Goal: Task Accomplishment & Management: Use online tool/utility

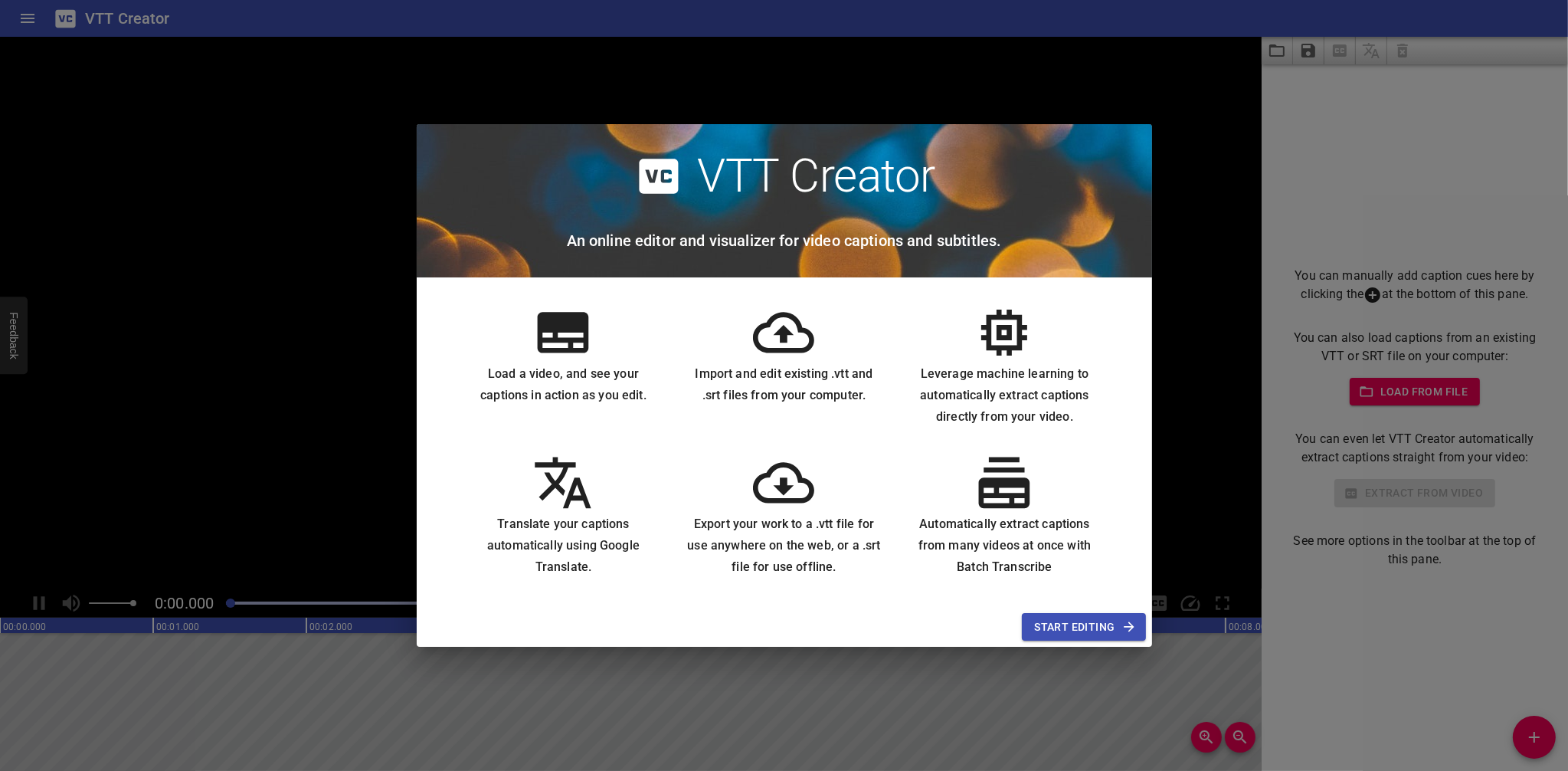
click at [1058, 637] on button "Start Editing" at bounding box center [1084, 627] width 123 height 29
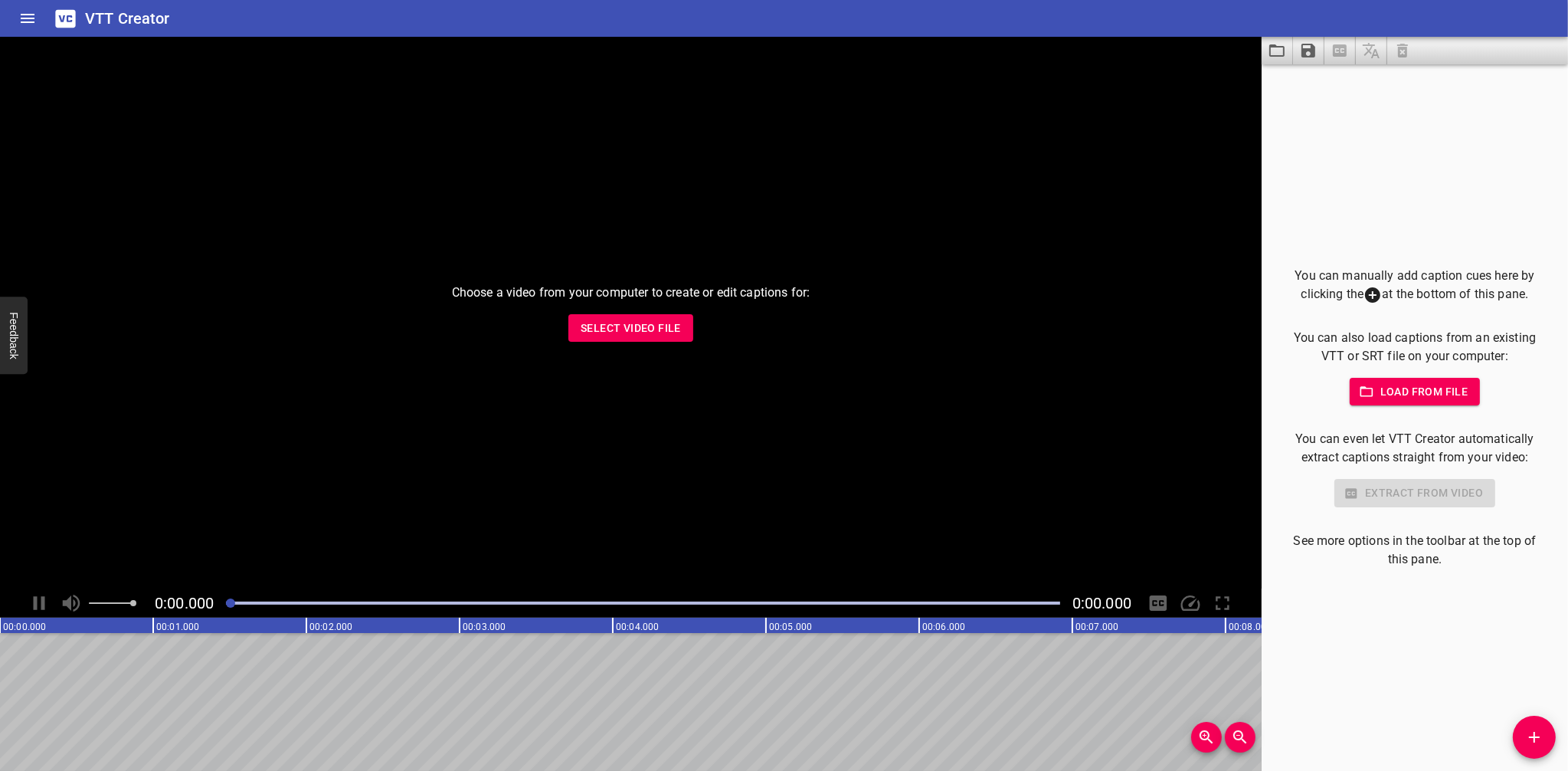
click at [618, 311] on div "Choose a video from your computer to create or edit captions for: Select Video …" at bounding box center [631, 312] width 1262 height 551
click at [608, 326] on span "Select Video File" at bounding box center [631, 328] width 100 height 19
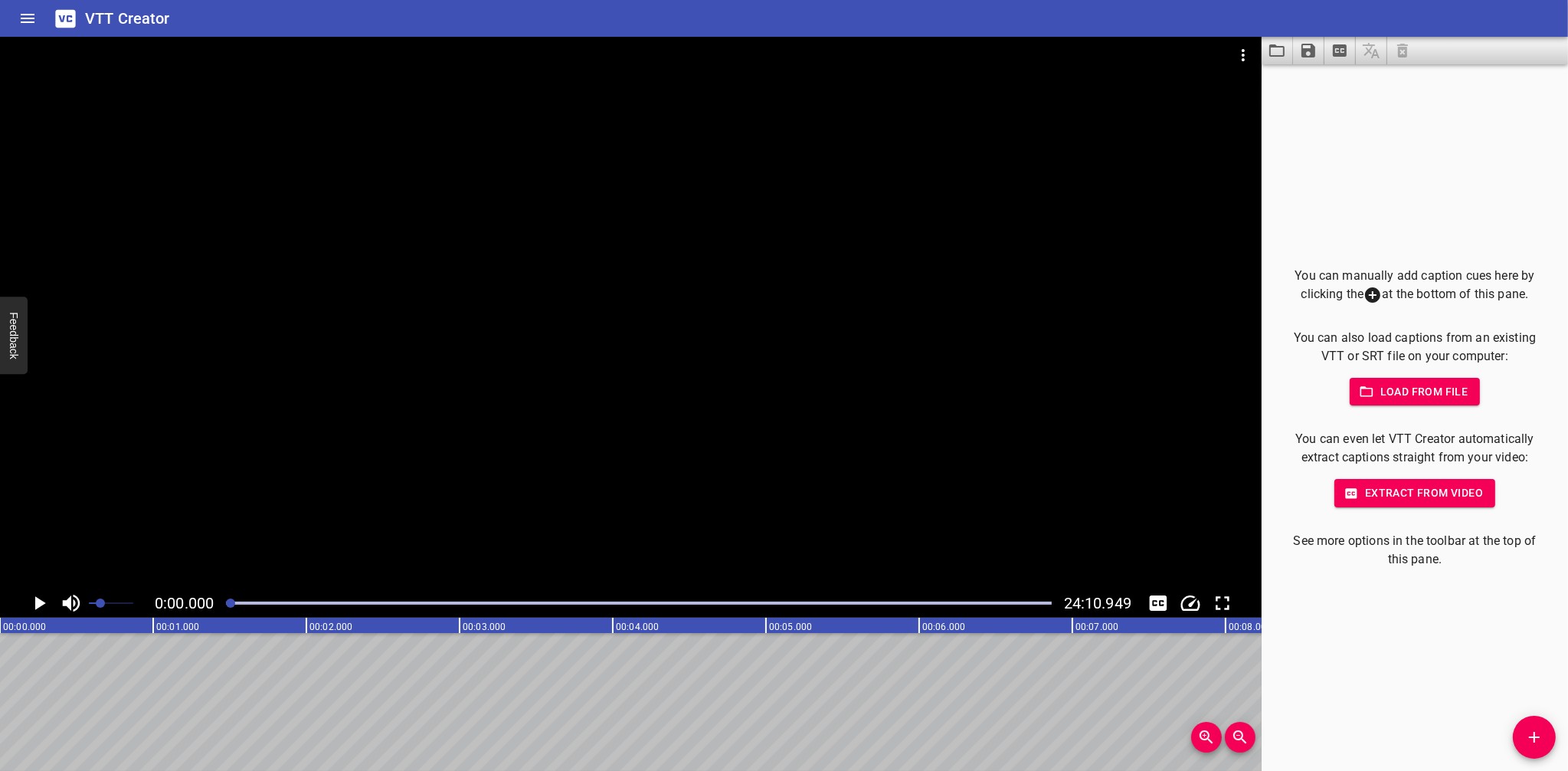
drag, startPoint x: 113, startPoint y: 601, endPoint x: 96, endPoint y: 605, distance: 17.5
click at [96, 605] on span at bounding box center [111, 603] width 45 height 21
click at [40, 599] on icon "Play/Pause" at bounding box center [40, 602] width 11 height 13
click at [36, 605] on icon "Play/Pause" at bounding box center [39, 602] width 12 height 13
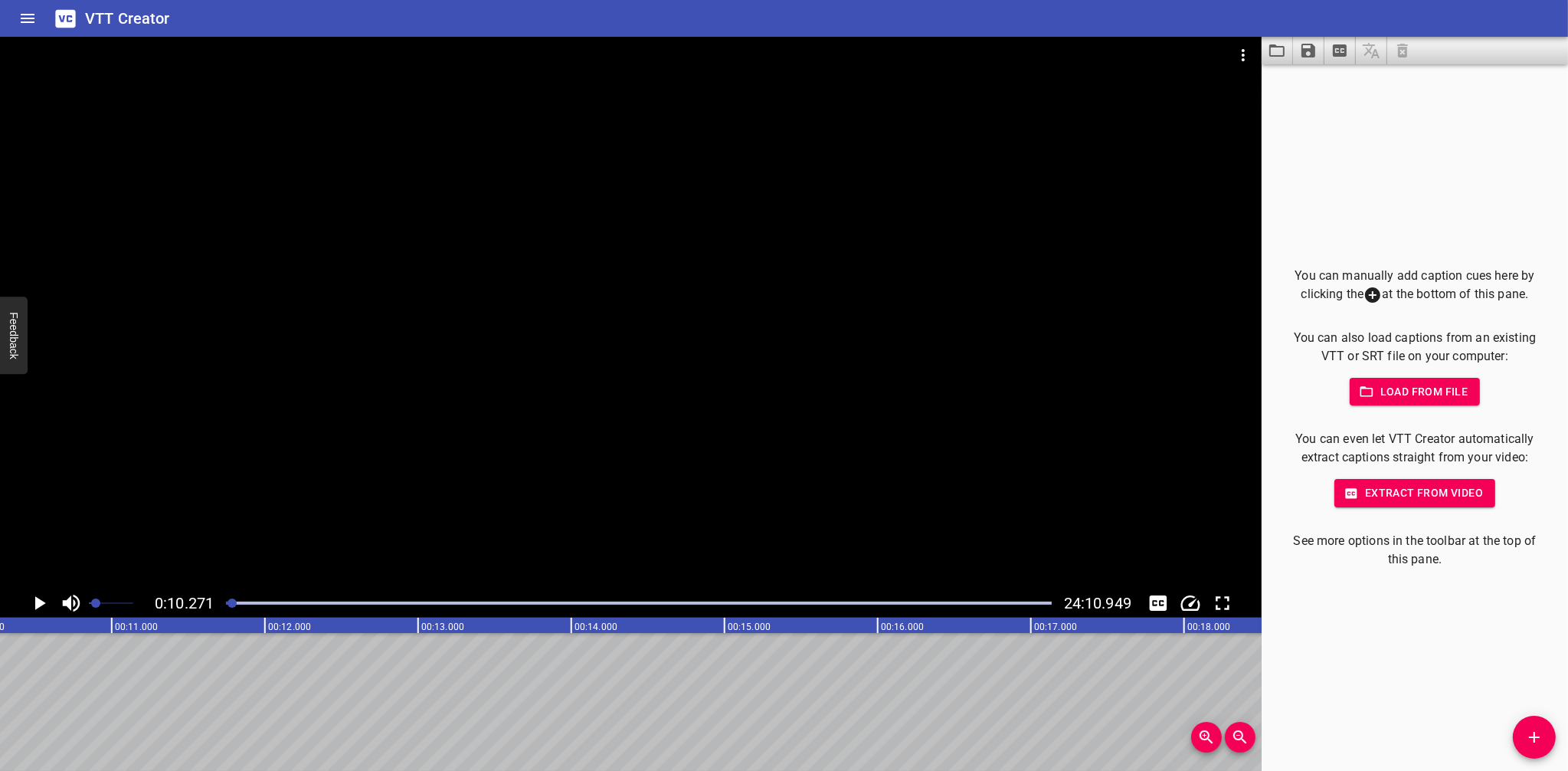
click at [185, 629] on rect at bounding box center [342, 624] width 3831 height 15
click at [245, 541] on div at bounding box center [631, 312] width 1262 height 551
click at [240, 482] on div at bounding box center [631, 312] width 1262 height 551
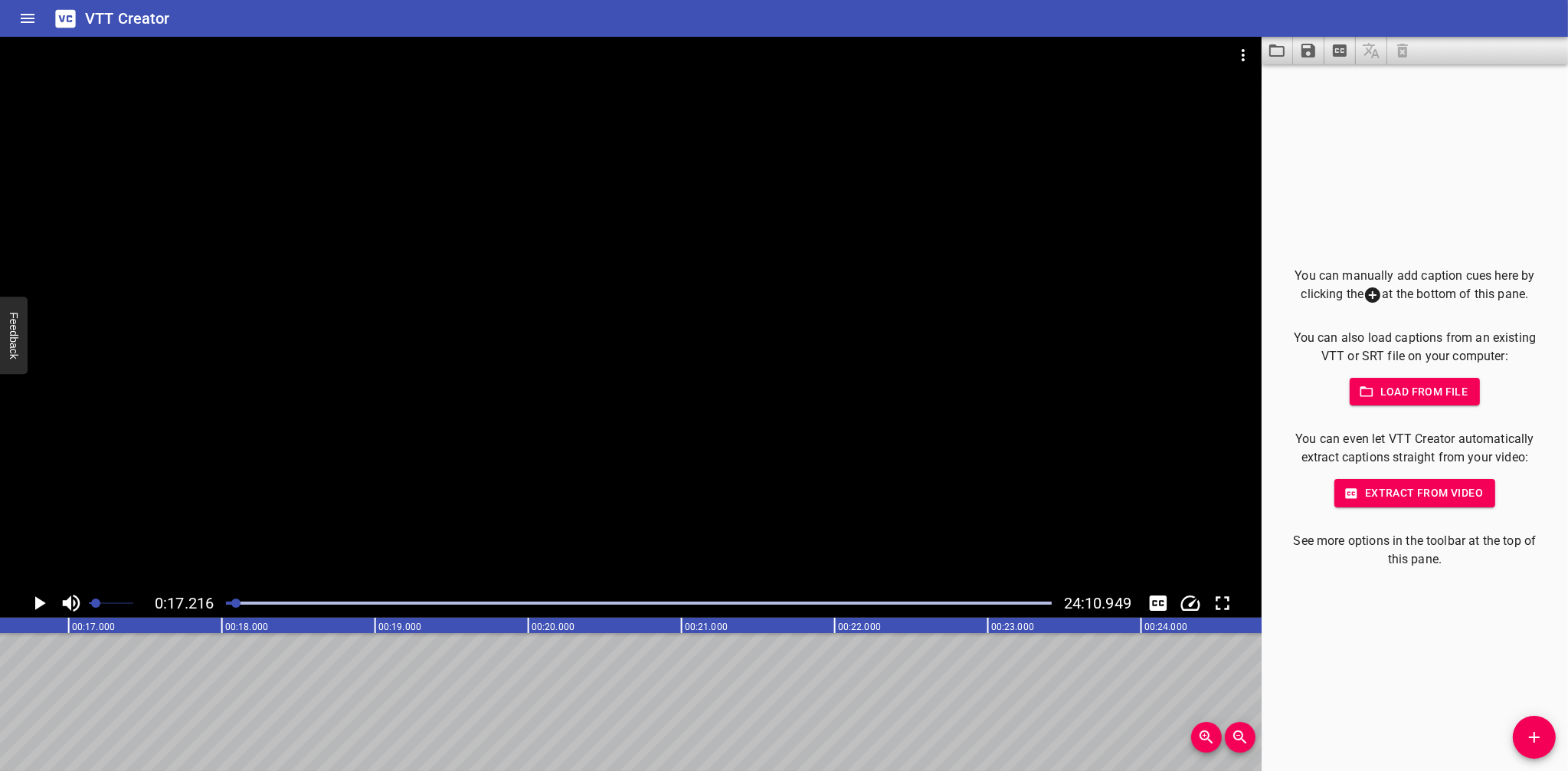
scroll to position [0, 2637]
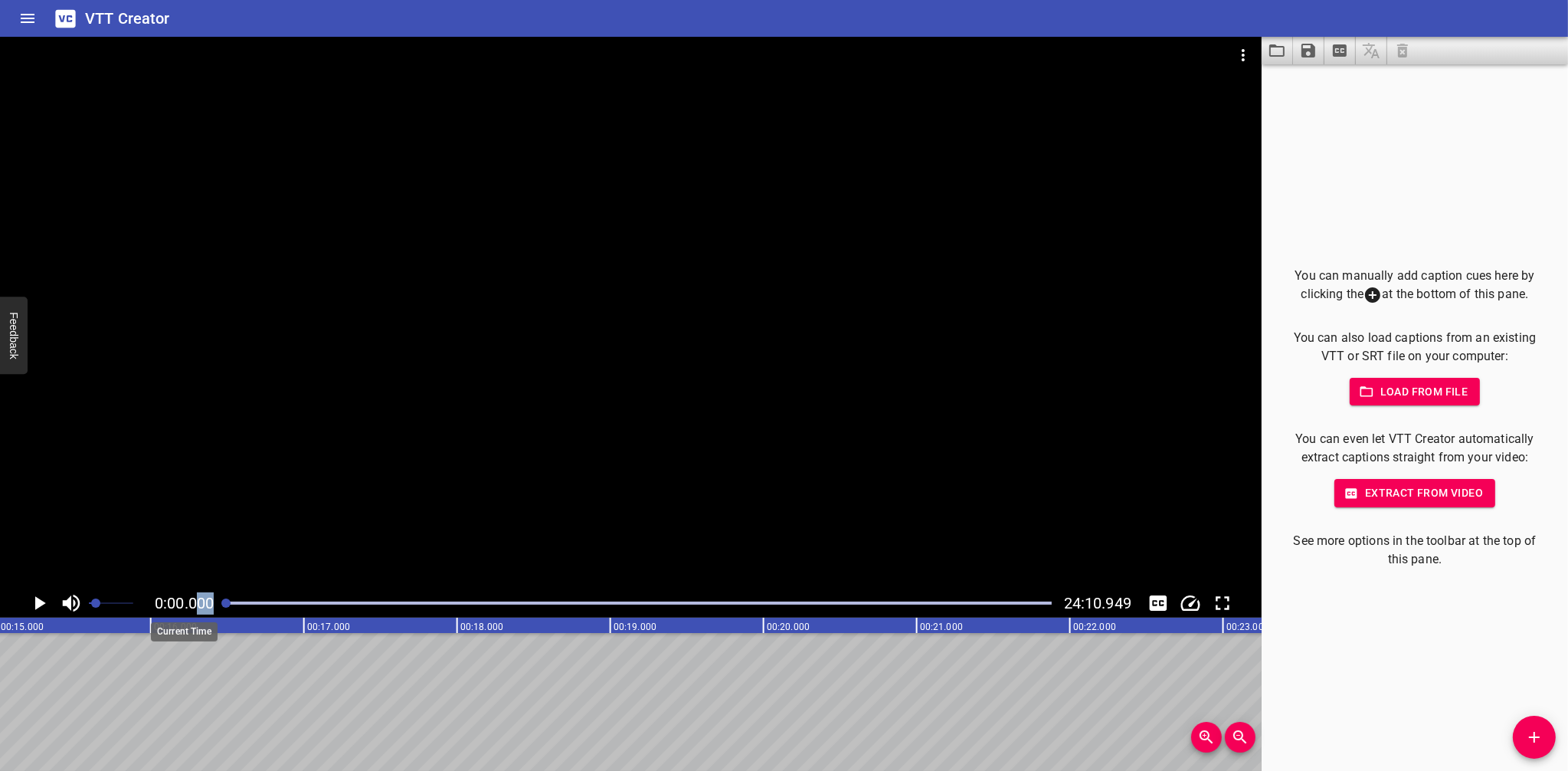
drag, startPoint x: 239, startPoint y: 605, endPoint x: 201, endPoint y: 600, distance: 38.3
click at [201, 600] on div "0:00.000 24:10.949" at bounding box center [631, 603] width 1262 height 29
click at [1397, 663] on div "You can manually add caption cues here by clicking the at the bottom of this pa…" at bounding box center [1414, 417] width 306 height 707
click at [34, 601] on icon "Play/Pause" at bounding box center [39, 603] width 23 height 23
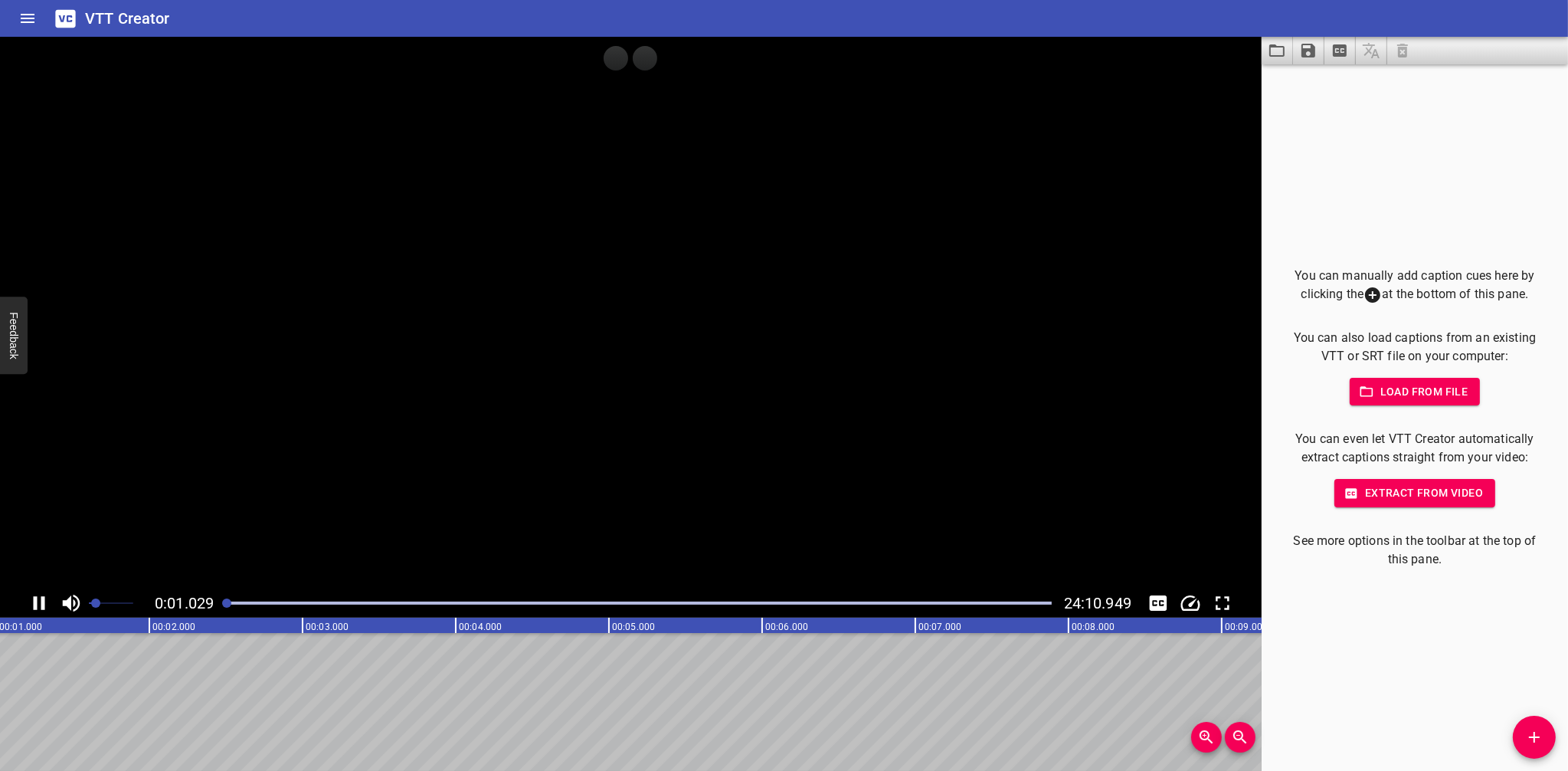
click at [34, 601] on icon "Play/Pause" at bounding box center [39, 602] width 12 height 13
drag, startPoint x: 229, startPoint y: 602, endPoint x: 418, endPoint y: 615, distance: 189.4
click at [418, 615] on div "0:00.054 24:10.949" at bounding box center [631, 603] width 1262 height 29
click at [471, 604] on div "Play progress" at bounding box center [639, 602] width 826 height 3
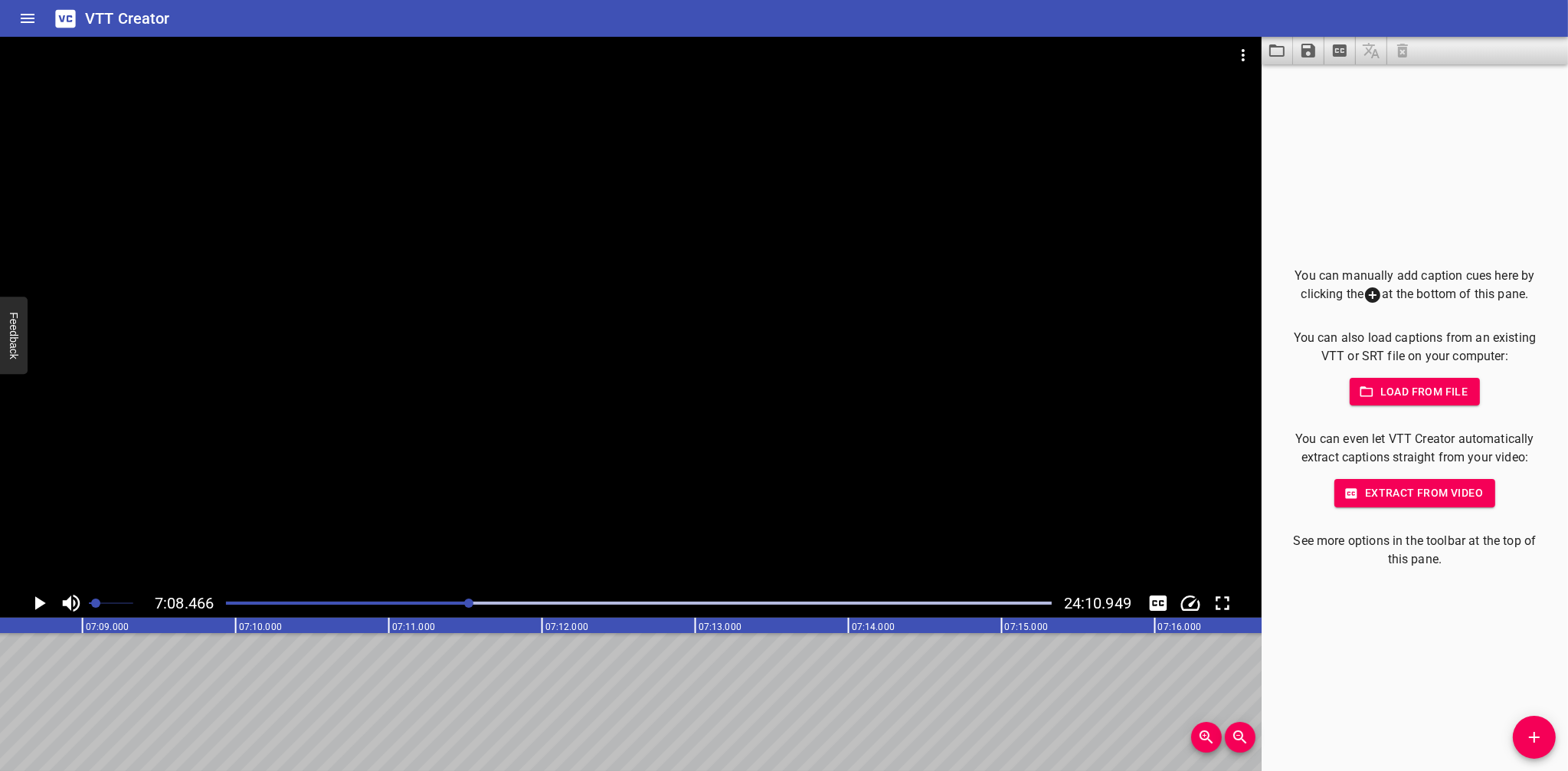
click at [501, 602] on div "Play progress" at bounding box center [639, 602] width 826 height 3
click at [331, 605] on div at bounding box center [639, 603] width 843 height 21
click at [287, 608] on div at bounding box center [639, 603] width 843 height 21
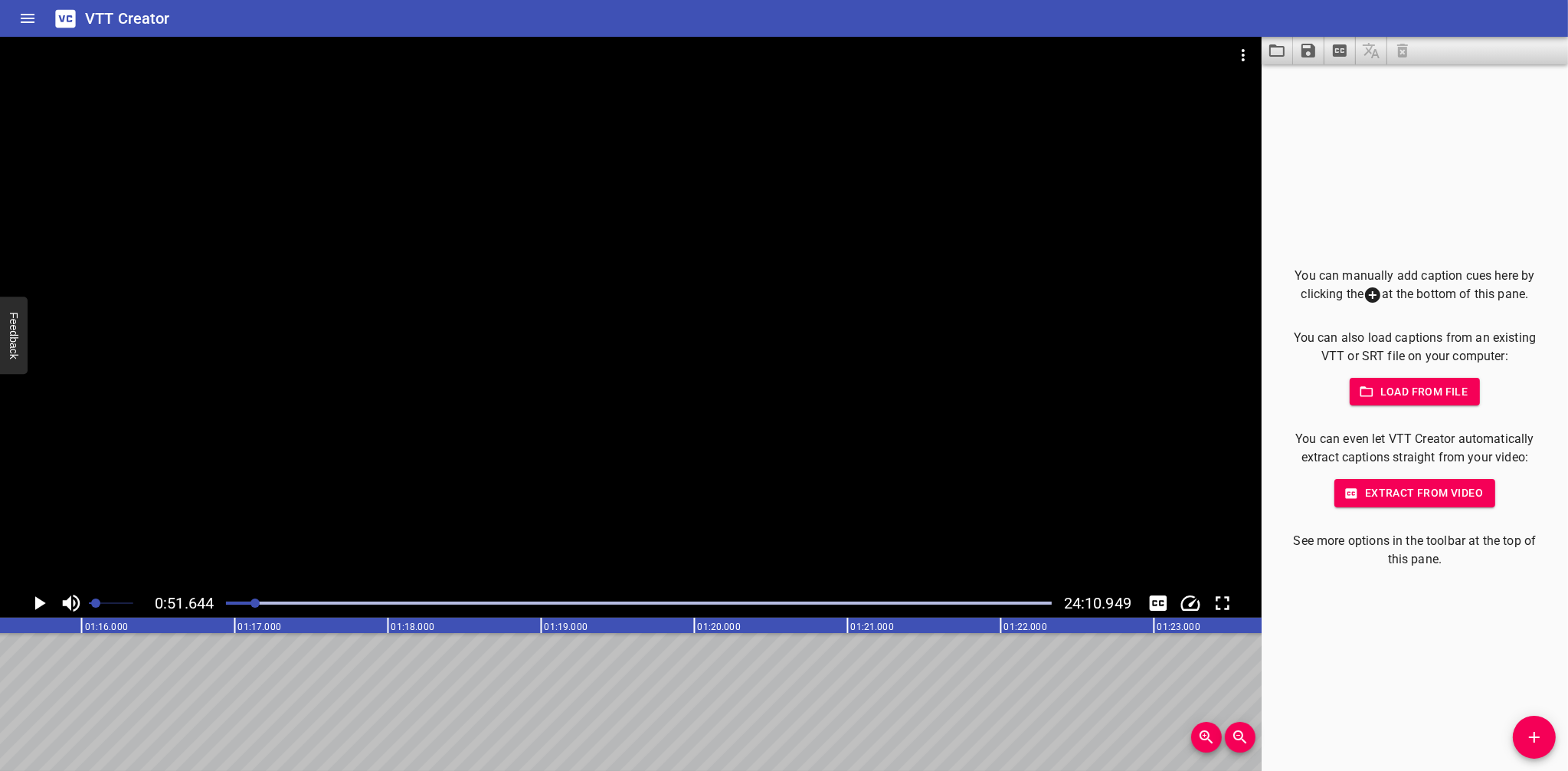
click at [239, 605] on div at bounding box center [639, 603] width 843 height 21
click at [234, 605] on div at bounding box center [232, 603] width 9 height 9
click at [42, 602] on icon "Play/Pause" at bounding box center [40, 602] width 11 height 13
click at [40, 602] on icon "Play/Pause" at bounding box center [39, 603] width 23 height 23
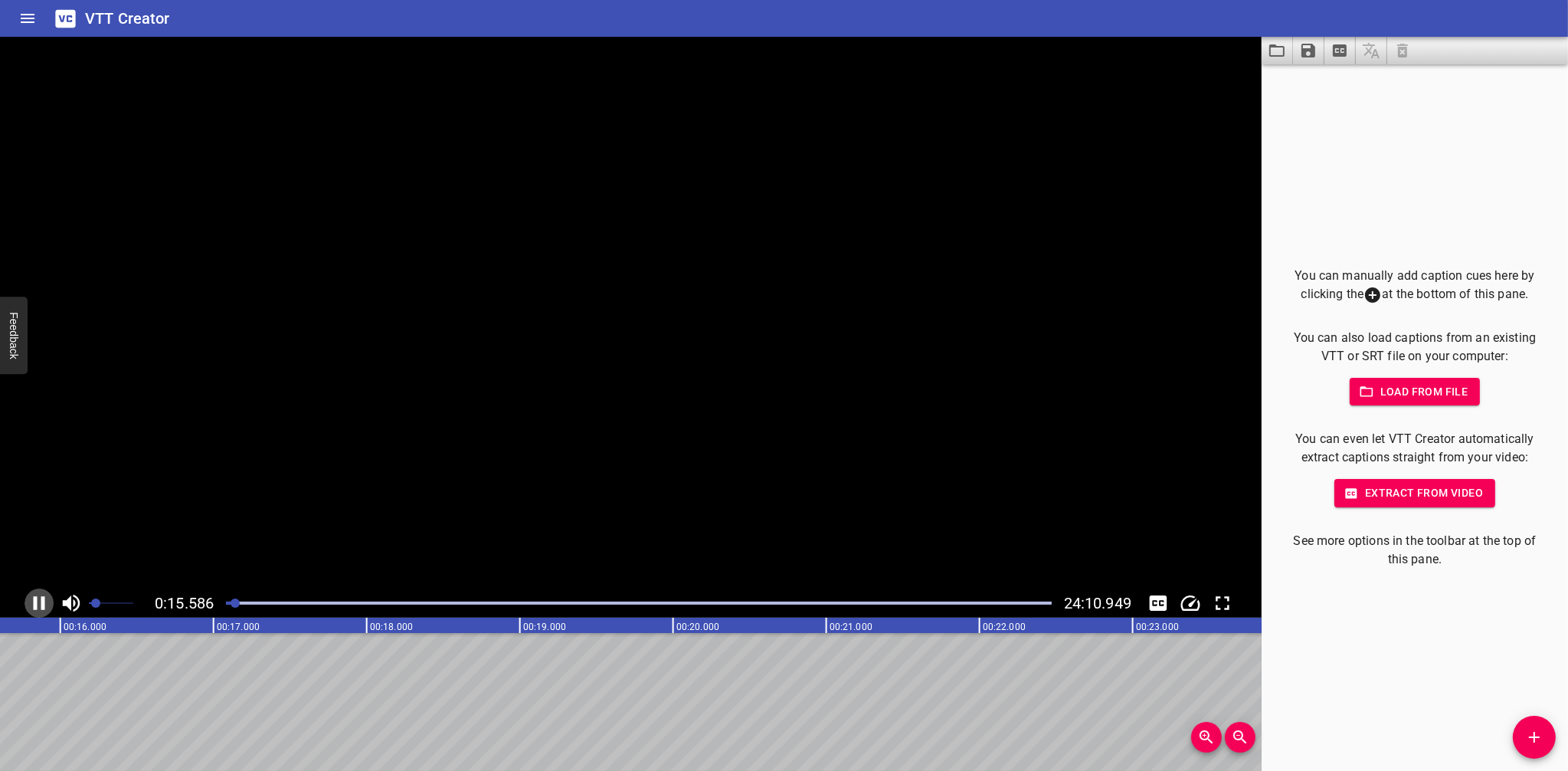
scroll to position [0, 2409]
click at [1524, 733] on span "Add Cue" at bounding box center [1535, 737] width 43 height 19
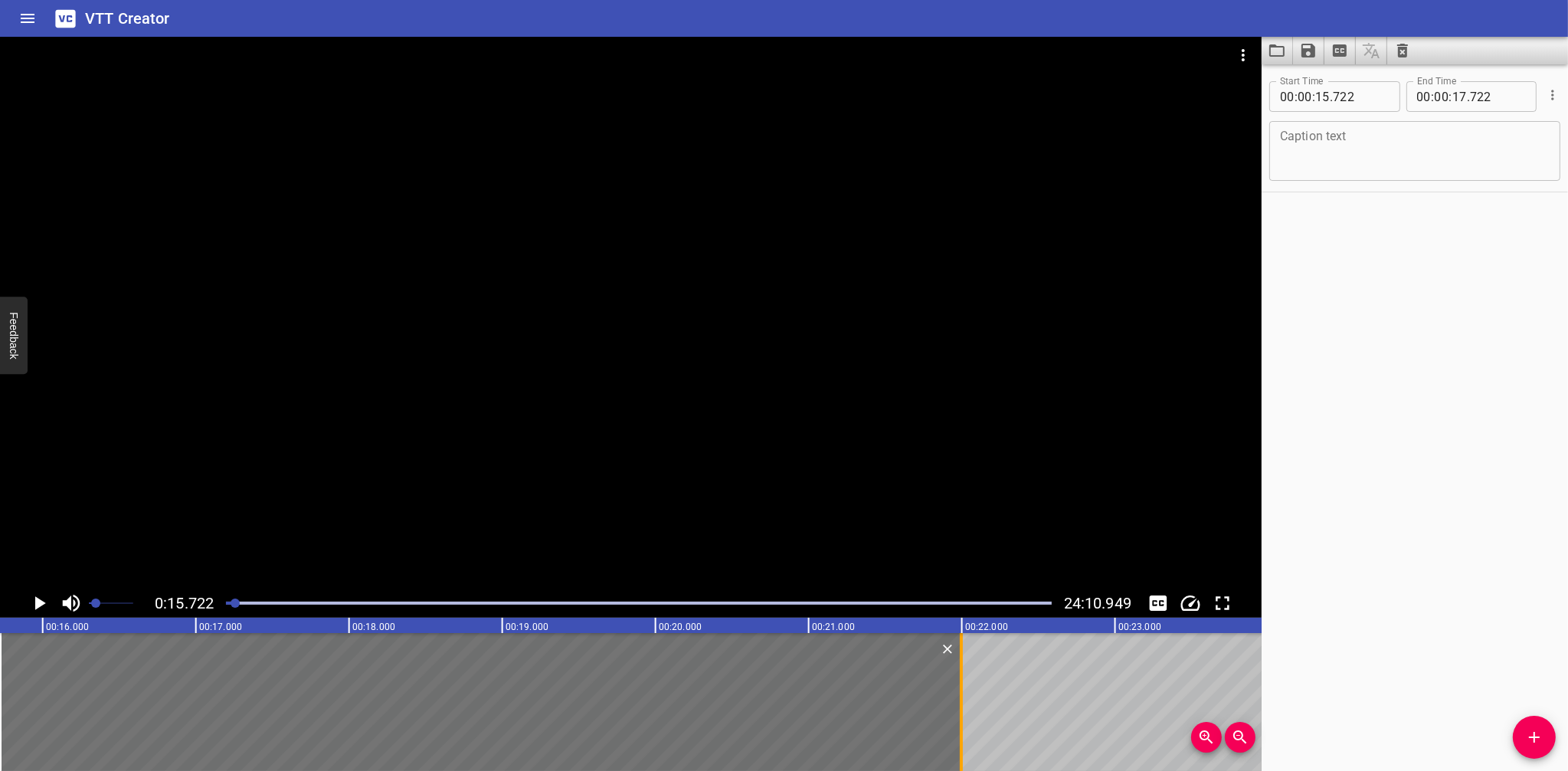
drag, startPoint x: 306, startPoint y: 683, endPoint x: 960, endPoint y: 661, distance: 654.4
click at [960, 661] on div at bounding box center [960, 701] width 3 height 138
type input "21"
type input "997"
click at [1417, 156] on textarea at bounding box center [1415, 151] width 270 height 44
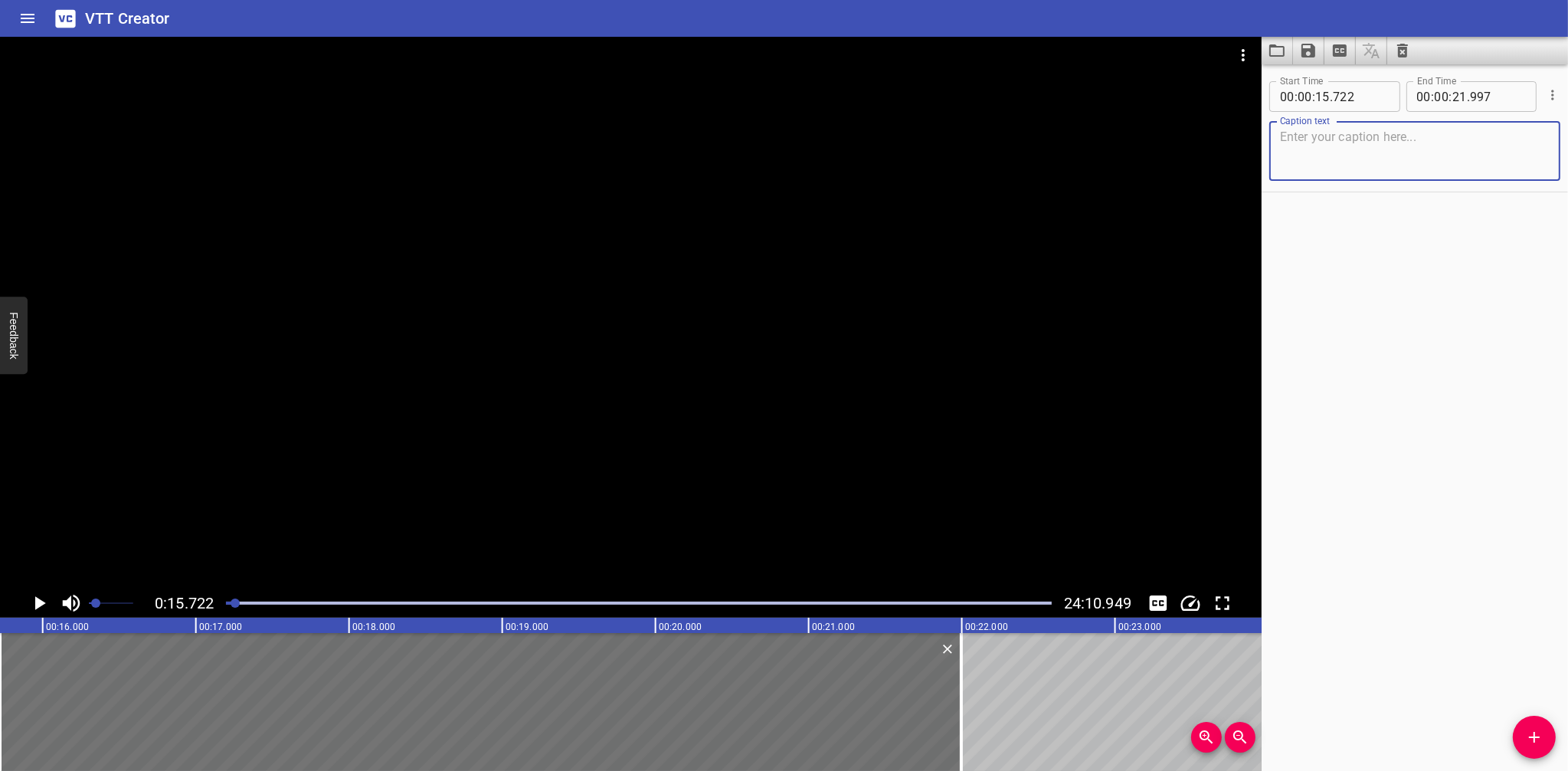
click at [1354, 154] on textarea at bounding box center [1415, 151] width 270 height 44
type textarea "Casting a spell that will make sure they meet."
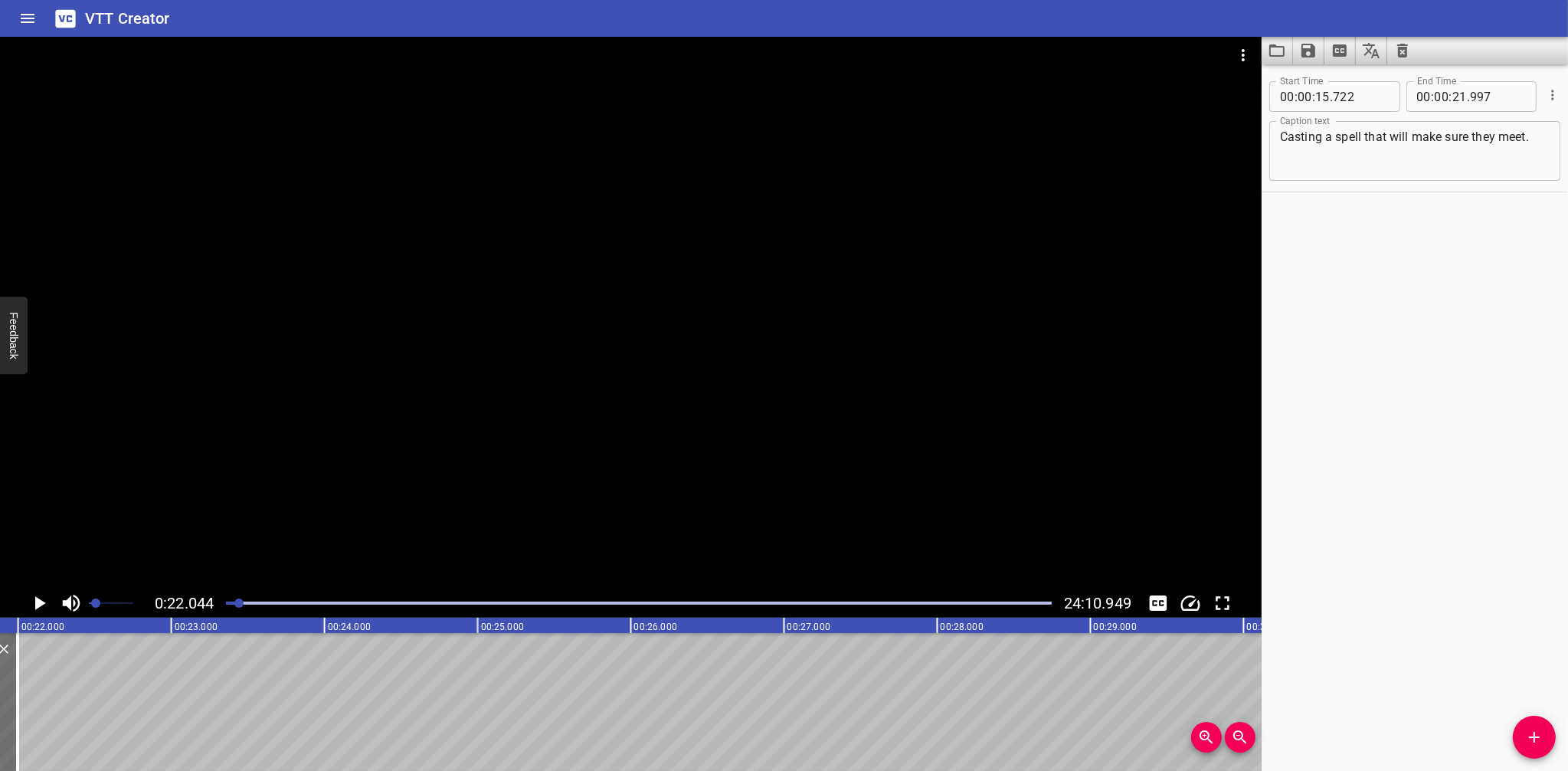
scroll to position [0, 3377]
drag, startPoint x: 175, startPoint y: 691, endPoint x: 130, endPoint y: 686, distance: 45.3
drag, startPoint x: 80, startPoint y: 625, endPoint x: 68, endPoint y: 625, distance: 12.0
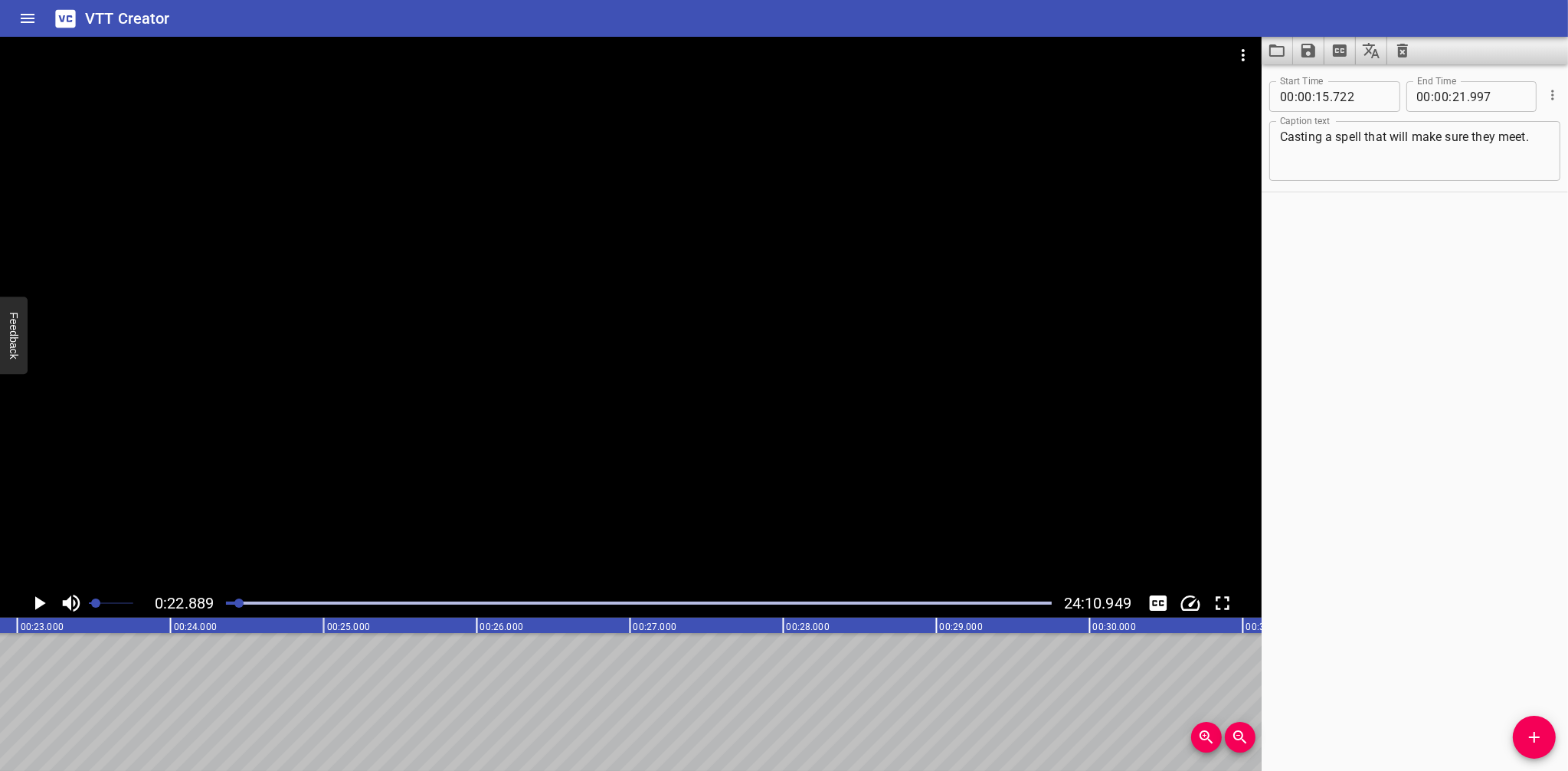
drag, startPoint x: 3, startPoint y: 659, endPoint x: 46, endPoint y: 665, distance: 43.4
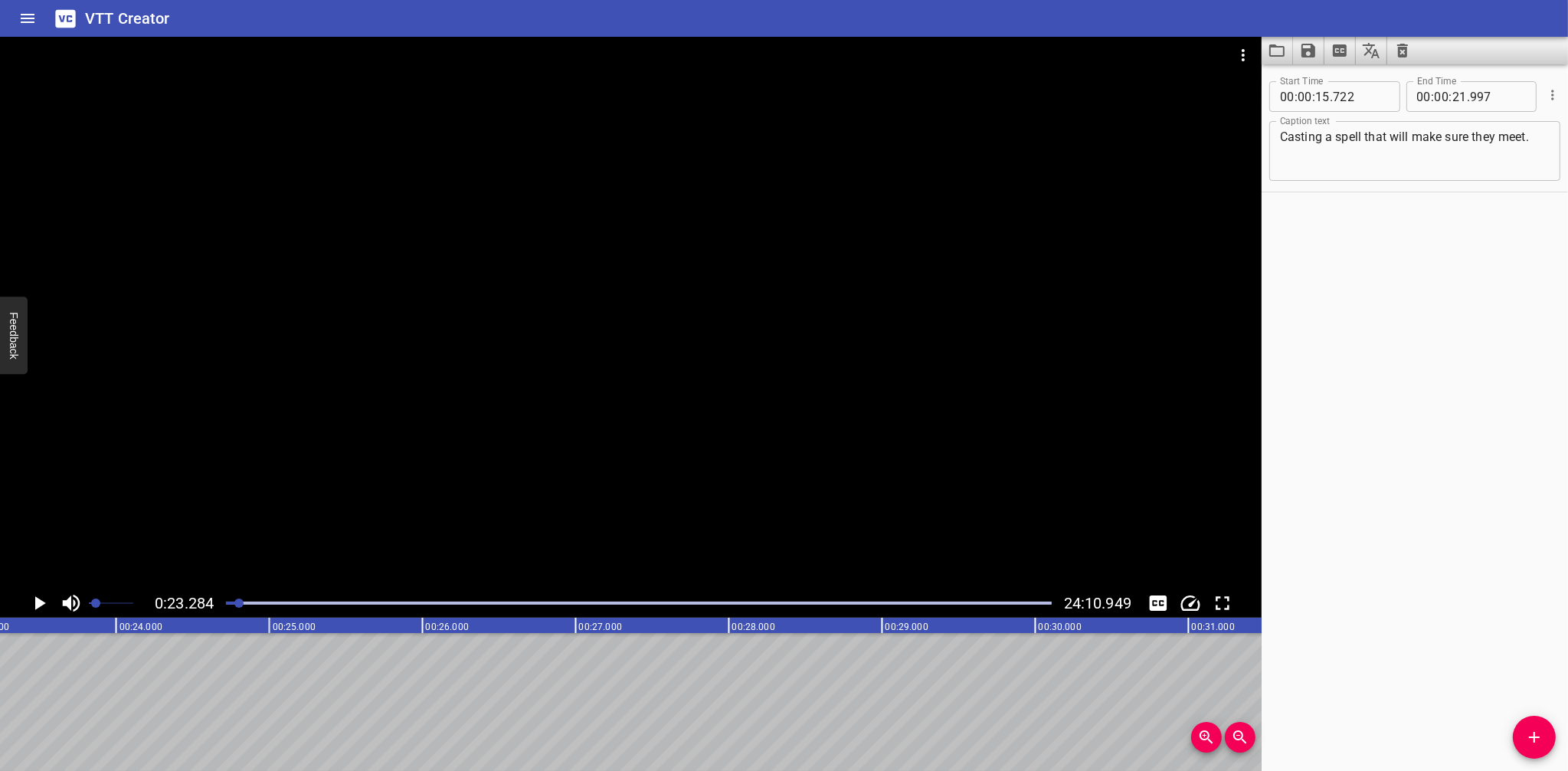
scroll to position [0, 3568]
drag, startPoint x: 16, startPoint y: 651, endPoint x: -44, endPoint y: 668, distance: 62.4
click at [0, 668] on html "VTT Creator Caption Editor Batch Transcribe Login Sign Up Privacy Contact 0:23.…" at bounding box center [784, 385] width 1568 height 771
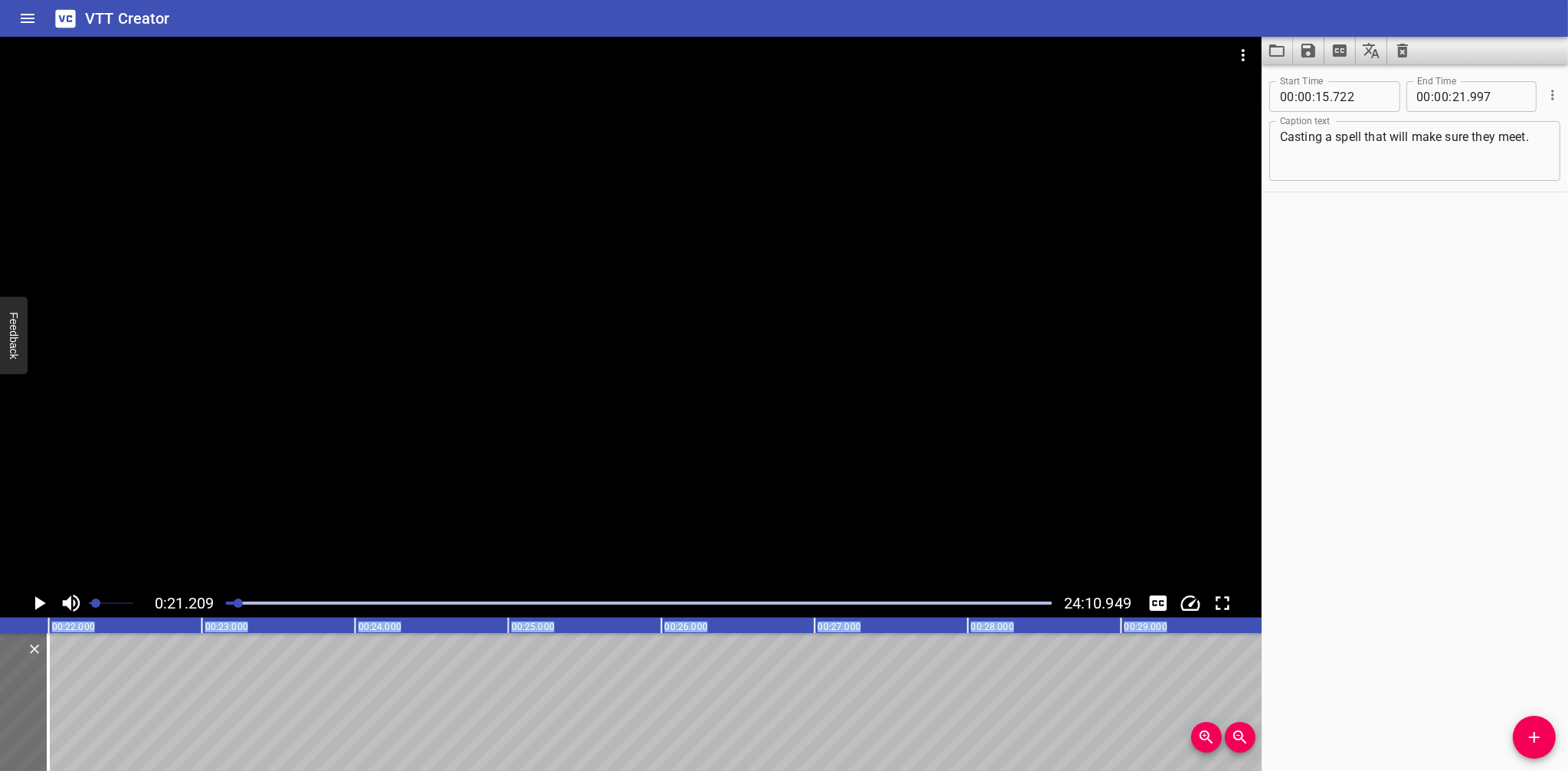
scroll to position [0, 3249]
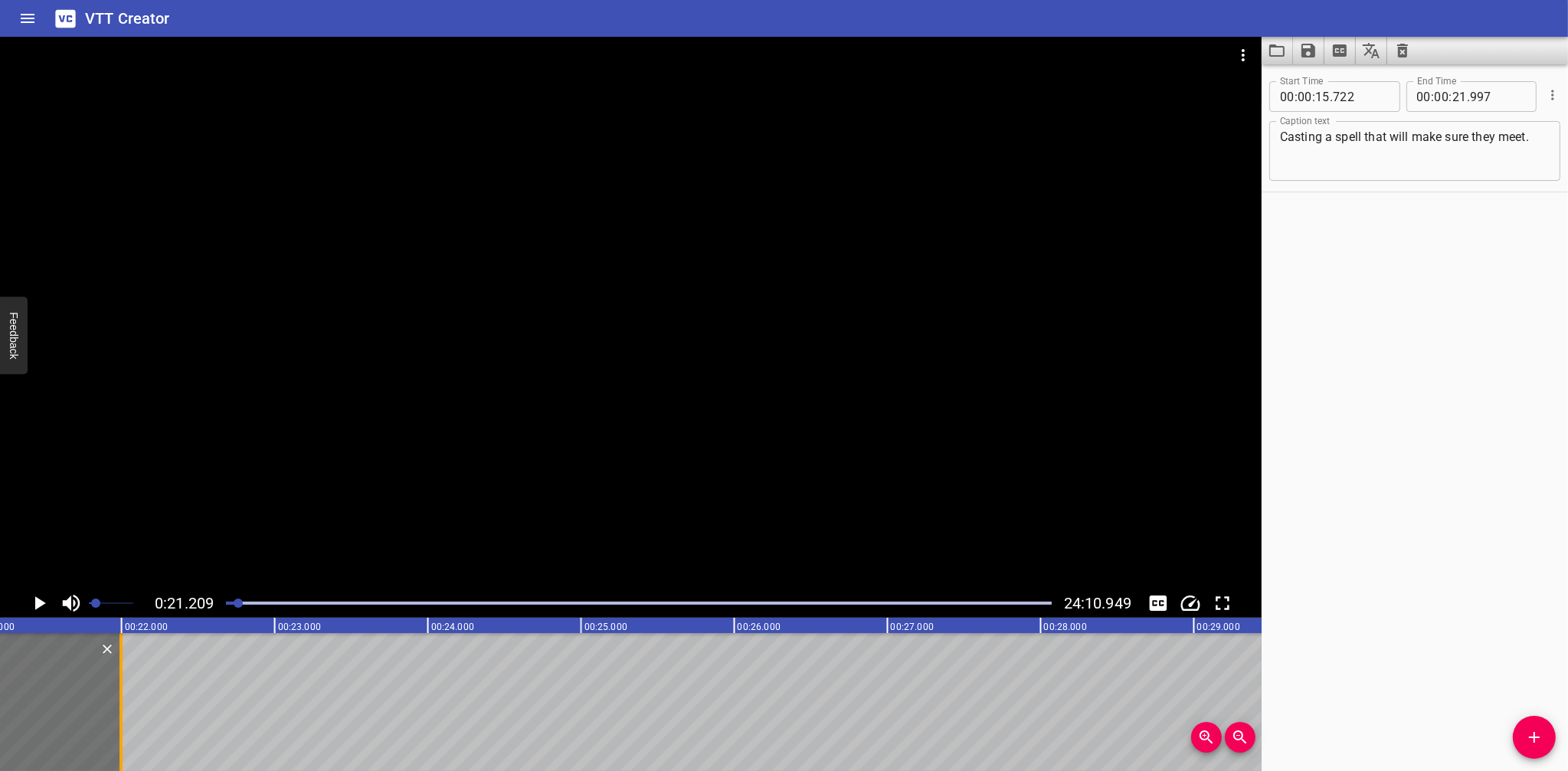
click at [121, 648] on div at bounding box center [121, 701] width 3 height 138
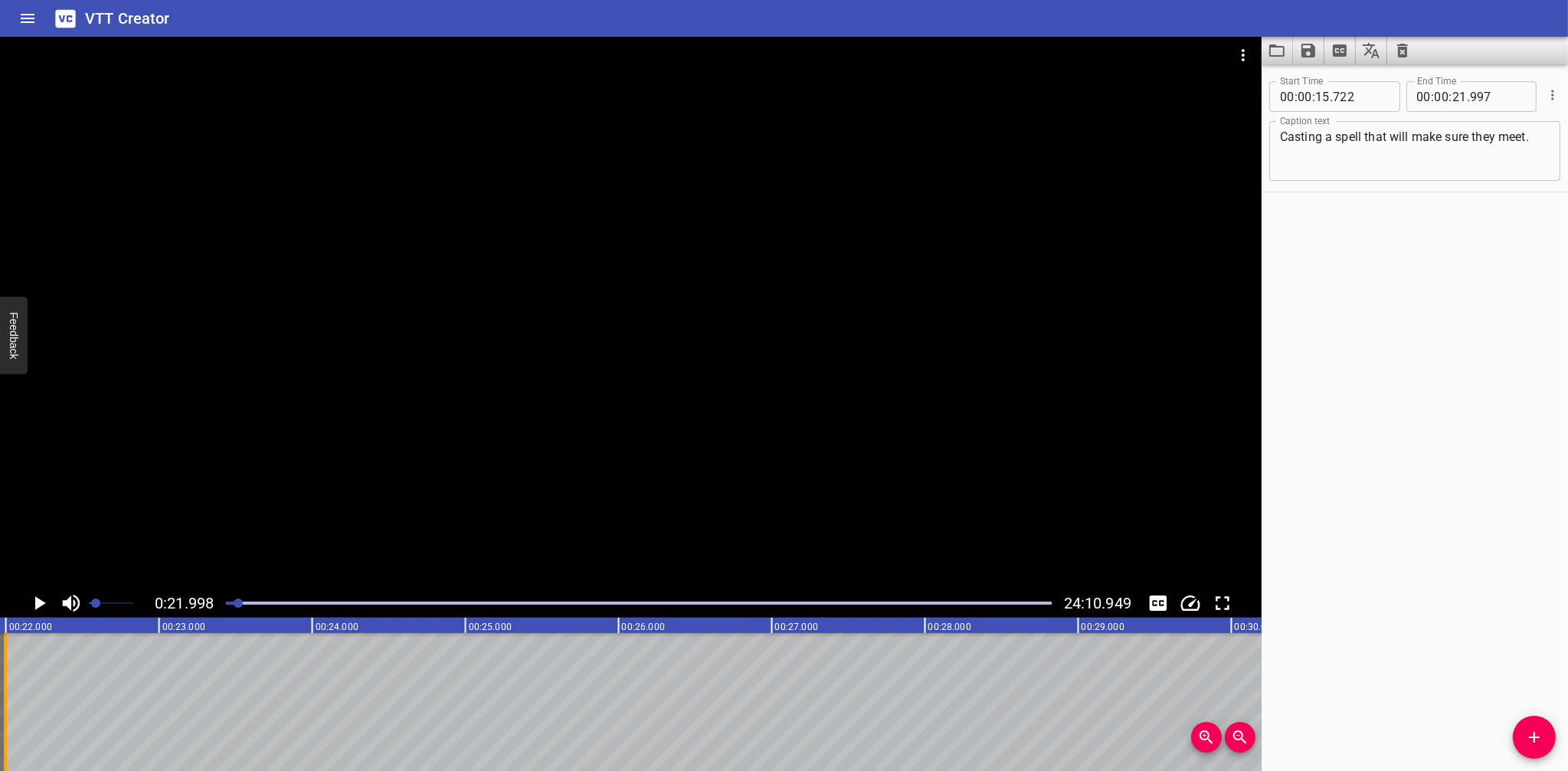
scroll to position [0, 3371]
click at [29, 679] on div at bounding box center [22, 701] width 15 height 138
click at [1536, 729] on icon "Add Cue" at bounding box center [1534, 737] width 19 height 19
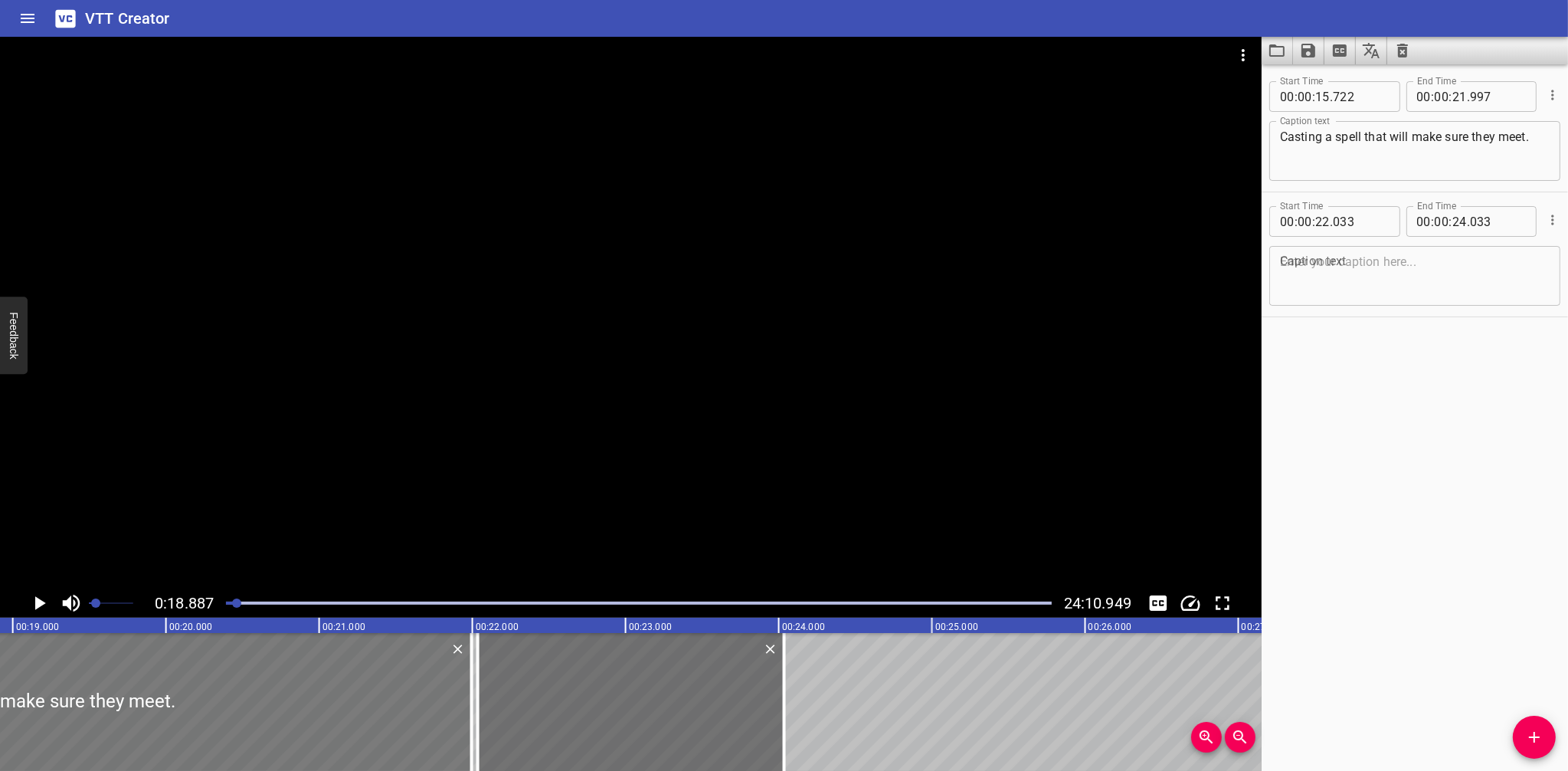
scroll to position [0, 2894]
click at [478, 661] on div at bounding box center [476, 701] width 15 height 138
type input "21"
type input "993"
drag, startPoint x: 1488, startPoint y: 101, endPoint x: 1462, endPoint y: 99, distance: 26.1
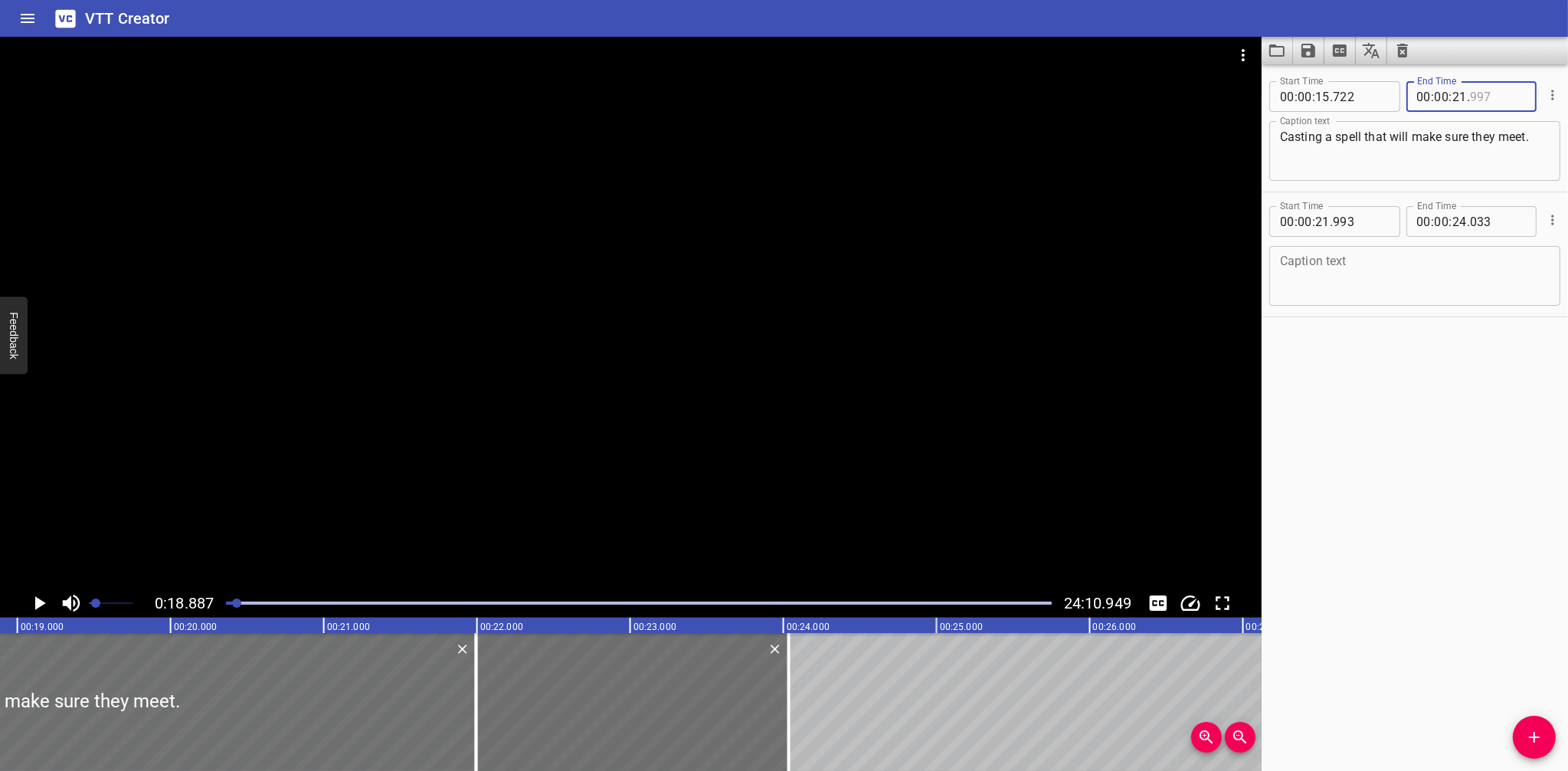
click at [1462, 99] on div "00 : 00 : 21 ." at bounding box center [1472, 96] width 131 height 30
type input "997"
click at [1361, 220] on input "number" at bounding box center [1361, 222] width 56 height 30
click at [1350, 218] on input "number" at bounding box center [1361, 222] width 56 height 30
type input "998"
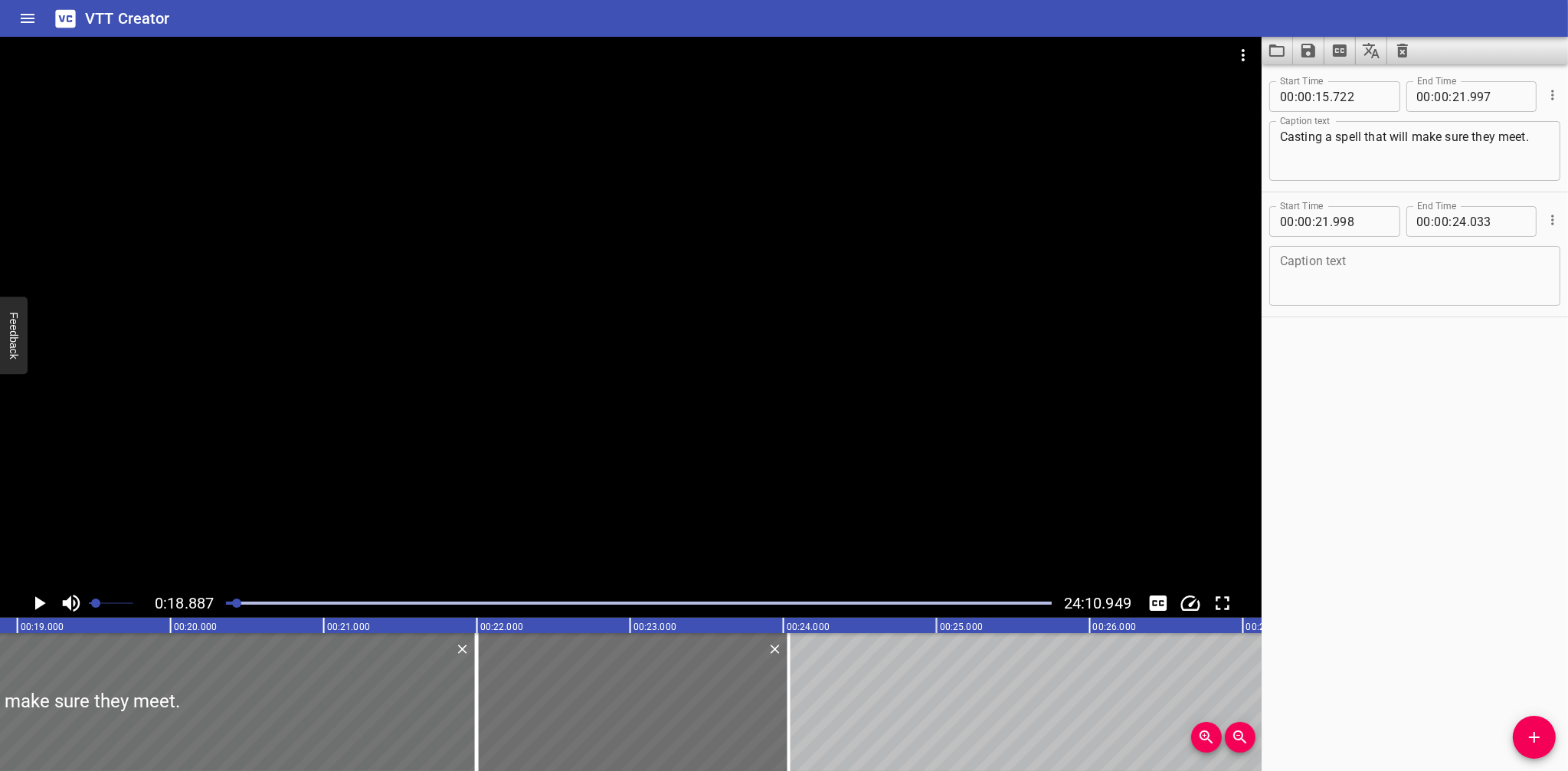
click at [1412, 282] on textarea at bounding box center [1415, 276] width 270 height 44
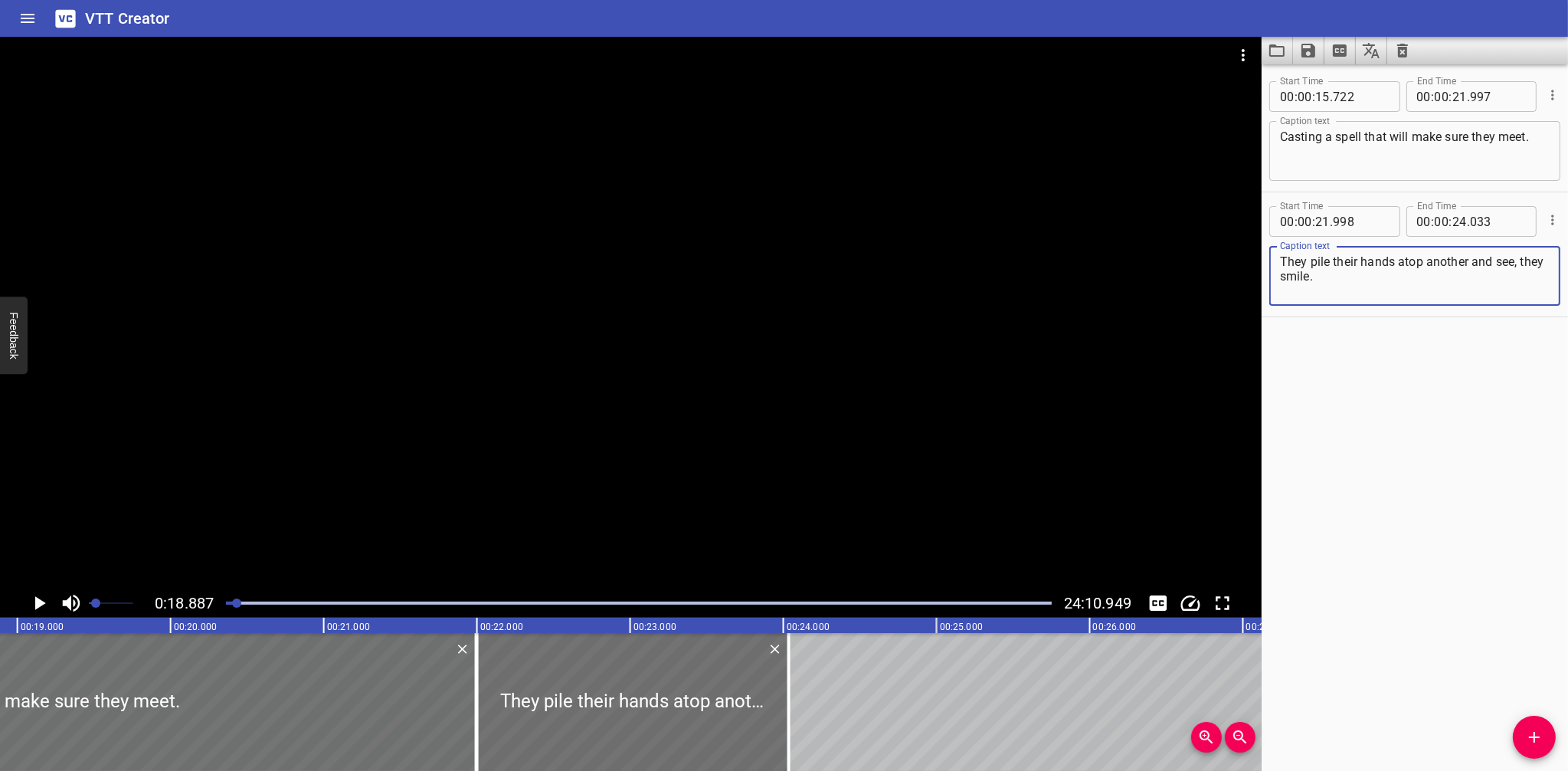
type textarea "They pile their hands atop another and see, they smile."
click at [1453, 215] on input "number" at bounding box center [1460, 222] width 14 height 30
type input "30"
type input "000"
click at [1433, 387] on div "Start Time 00 : 00 : 15 . 722 Start Time End Time 00 : 00 : 21 . 997 End Time C…" at bounding box center [1414, 417] width 306 height 707
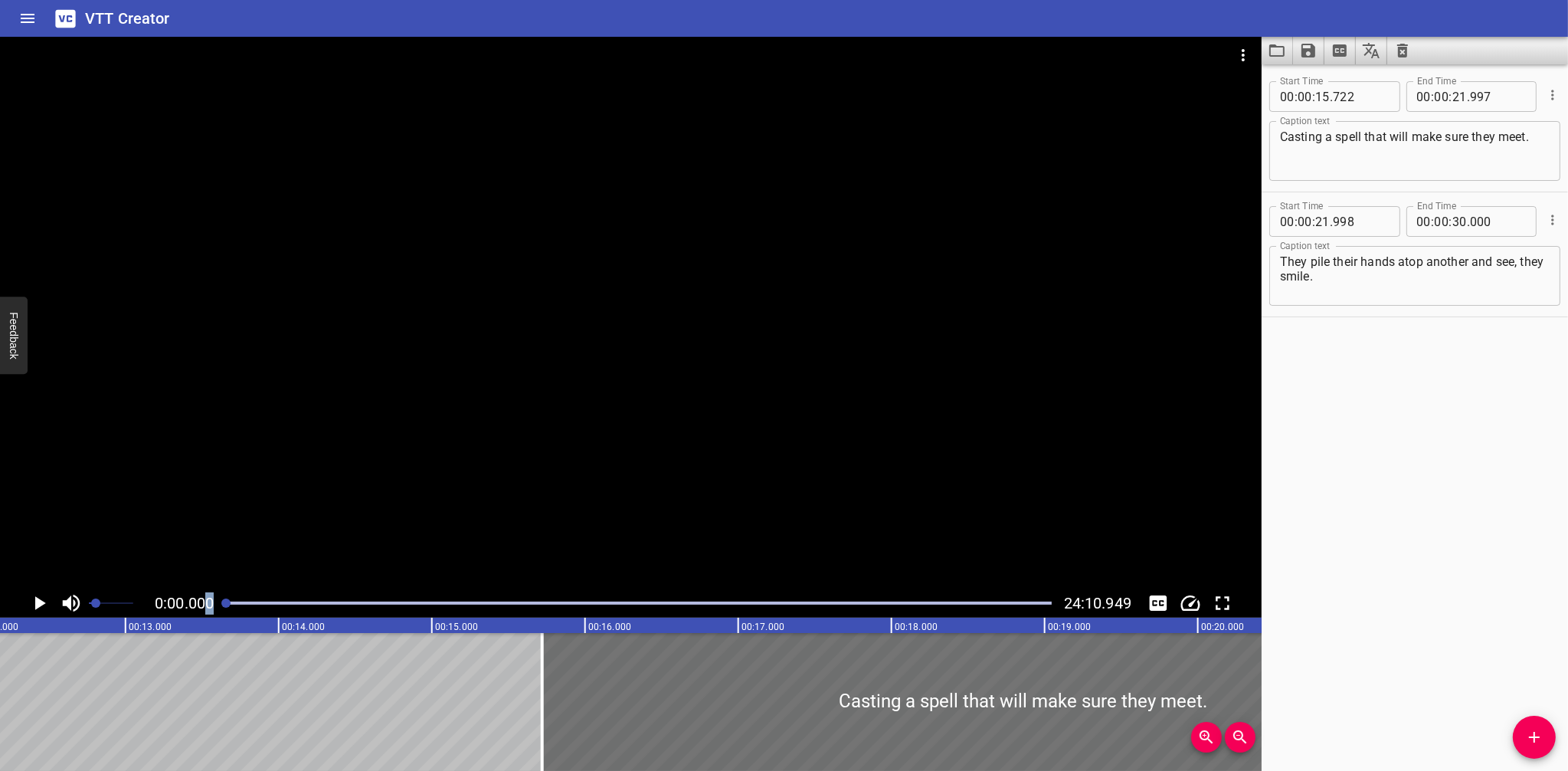
drag, startPoint x: 229, startPoint y: 604, endPoint x: 168, endPoint y: 606, distance: 61.0
click at [207, 605] on div "0:00.000 24:10.949" at bounding box center [631, 603] width 1262 height 29
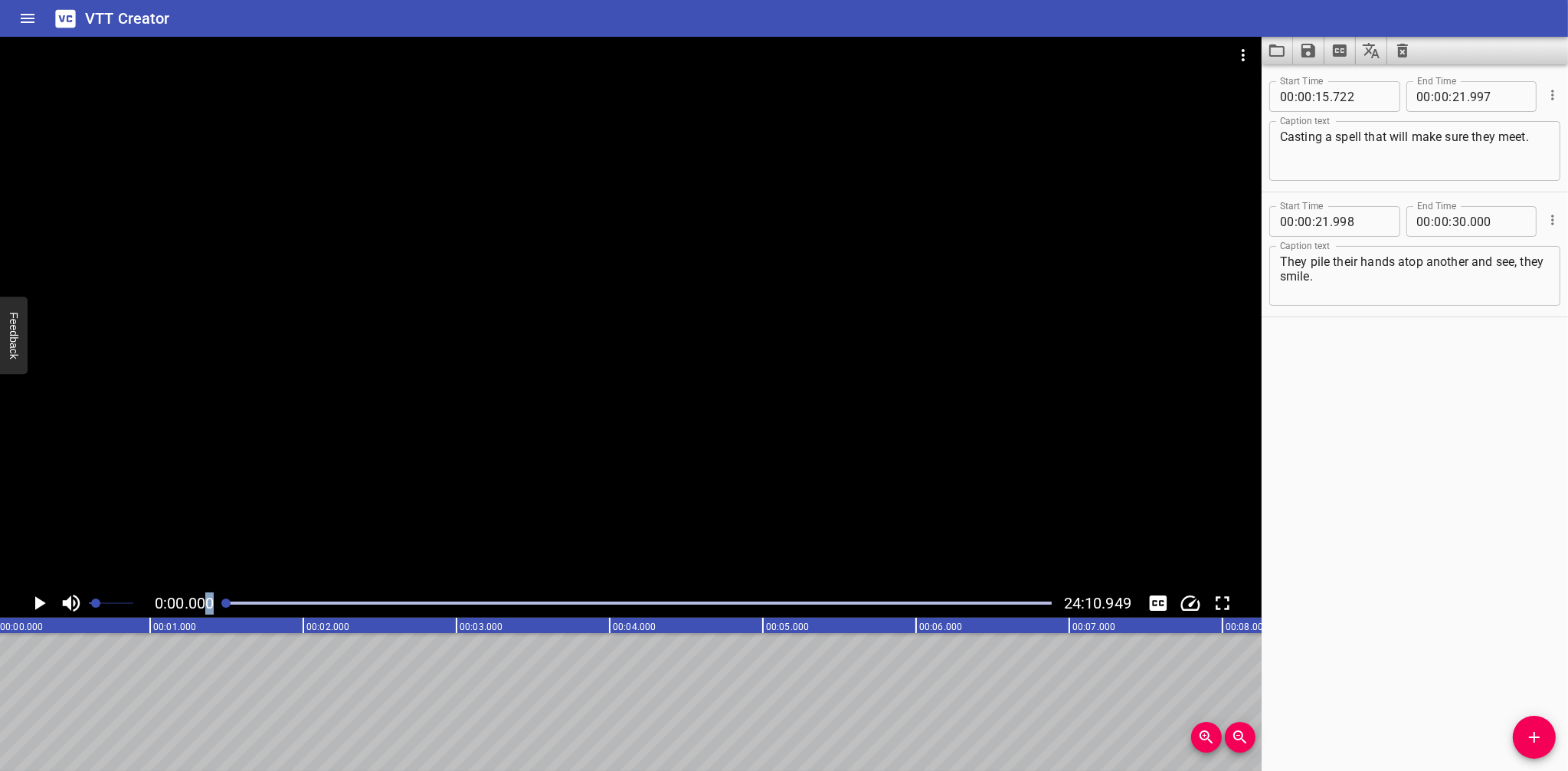
scroll to position [0, 0]
click at [43, 600] on icon "Play/Pause" at bounding box center [39, 603] width 23 height 23
click at [1237, 739] on icon "Zoom Out" at bounding box center [1240, 736] width 13 height 13
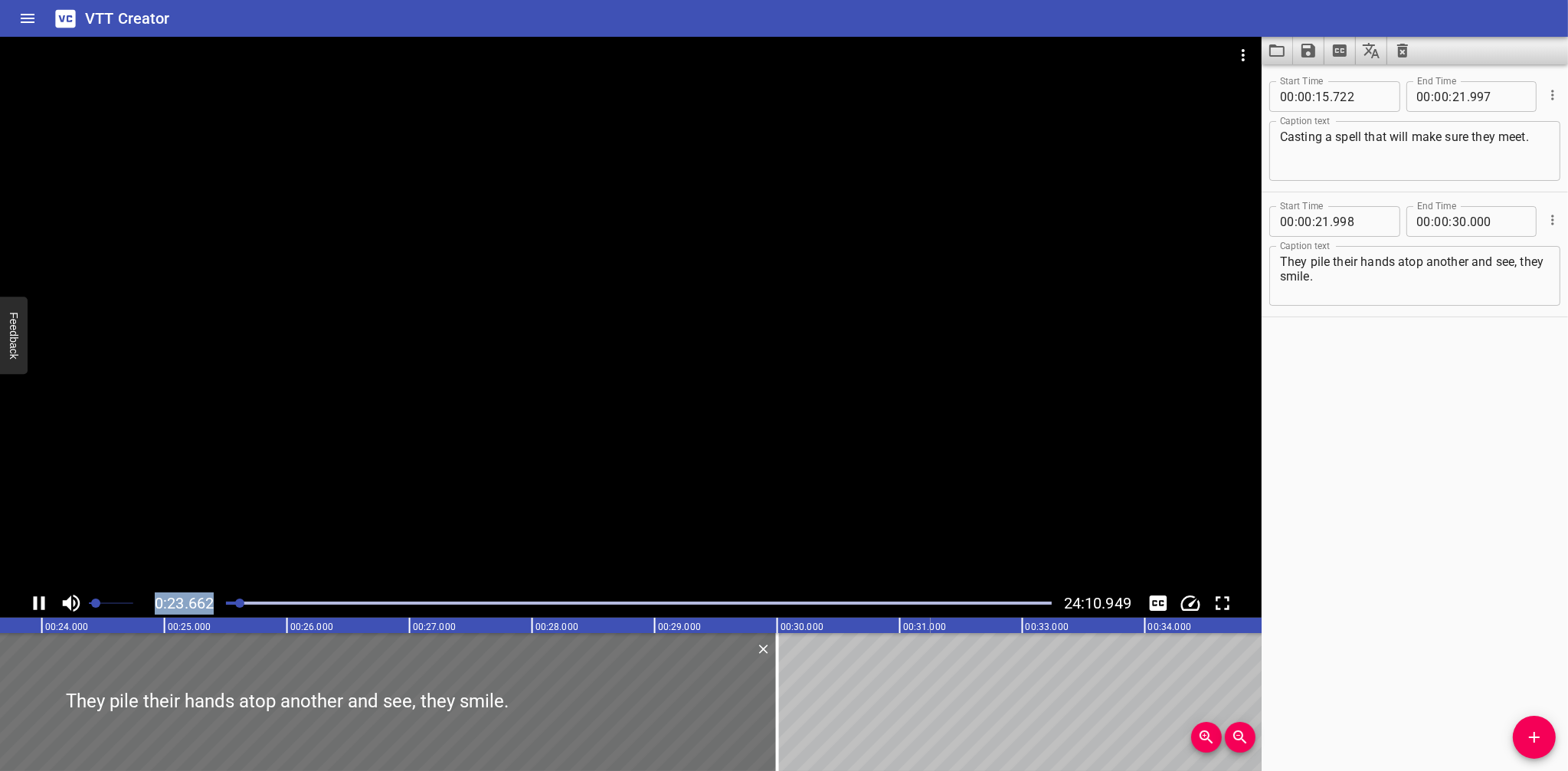
click at [36, 605] on icon "Play/Pause" at bounding box center [39, 602] width 12 height 13
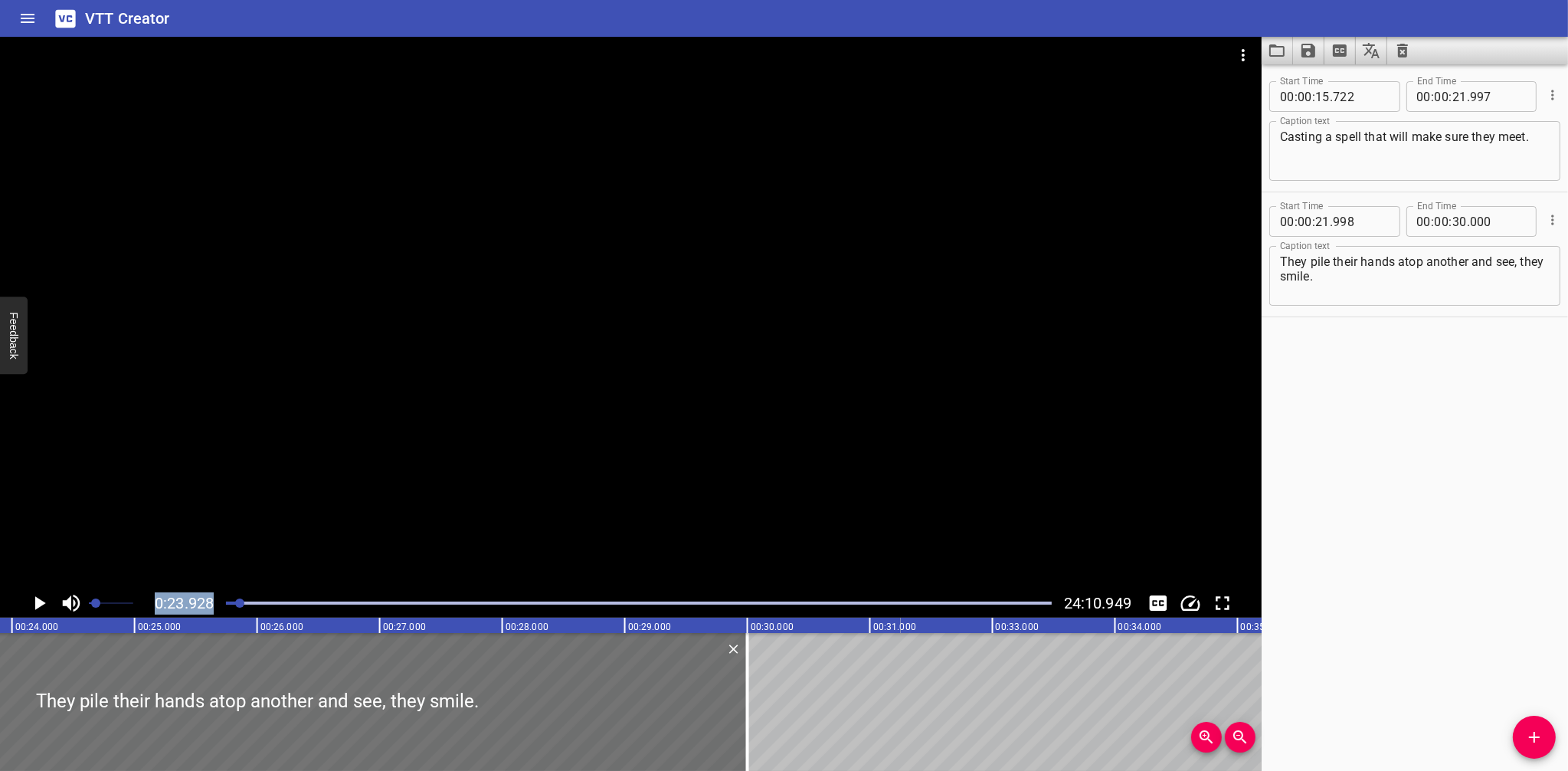
scroll to position [0, 2933]
click at [1326, 219] on input "number" at bounding box center [1322, 222] width 14 height 30
type input "22"
type input "010"
click at [1388, 441] on div "Start Time 00 : 00 : 15 . 722 Start Time End Time 00 : 00 : 21 . 997 End Time C…" at bounding box center [1414, 417] width 306 height 707
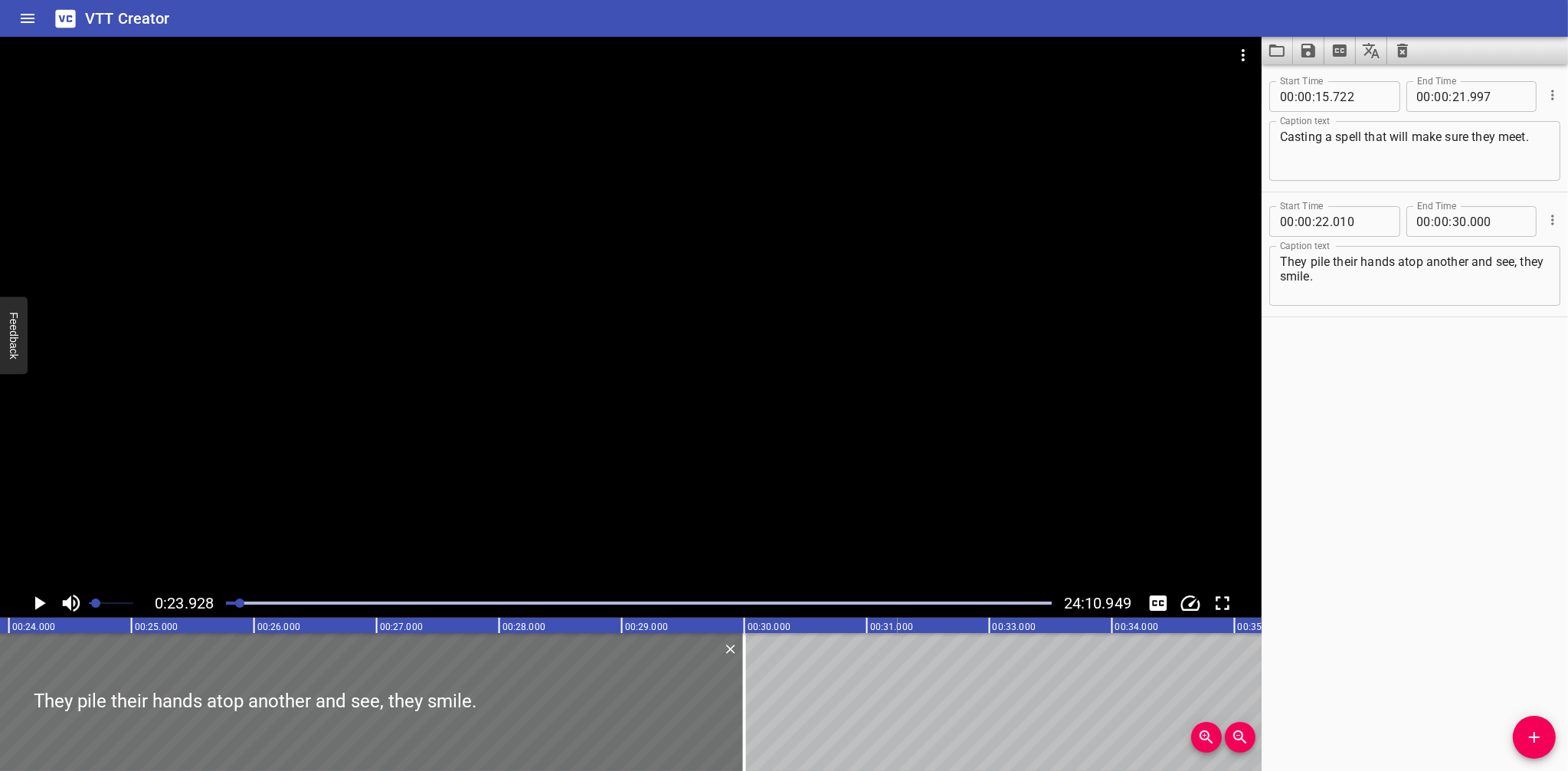
click at [239, 605] on div at bounding box center [239, 603] width 9 height 9
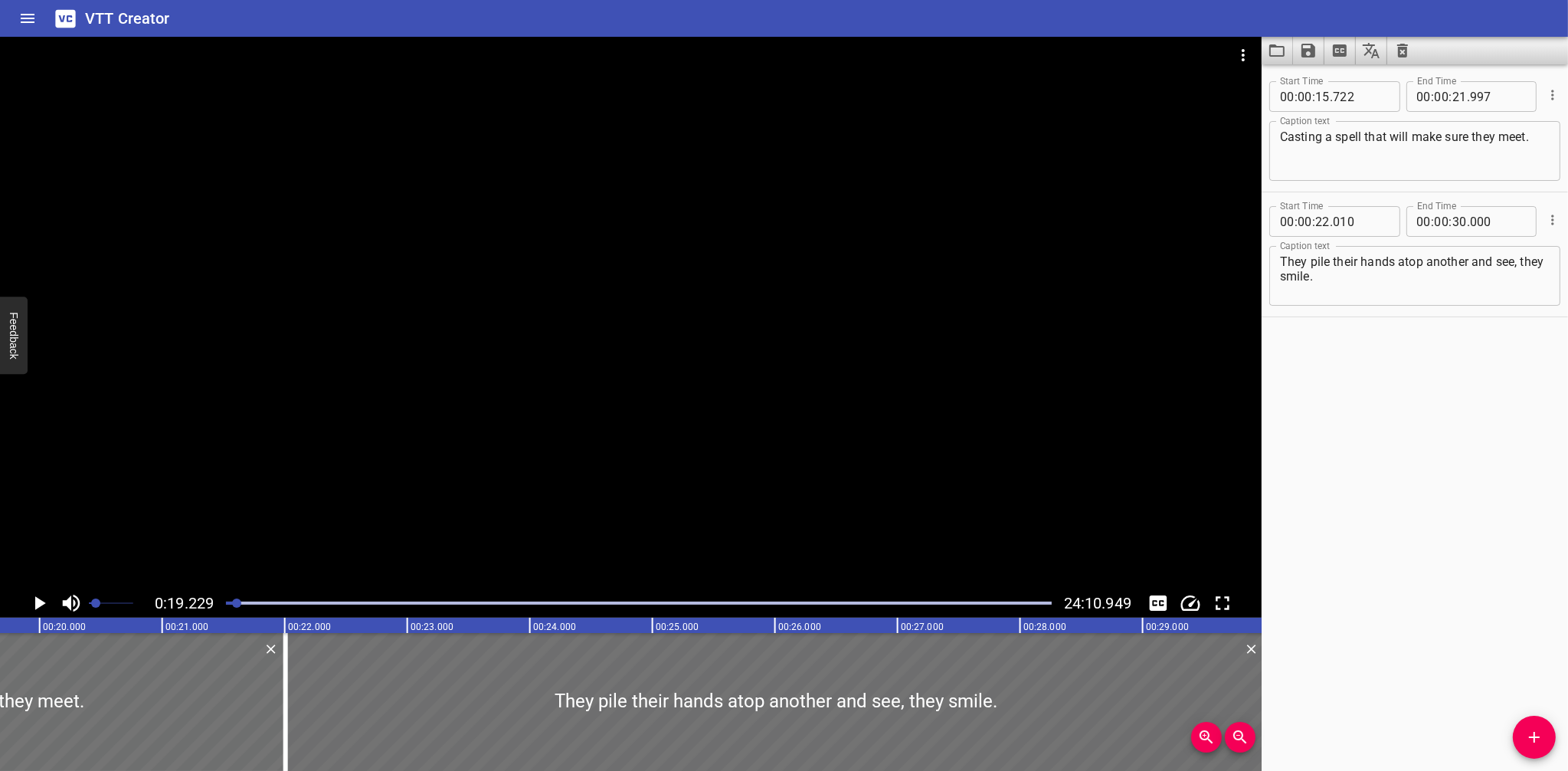
scroll to position [0, 2357]
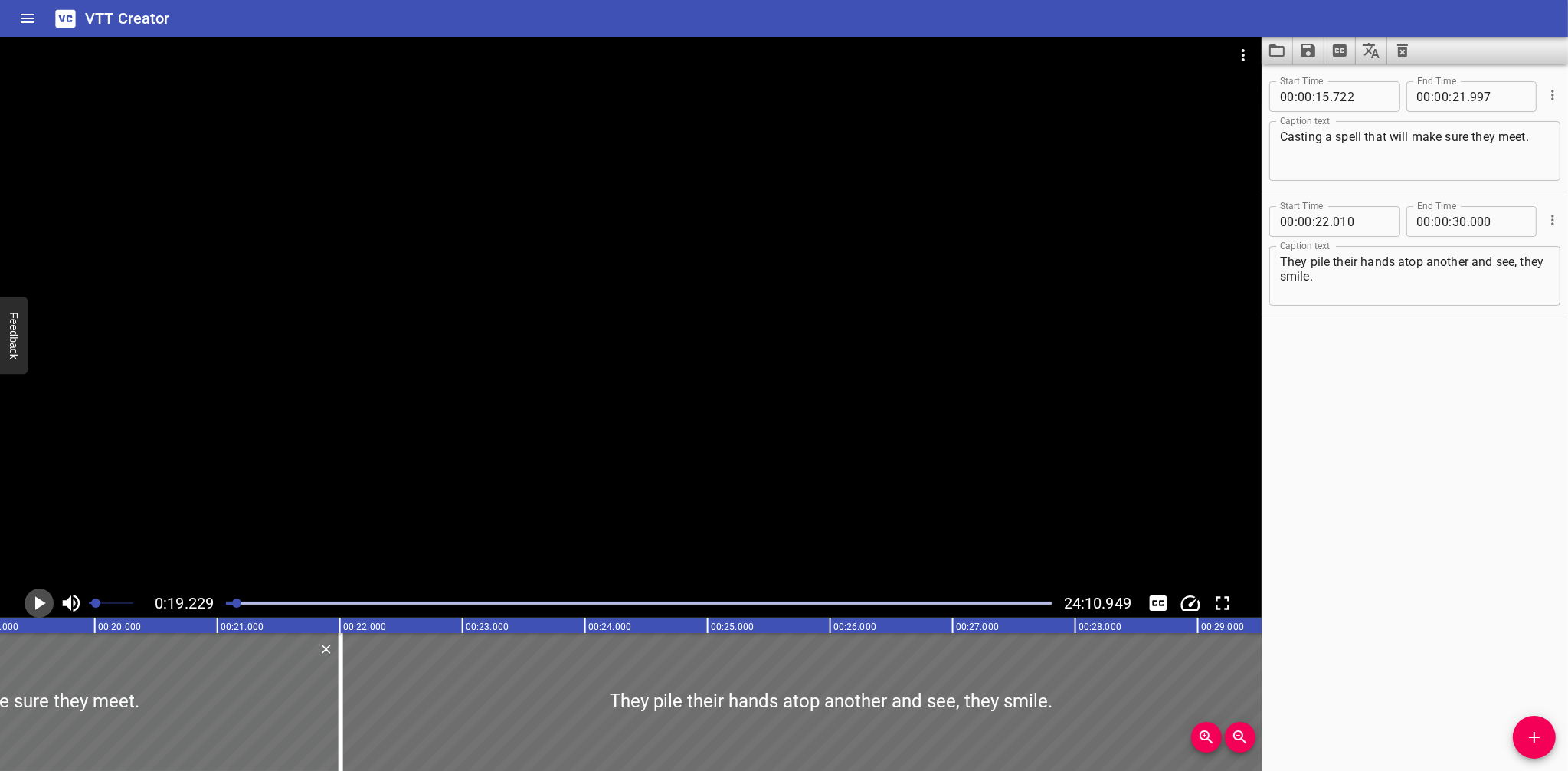
click at [40, 605] on icon "Play/Pause" at bounding box center [40, 602] width 11 height 13
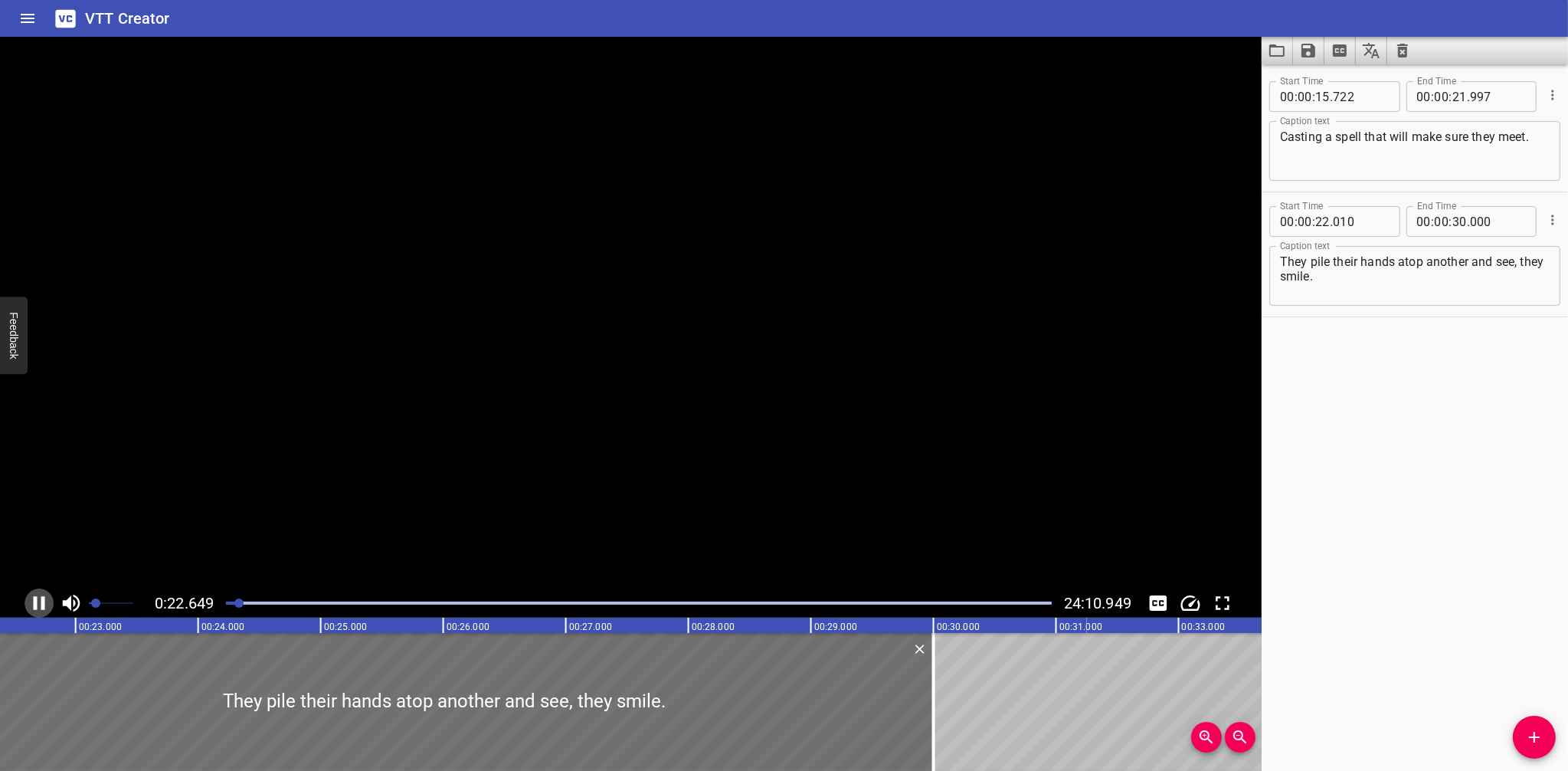
click at [40, 605] on icon "Play/Pause" at bounding box center [39, 603] width 23 height 23
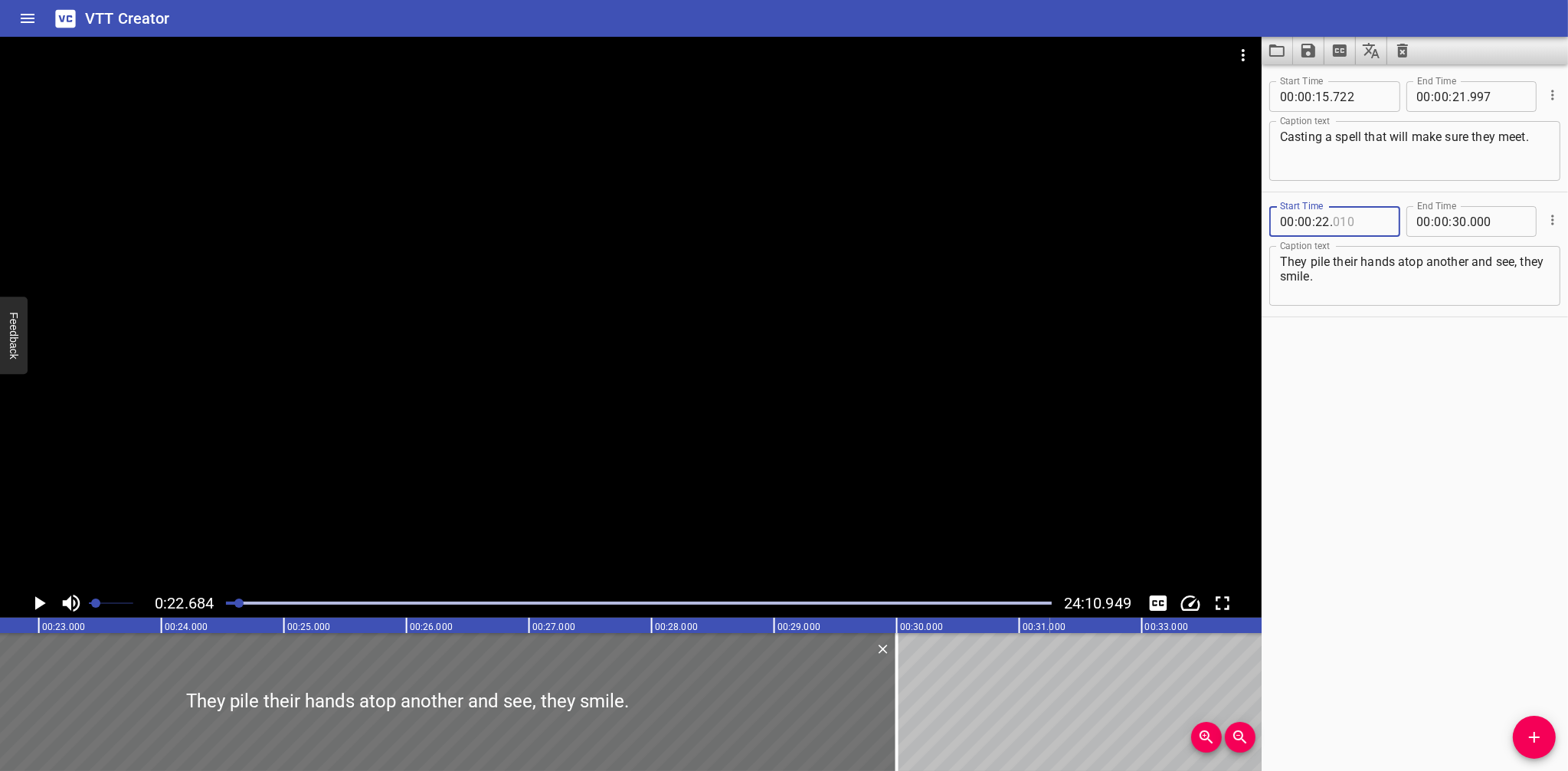
click at [1357, 213] on input "number" at bounding box center [1361, 222] width 56 height 30
type input "010"
click at [43, 605] on icon "Play/Pause" at bounding box center [39, 603] width 23 height 23
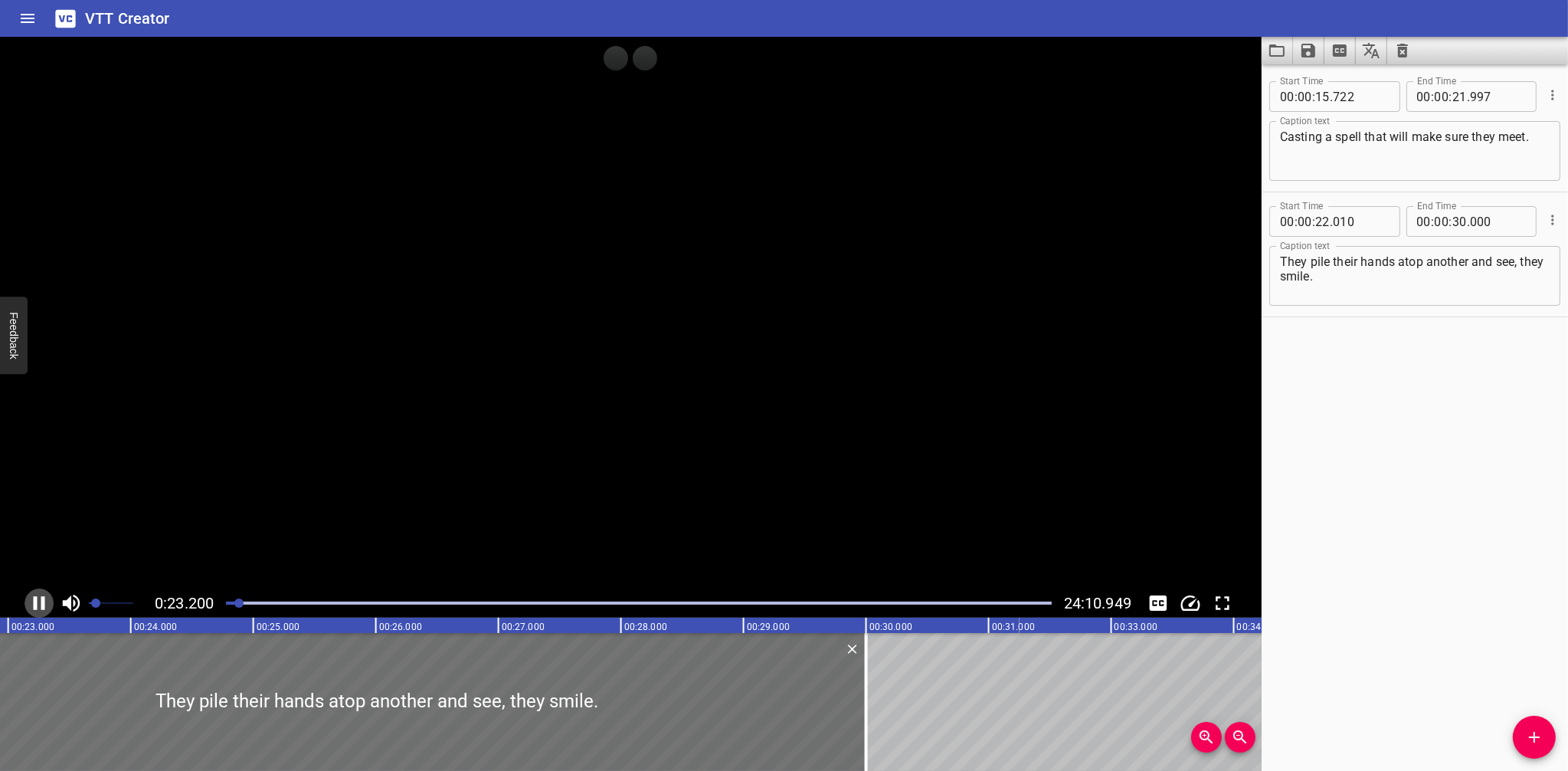
click at [41, 605] on icon "Play/Pause" at bounding box center [39, 602] width 12 height 13
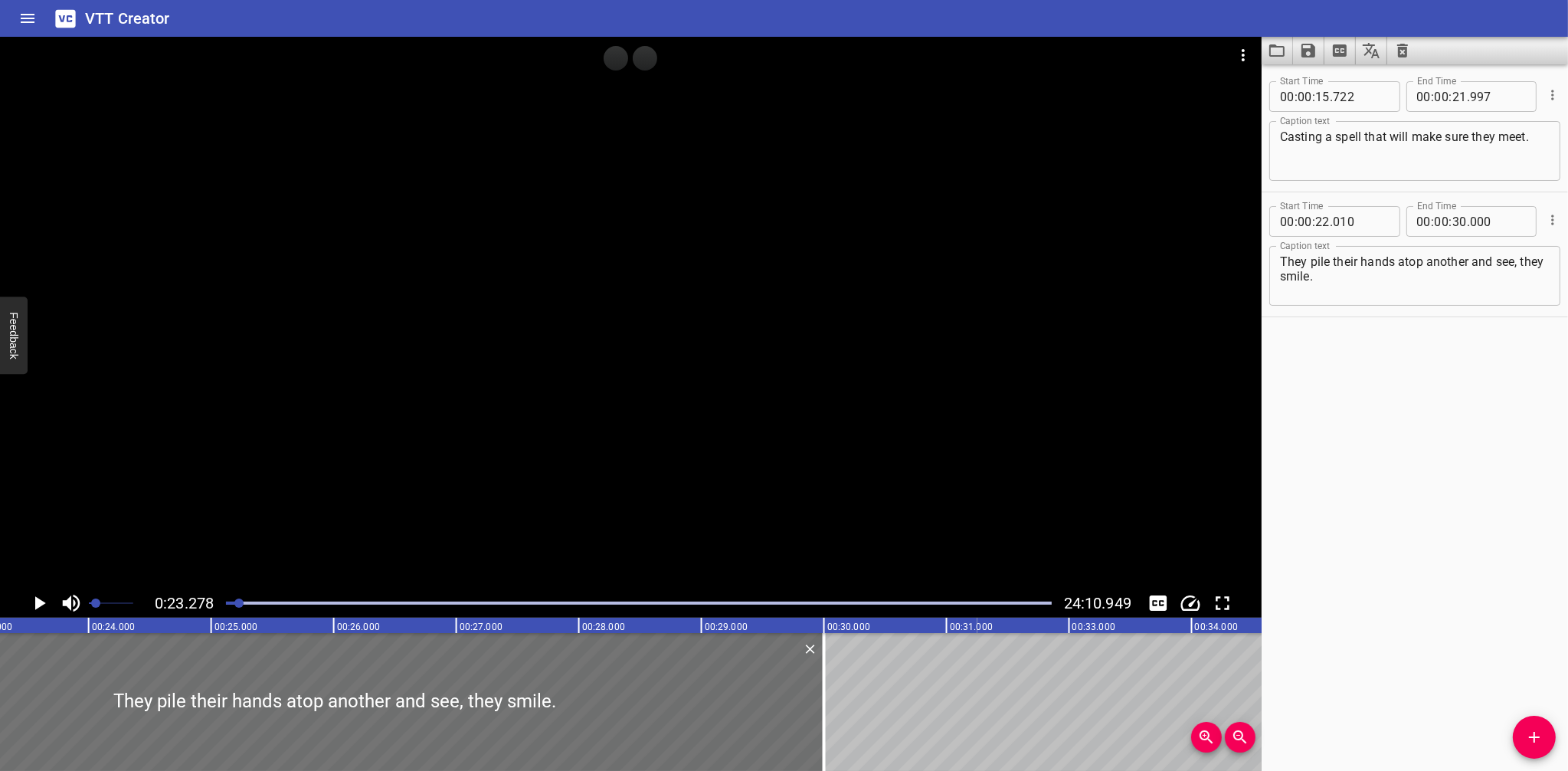
scroll to position [0, 2853]
click at [168, 600] on span "0:23.278" at bounding box center [184, 603] width 59 height 19
drag, startPoint x: 168, startPoint y: 600, endPoint x: 213, endPoint y: 599, distance: 45.0
click at [213, 599] on span "0:23.278" at bounding box center [184, 603] width 59 height 19
copy span "23.278"
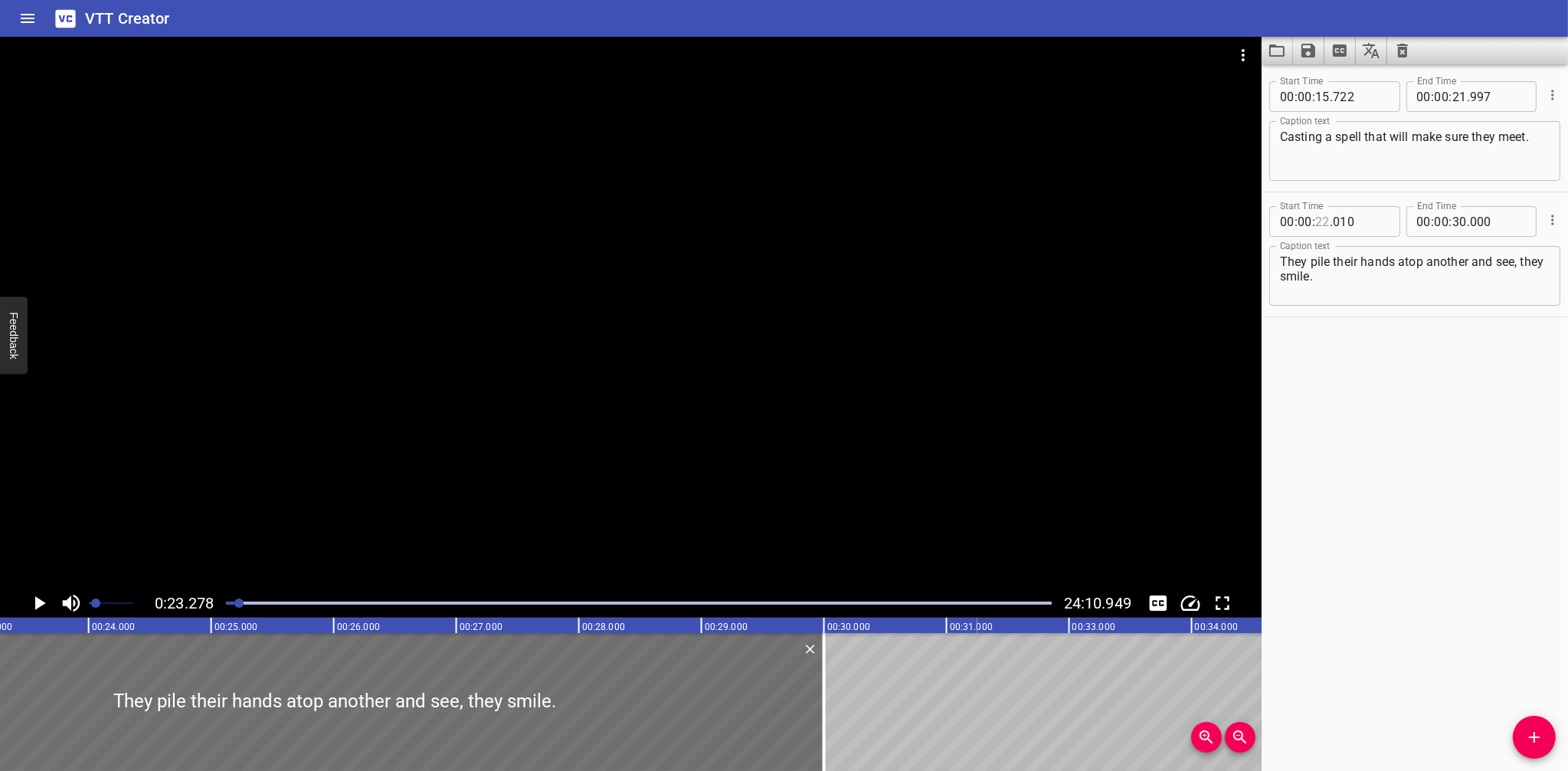
click at [1325, 224] on input "number" at bounding box center [1322, 222] width 14 height 30
paste input "23.278"
drag, startPoint x: 1318, startPoint y: 221, endPoint x: 1330, endPoint y: 221, distance: 12.0
click at [1330, 221] on div "00 : 00 : 23.278 . 010" at bounding box center [1335, 222] width 131 height 30
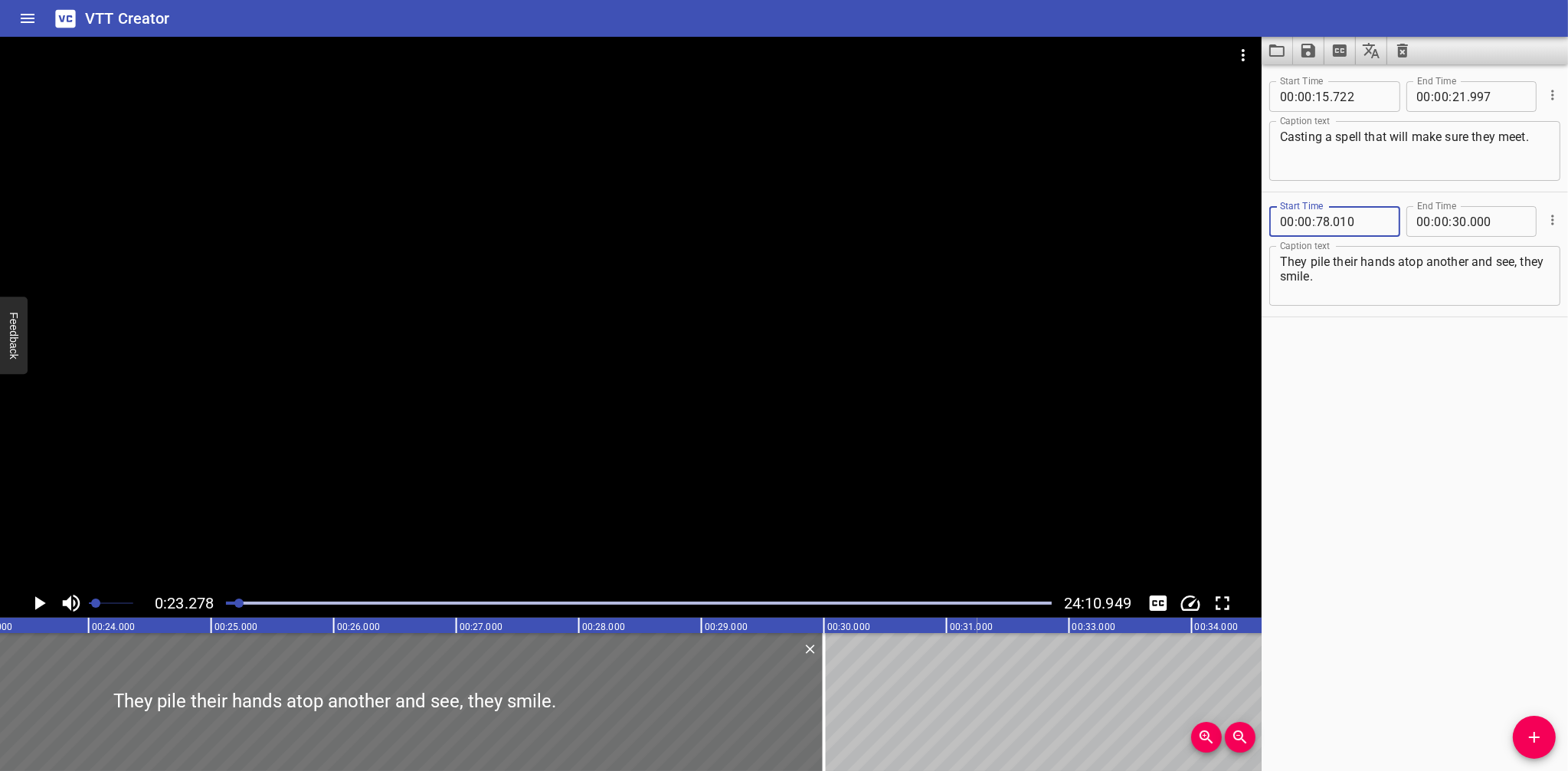
click at [1318, 221] on input "23.278" at bounding box center [1322, 222] width 14 height 30
click at [1328, 222] on input "23.278" at bounding box center [1322, 222] width 14 height 30
type input "23"
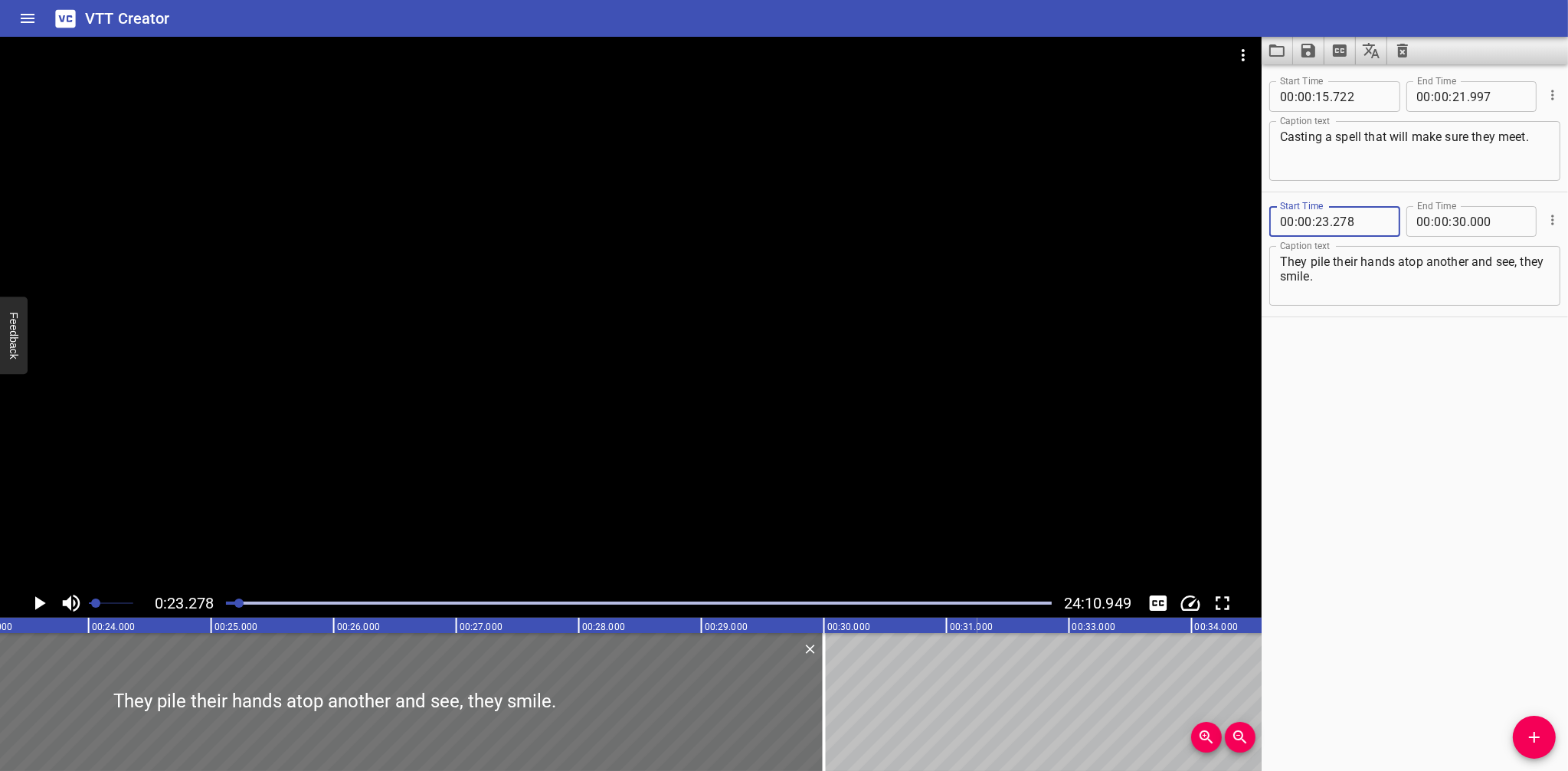
type input "278"
click at [1385, 625] on div "Start Time 00 : 00 : 15 . 722 Start Time End Time 00 : 00 : 21 . 997 End Time C…" at bounding box center [1414, 417] width 306 height 707
click at [36, 605] on icon "Play/Pause" at bounding box center [40, 602] width 11 height 13
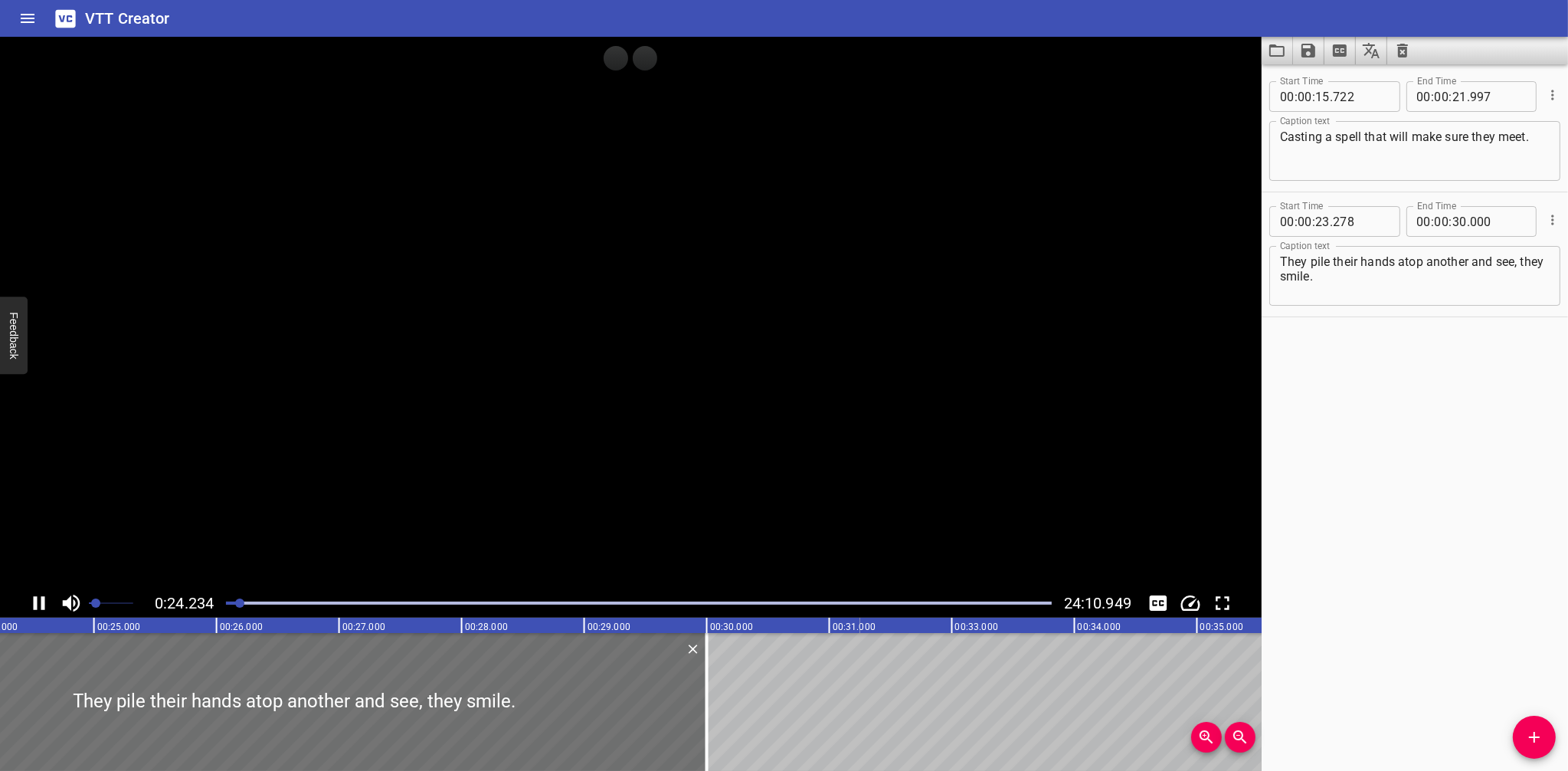
click at [36, 605] on icon "Play/Pause" at bounding box center [39, 602] width 12 height 13
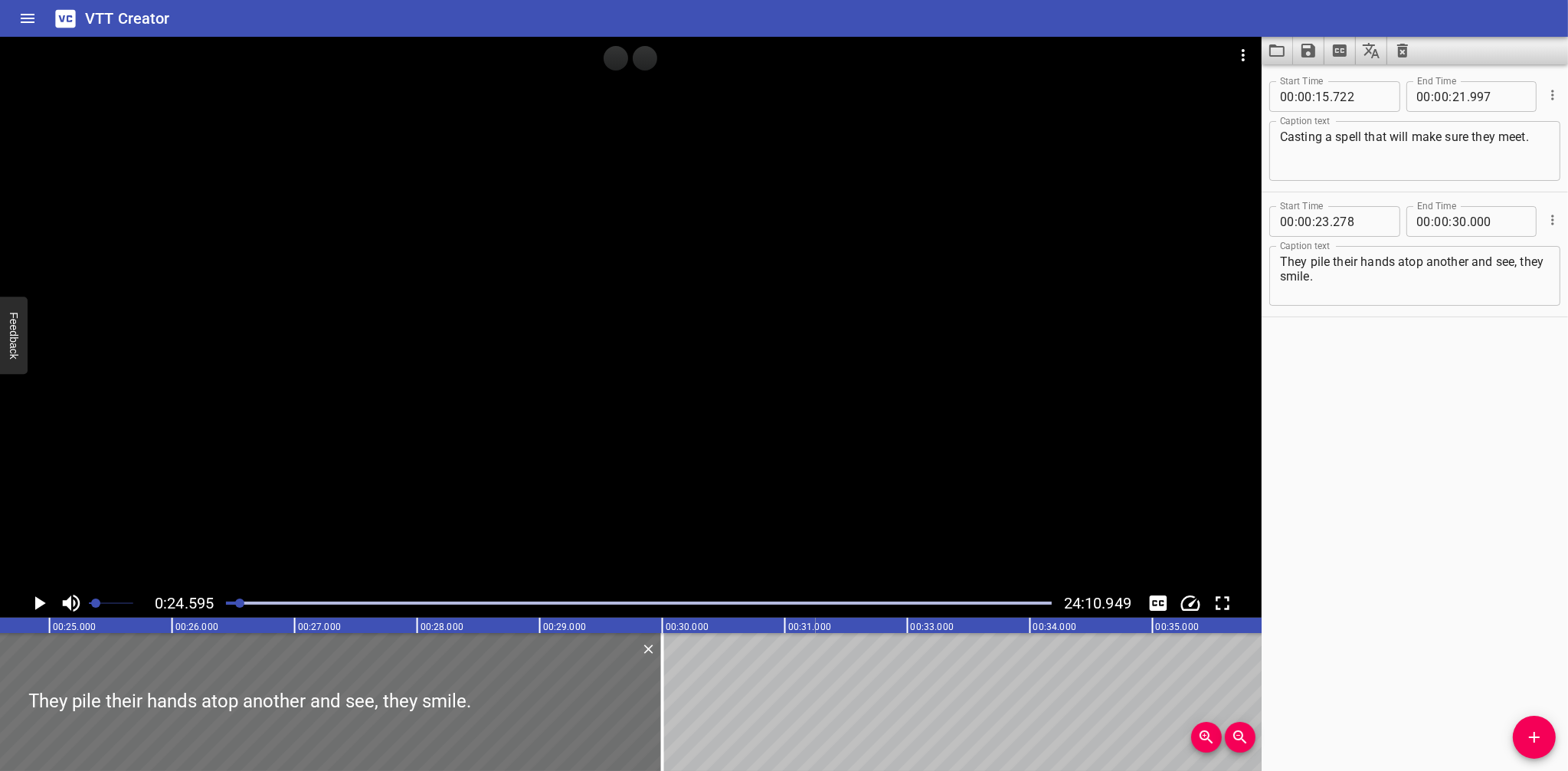
click at [1332, 223] on span "." at bounding box center [1331, 222] width 3 height 30
click at [1349, 220] on input "number" at bounding box center [1361, 222] width 56 height 30
type input "000"
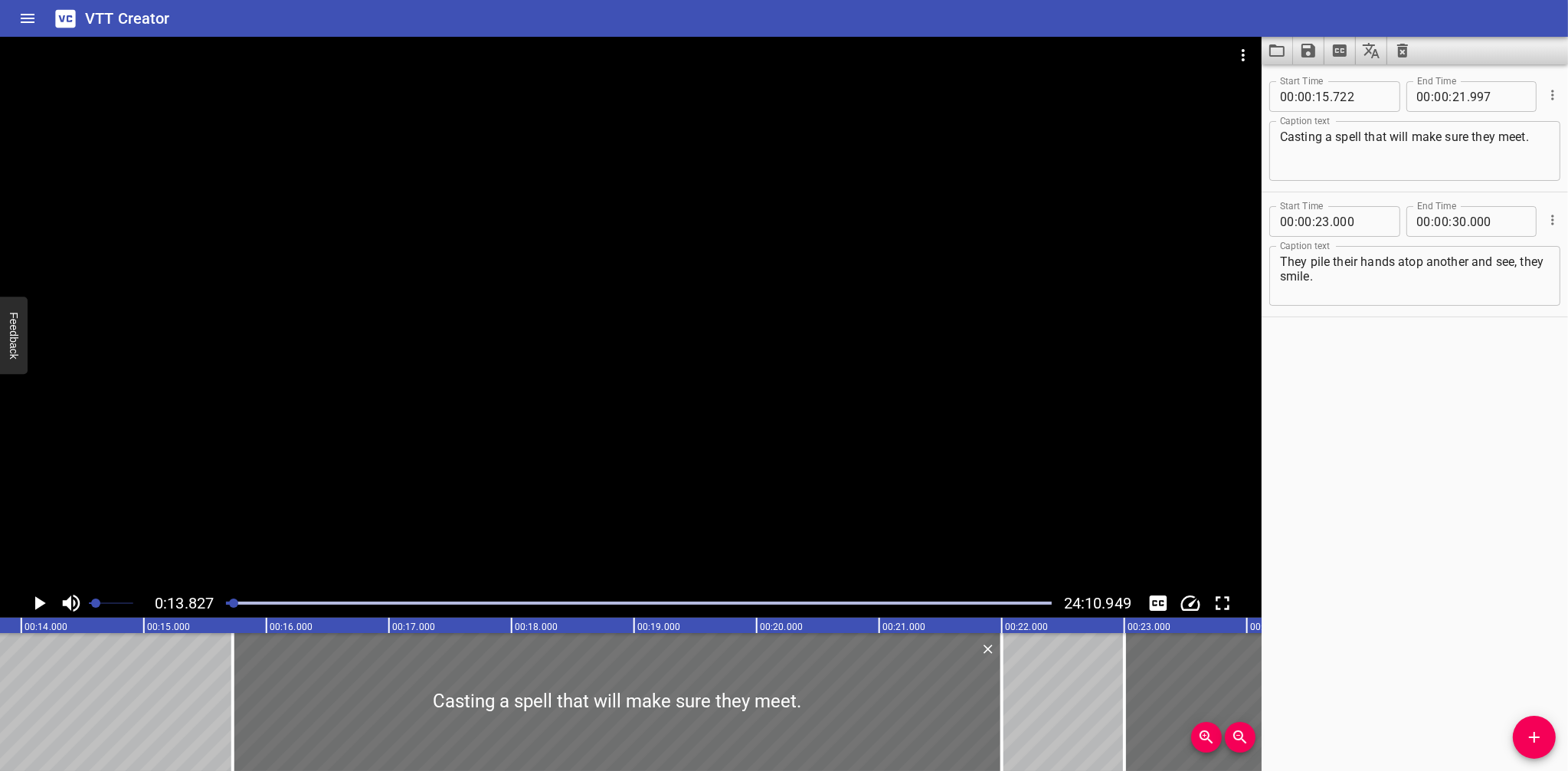
click at [38, 608] on icon "Play/Pause" at bounding box center [40, 602] width 11 height 13
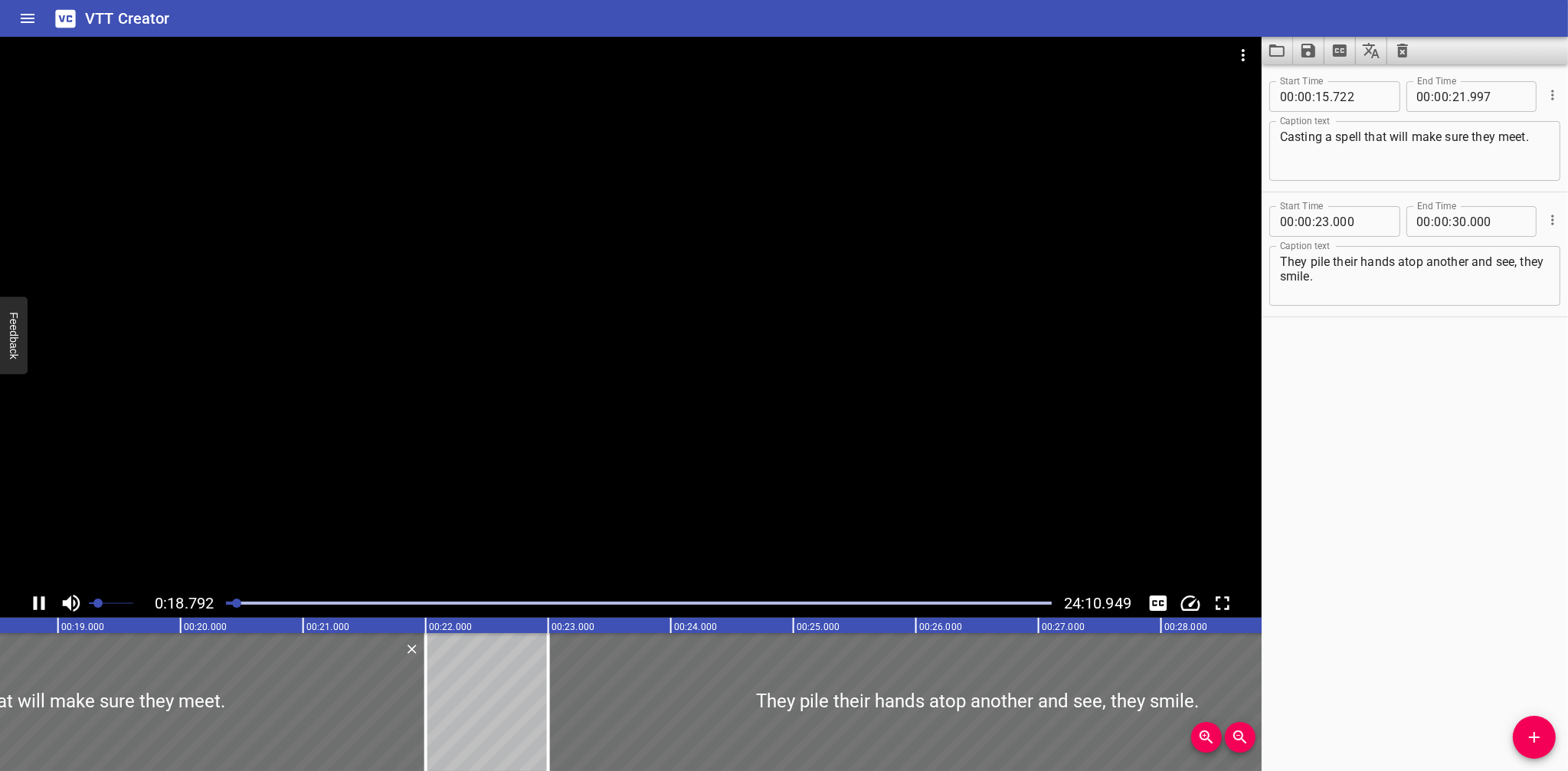
click at [99, 605] on span "Set video volume" at bounding box center [98, 603] width 9 height 9
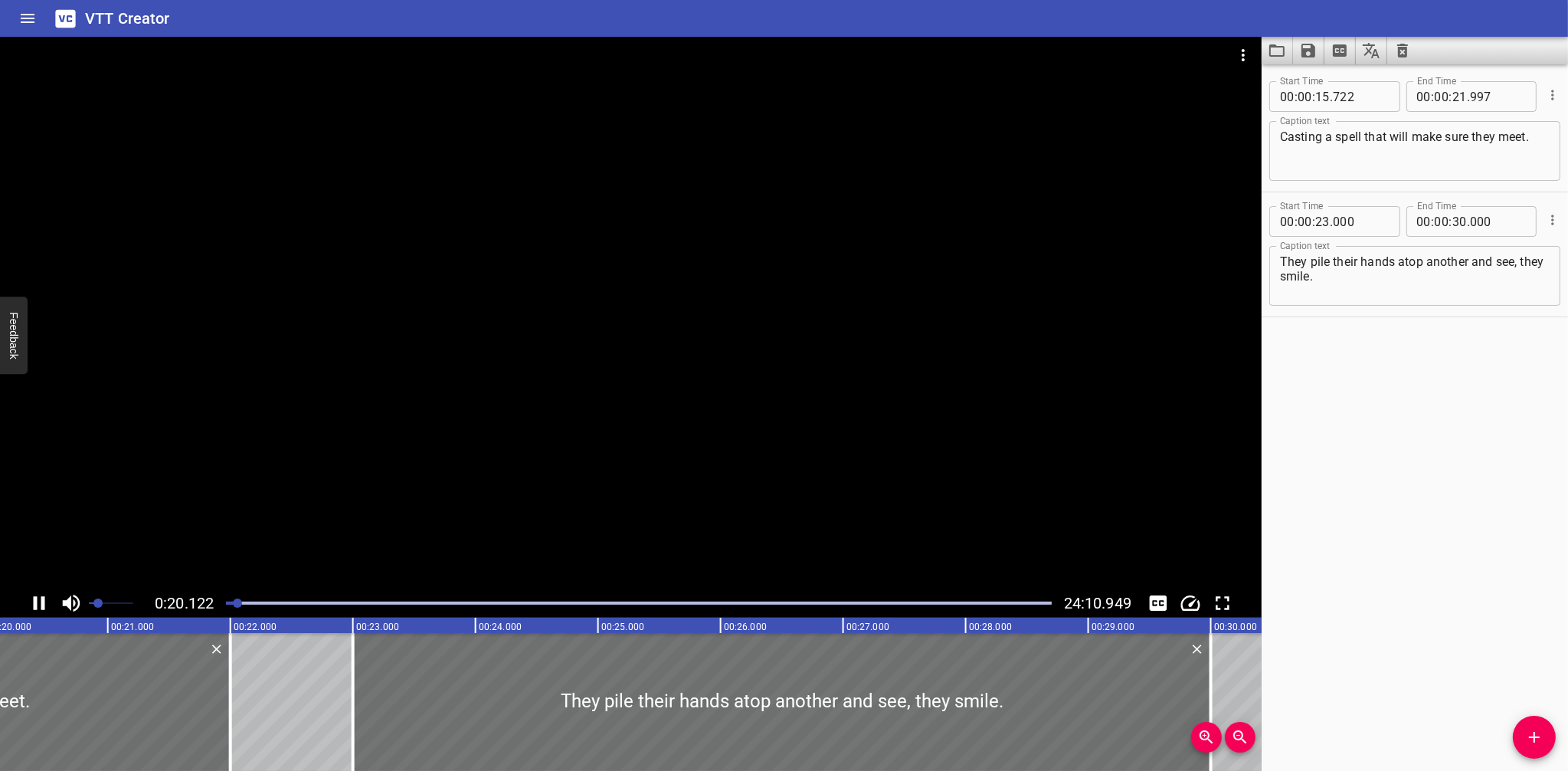
click at [99, 605] on span "Set video volume" at bounding box center [98, 603] width 9 height 9
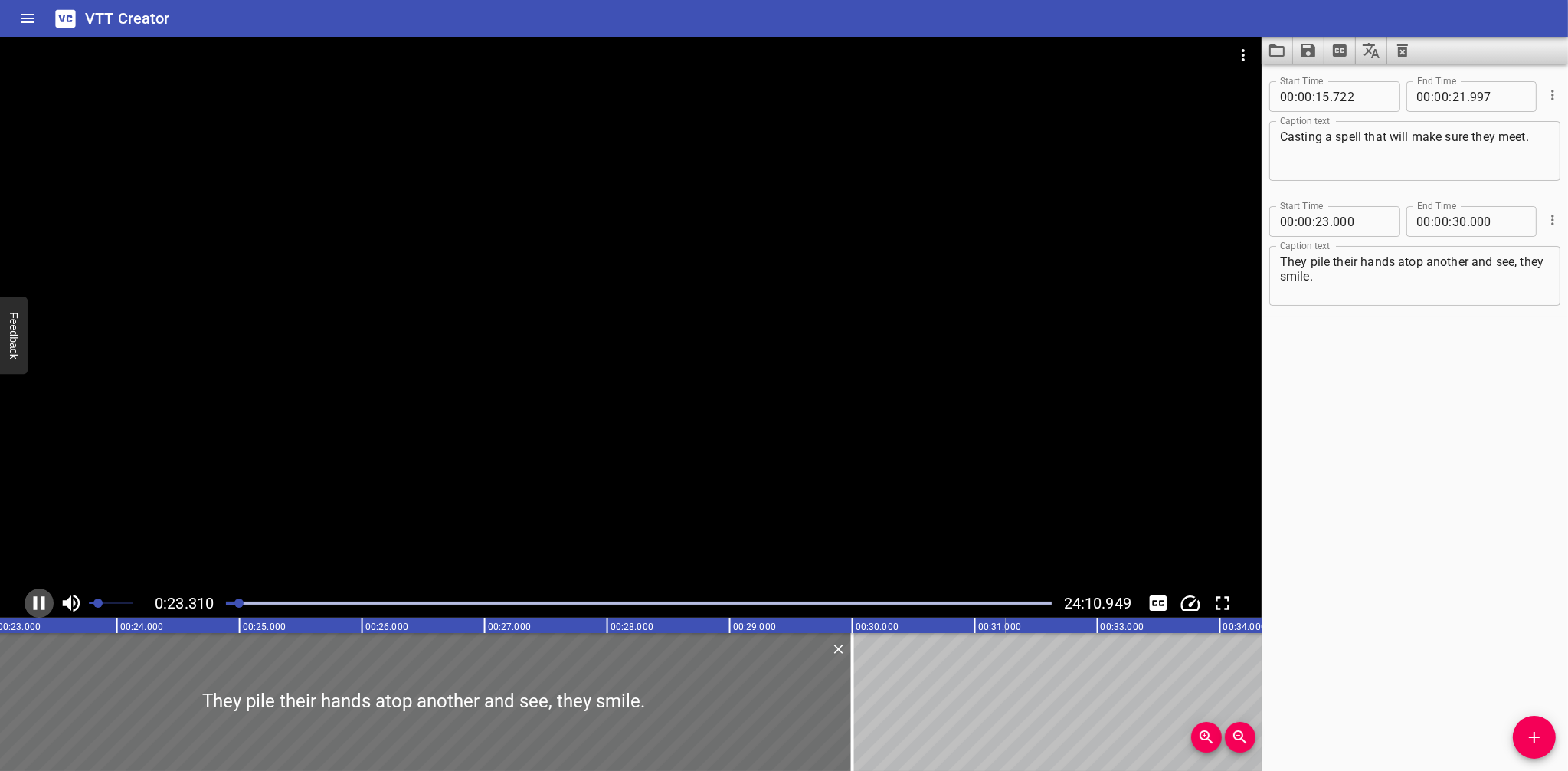
click at [35, 600] on icon "Play/Pause" at bounding box center [39, 602] width 12 height 13
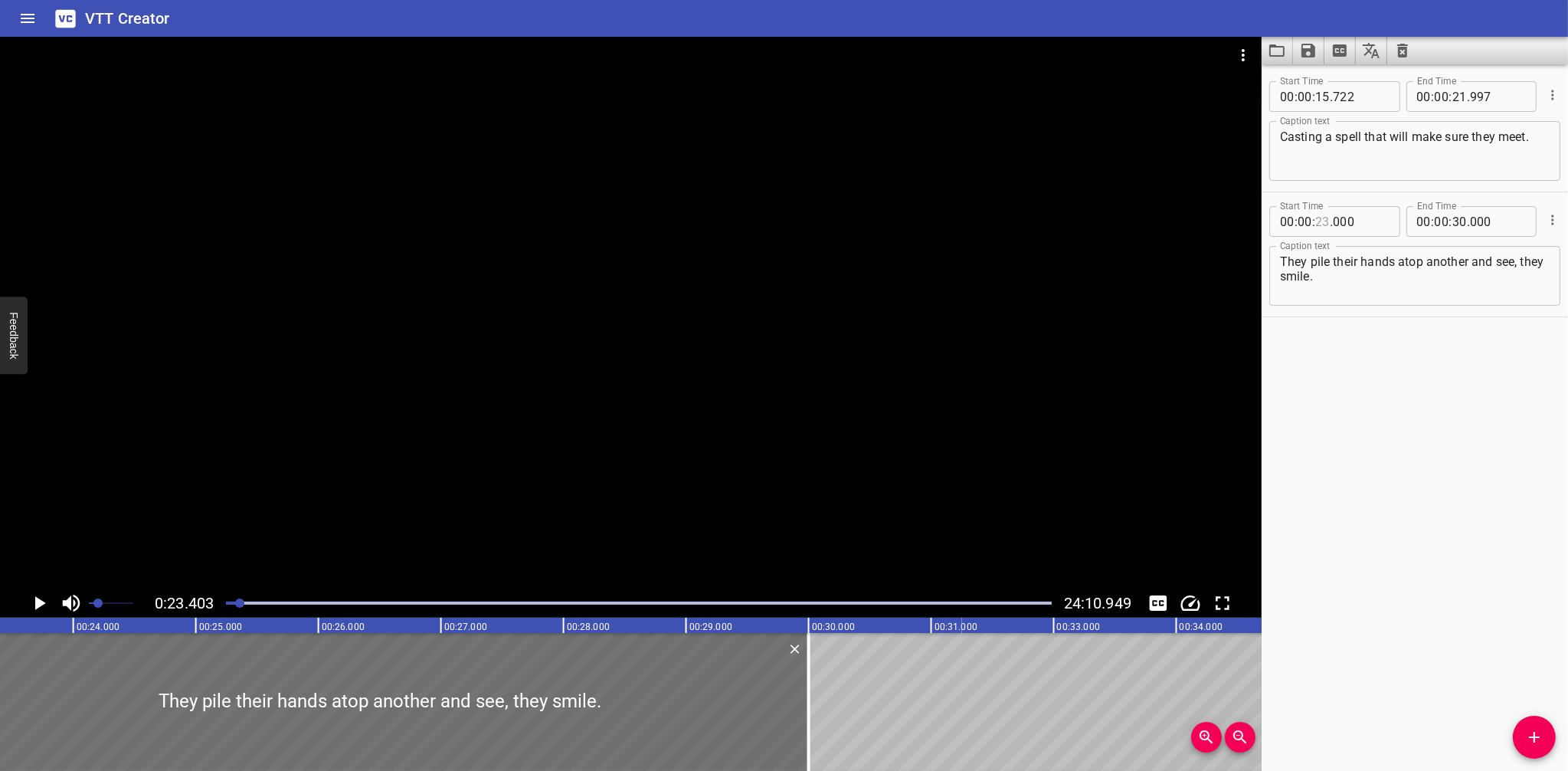
click at [1323, 223] on input "number" at bounding box center [1322, 222] width 14 height 30
click at [1327, 223] on input "number" at bounding box center [1322, 222] width 14 height 30
type input "22"
type input "900"
click at [1513, 669] on div "Start Time 00 : 00 : 15 . 722 Start Time End Time 00 : 00 : 21 . 997 End Time C…" at bounding box center [1414, 417] width 306 height 707
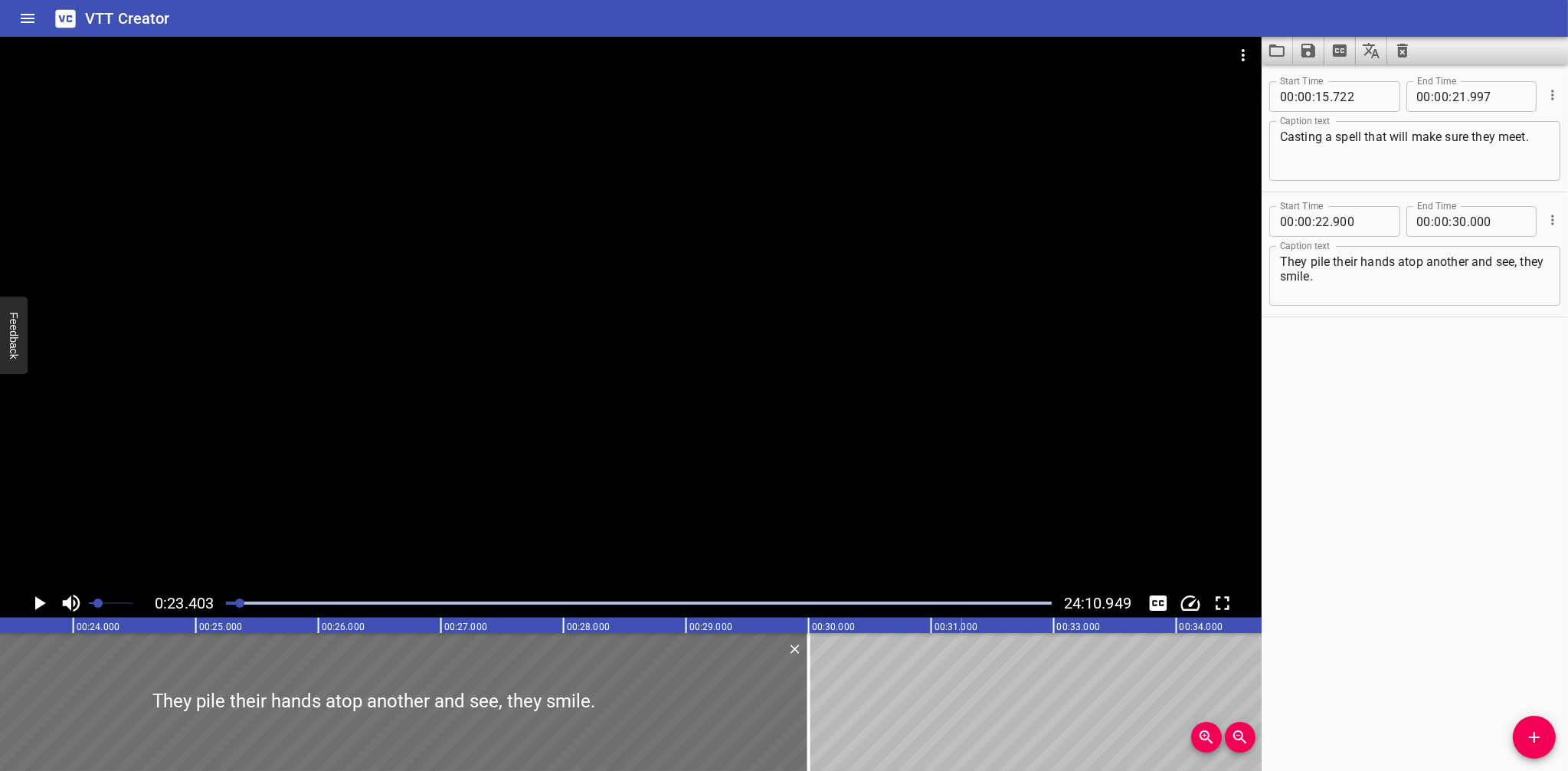
click at [235, 604] on div at bounding box center [239, 603] width 9 height 9
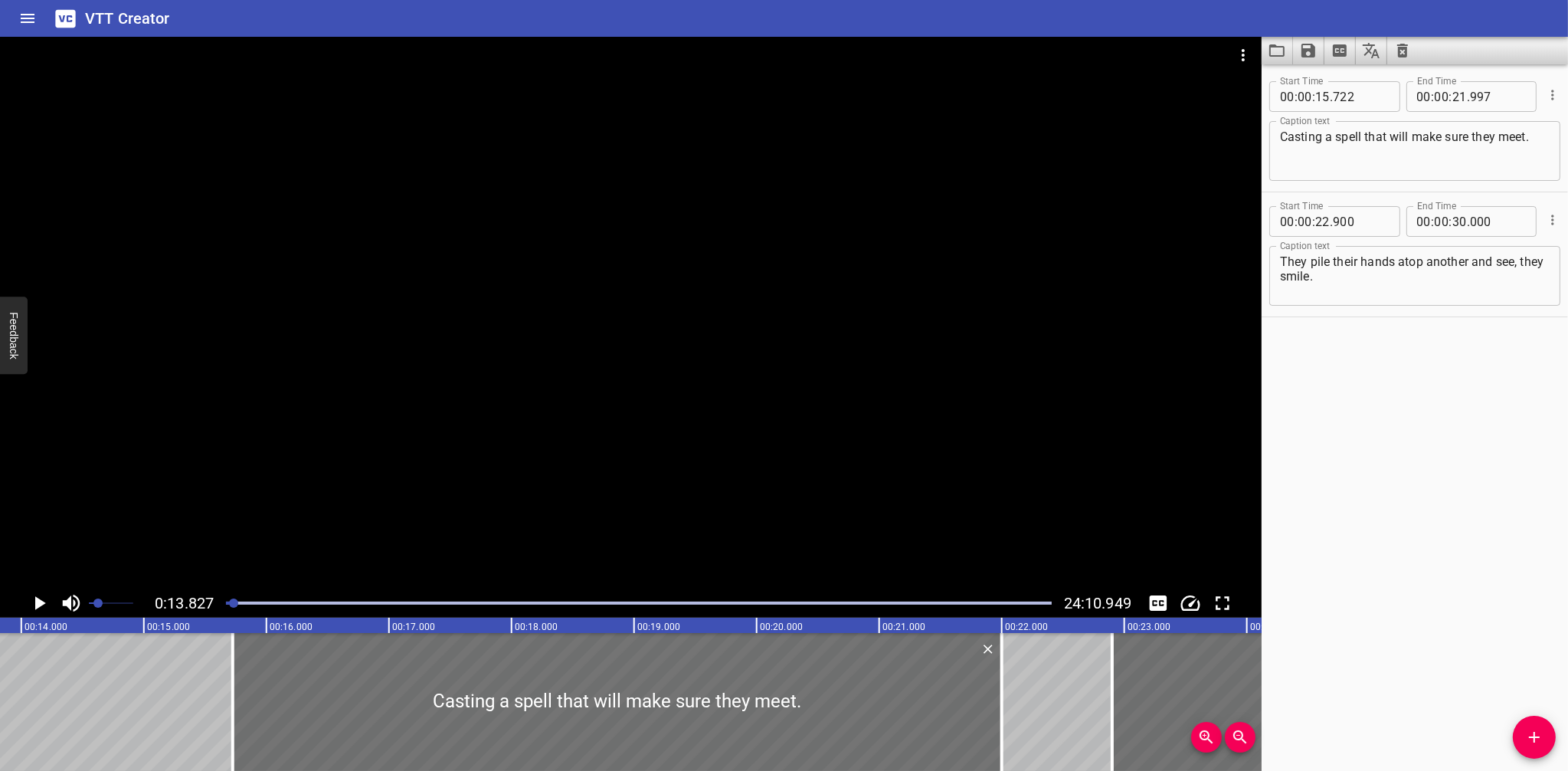
click at [46, 604] on icon "Play/Pause" at bounding box center [39, 603] width 23 height 23
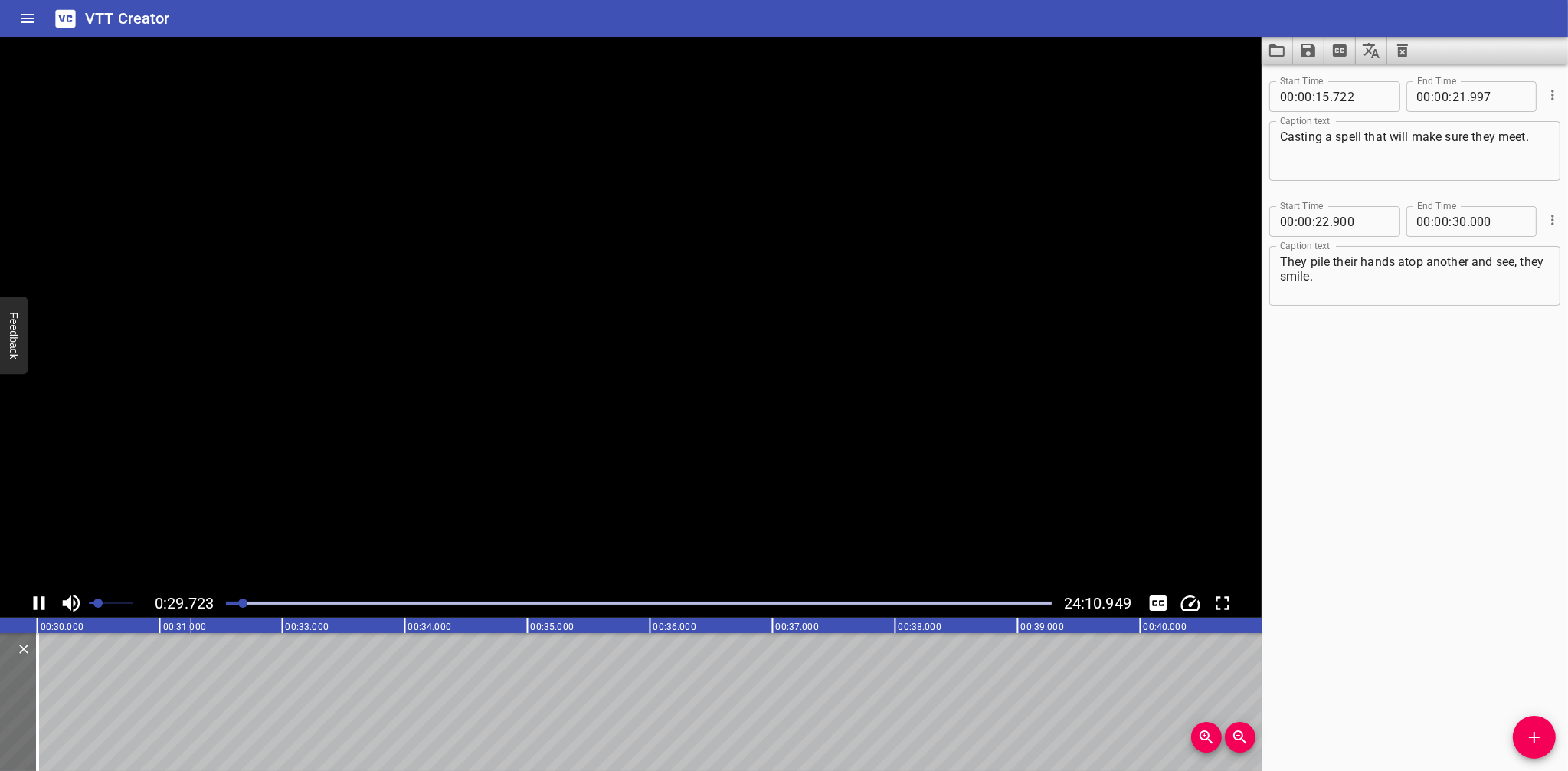
click at [43, 601] on icon "Play/Pause" at bounding box center [39, 602] width 12 height 13
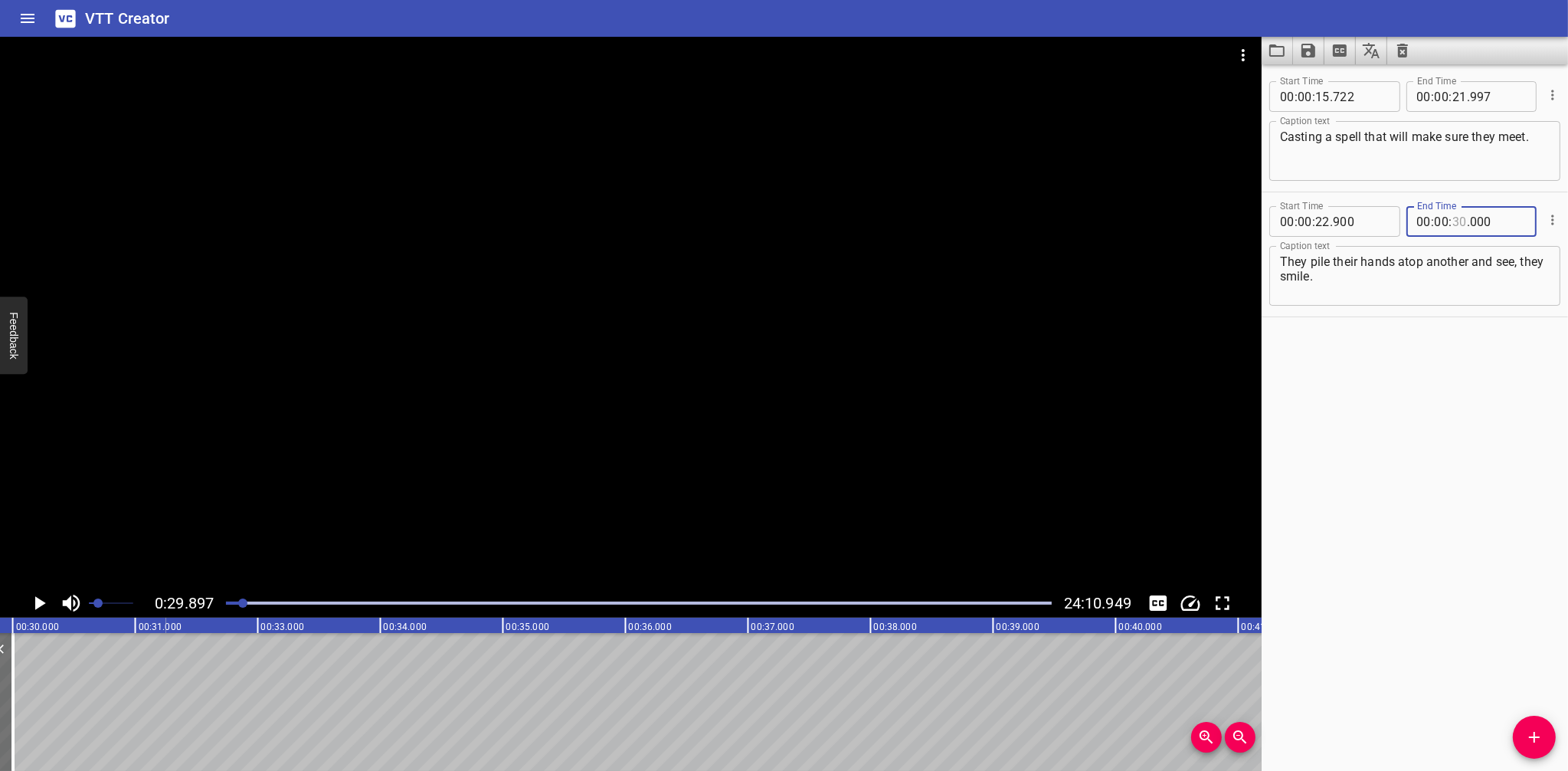
click at [1455, 219] on input "number" at bounding box center [1460, 222] width 14 height 30
type input "29"
type input "000"
click at [1482, 491] on div "Start Time 00 : 00 : 15 . 722 Start Time End Time 00 : 00 : 21 . 997 End Time C…" at bounding box center [1414, 417] width 306 height 707
click at [245, 602] on div at bounding box center [243, 603] width 9 height 9
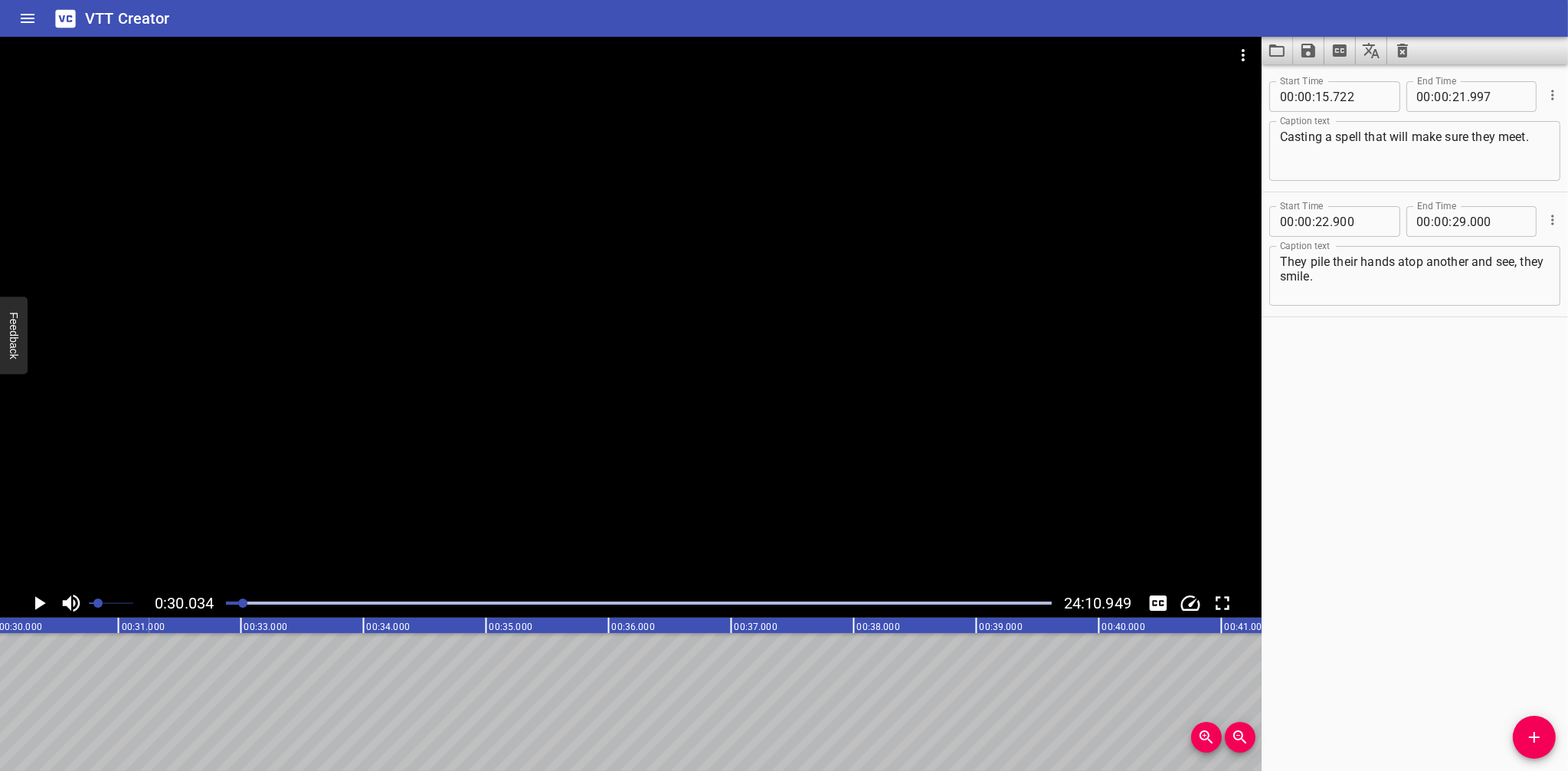
click at [240, 603] on div at bounding box center [243, 603] width 9 height 9
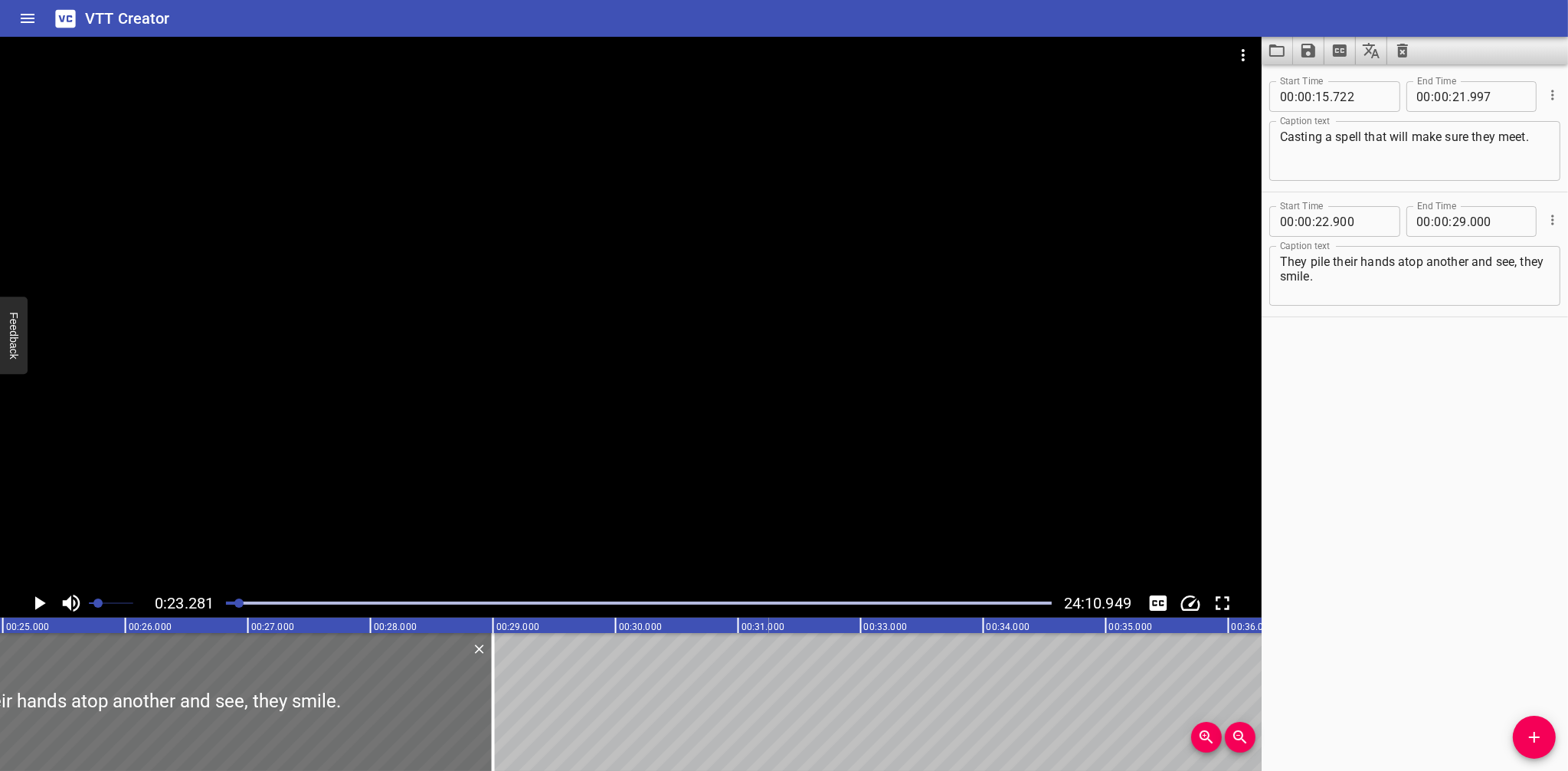
scroll to position [0, 2853]
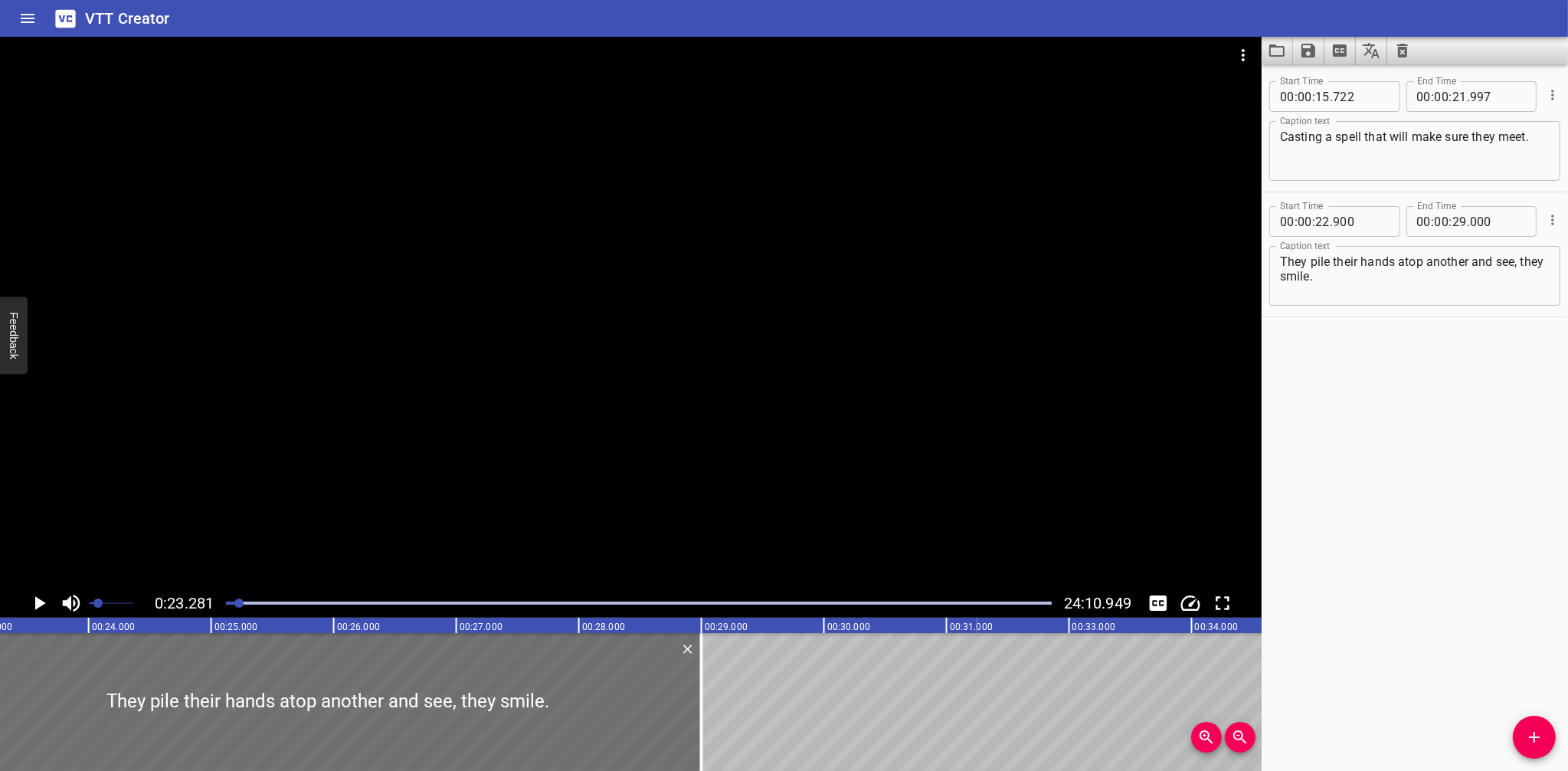
click at [40, 601] on icon "Play/Pause" at bounding box center [40, 602] width 11 height 13
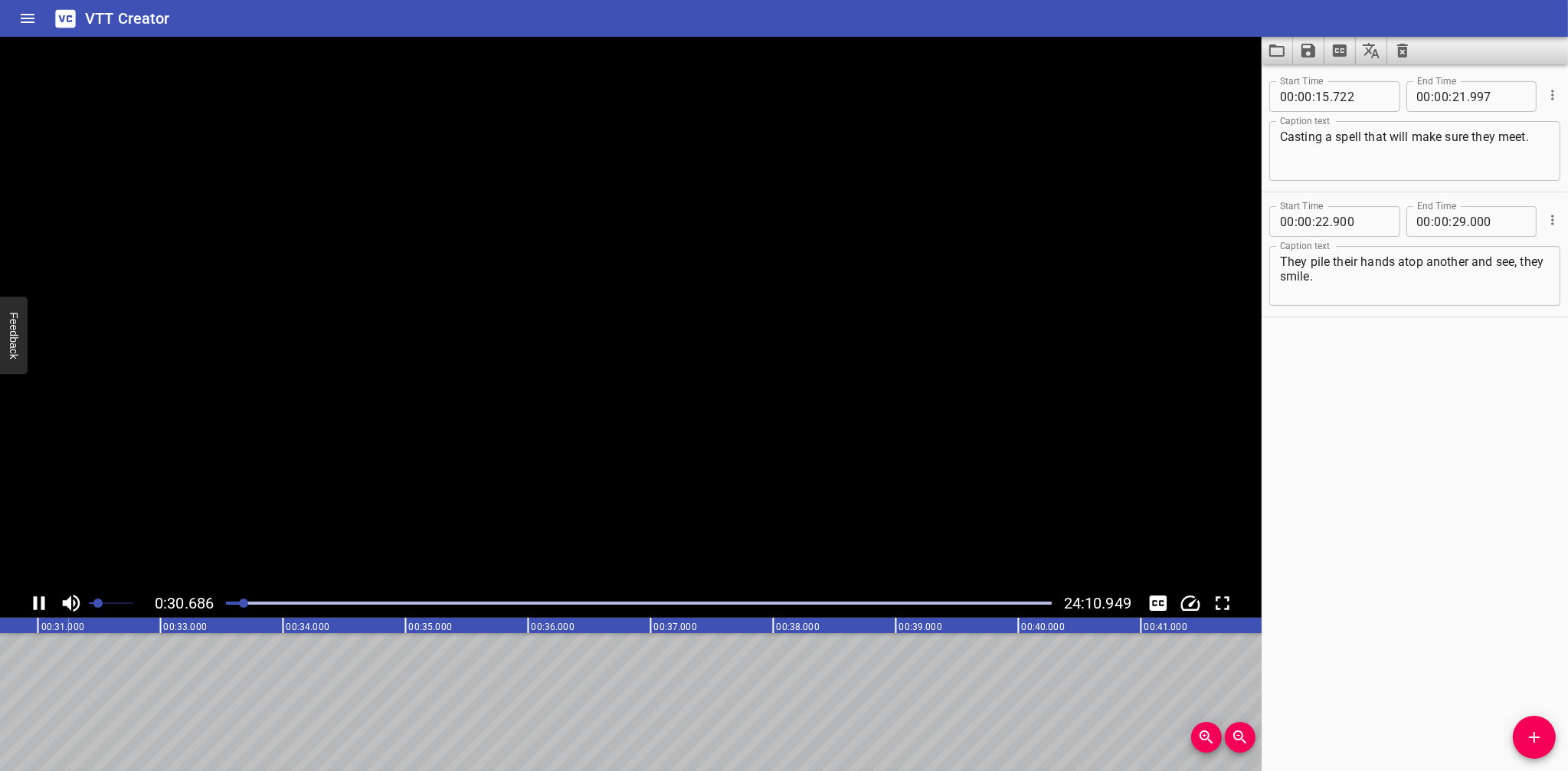
click at [39, 601] on icon "Play/Pause" at bounding box center [39, 603] width 23 height 23
click at [1517, 736] on span "Add Cue" at bounding box center [1535, 737] width 43 height 19
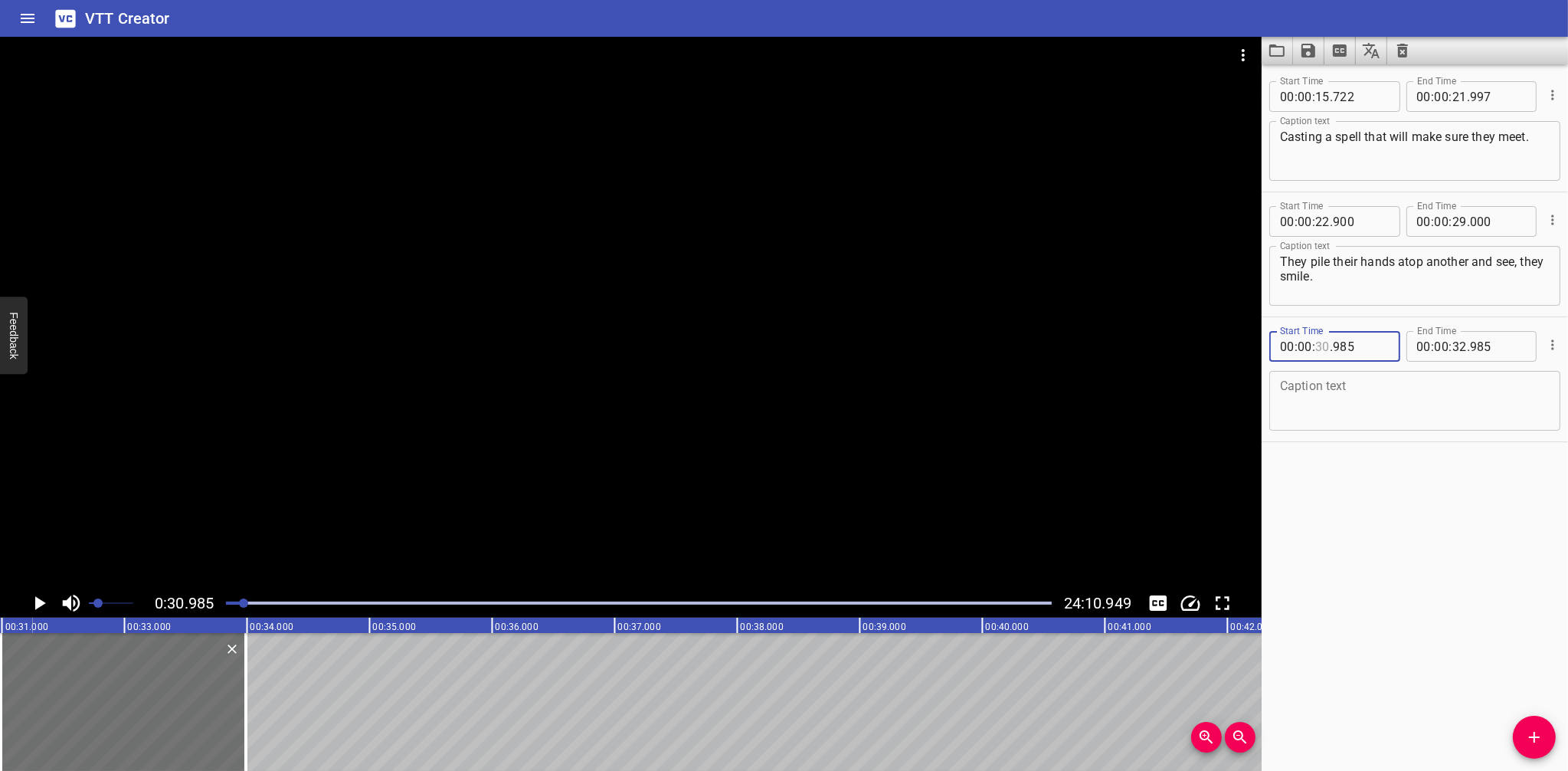
click at [1326, 340] on input "number" at bounding box center [1322, 346] width 14 height 30
type input "31"
click at [1366, 347] on input "number" at bounding box center [1361, 346] width 56 height 30
type input "000"
click at [1381, 390] on textarea at bounding box center [1415, 400] width 270 height 44
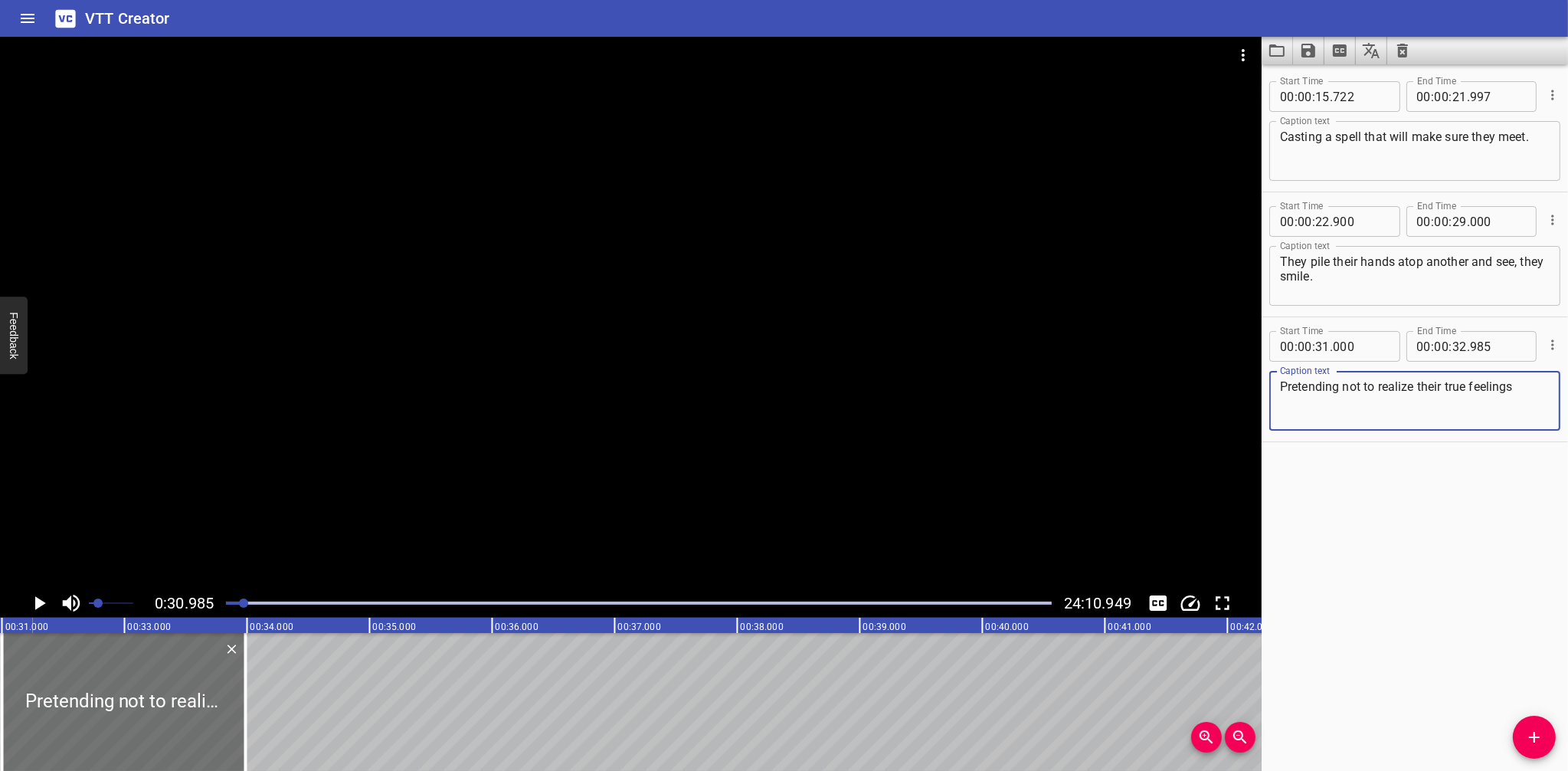
type textarea "Pretending not to realize their true feelings"
click at [1455, 341] on input "number" at bounding box center [1460, 346] width 14 height 30
type input "38"
type input "900"
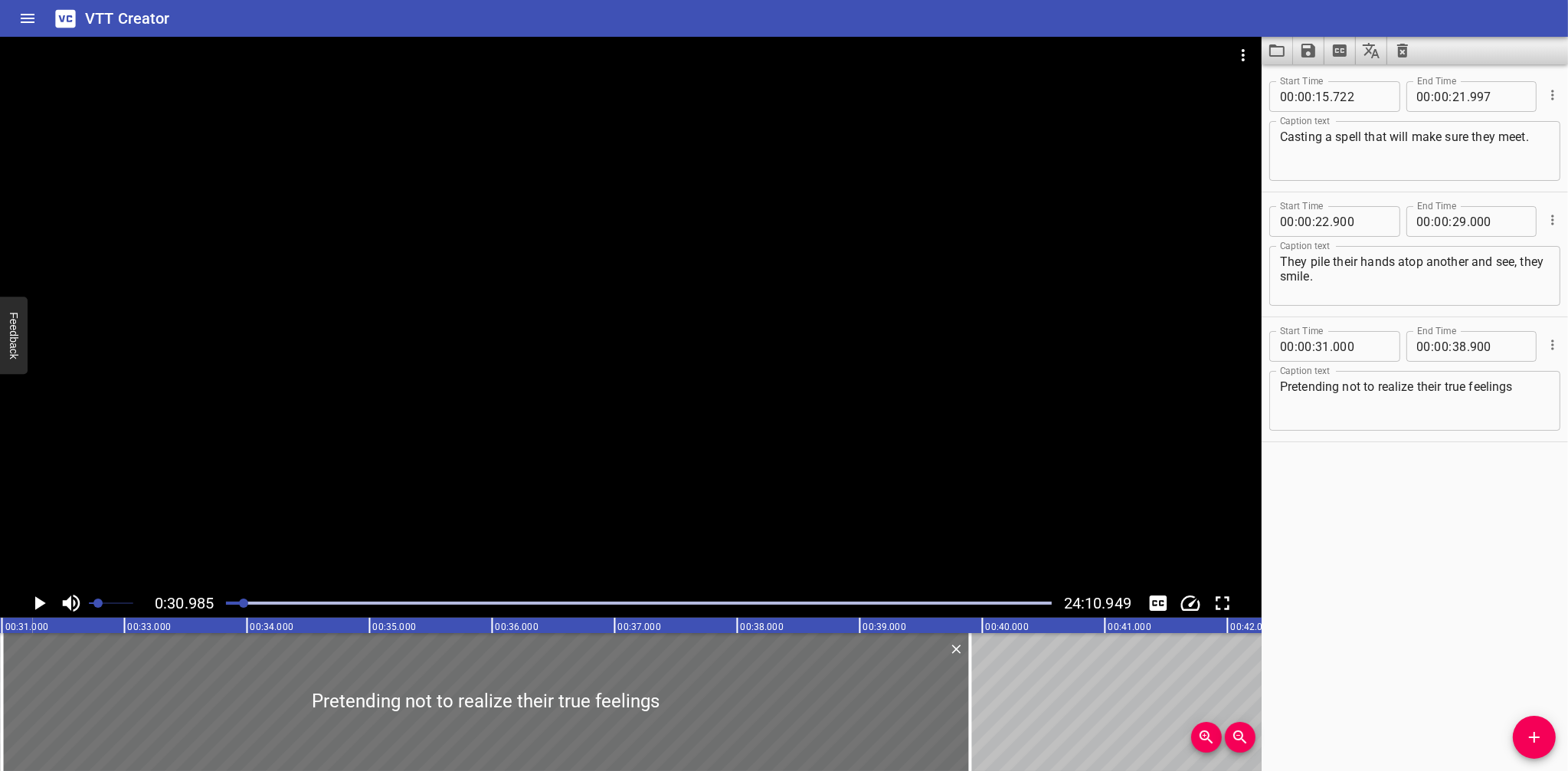
click at [1444, 605] on div "Start Time 00 : 00 : 15 . 722 Start Time End Time 00 : 00 : 21 . 997 End Time C…" at bounding box center [1414, 417] width 306 height 707
click at [241, 605] on div at bounding box center [244, 603] width 9 height 9
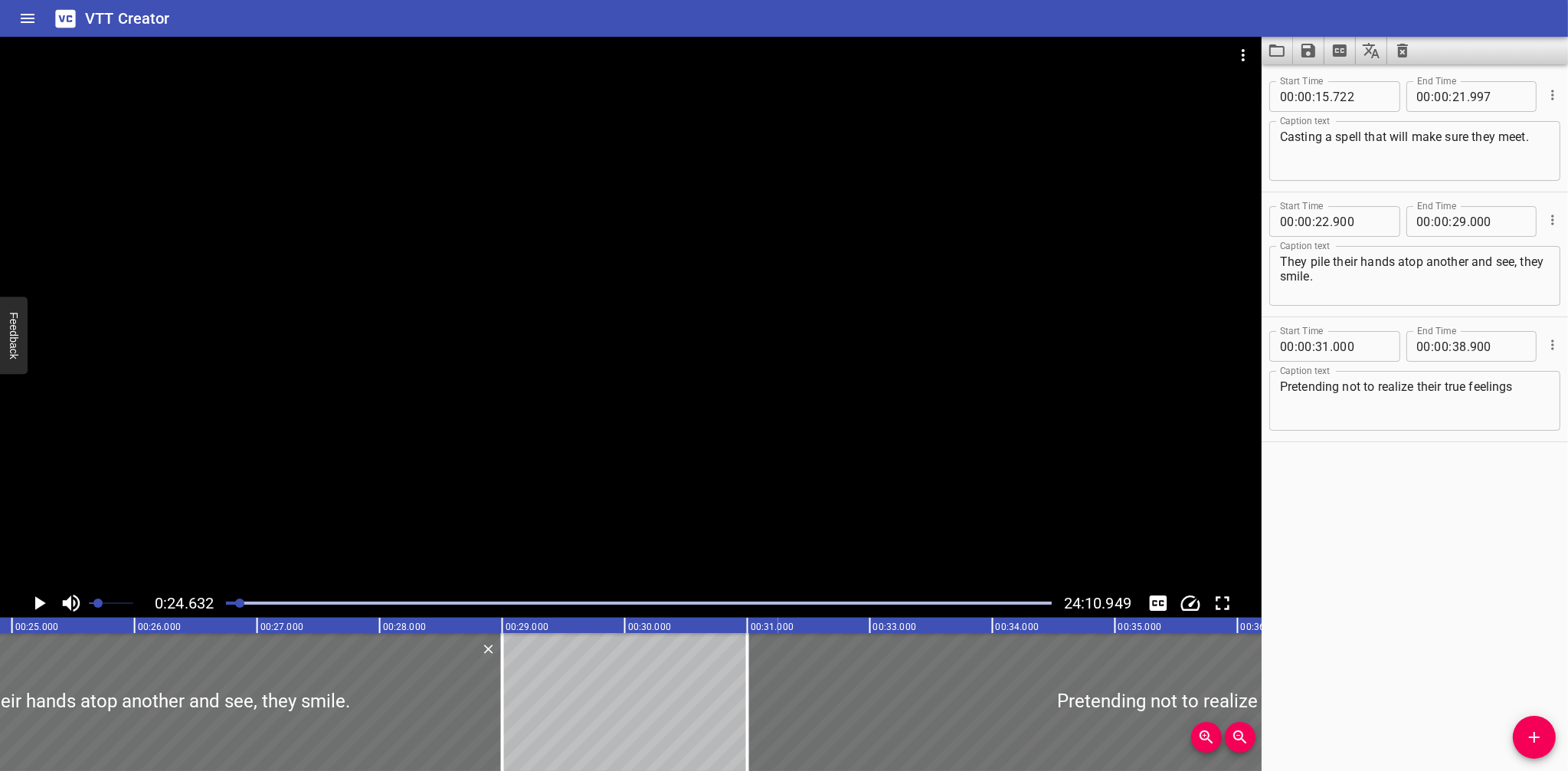
scroll to position [0, 3019]
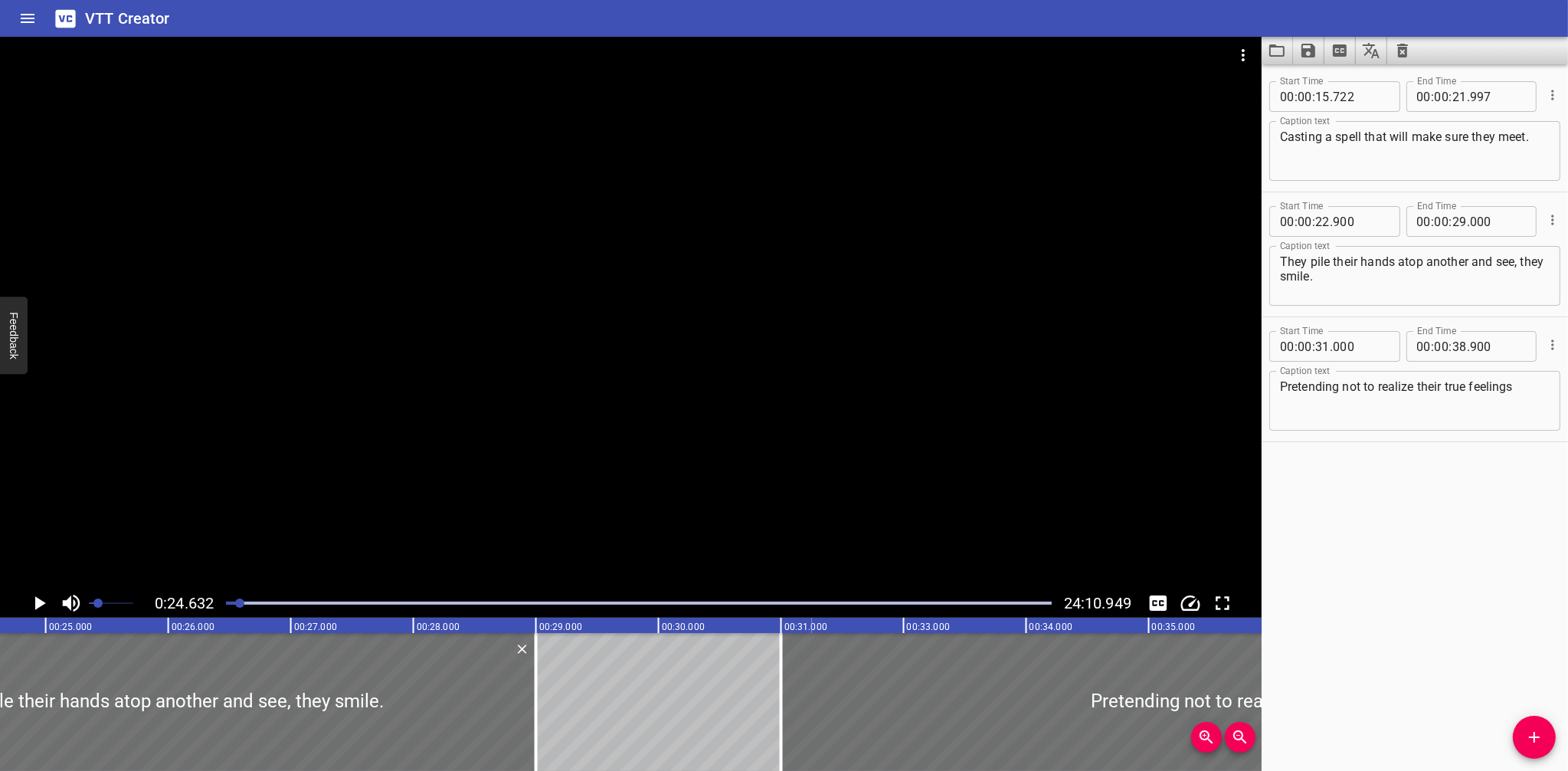
click at [40, 602] on icon "Play/Pause" at bounding box center [40, 602] width 11 height 13
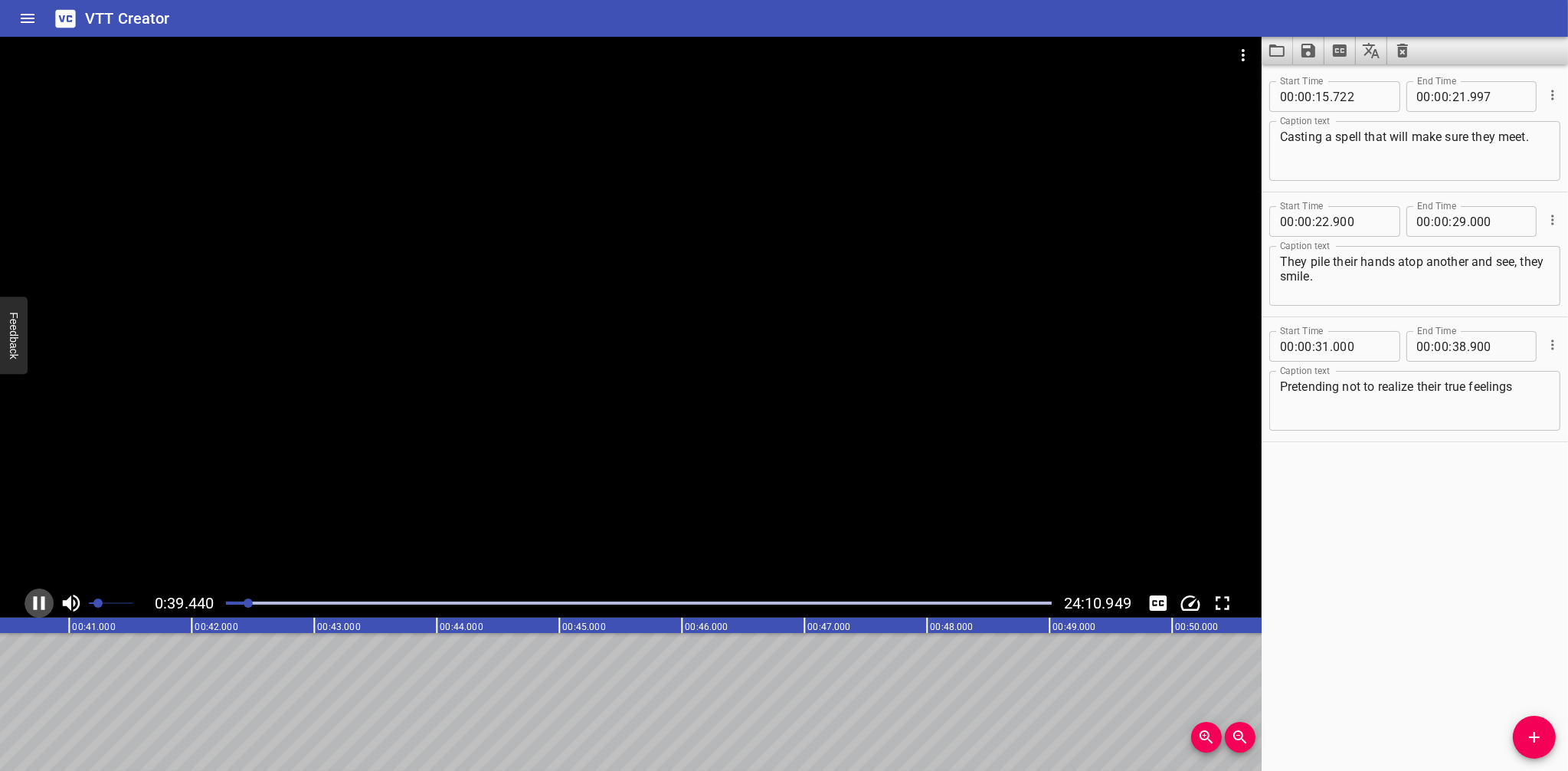
click at [40, 599] on icon "Play/Pause" at bounding box center [39, 603] width 23 height 23
click at [1547, 736] on span "Add Cue" at bounding box center [1535, 737] width 43 height 19
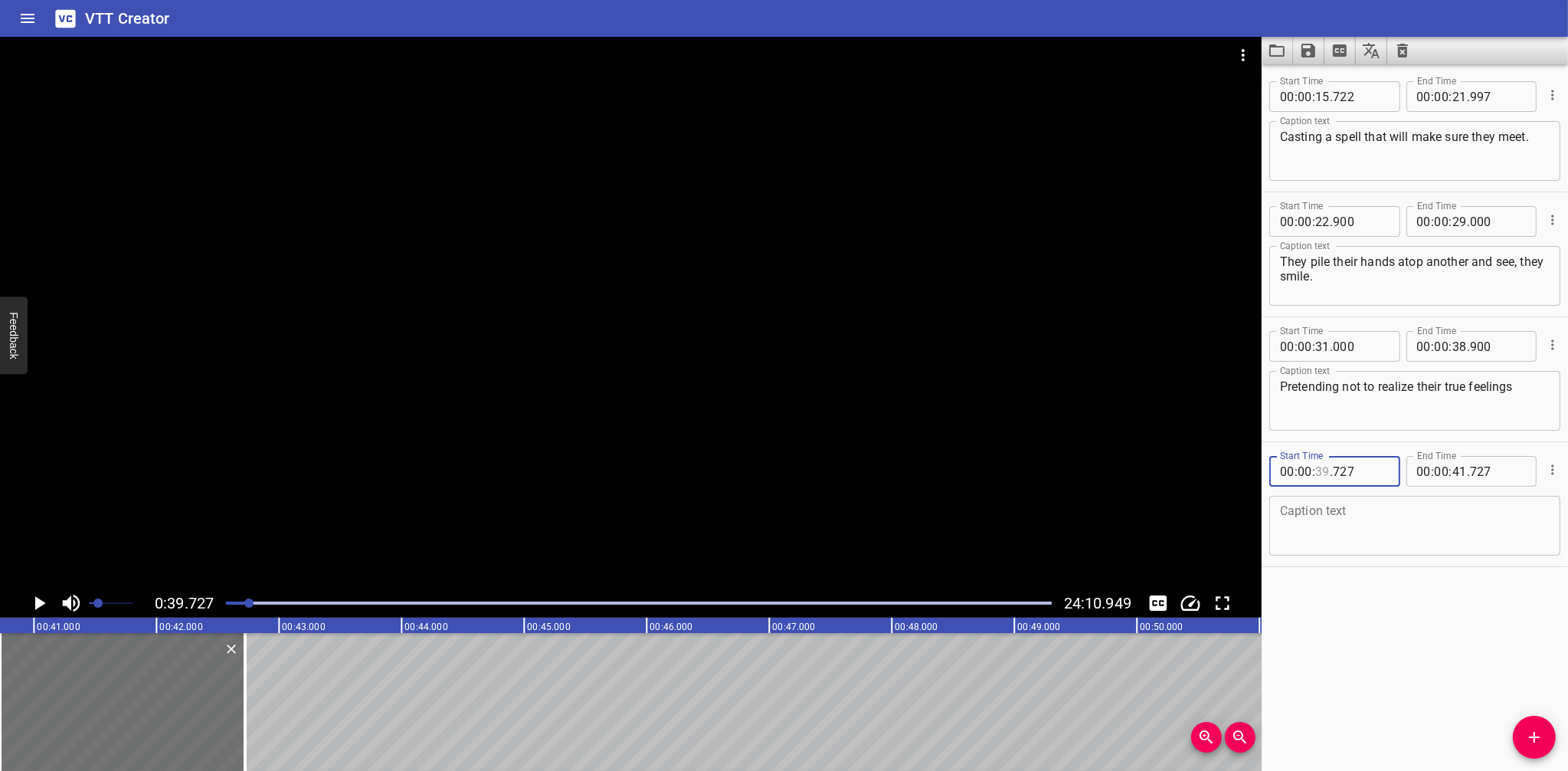
click at [1326, 473] on input "number" at bounding box center [1322, 471] width 14 height 30
type input "38"
type input "900"
click at [1354, 507] on textarea at bounding box center [1415, 525] width 270 height 44
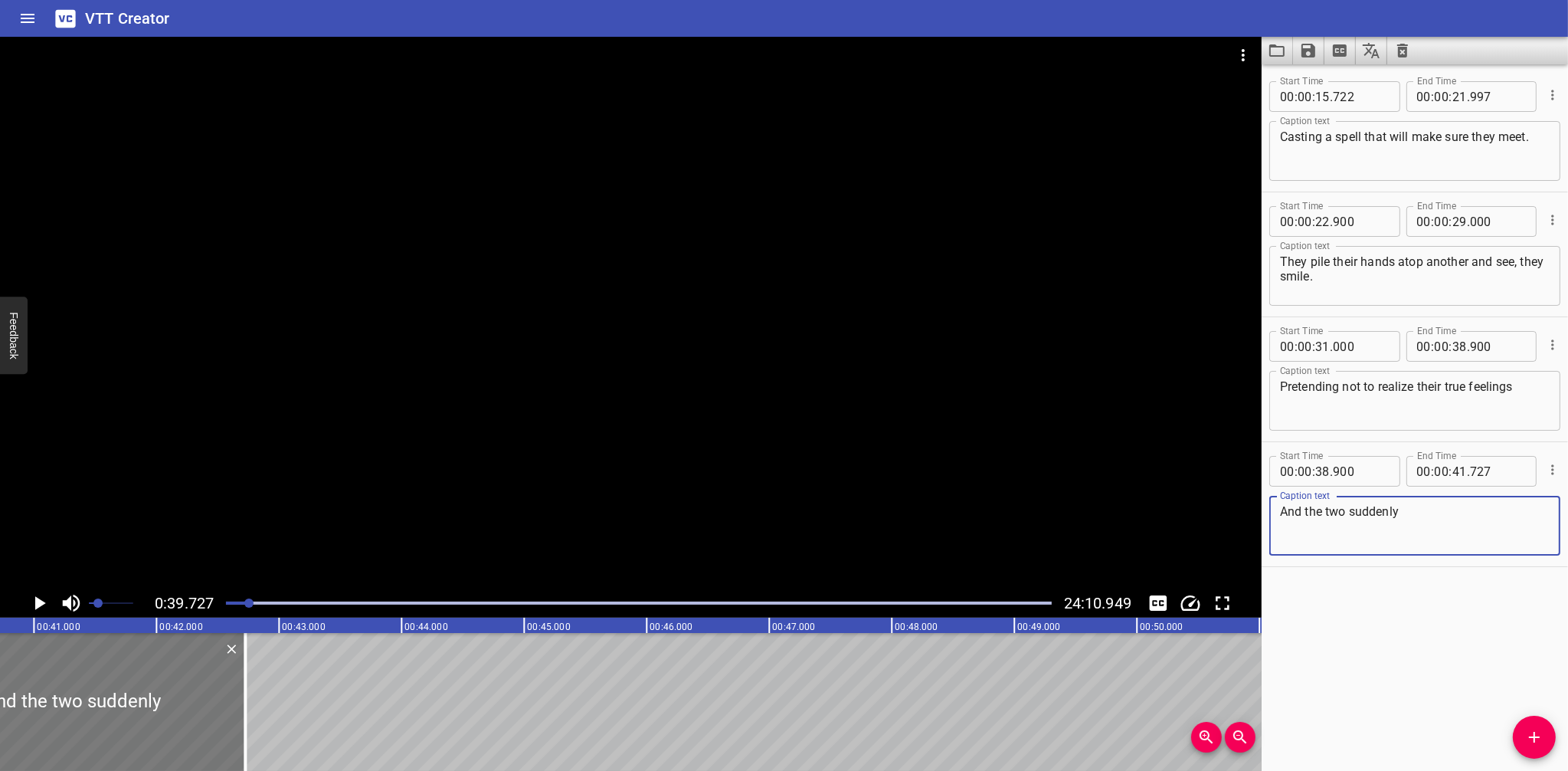
type textarea "And the two suddenly"
click at [1453, 473] on input "number" at bounding box center [1460, 471] width 14 height 30
type input "43"
type input "000"
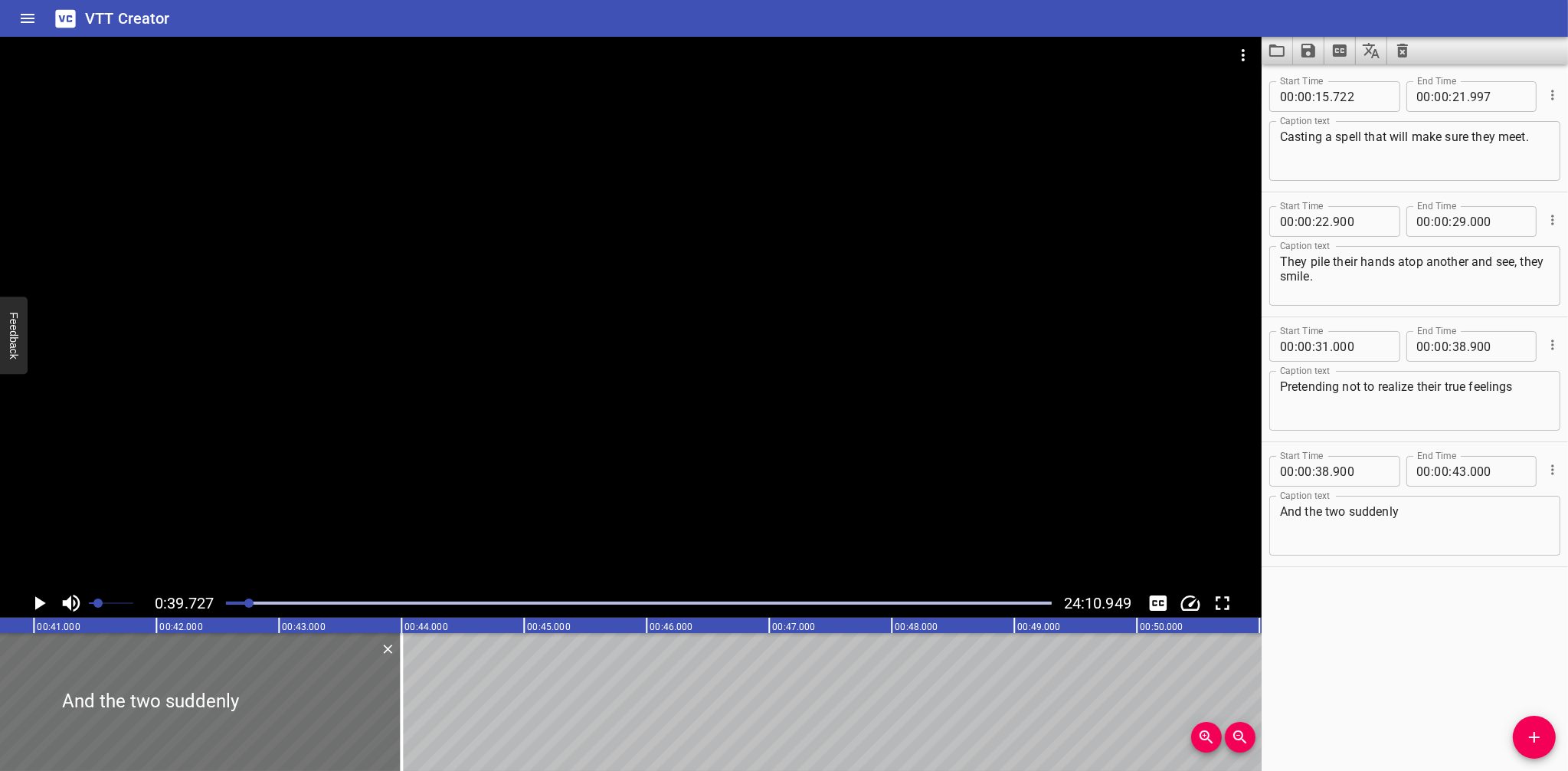
click at [1374, 630] on div "Start Time 00 : 00 : 15 . 722 Start Time End Time 00 : 00 : 21 . 997 End Time C…" at bounding box center [1414, 417] width 306 height 707
click at [245, 606] on div at bounding box center [639, 603] width 843 height 21
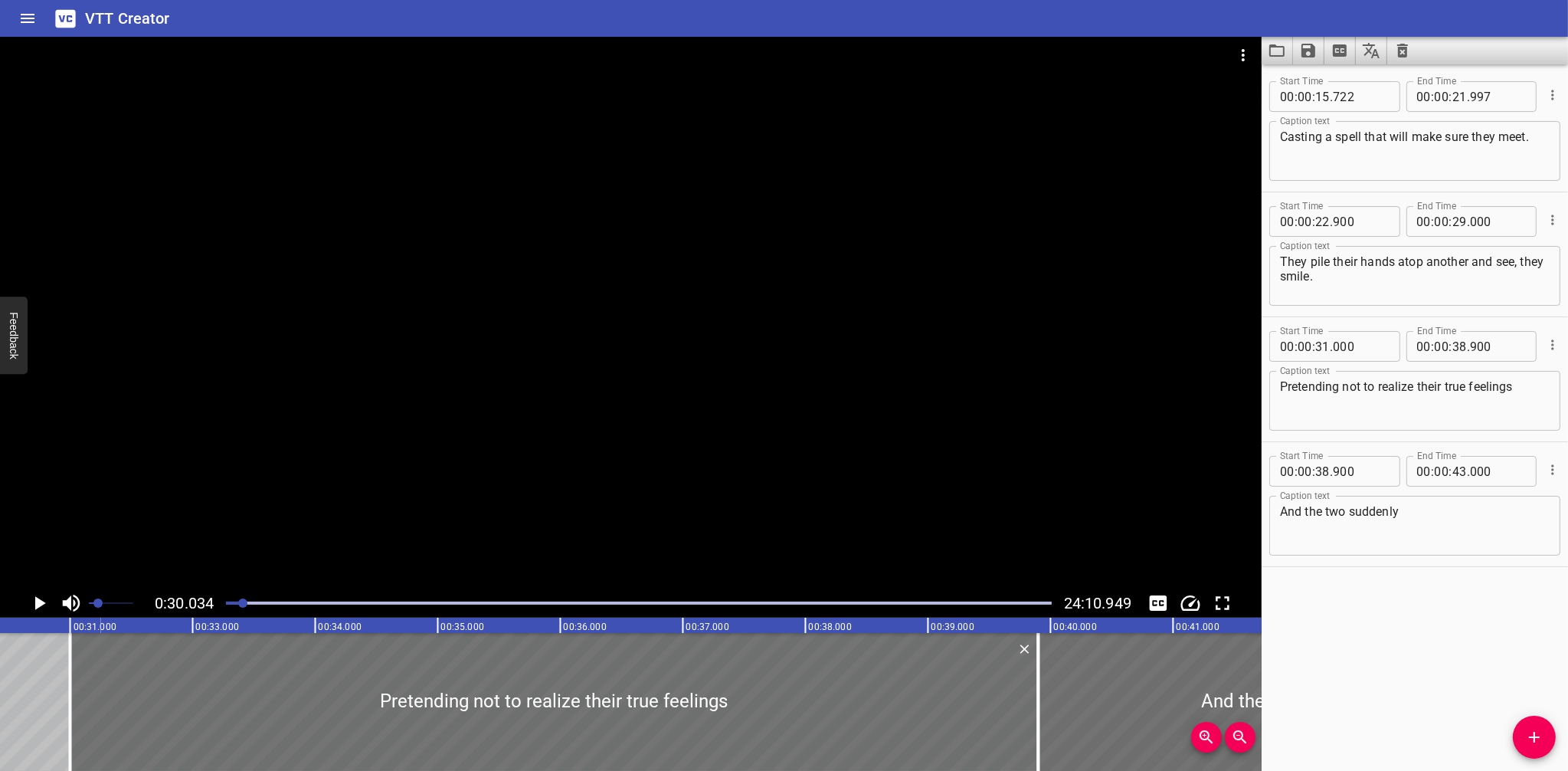
scroll to position [0, 3681]
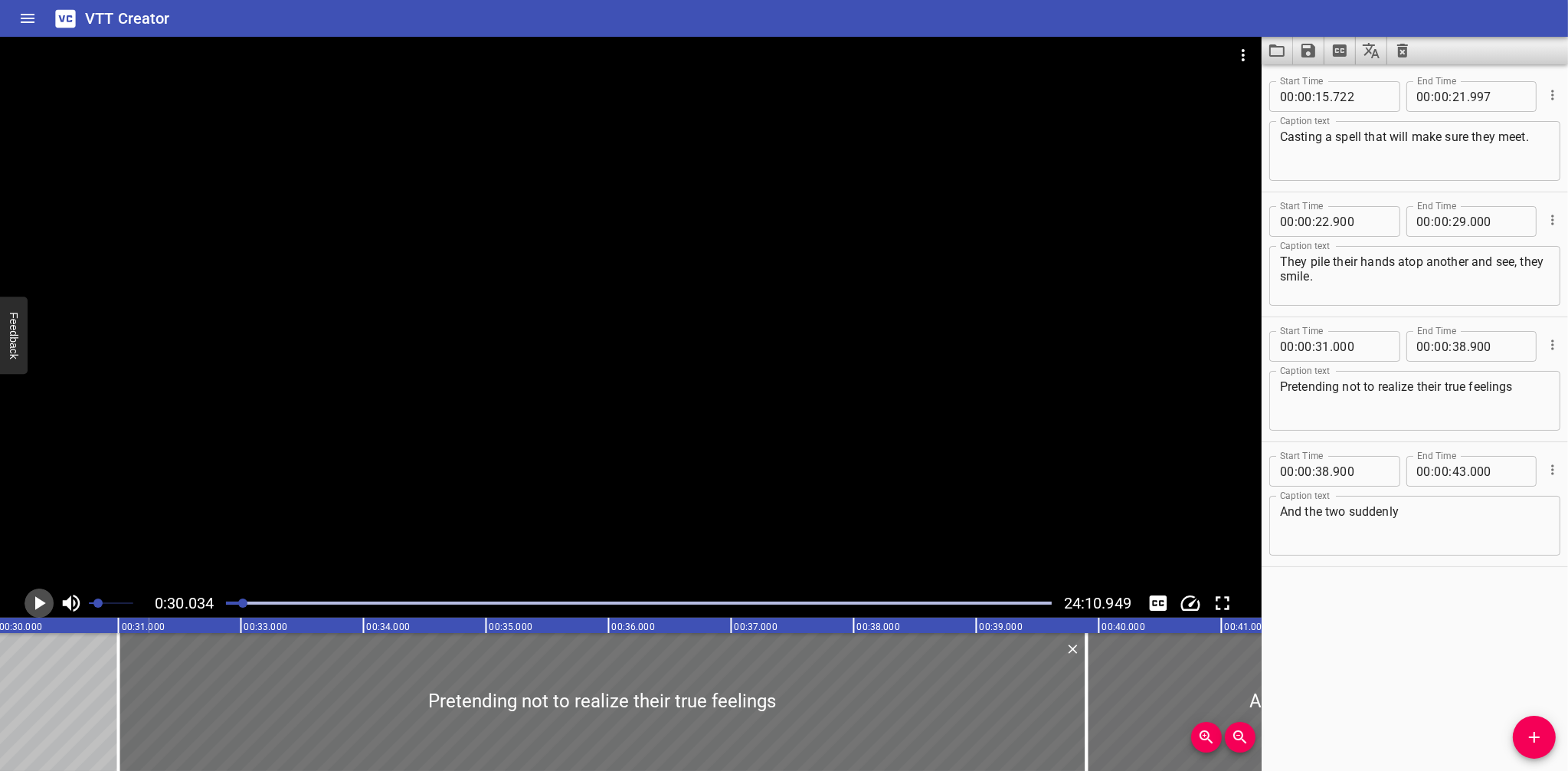
click at [39, 602] on icon "Play/Pause" at bounding box center [40, 602] width 11 height 13
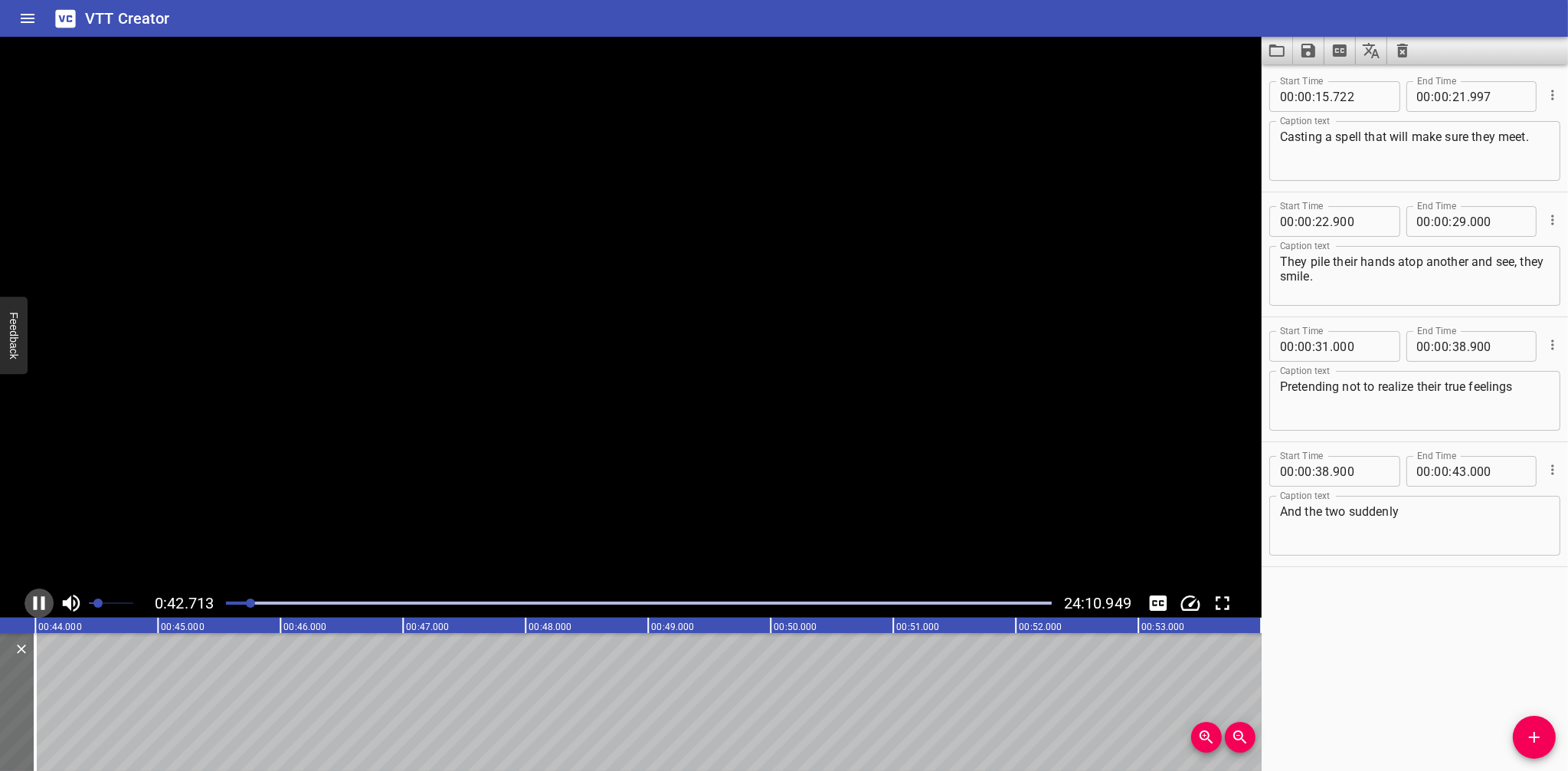
click at [38, 603] on icon "Play/Pause" at bounding box center [39, 603] width 23 height 23
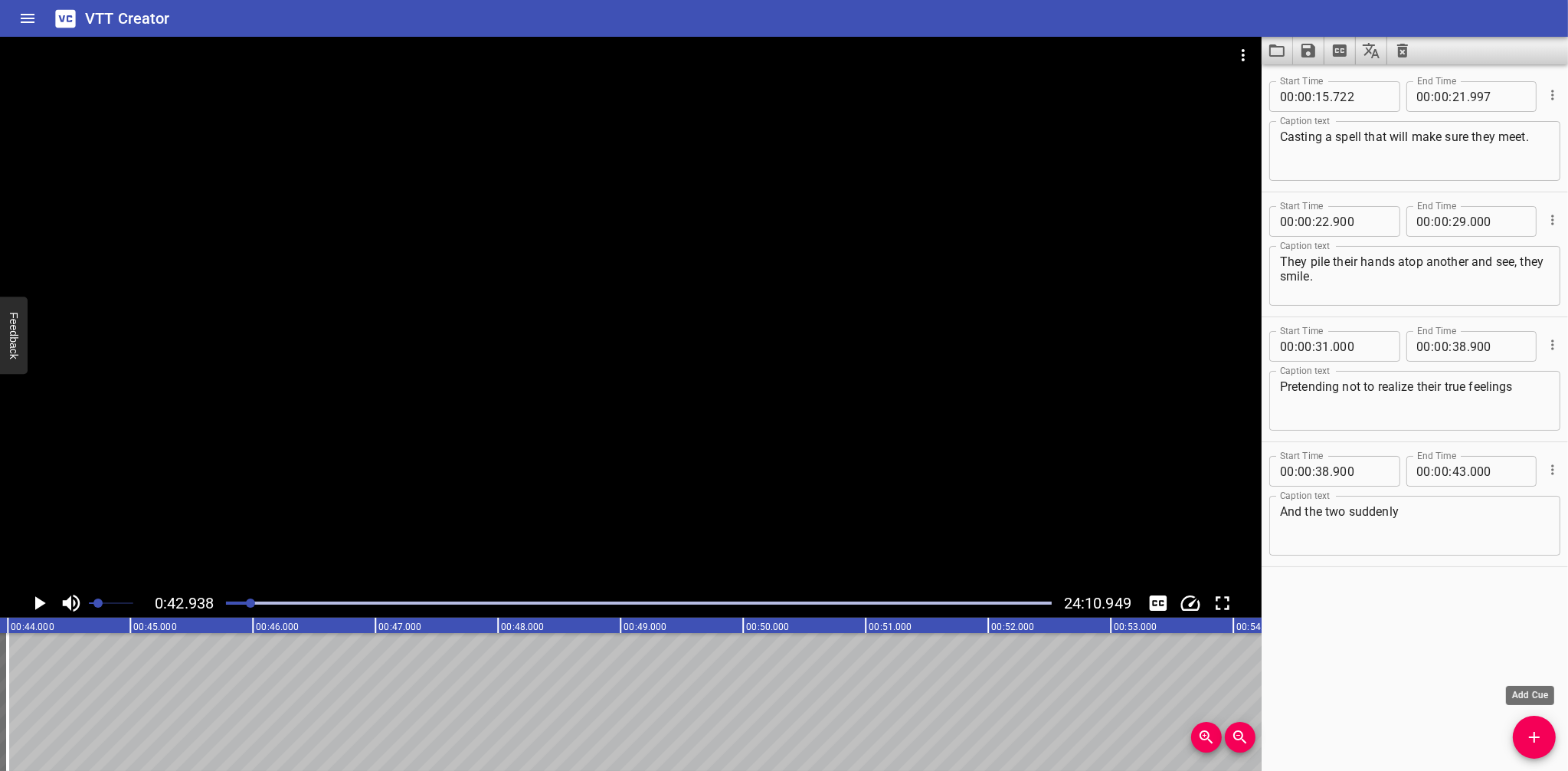
click at [1538, 728] on icon "Add Cue" at bounding box center [1534, 737] width 19 height 19
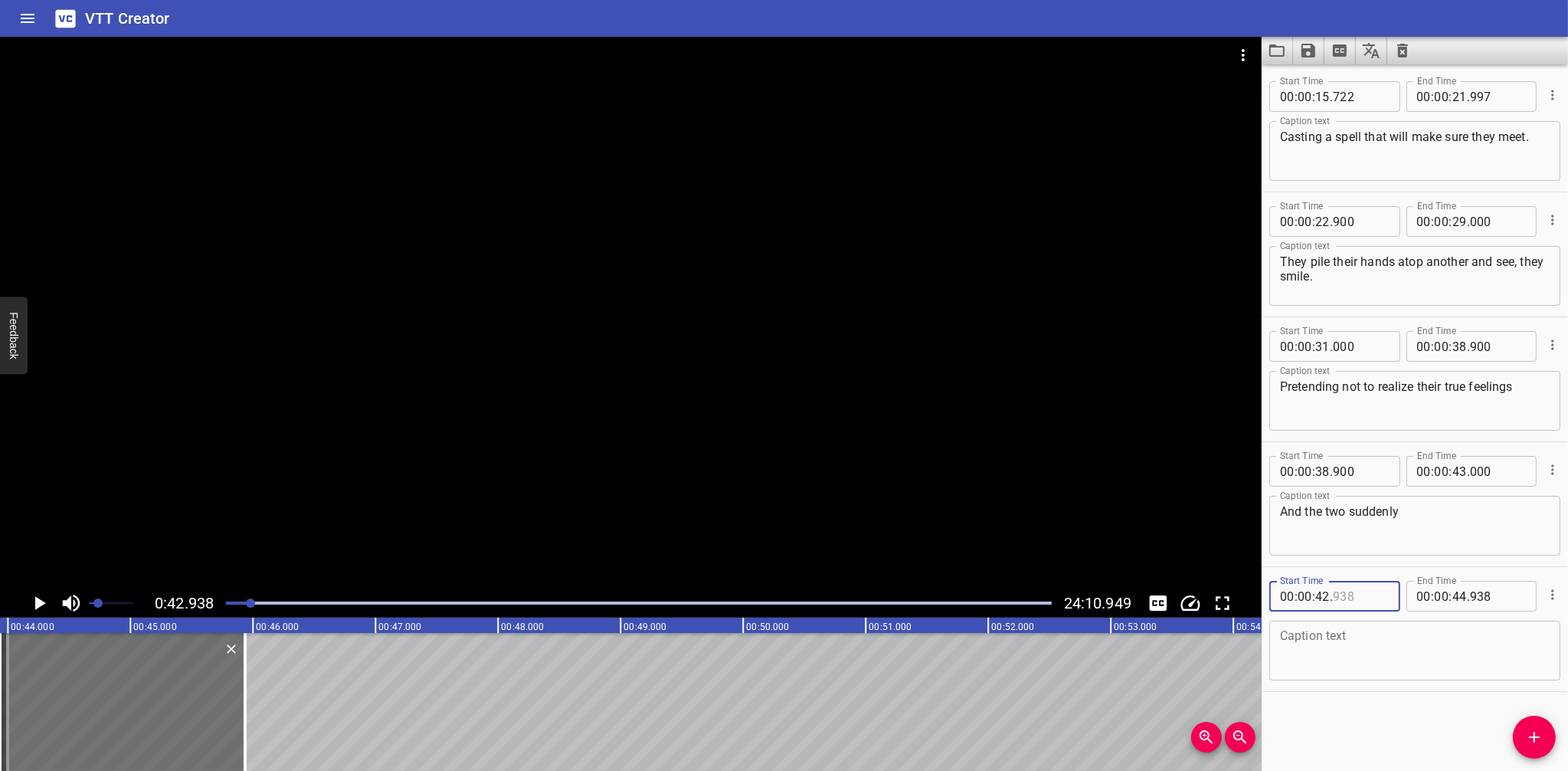
click at [1358, 599] on input "number" at bounding box center [1361, 596] width 56 height 30
type input "938"
click at [1320, 596] on input "number" at bounding box center [1322, 596] width 14 height 30
type input "43"
type input "000"
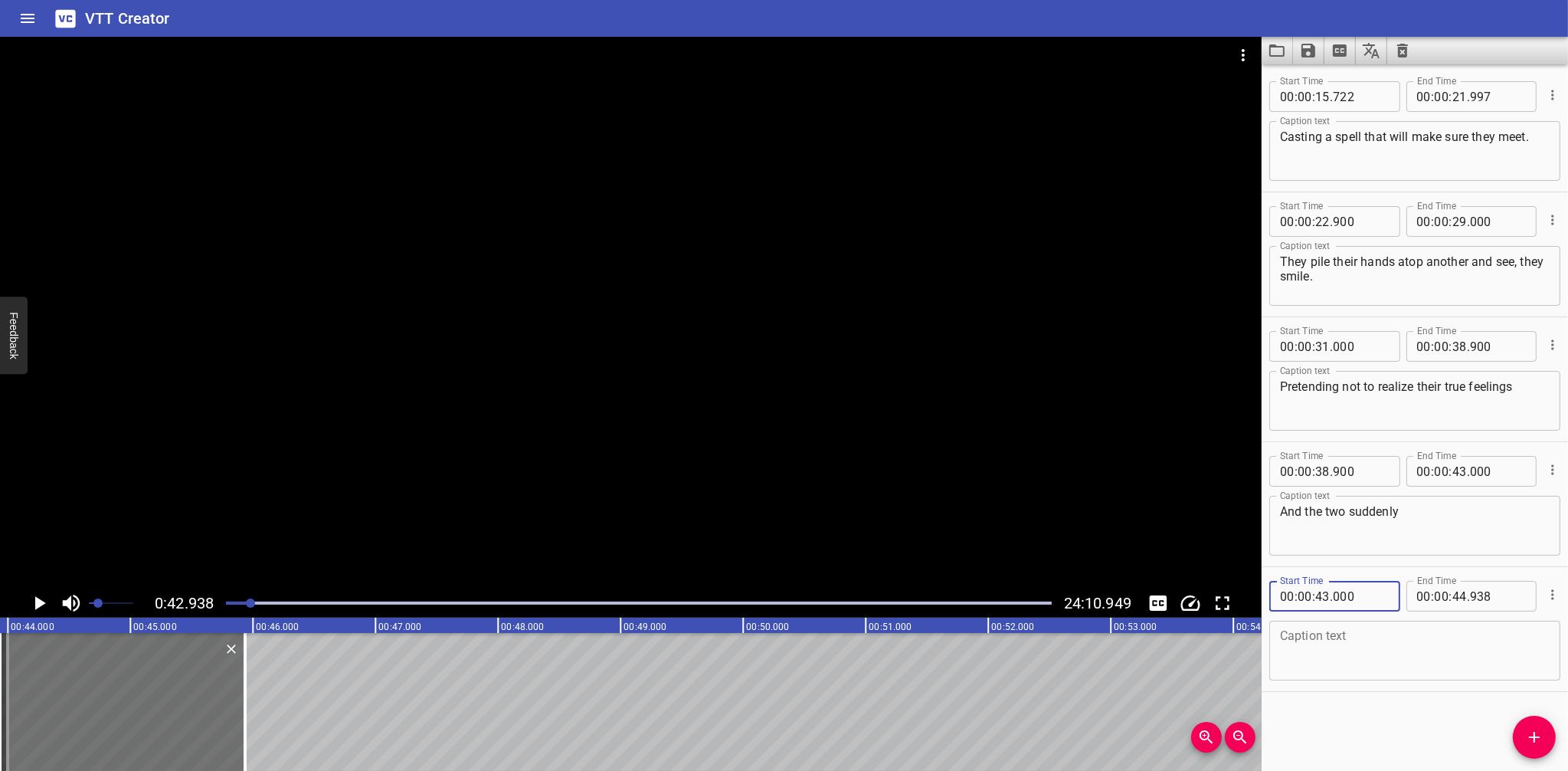
click at [1379, 632] on textarea at bounding box center [1415, 650] width 270 height 44
type textarea "F"
type textarea "fall in love."
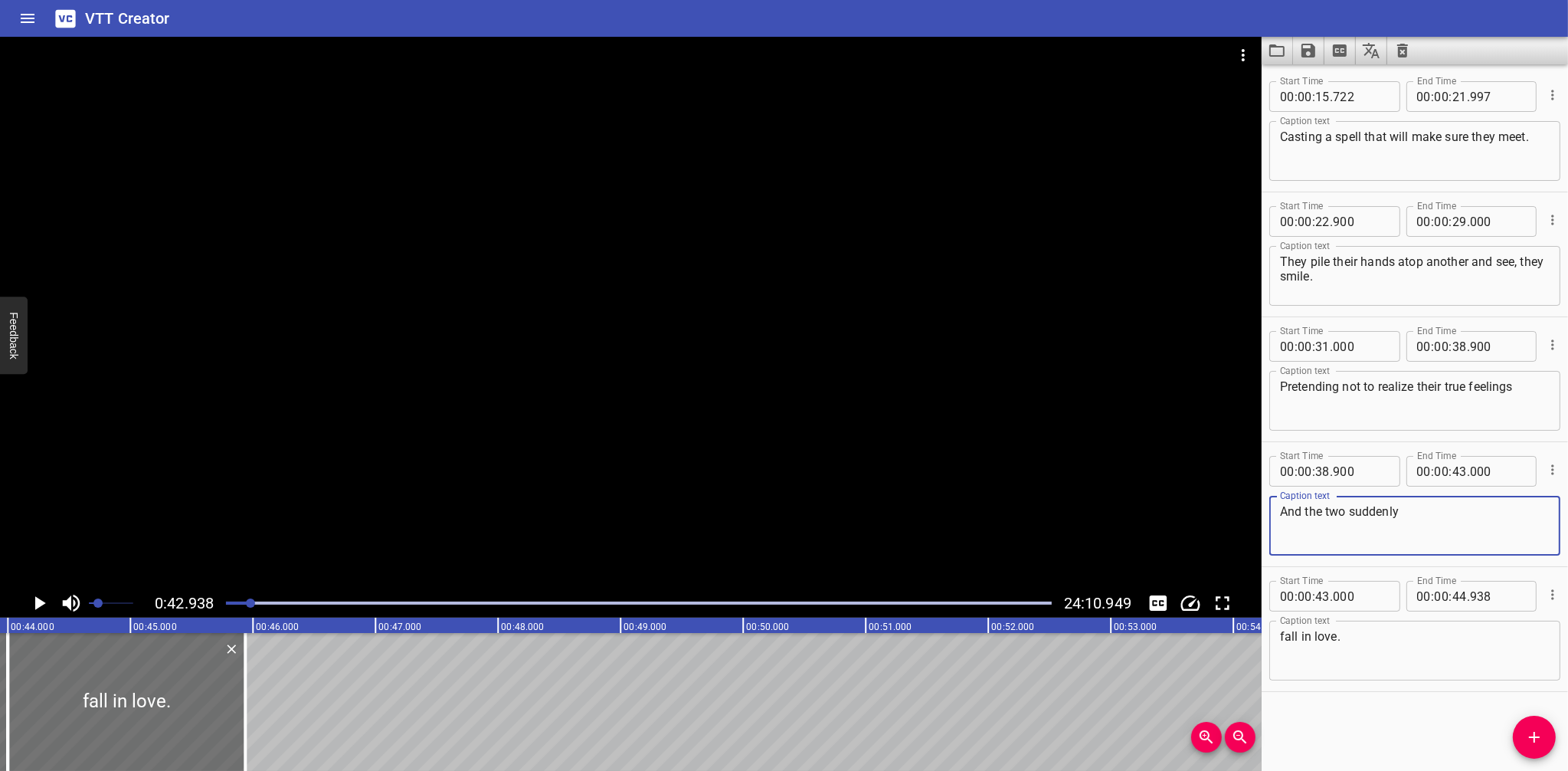
drag, startPoint x: 1288, startPoint y: 513, endPoint x: 1280, endPoint y: 510, distance: 8.5
click at [1280, 510] on textarea "And the two suddenly" at bounding box center [1415, 525] width 270 height 44
type textarea "and the two suddenly"
click at [1336, 714] on div "Start Time 00 : 00 : 15 . 722 Start Time End Time 00 : 00 : 21 . 997 End Time C…" at bounding box center [1414, 417] width 306 height 707
click at [1476, 594] on input "number" at bounding box center [1498, 596] width 56 height 30
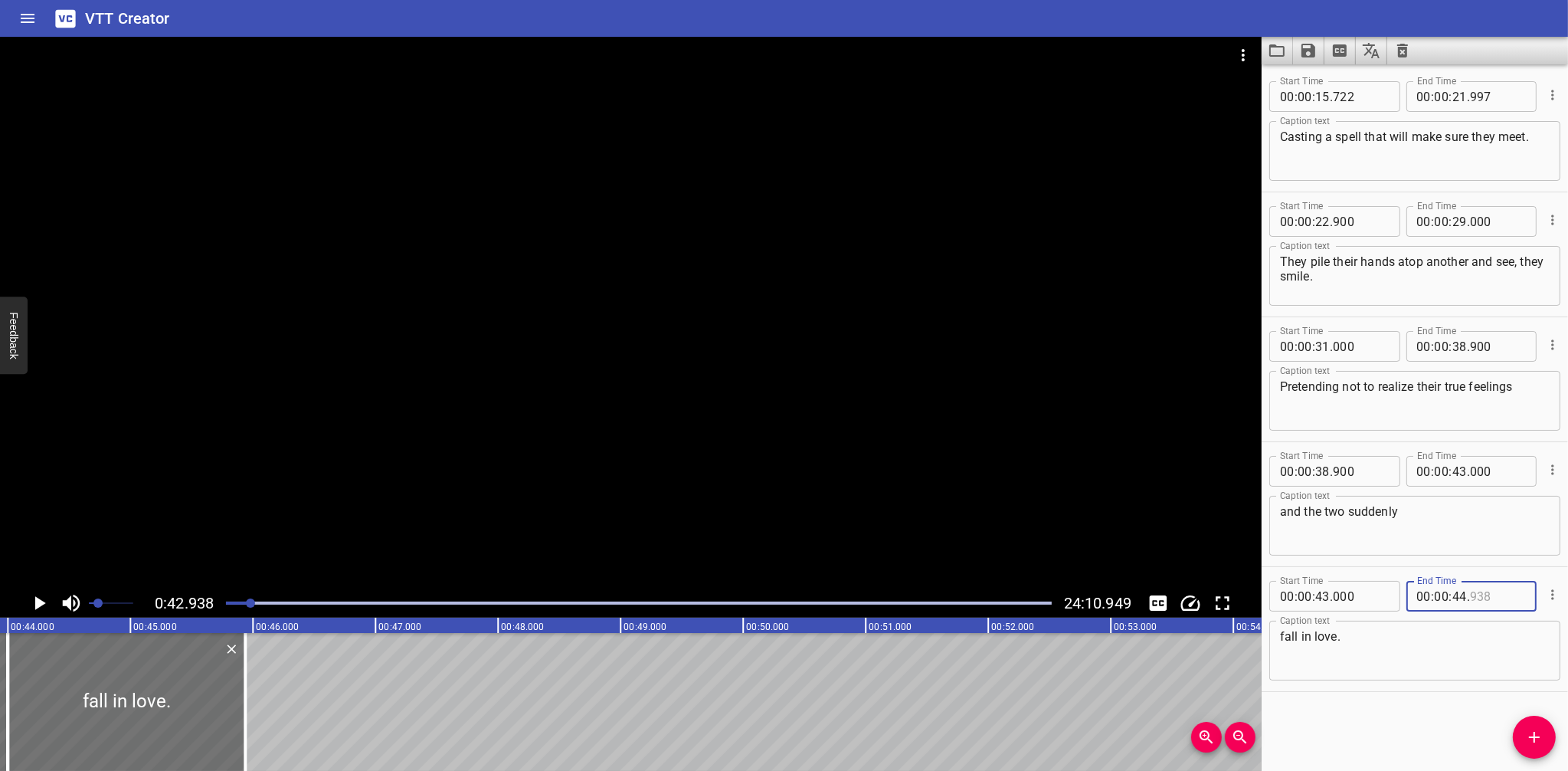
type input "938"
click at [1457, 597] on input "number" at bounding box center [1460, 596] width 14 height 30
type input "47"
type input "000"
click at [1357, 721] on div "Start Time 00 : 00 : 15 . 722 Start Time End Time 00 : 00 : 21 . 997 End Time C…" at bounding box center [1414, 417] width 306 height 707
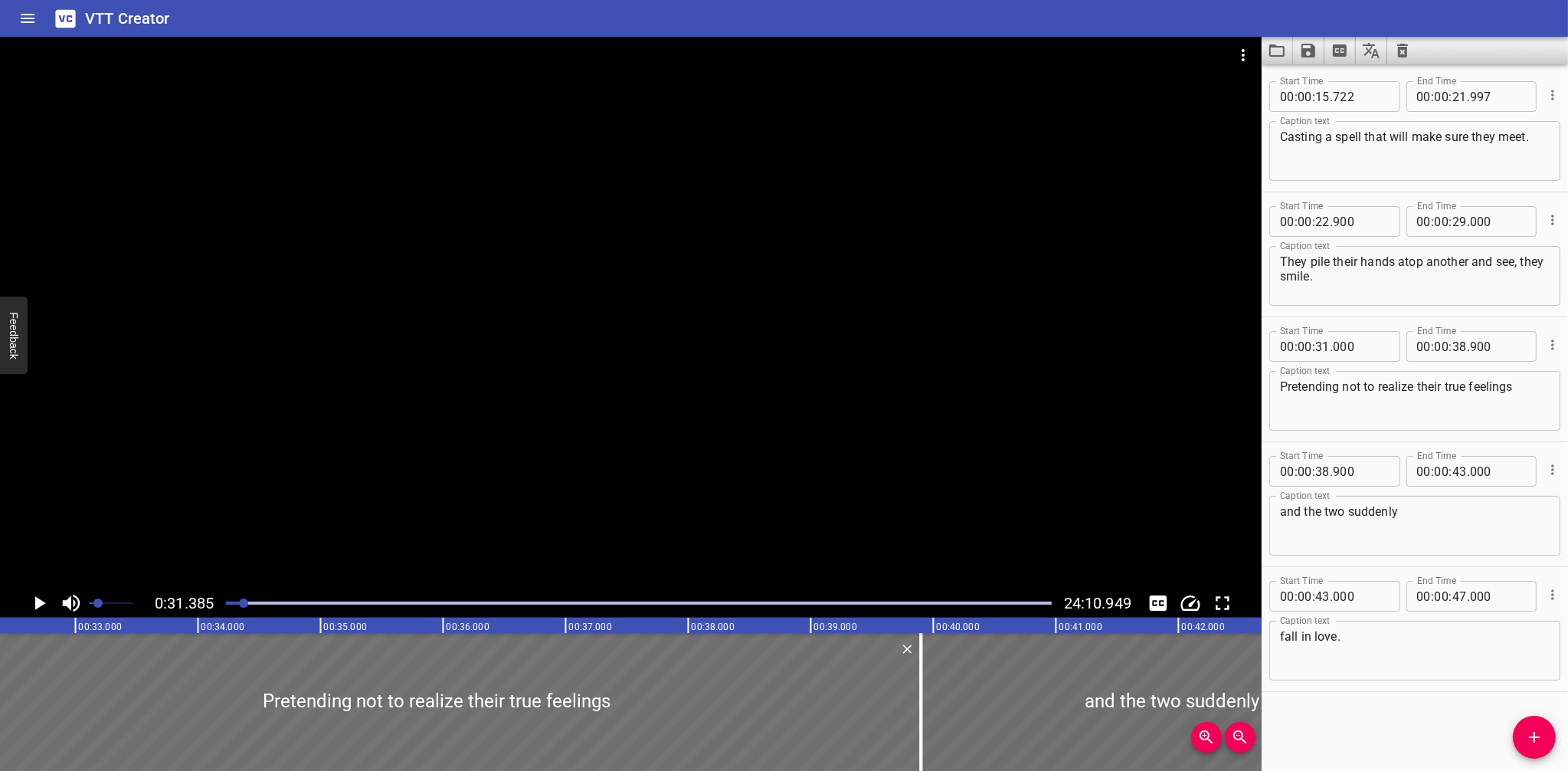
click at [38, 602] on icon "Play/Pause" at bounding box center [40, 602] width 11 height 13
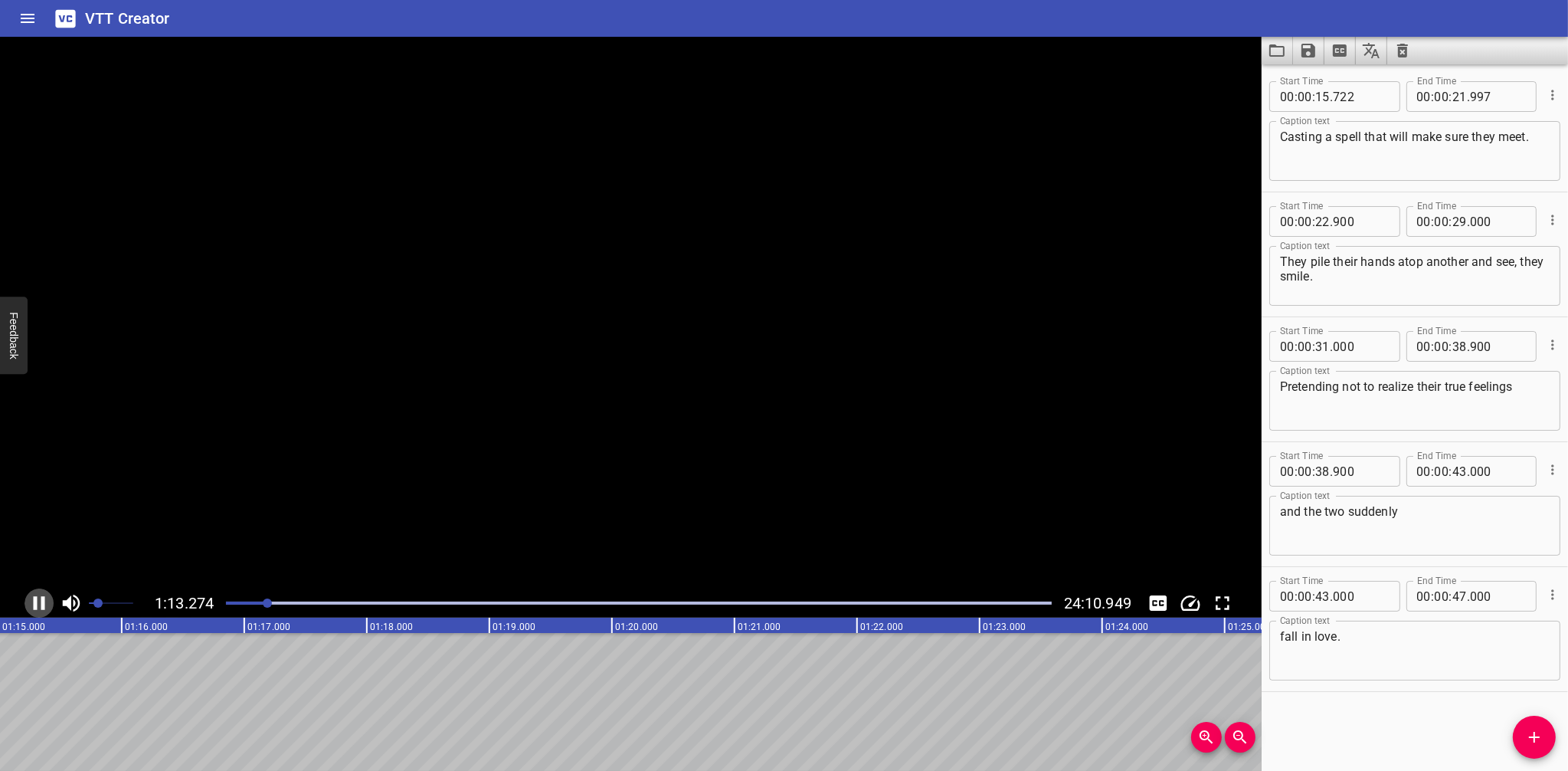
click at [38, 601] on icon "Play/Pause" at bounding box center [39, 603] width 23 height 23
click at [1553, 728] on span "Add Cue" at bounding box center [1535, 737] width 43 height 19
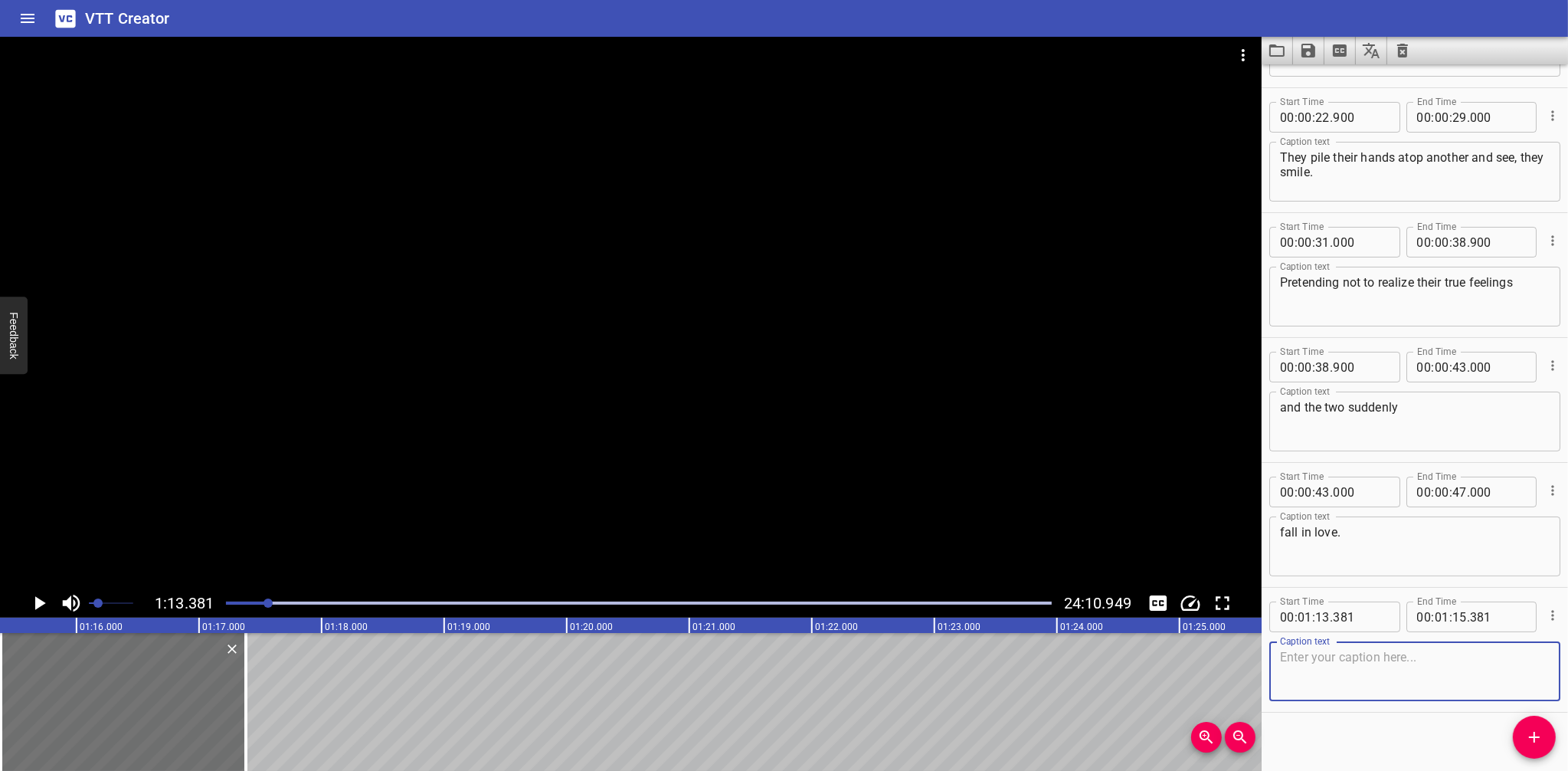
scroll to position [115, 0]
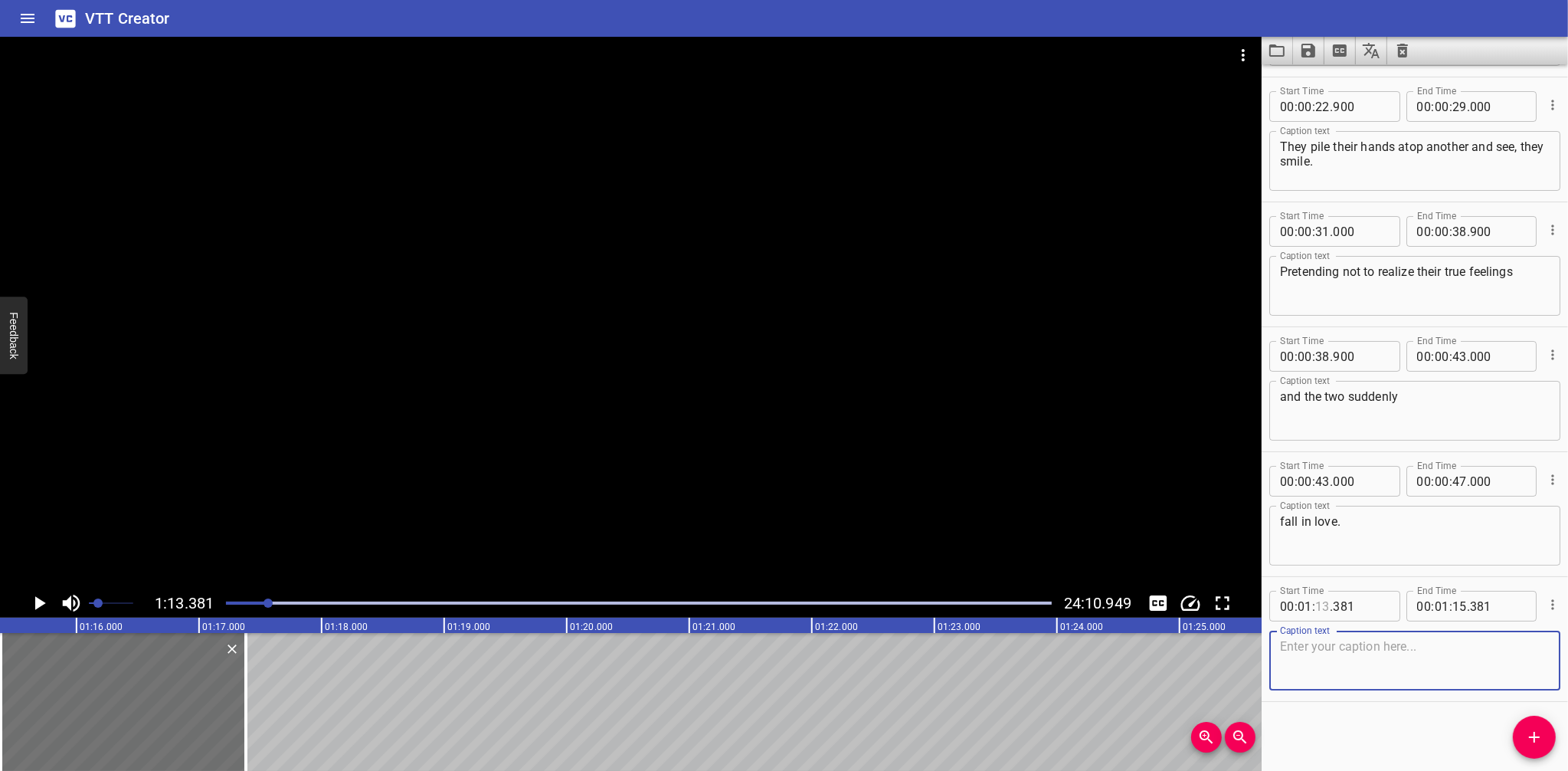
click at [1329, 608] on input "number" at bounding box center [1322, 606] width 14 height 30
type input "12"
type input "000"
click at [1328, 644] on textarea at bounding box center [1415, 660] width 270 height 44
type textarea "I want to embrace only you."
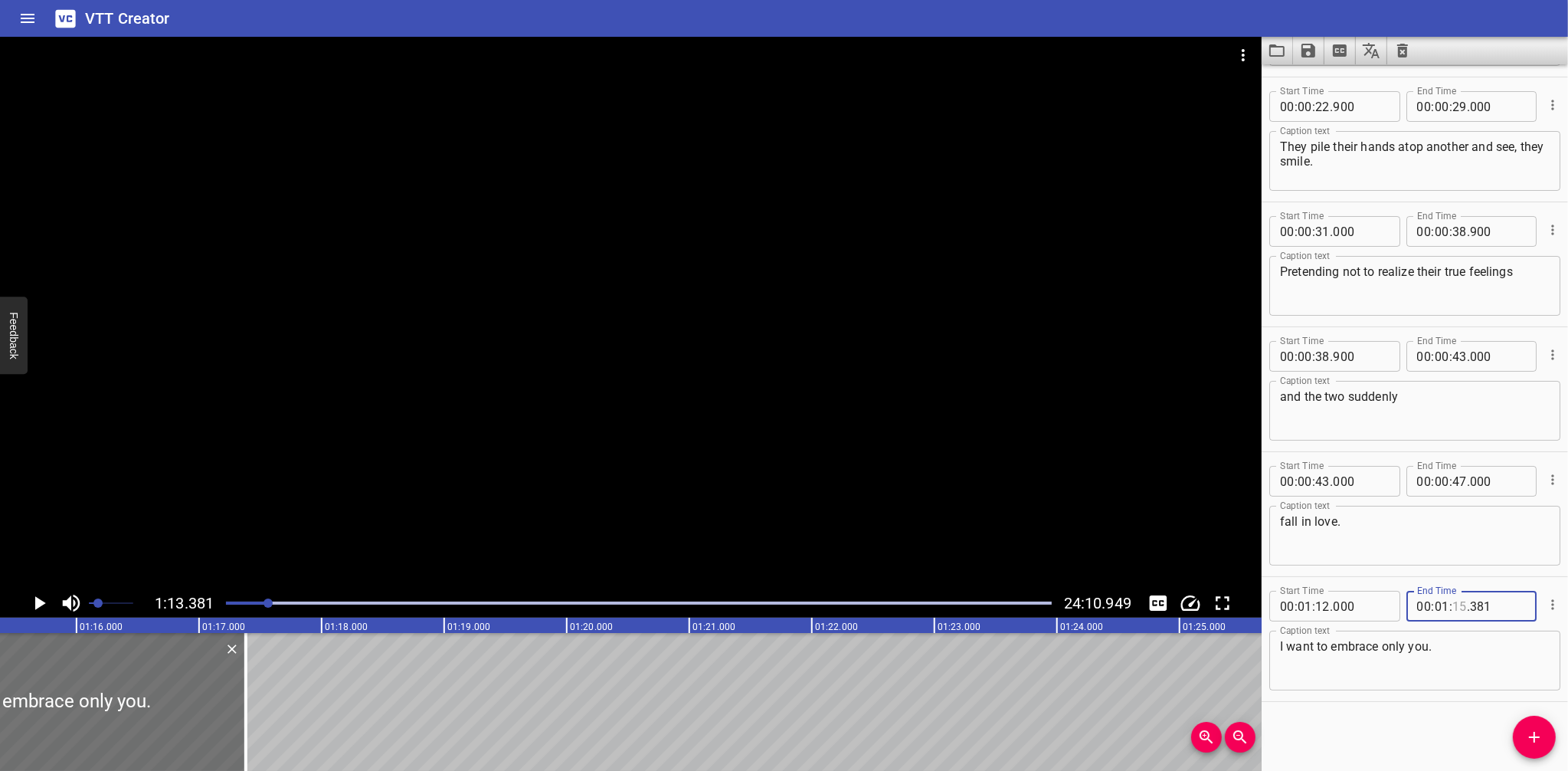
click at [1460, 609] on input "number" at bounding box center [1460, 606] width 14 height 30
type input "17"
type input "000"
click at [1411, 723] on div "Start Time 00 : 00 : 15 . 722 Start Time End Time 00 : 00 : 21 . 997 End Time C…" at bounding box center [1414, 417] width 306 height 707
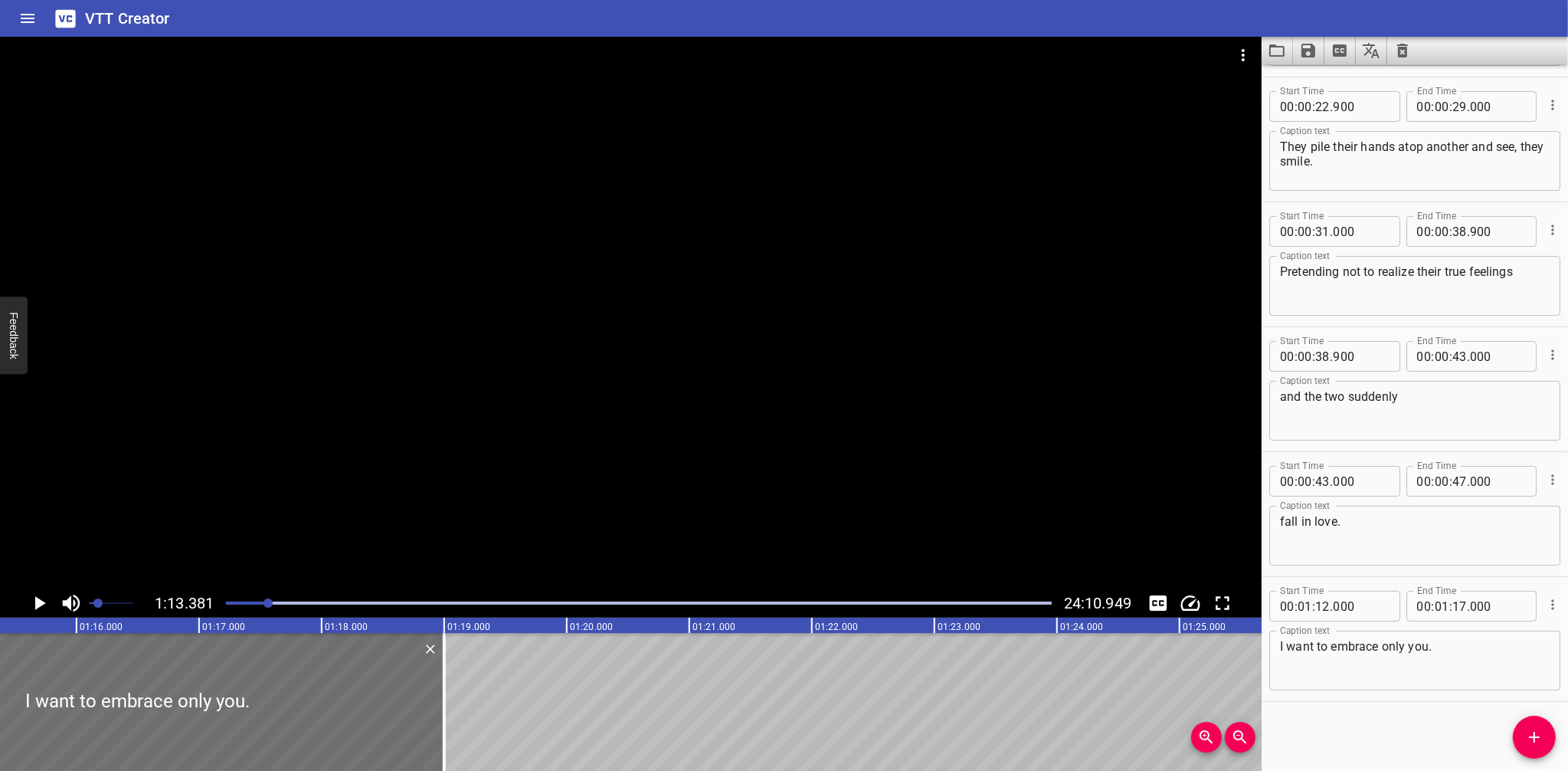
click at [264, 604] on div at bounding box center [268, 603] width 9 height 9
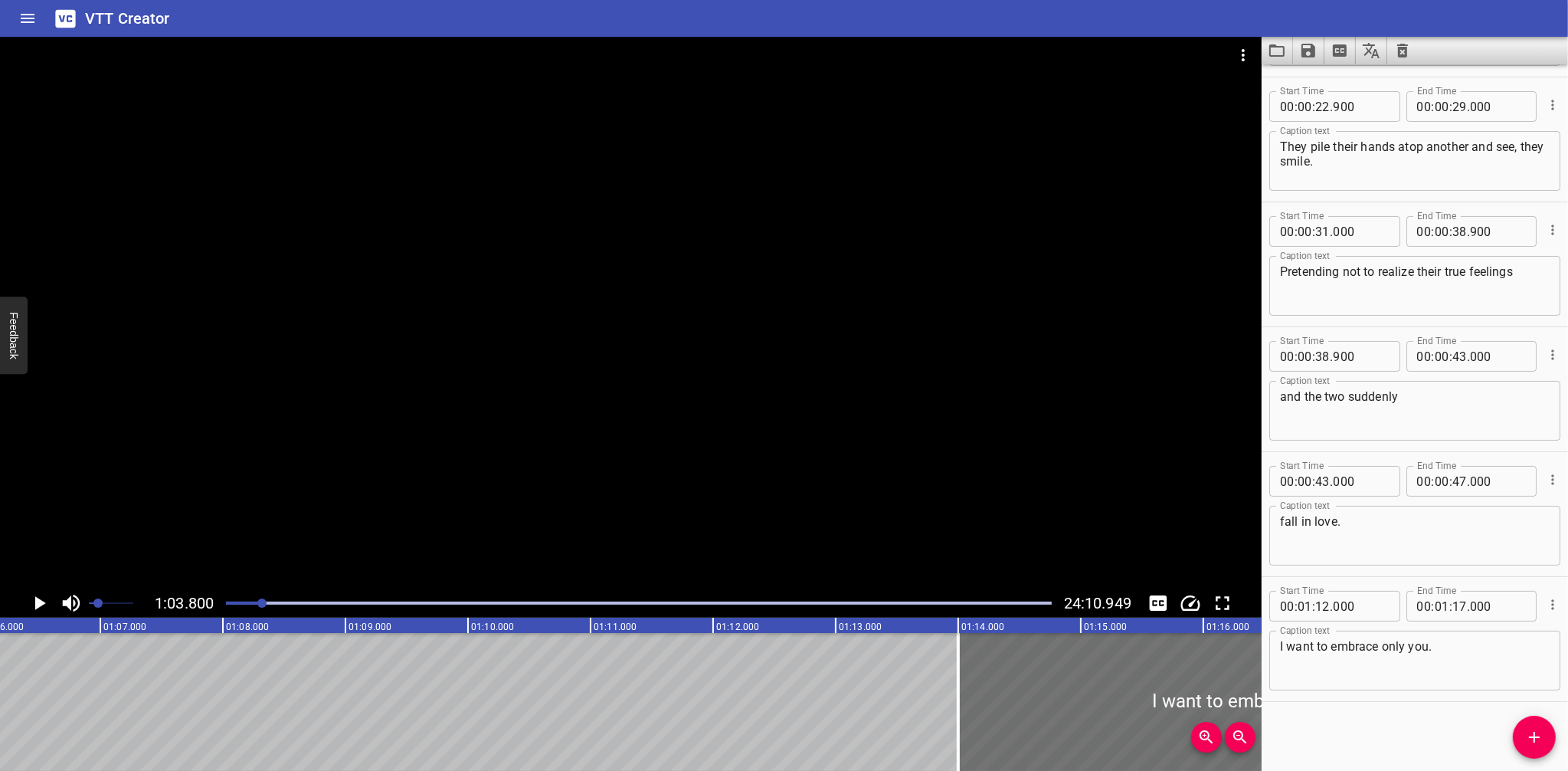
scroll to position [0, 7820]
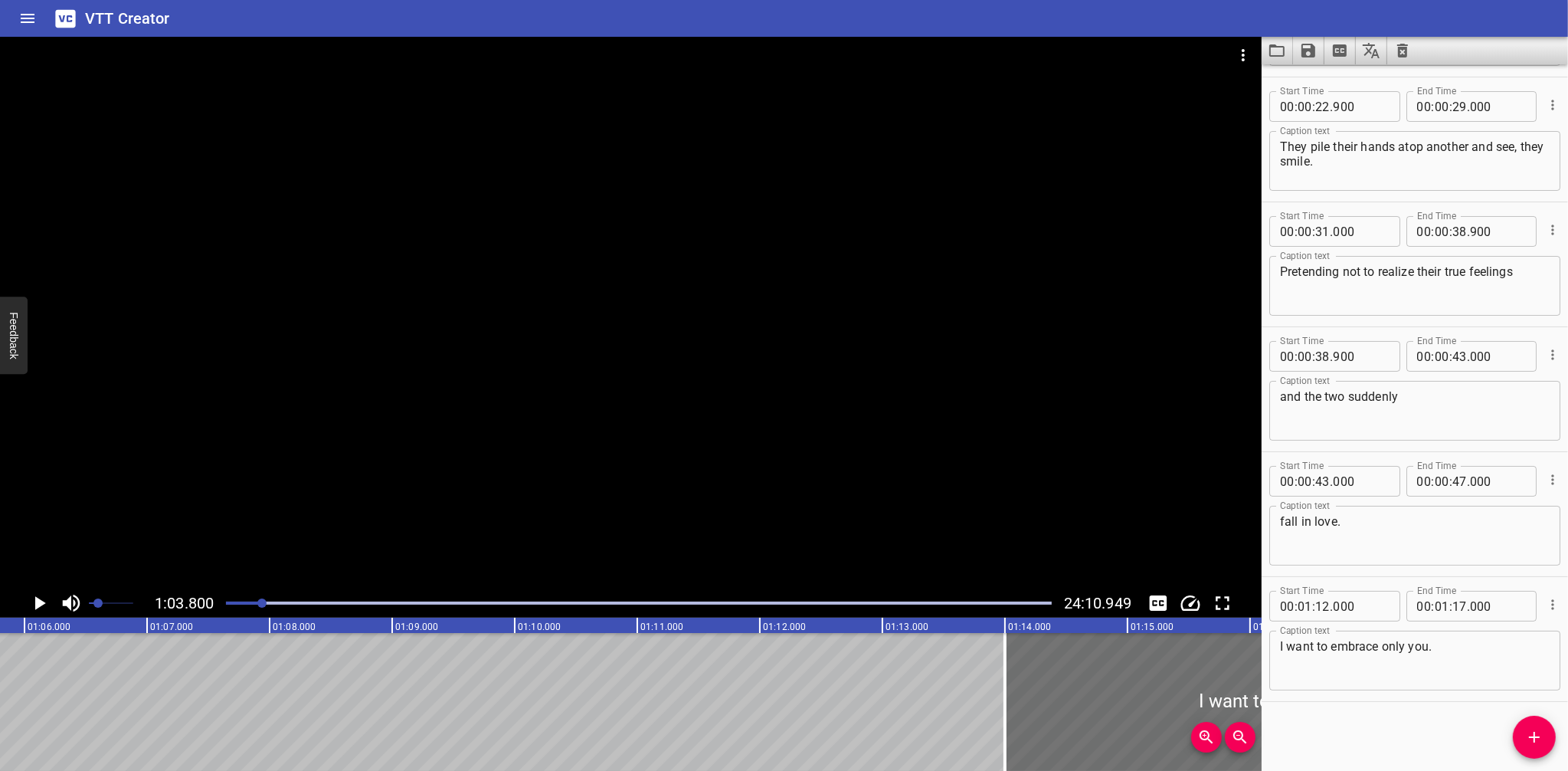
click at [35, 599] on icon "Play/Pause" at bounding box center [40, 602] width 11 height 13
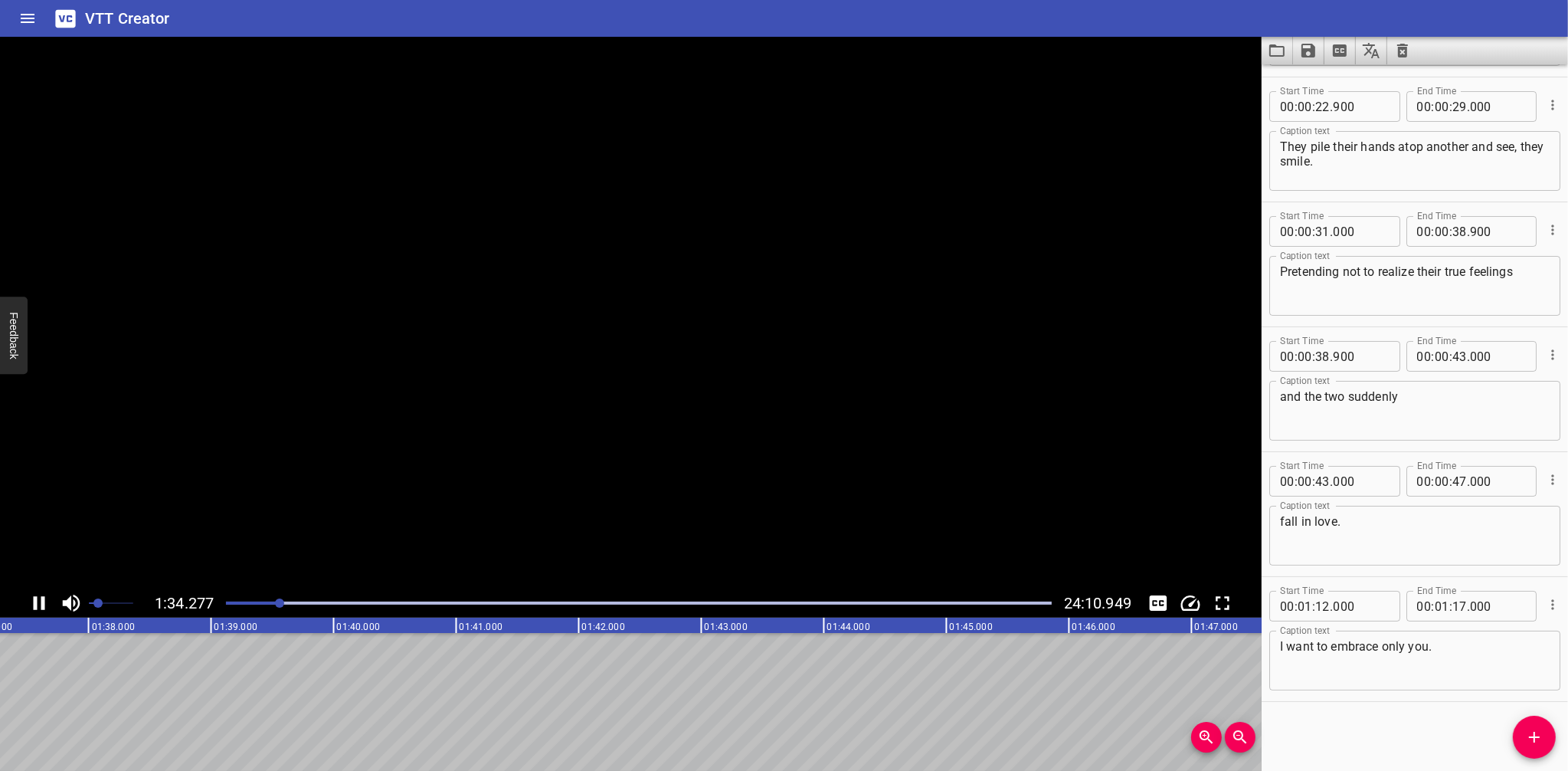
click at [38, 599] on icon "Play/Pause" at bounding box center [39, 603] width 23 height 23
click at [1540, 732] on icon "Add Cue" at bounding box center [1534, 737] width 19 height 19
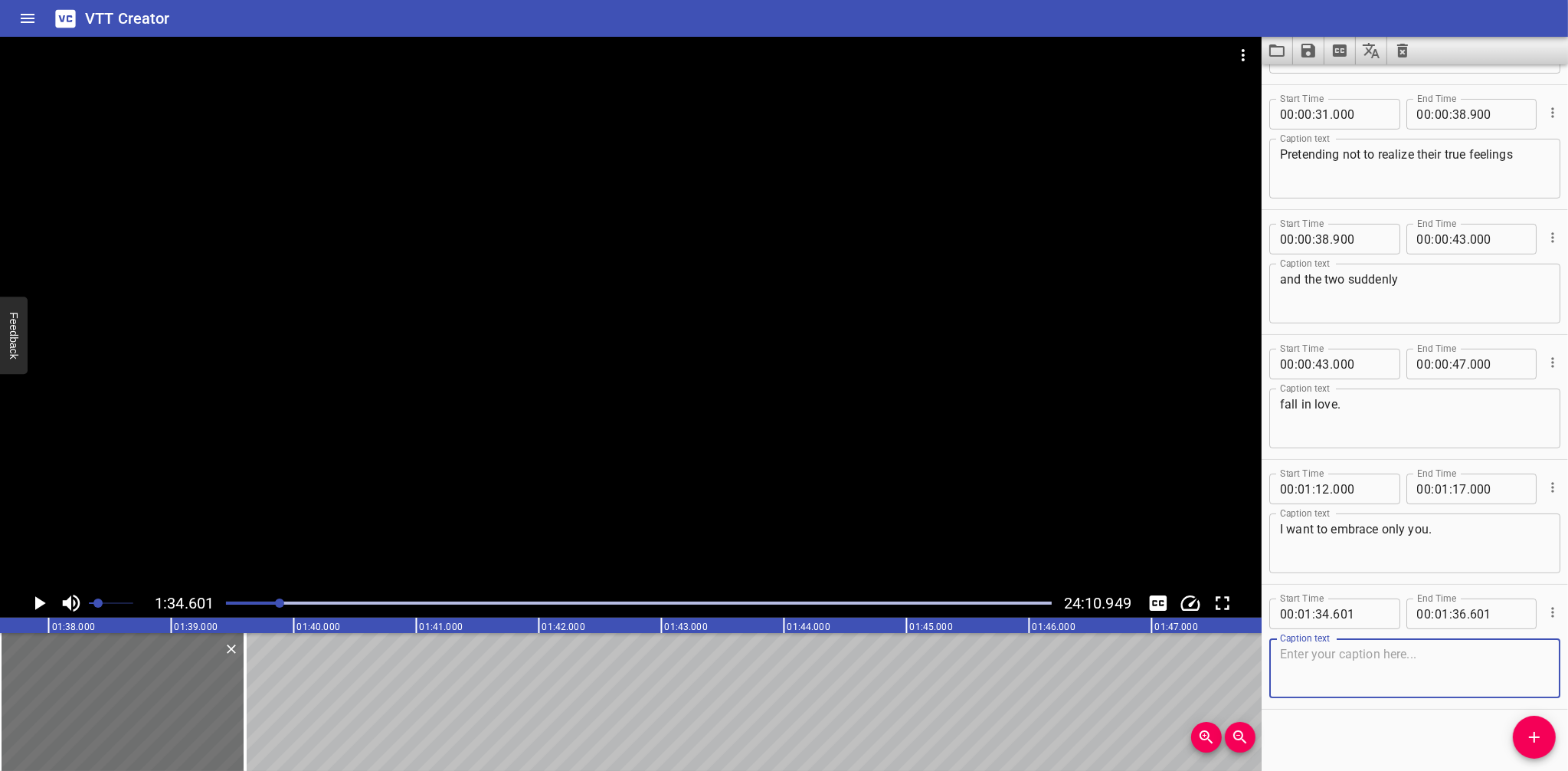
scroll to position [239, 0]
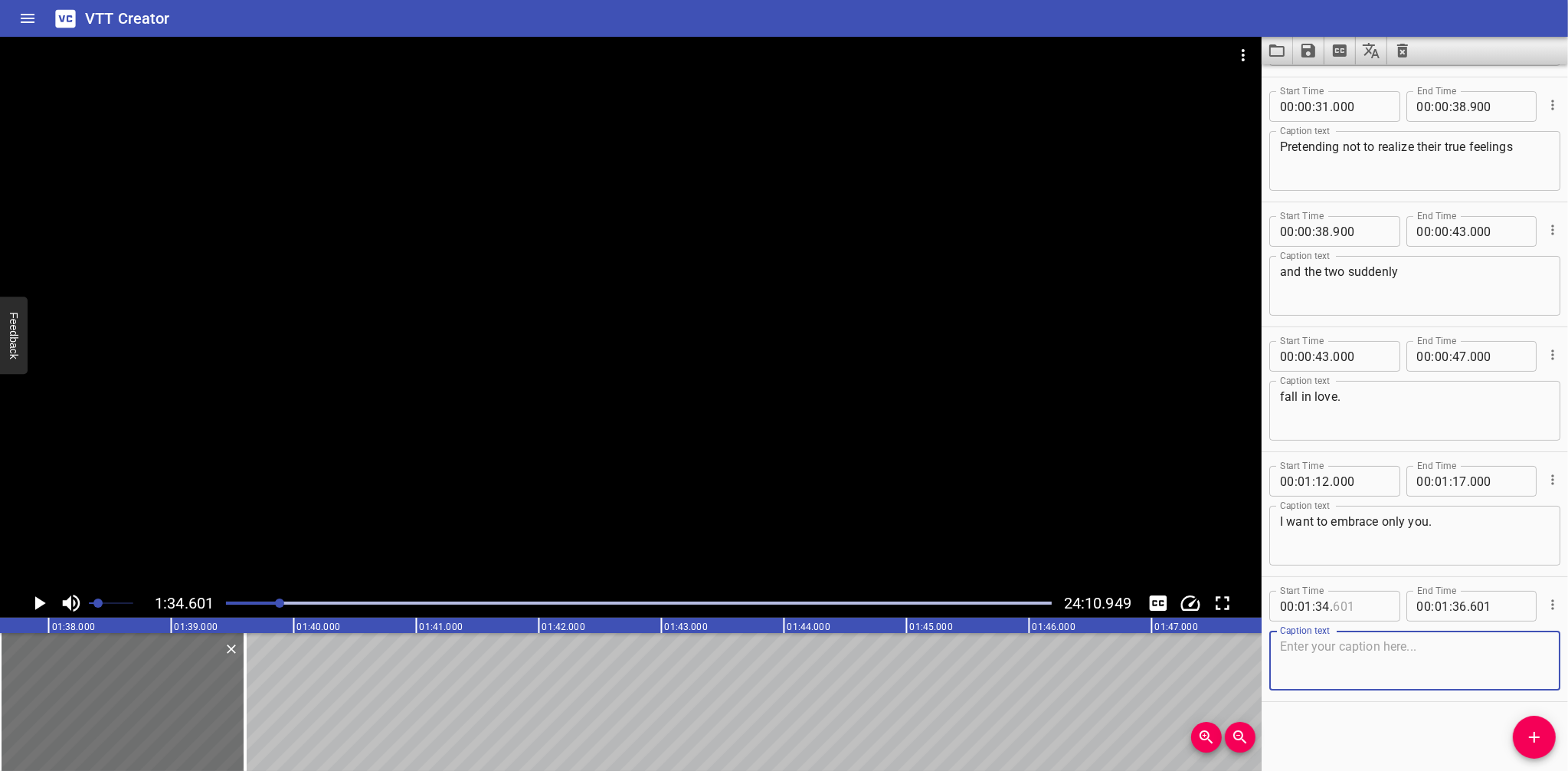
click at [1361, 612] on input "number" at bounding box center [1361, 606] width 56 height 30
type input "000"
click at [1369, 648] on textarea at bounding box center [1415, 660] width 270 height 44
type textarea "The building 300 meters ahead."
click at [1496, 610] on input "number" at bounding box center [1498, 606] width 56 height 30
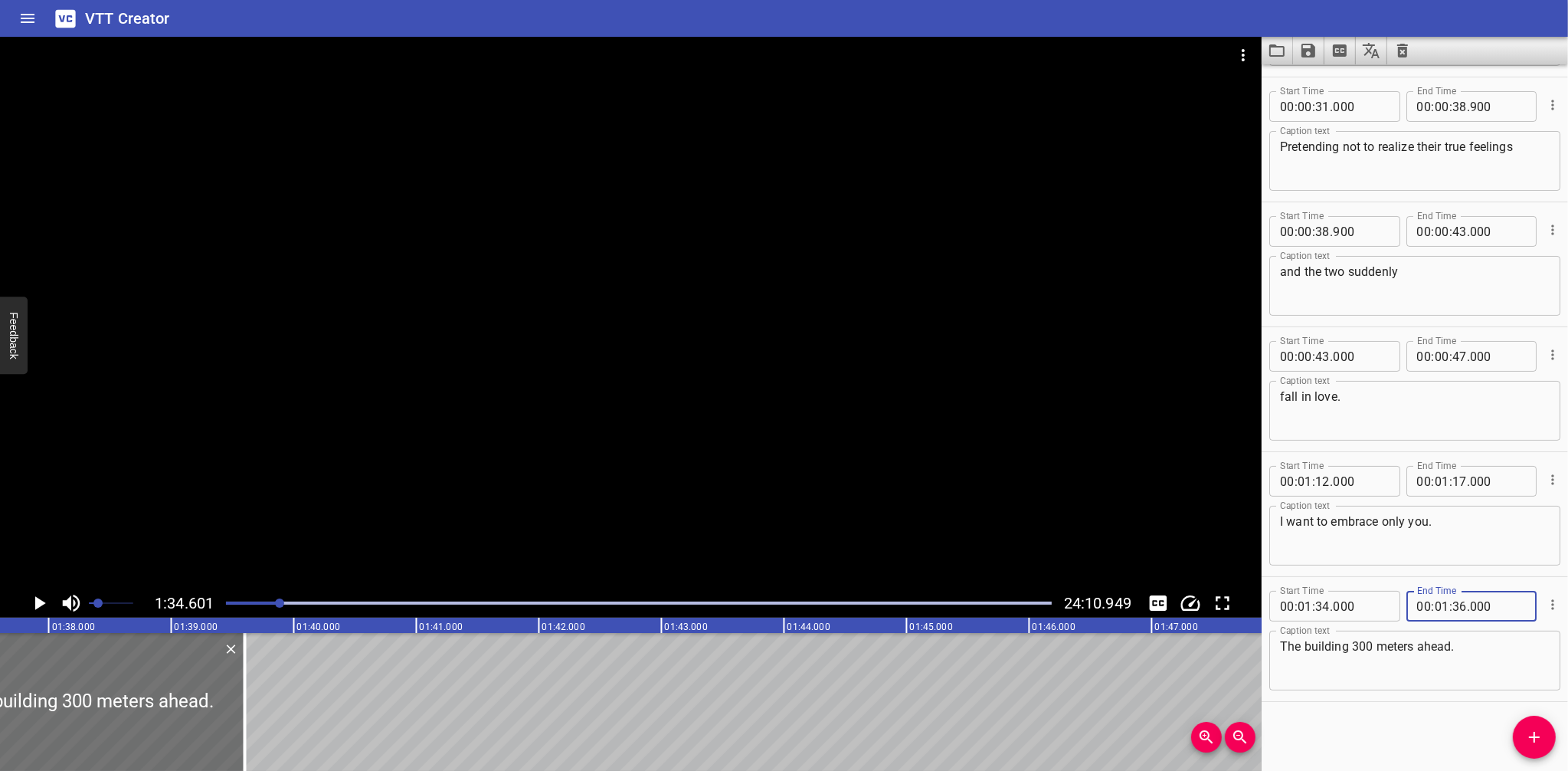
type input "000"
click at [1453, 728] on div "Start Time 00 : 00 : 15 . 722 Start Time End Time 00 : 00 : 21 . 997 End Time C…" at bounding box center [1414, 417] width 306 height 707
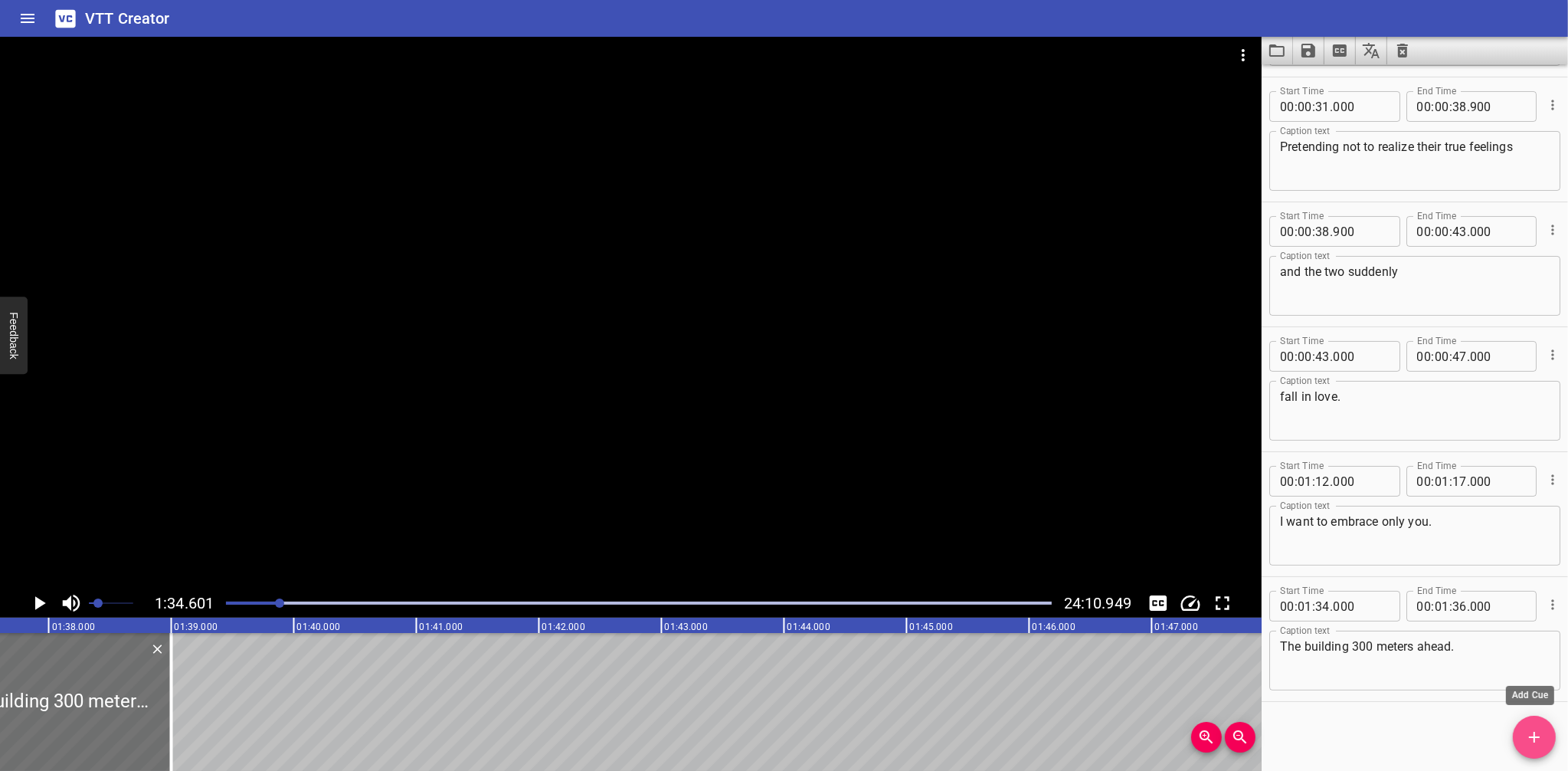
click at [1522, 731] on span "Add Cue" at bounding box center [1535, 737] width 43 height 19
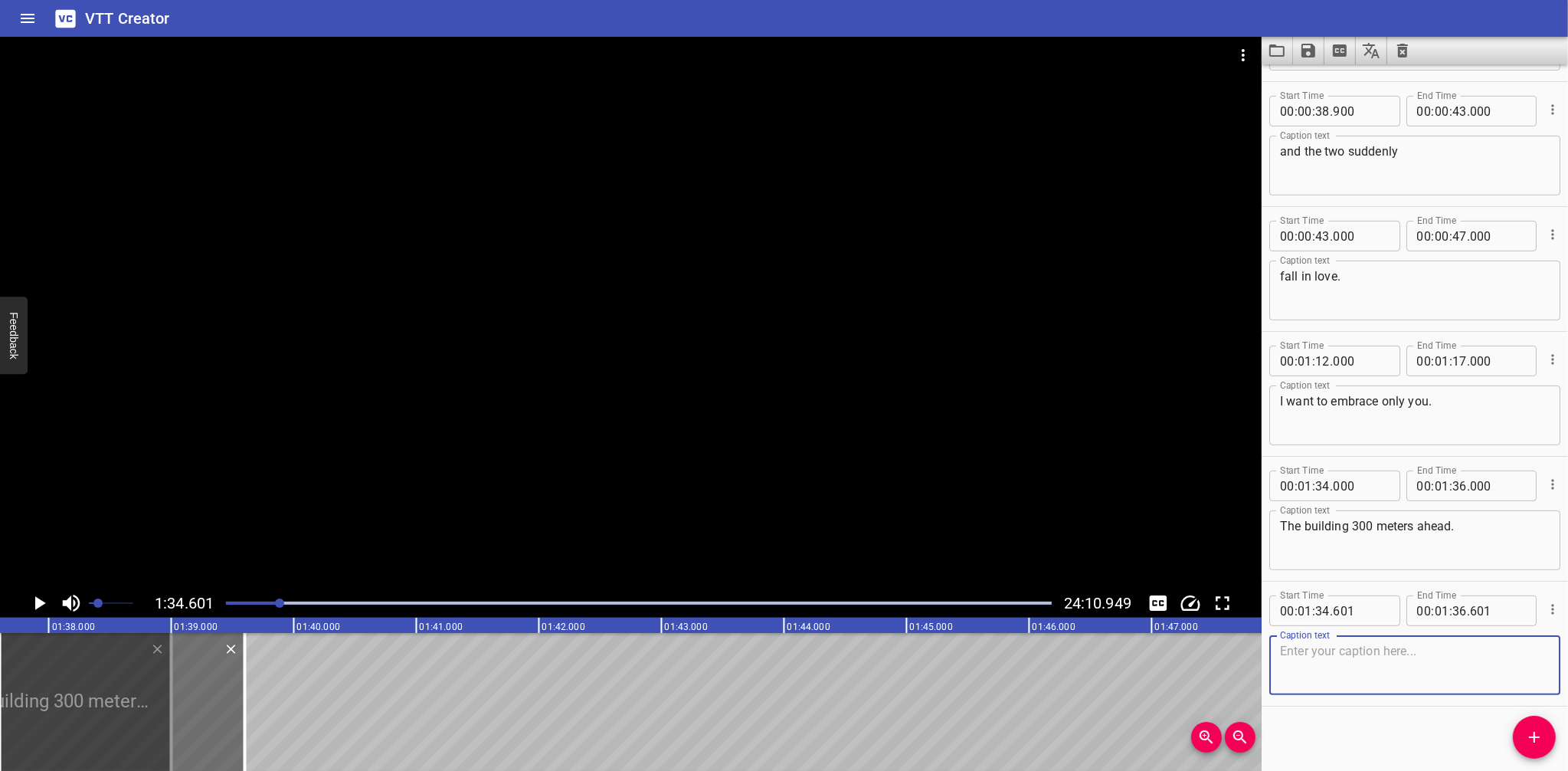
scroll to position [365, 0]
click at [1332, 606] on span "." at bounding box center [1331, 606] width 3 height 30
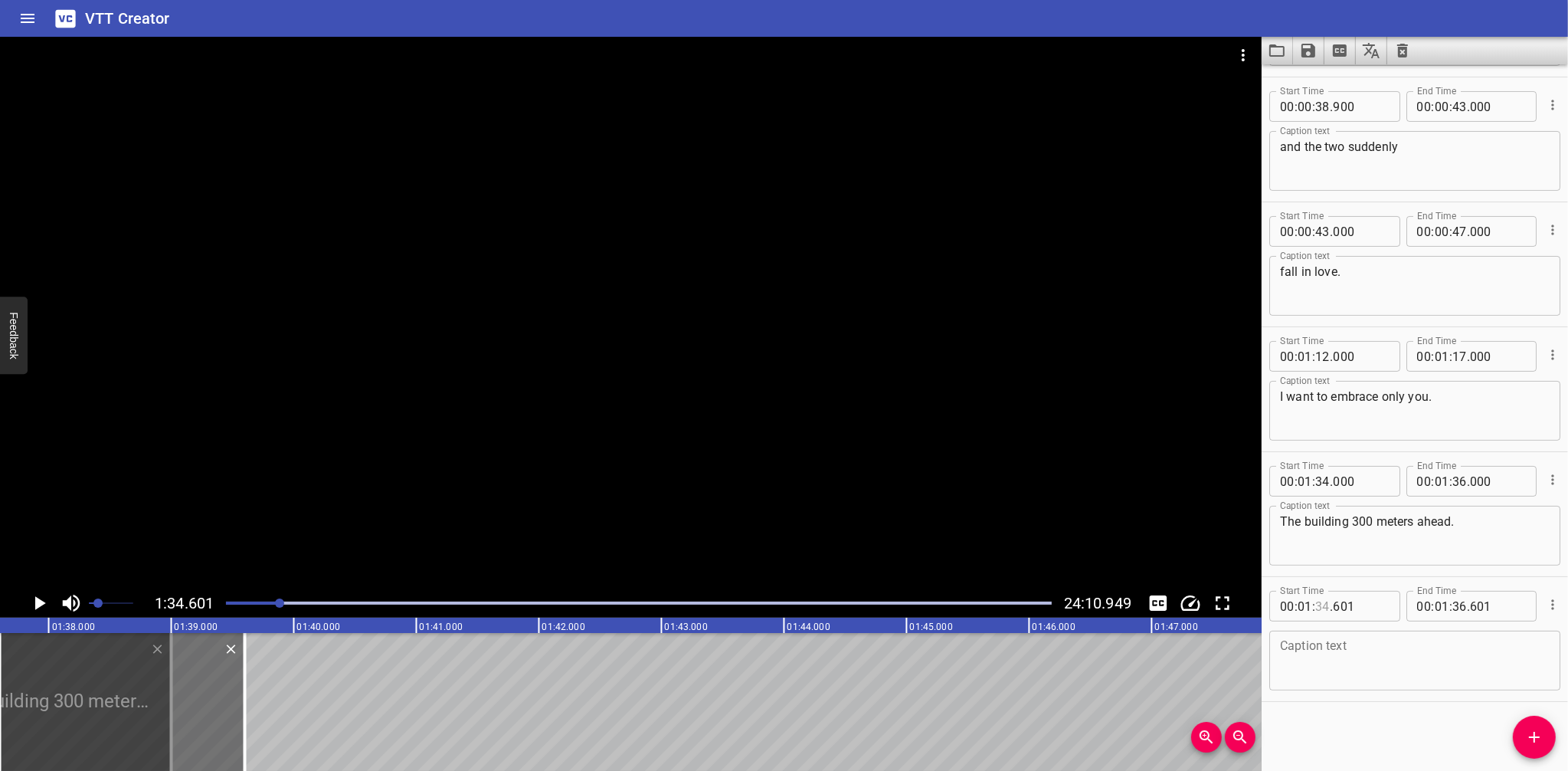
click at [1327, 602] on input "number" at bounding box center [1322, 606] width 14 height 30
type input "36"
type input "000"
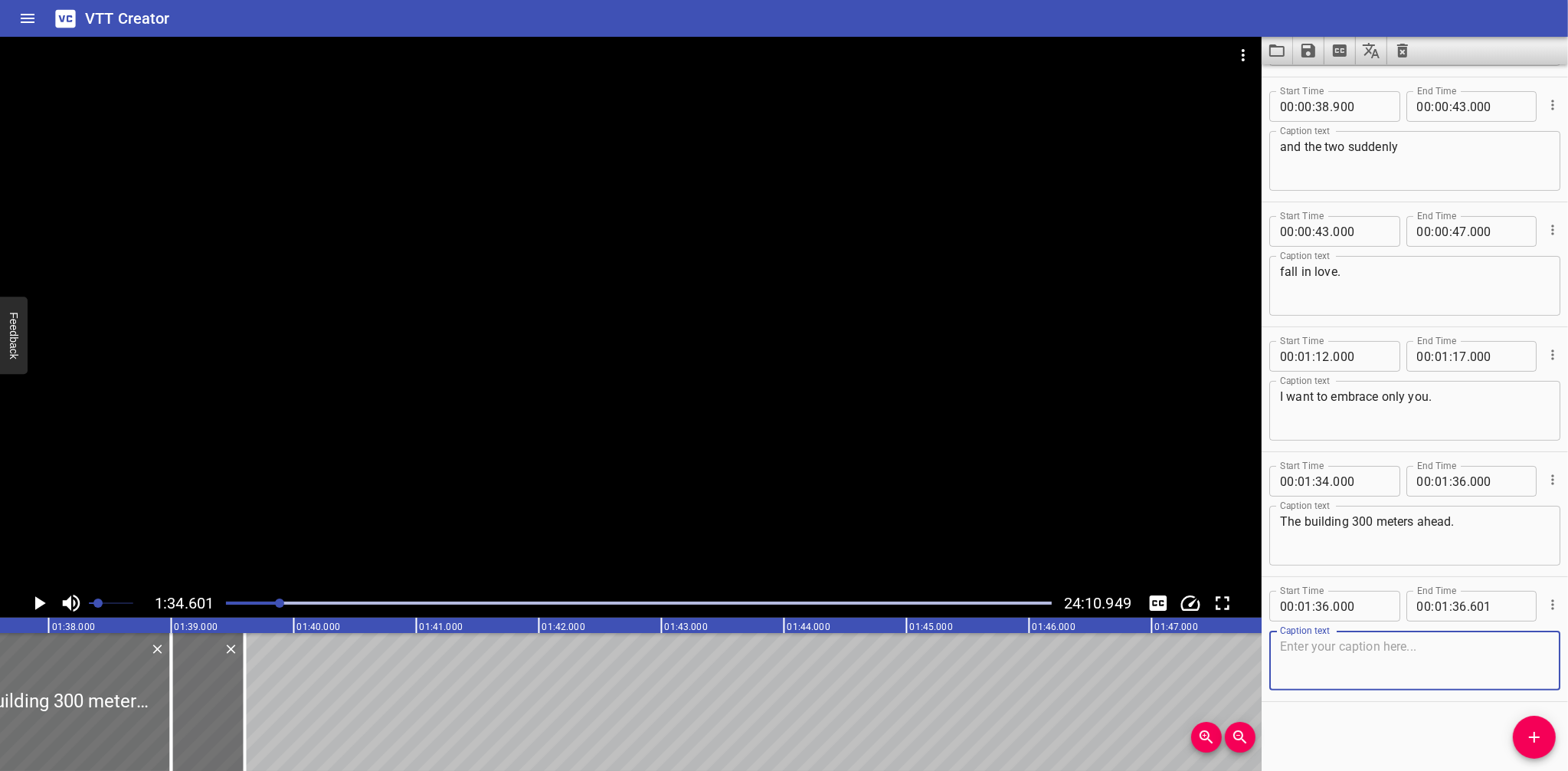
click at [1371, 649] on textarea at bounding box center [1415, 660] width 270 height 44
type textarea "Seventh floor is the target!"
click at [1455, 611] on input "number" at bounding box center [1460, 606] width 14 height 30
type input "38"
type input "500"
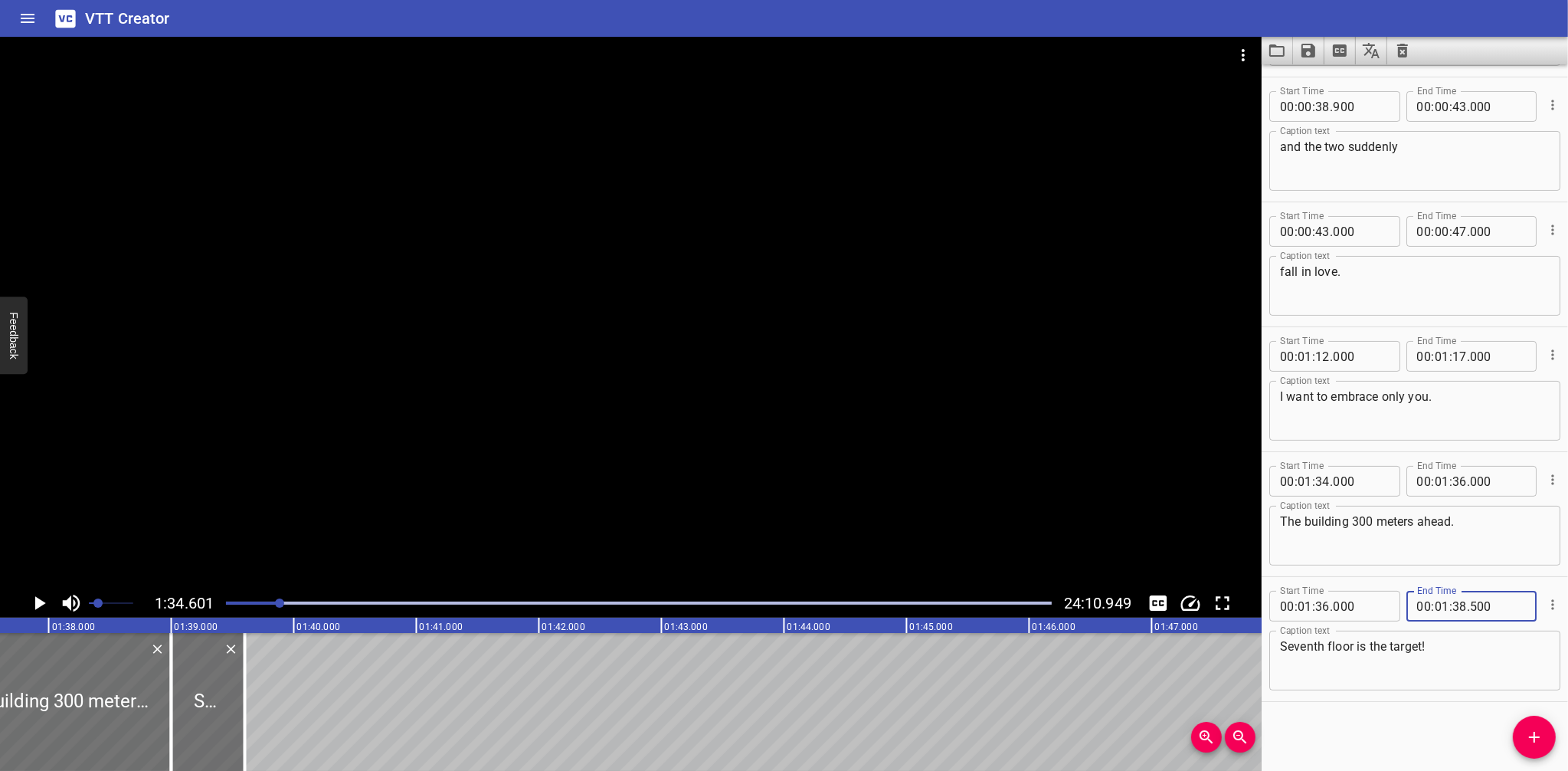
click at [277, 604] on div at bounding box center [280, 603] width 9 height 9
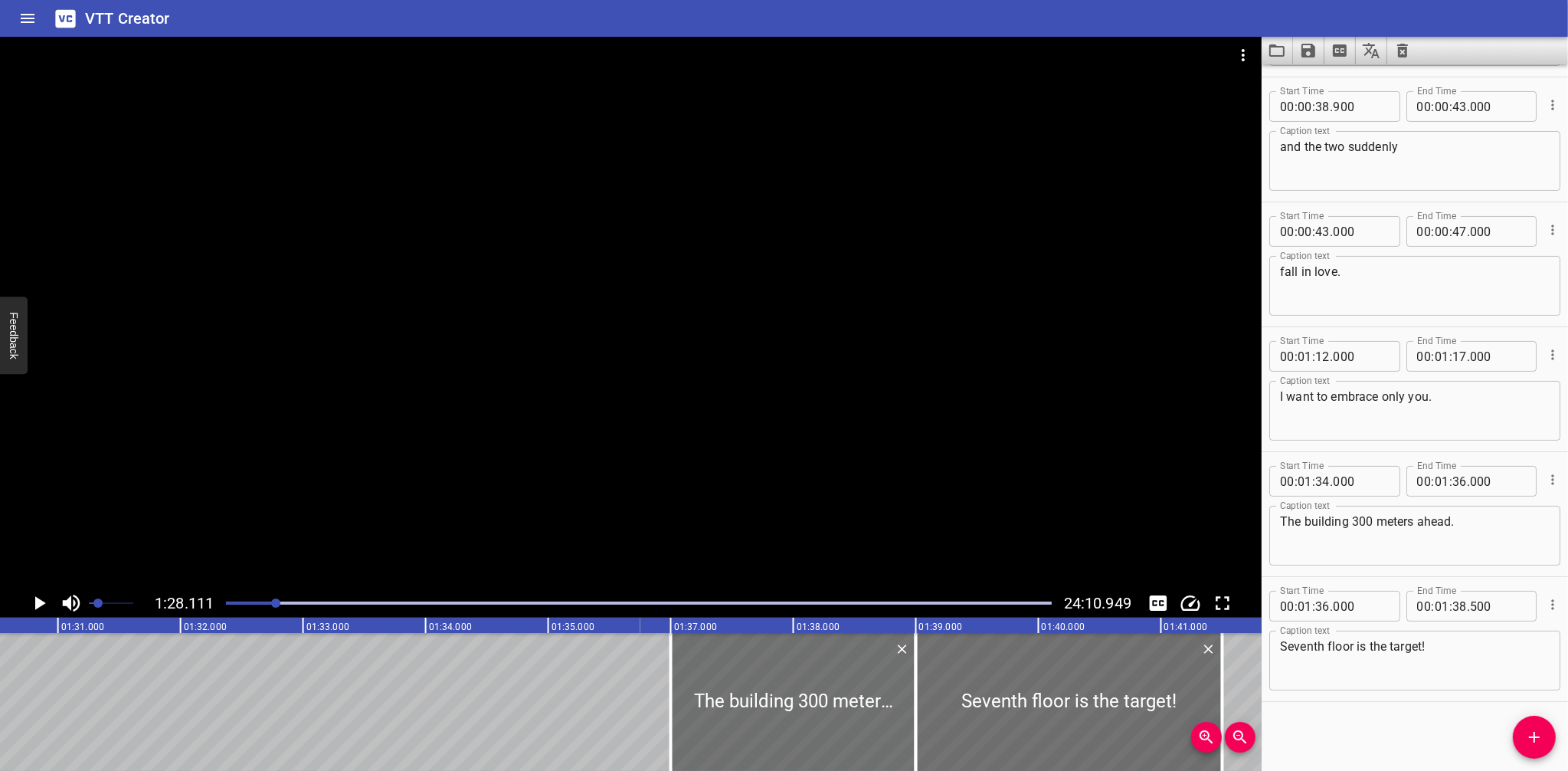
scroll to position [0, 10800]
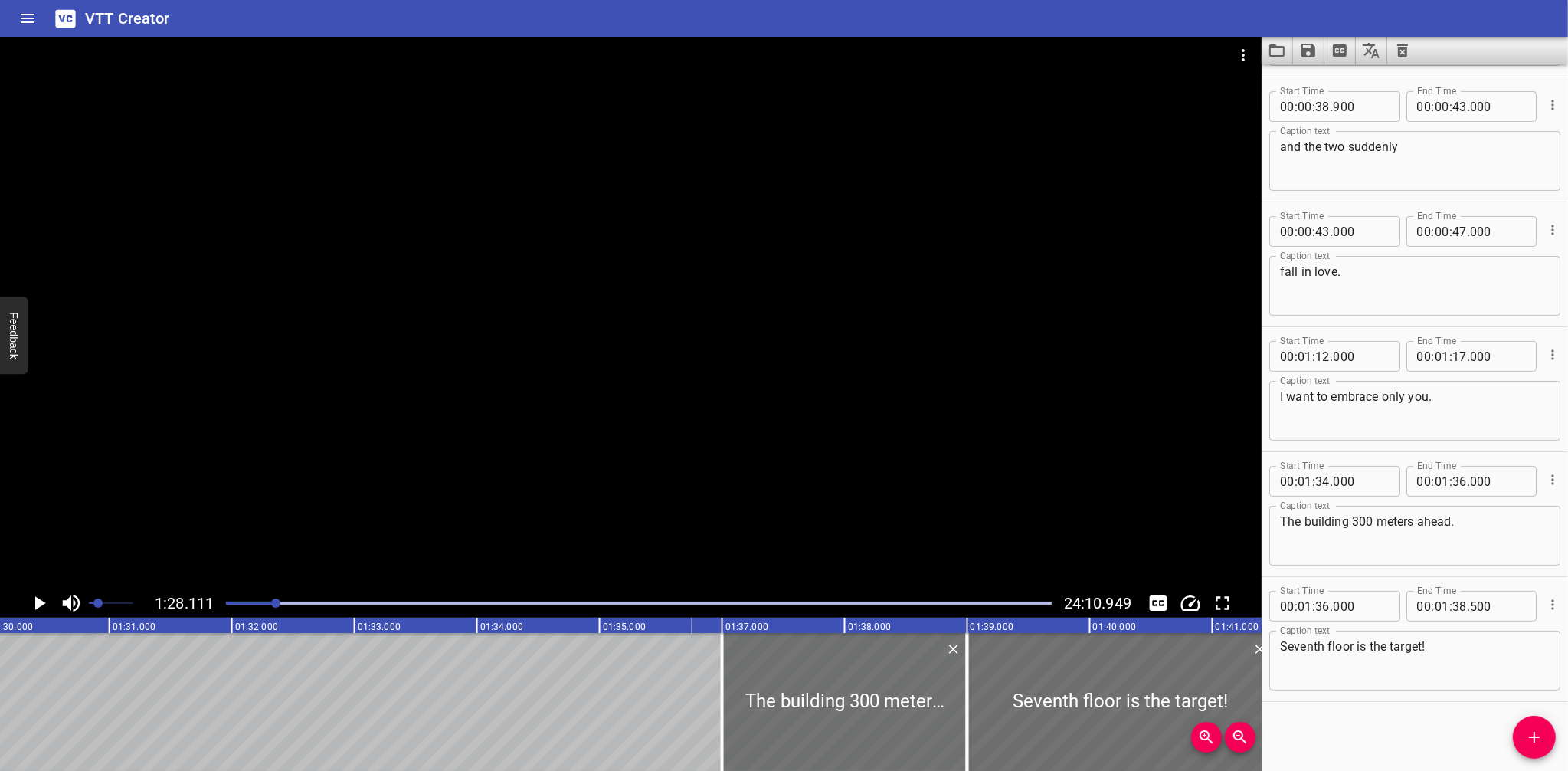
click at [616, 628] on text "01:35.000" at bounding box center [625, 626] width 43 height 11
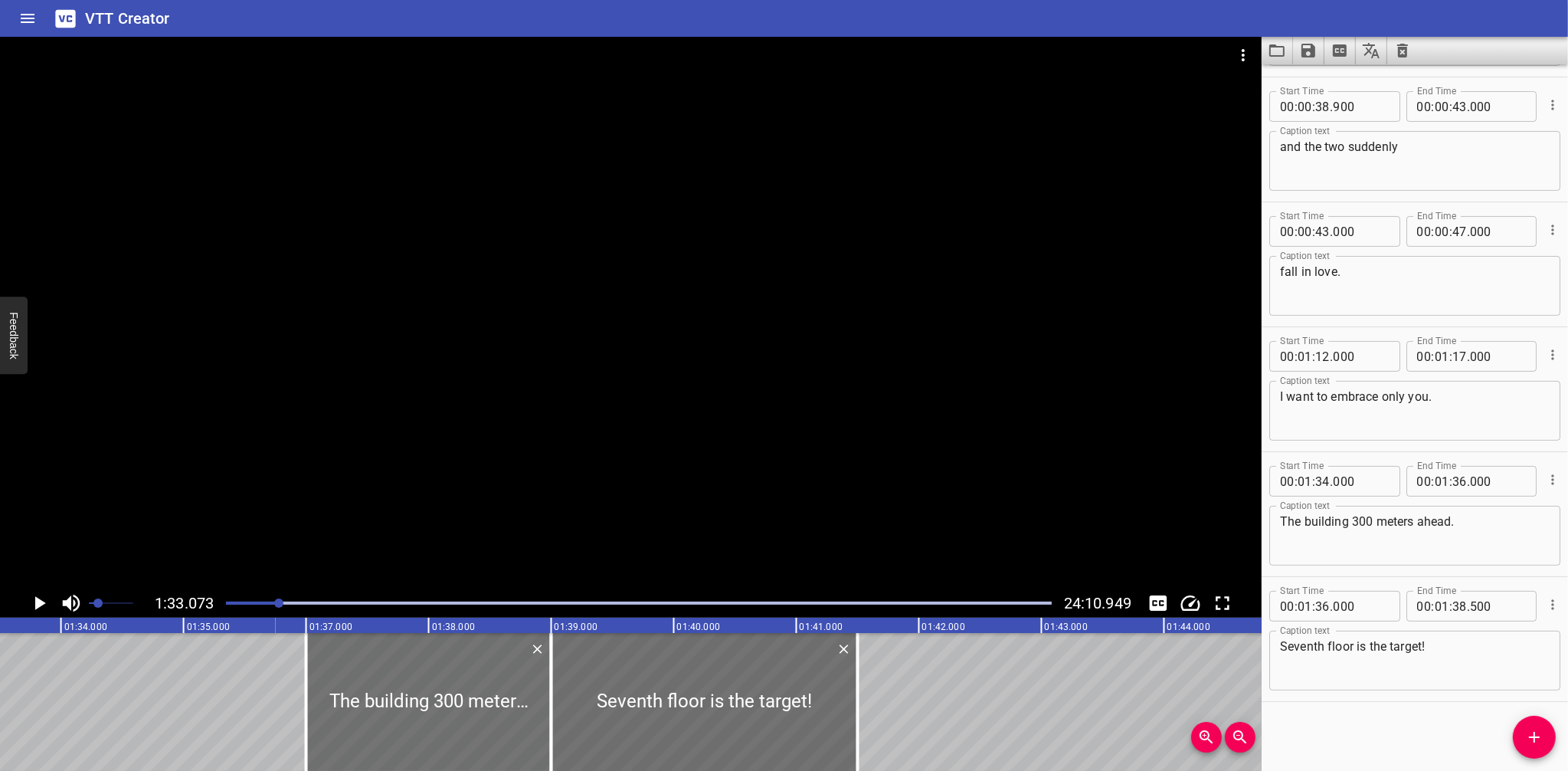
scroll to position [0, 11409]
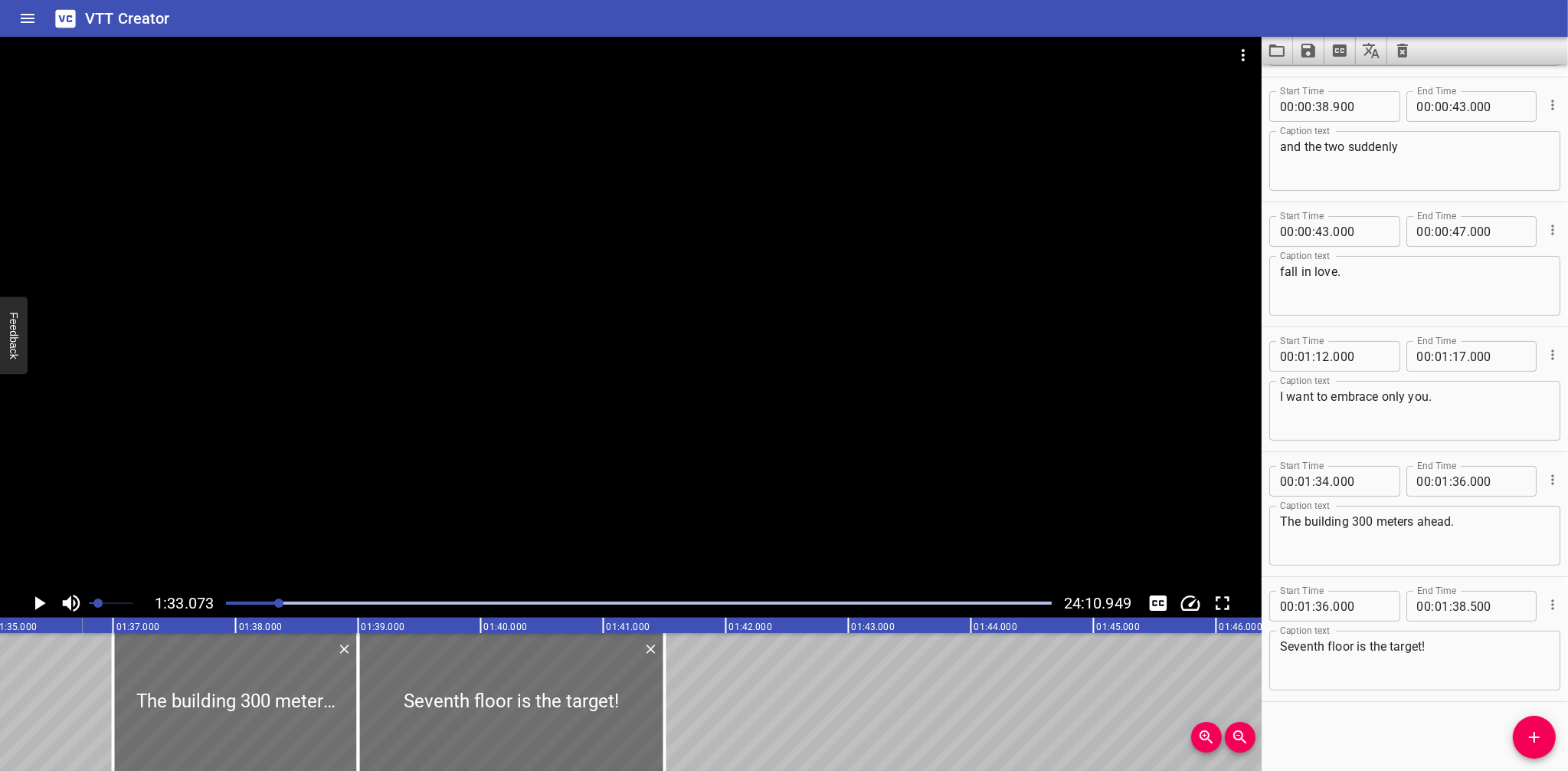
click at [39, 599] on icon "Play/Pause" at bounding box center [40, 602] width 11 height 13
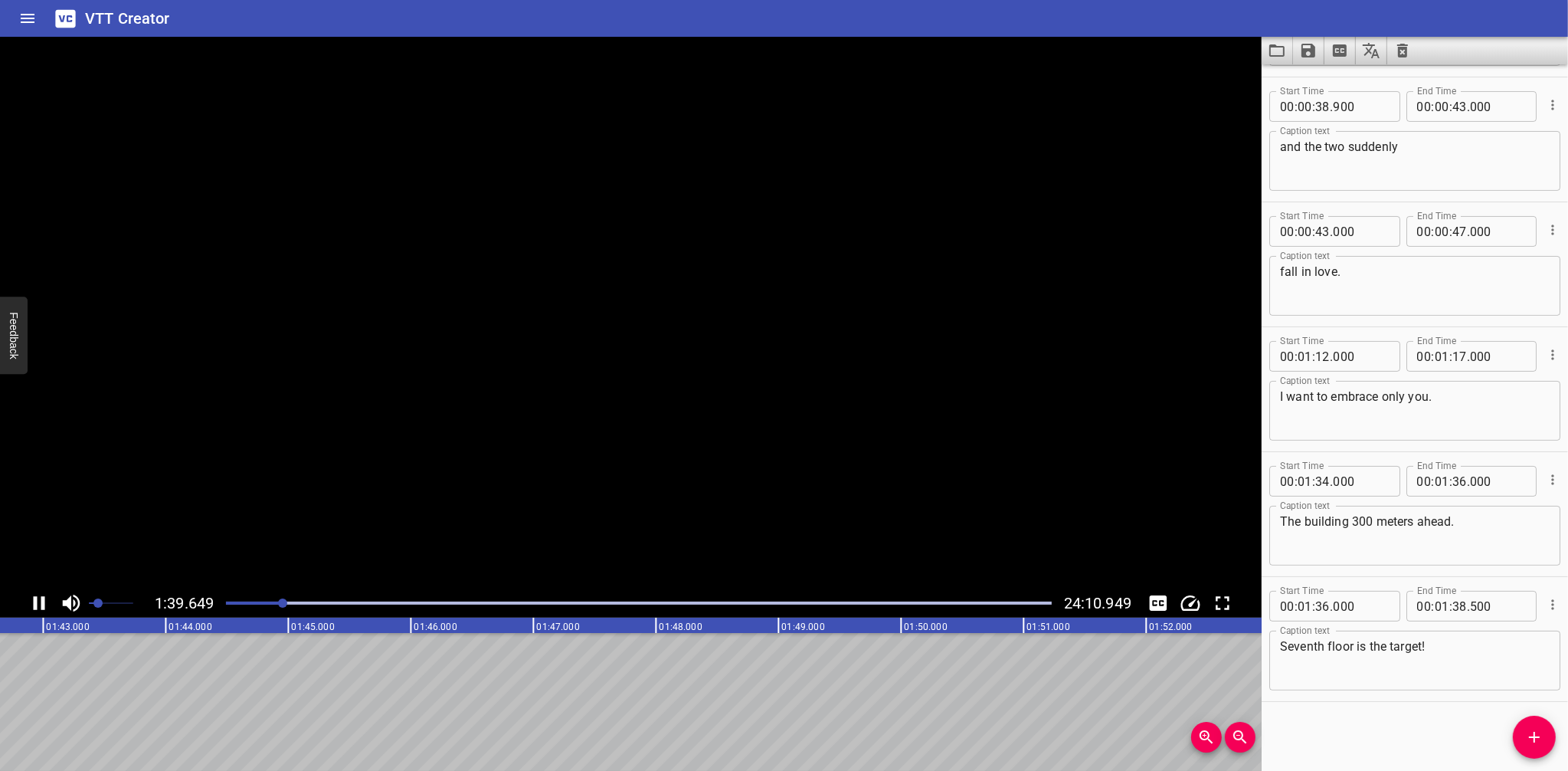
click at [39, 599] on icon "Play/Pause" at bounding box center [39, 603] width 23 height 23
click at [1524, 733] on span "Add Cue" at bounding box center [1535, 737] width 43 height 19
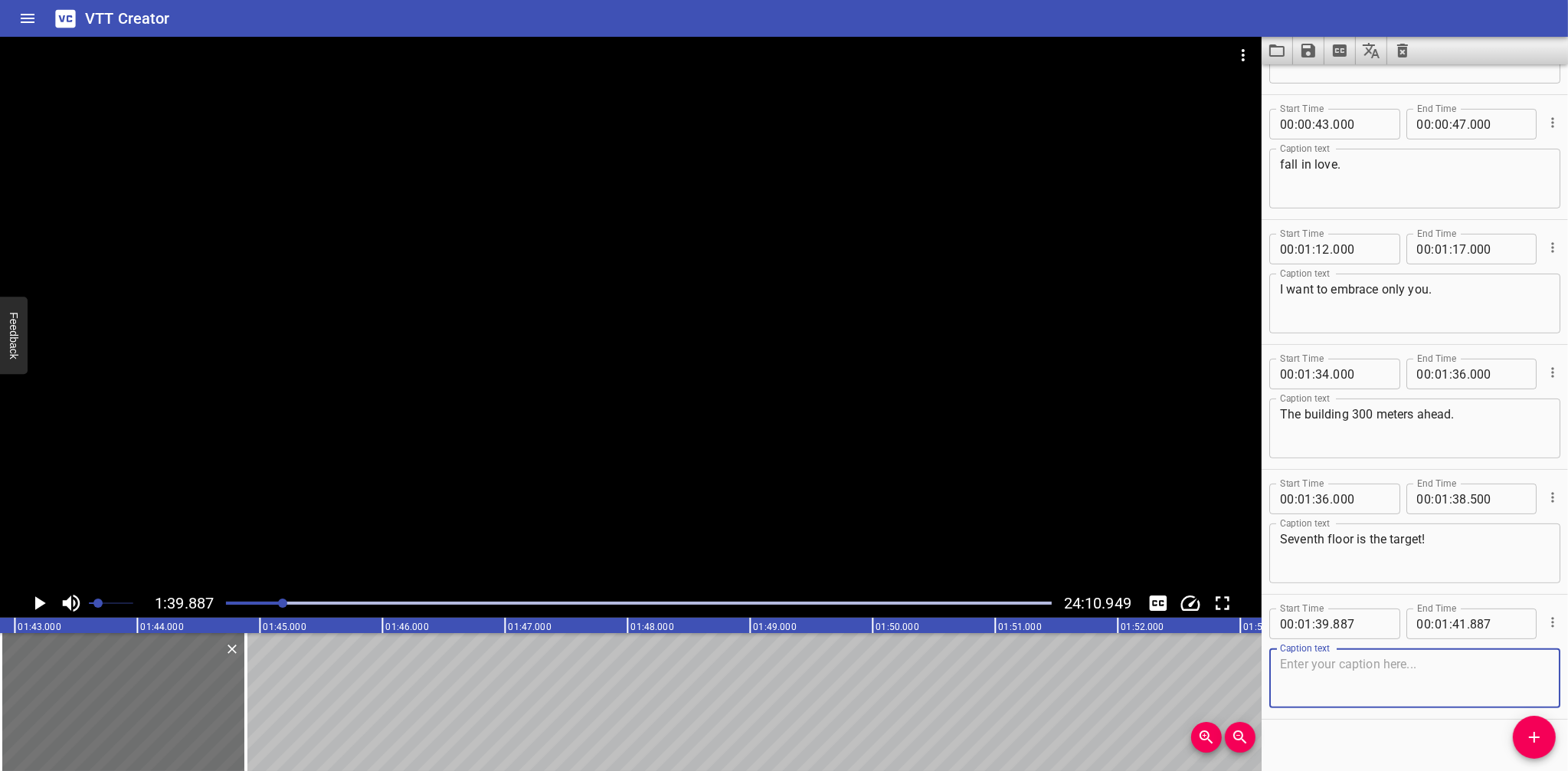
scroll to position [490, 0]
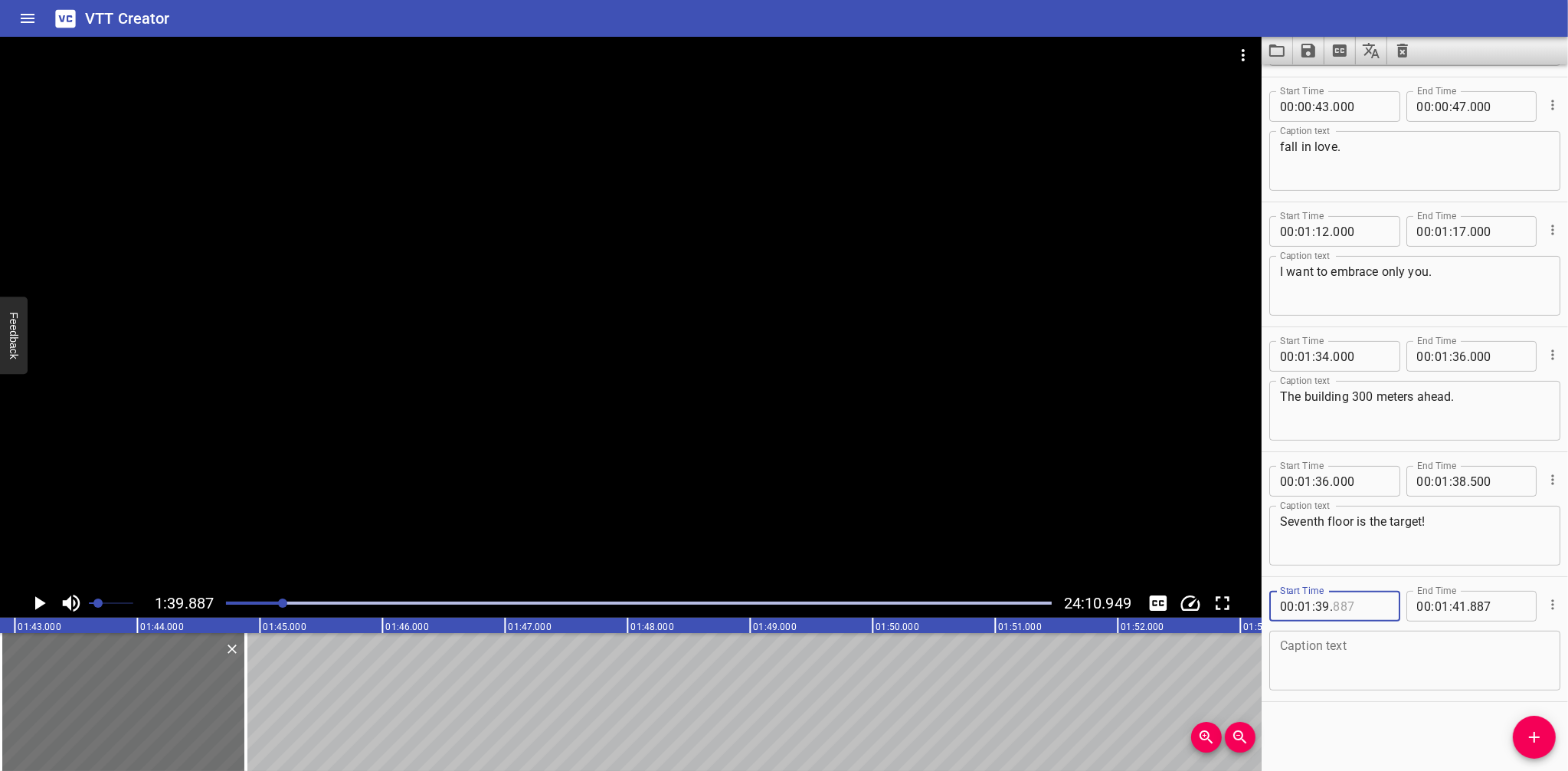
click at [1363, 604] on input "number" at bounding box center [1361, 606] width 56 height 30
type input "000"
click at [1351, 655] on textarea at bounding box center [1415, 660] width 270 height 44
type textarea "That must be it!"
click at [1488, 605] on input "number" at bounding box center [1498, 606] width 56 height 30
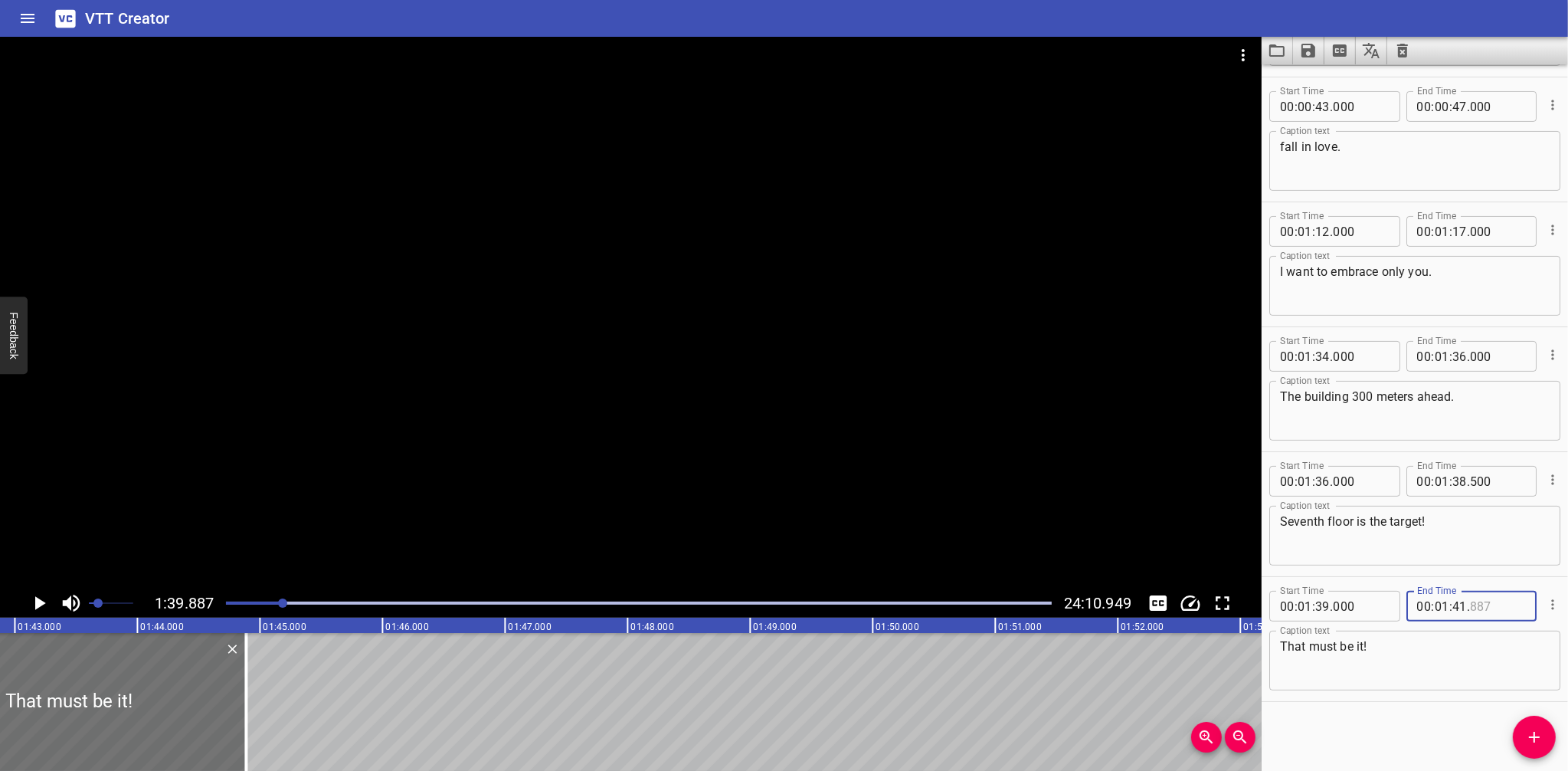
type input "887"
click at [1455, 610] on input "number" at bounding box center [1460, 606] width 14 height 30
type input "41"
click at [1456, 604] on input "number" at bounding box center [1460, 606] width 14 height 30
type input "40"
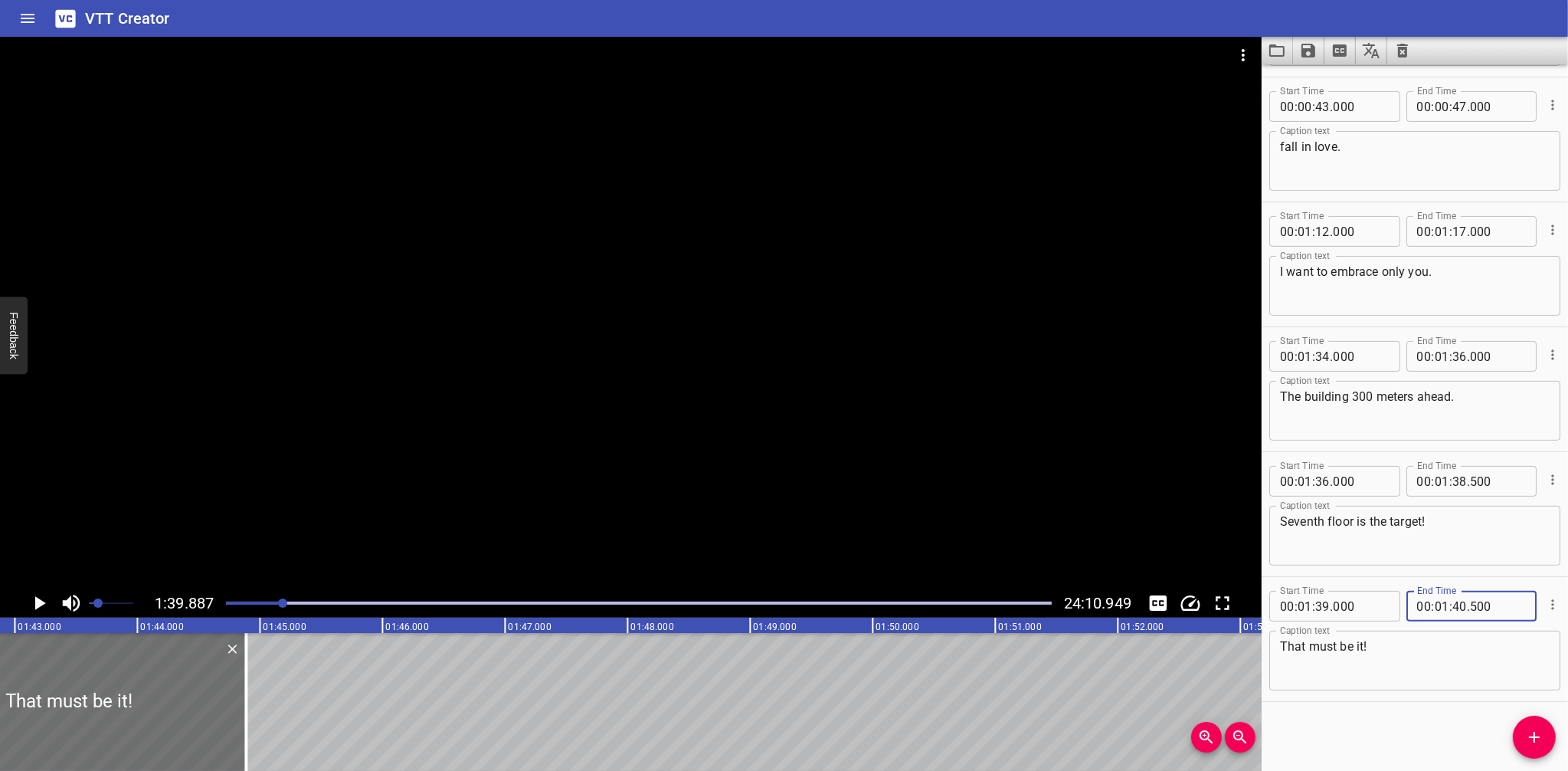
type input "500"
click at [1338, 717] on div "Start Time 00 : 00 : 15 . 722 Start Time End Time 00 : 00 : 21 . 997 End Time C…" at bounding box center [1414, 417] width 306 height 707
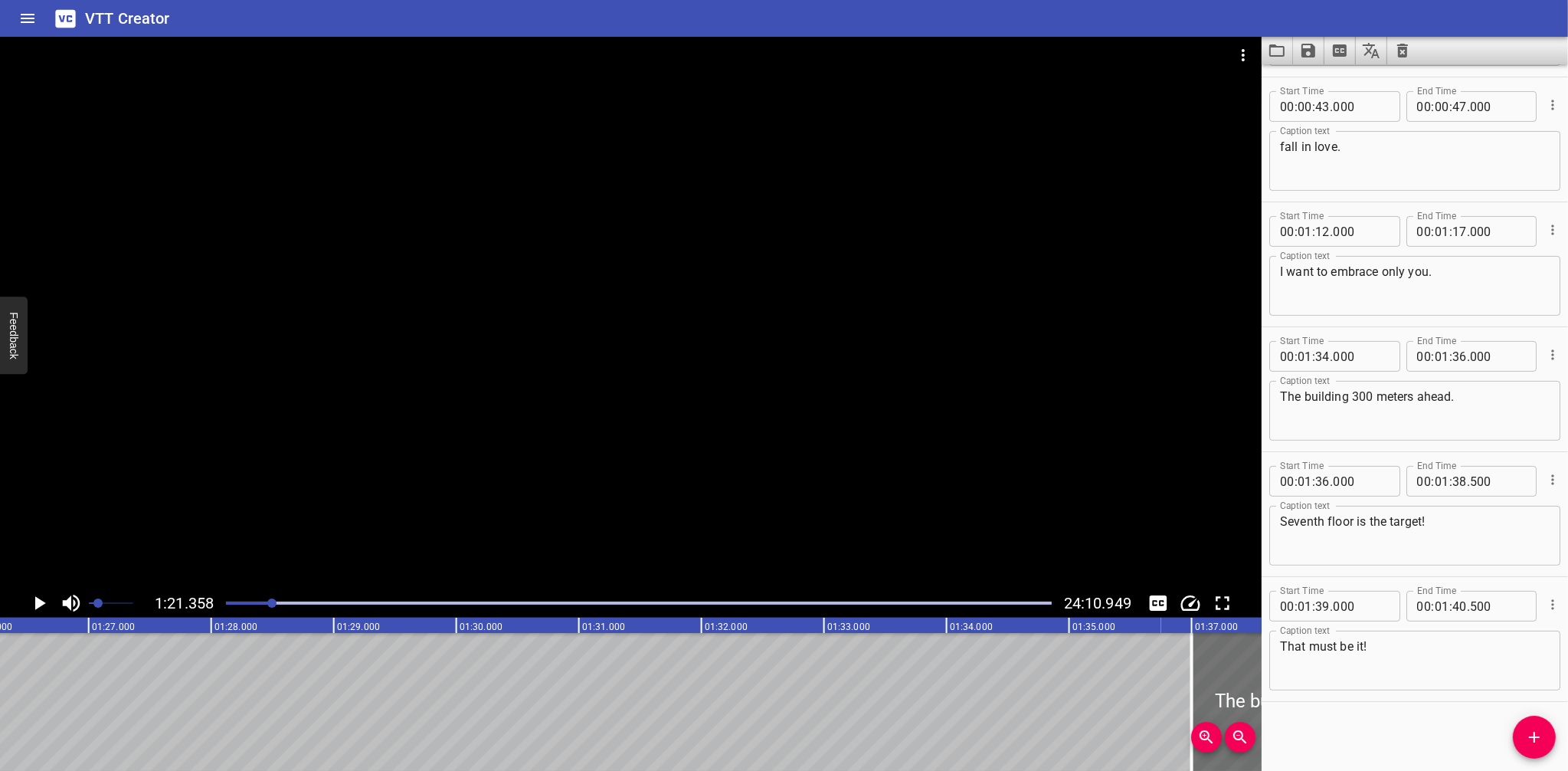
scroll to position [0, 9973]
click at [281, 604] on div "Play progress" at bounding box center [639, 602] width 826 height 3
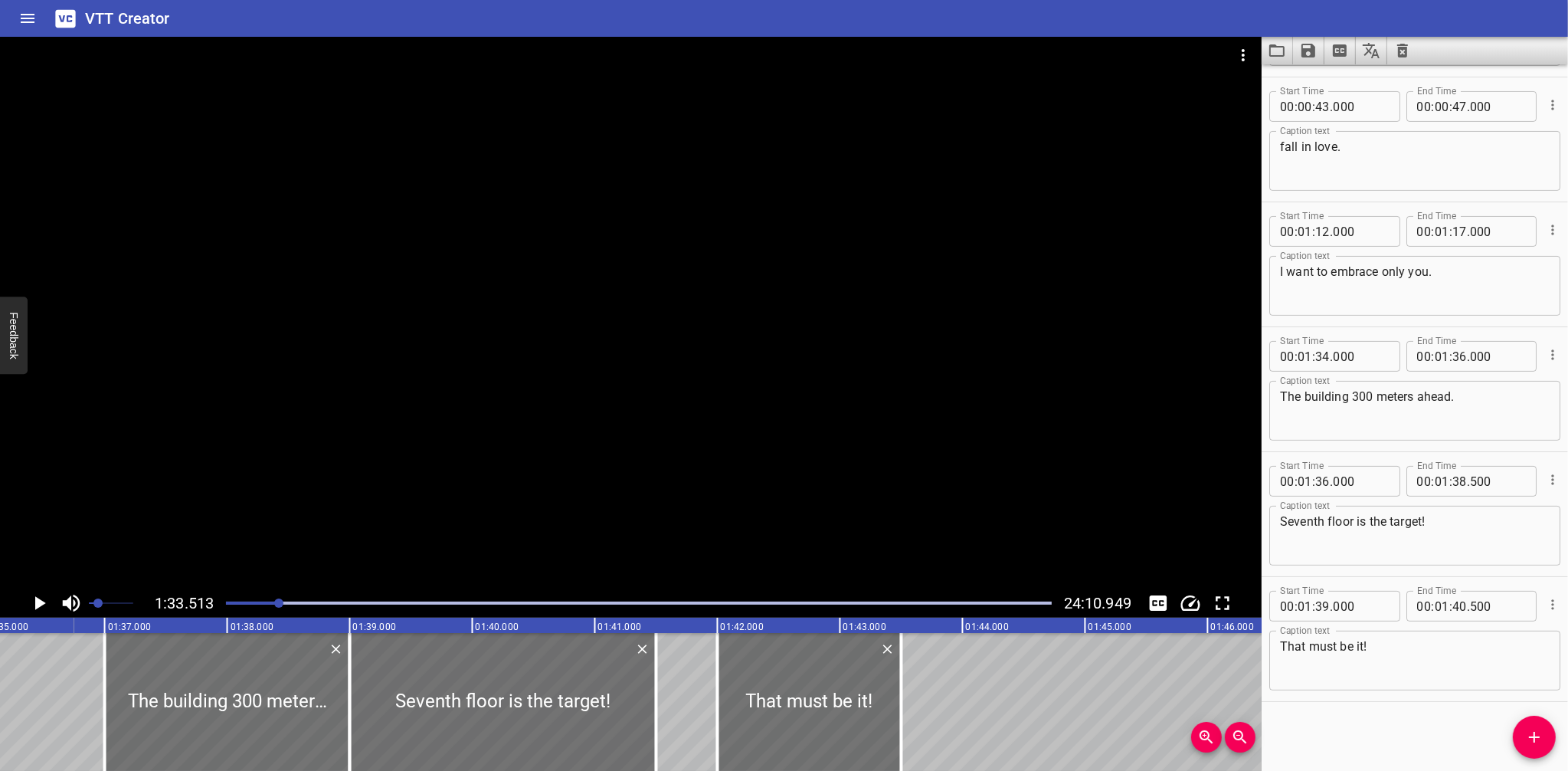
scroll to position [0, 11463]
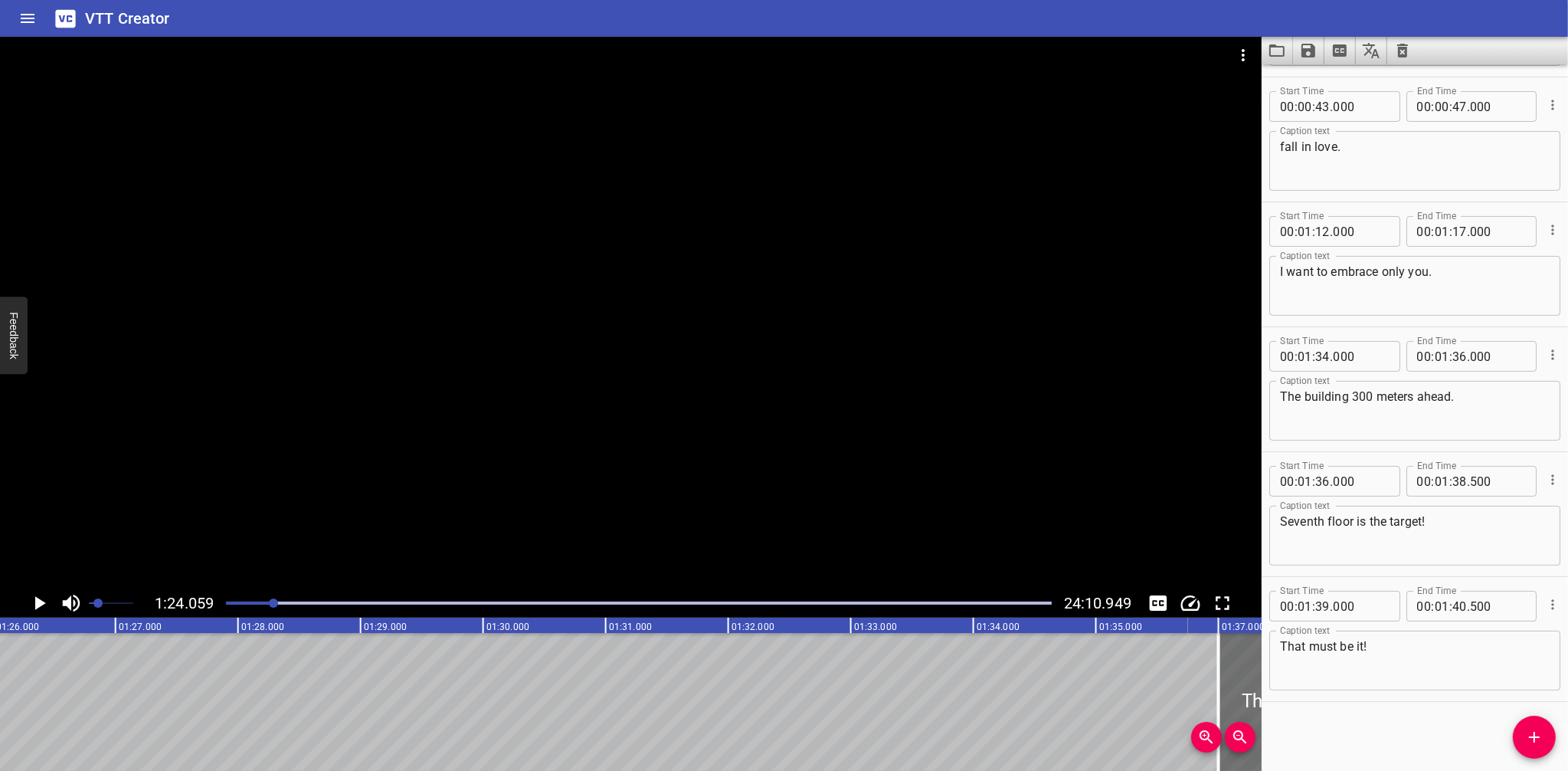
click at [279, 605] on div at bounding box center [639, 603] width 843 height 21
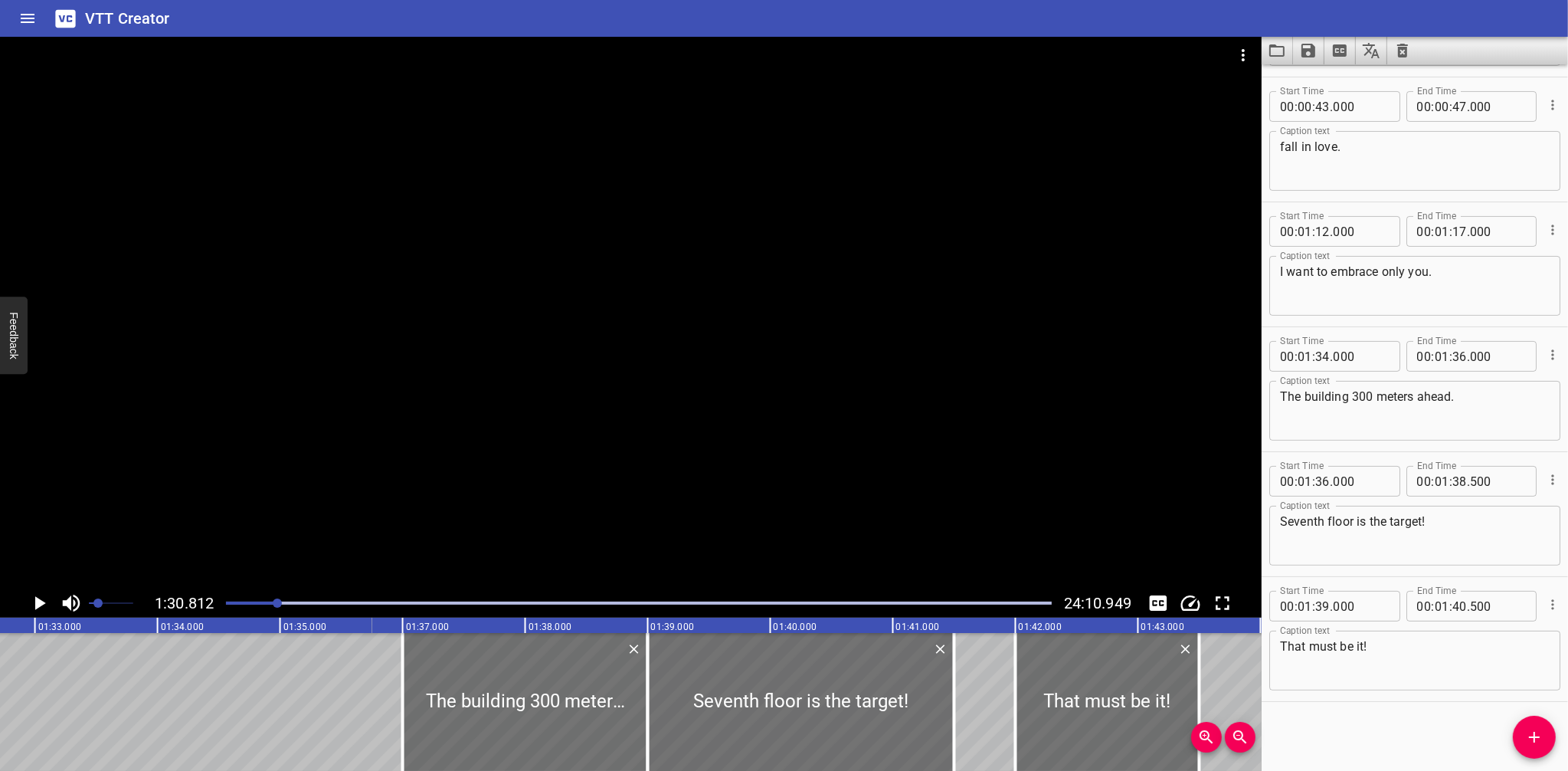
scroll to position [0, 11131]
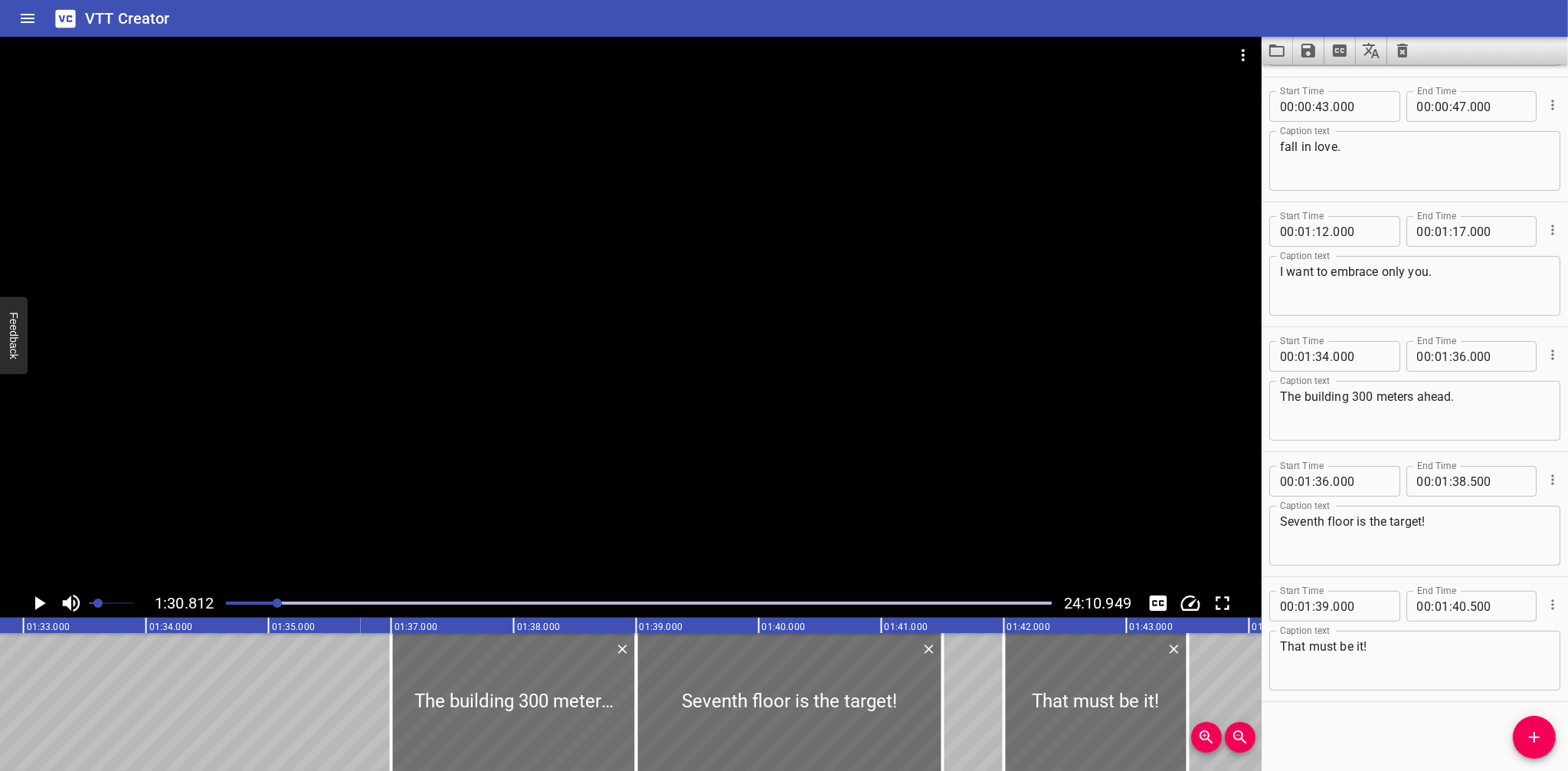
click at [42, 599] on icon "Play/Pause" at bounding box center [39, 603] width 23 height 23
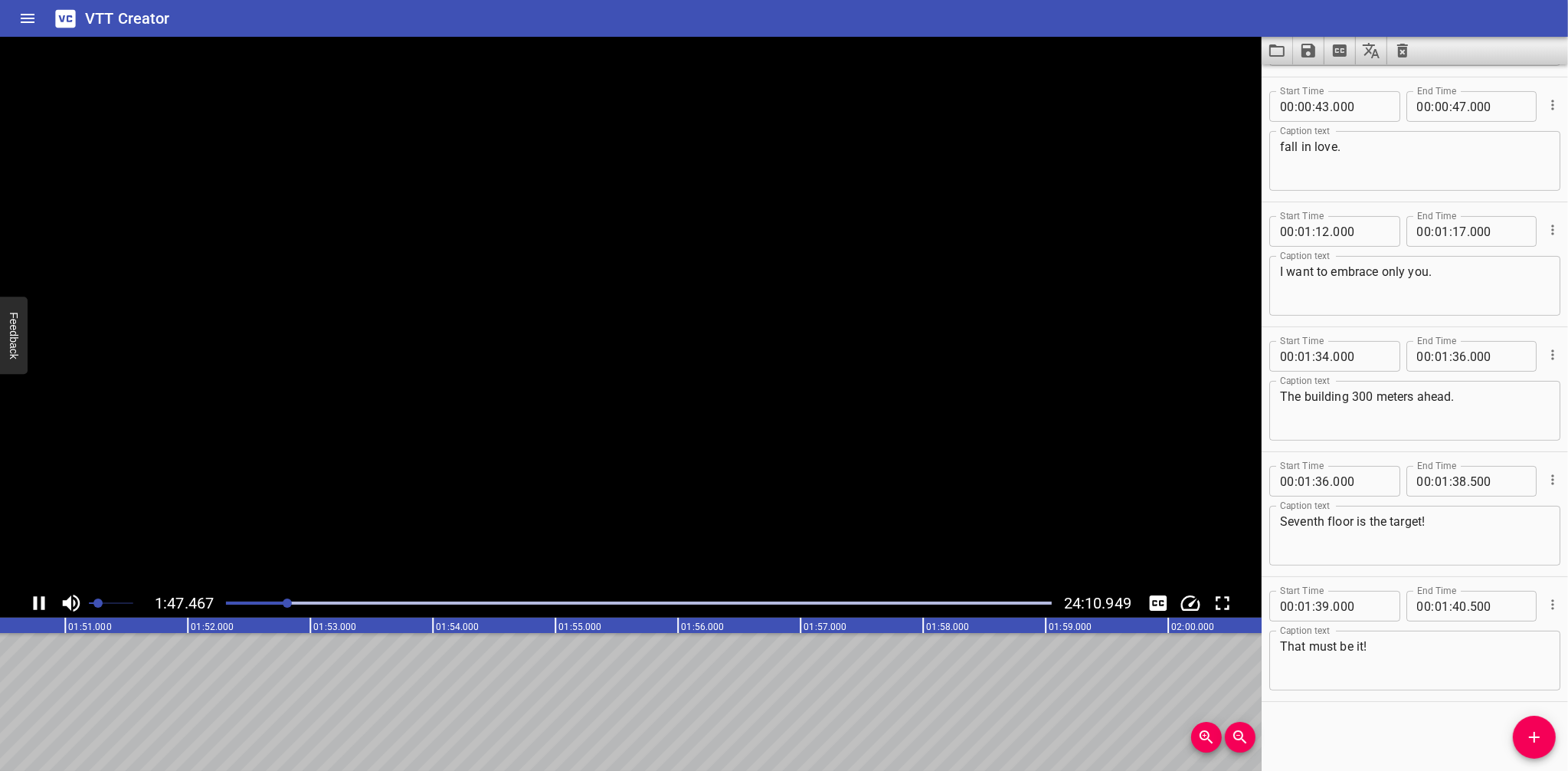
click at [42, 599] on icon "Play/Pause" at bounding box center [39, 602] width 12 height 13
click at [1526, 733] on icon "Add Cue" at bounding box center [1534, 737] width 19 height 19
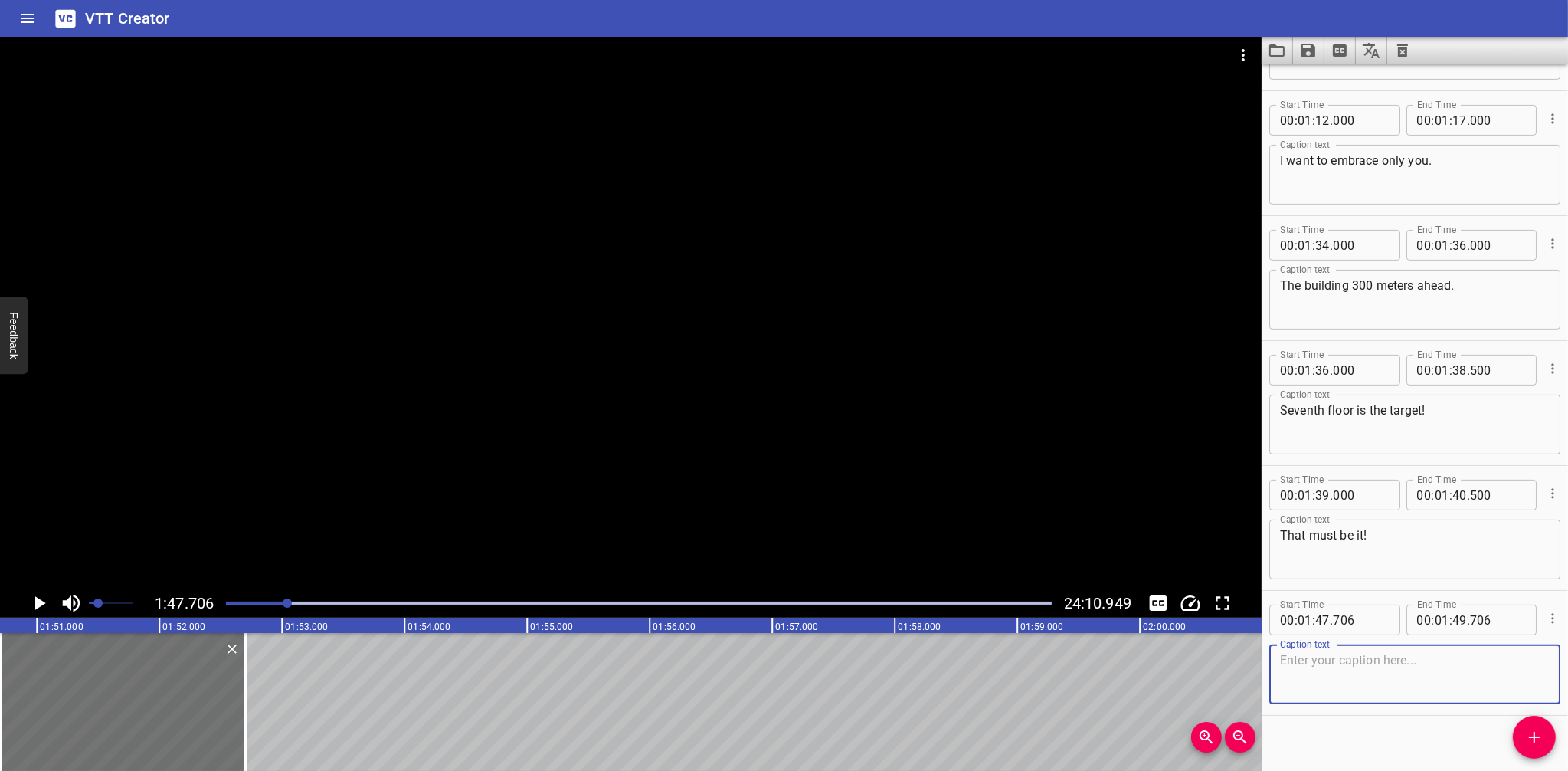
scroll to position [615, 0]
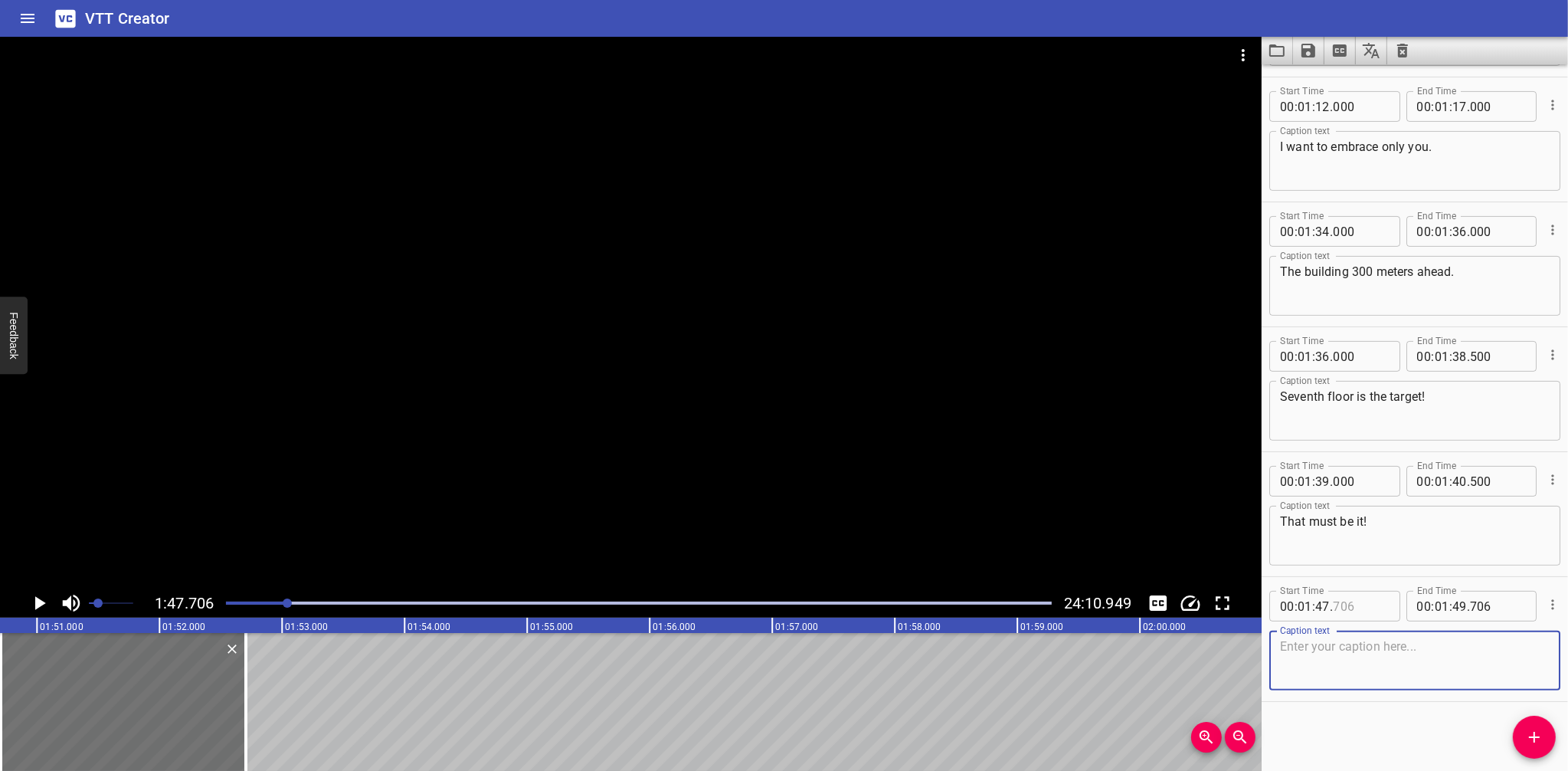
click at [1358, 609] on input "number" at bounding box center [1361, 606] width 56 height 30
type input "0"
type input "706"
type input "30"
type input "0"
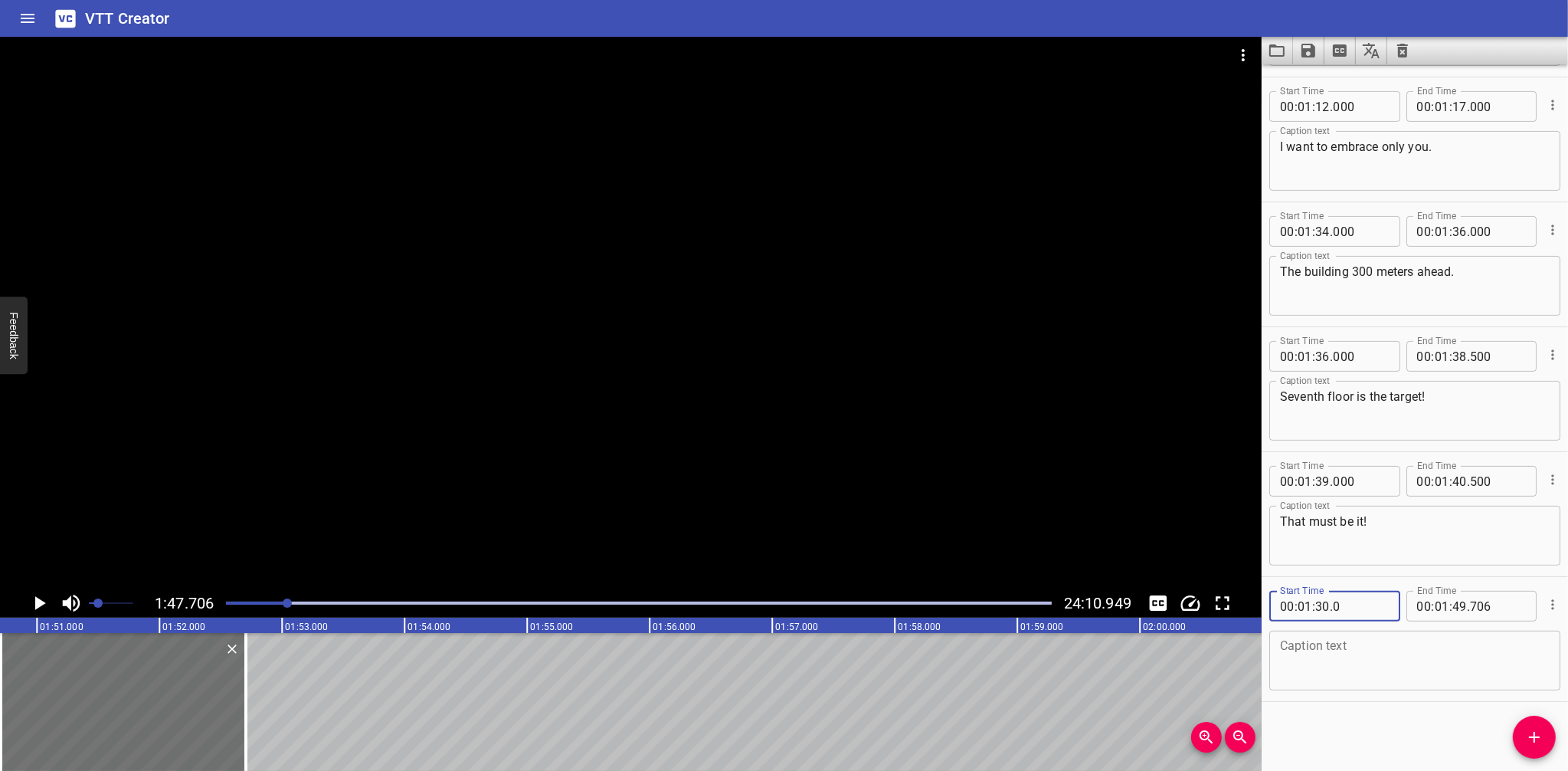
type input "706"
type input "47"
type input "300"
click at [1398, 654] on textarea at bounding box center [1415, 660] width 270 height 44
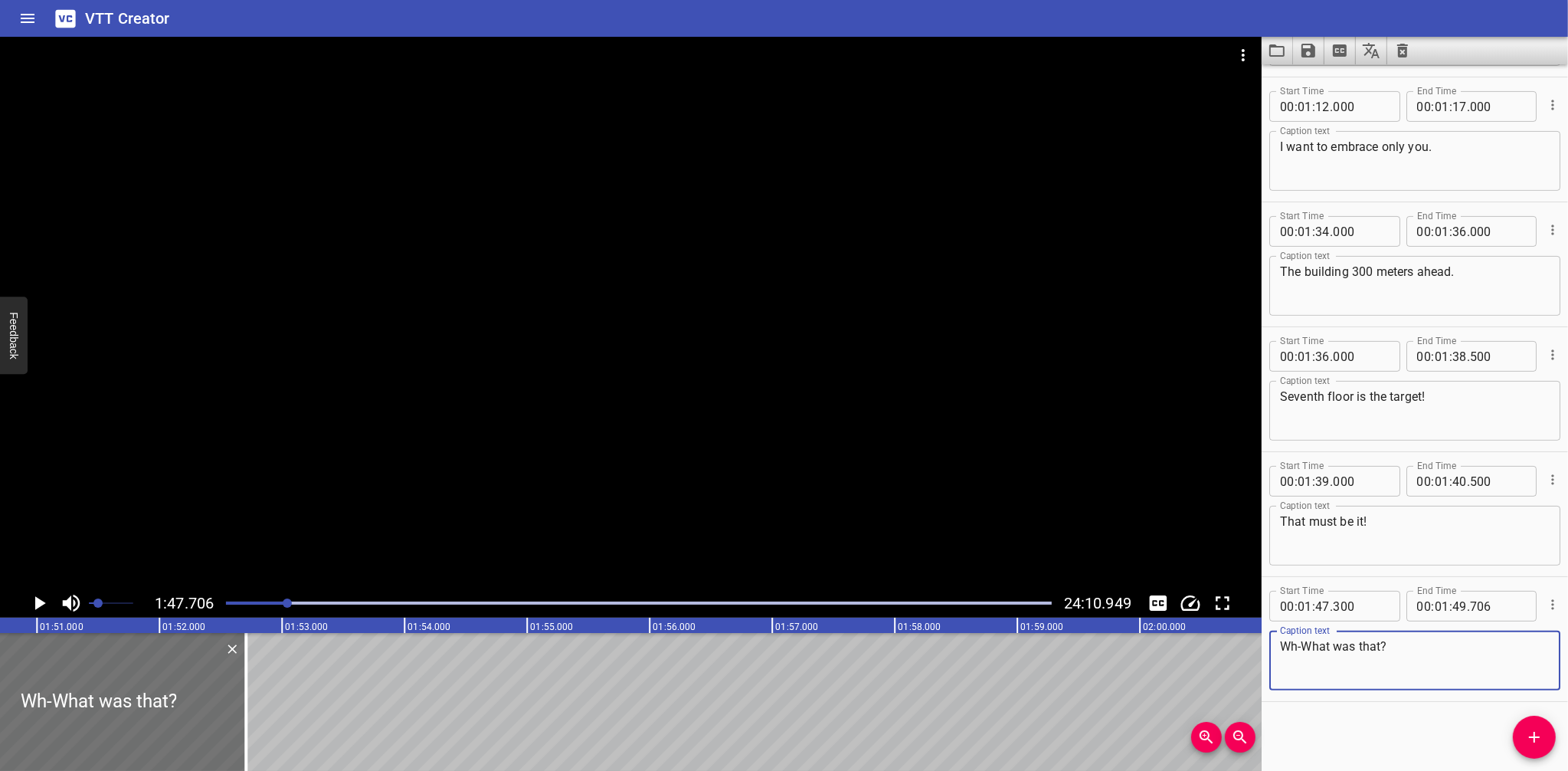
type textarea "Wh-What was that?"
click at [1471, 605] on input "number" at bounding box center [1498, 606] width 56 height 30
type input "706"
click at [1453, 605] on input "number" at bounding box center [1460, 606] width 14 height 30
type input "48"
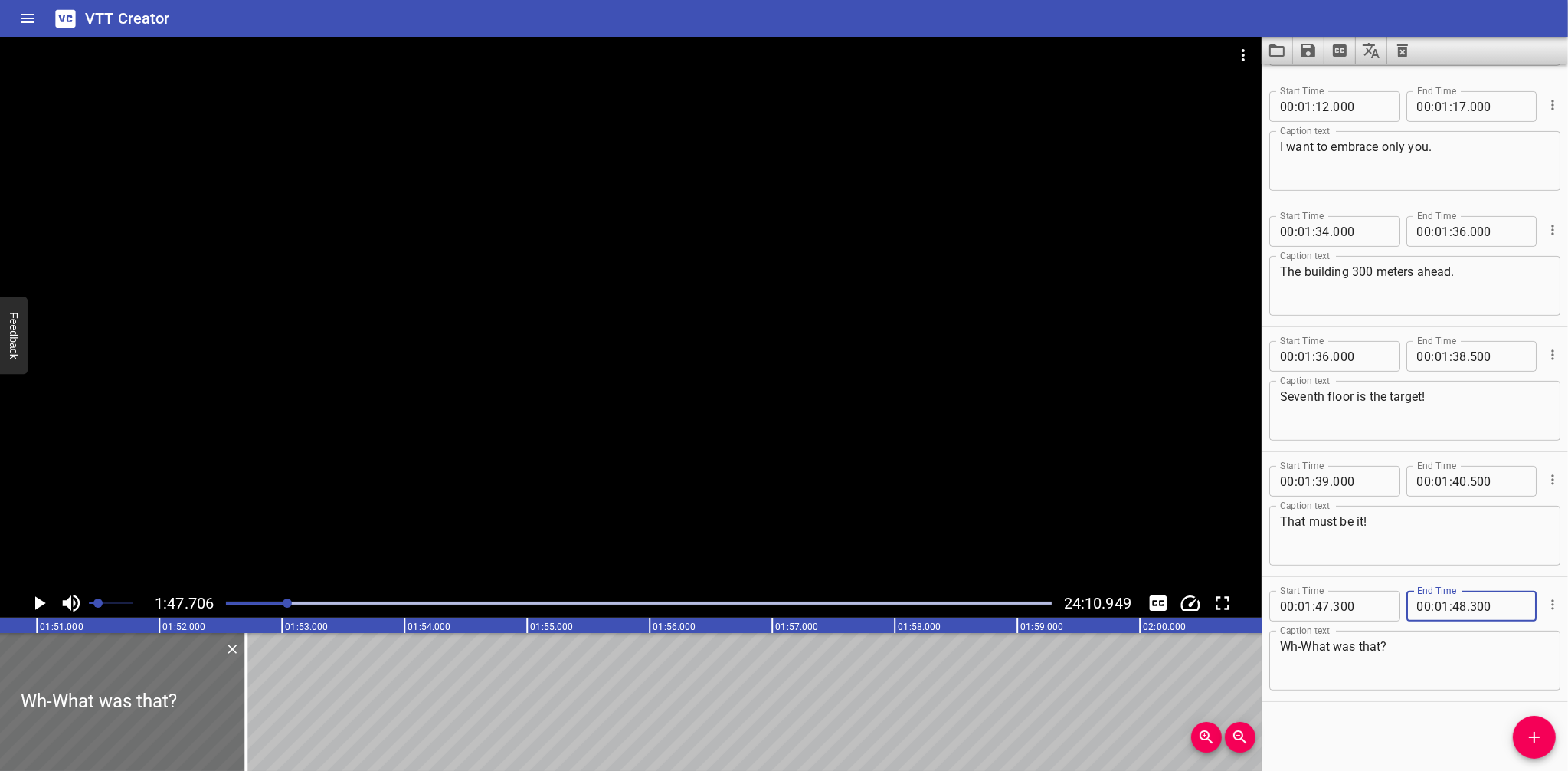
type input "300"
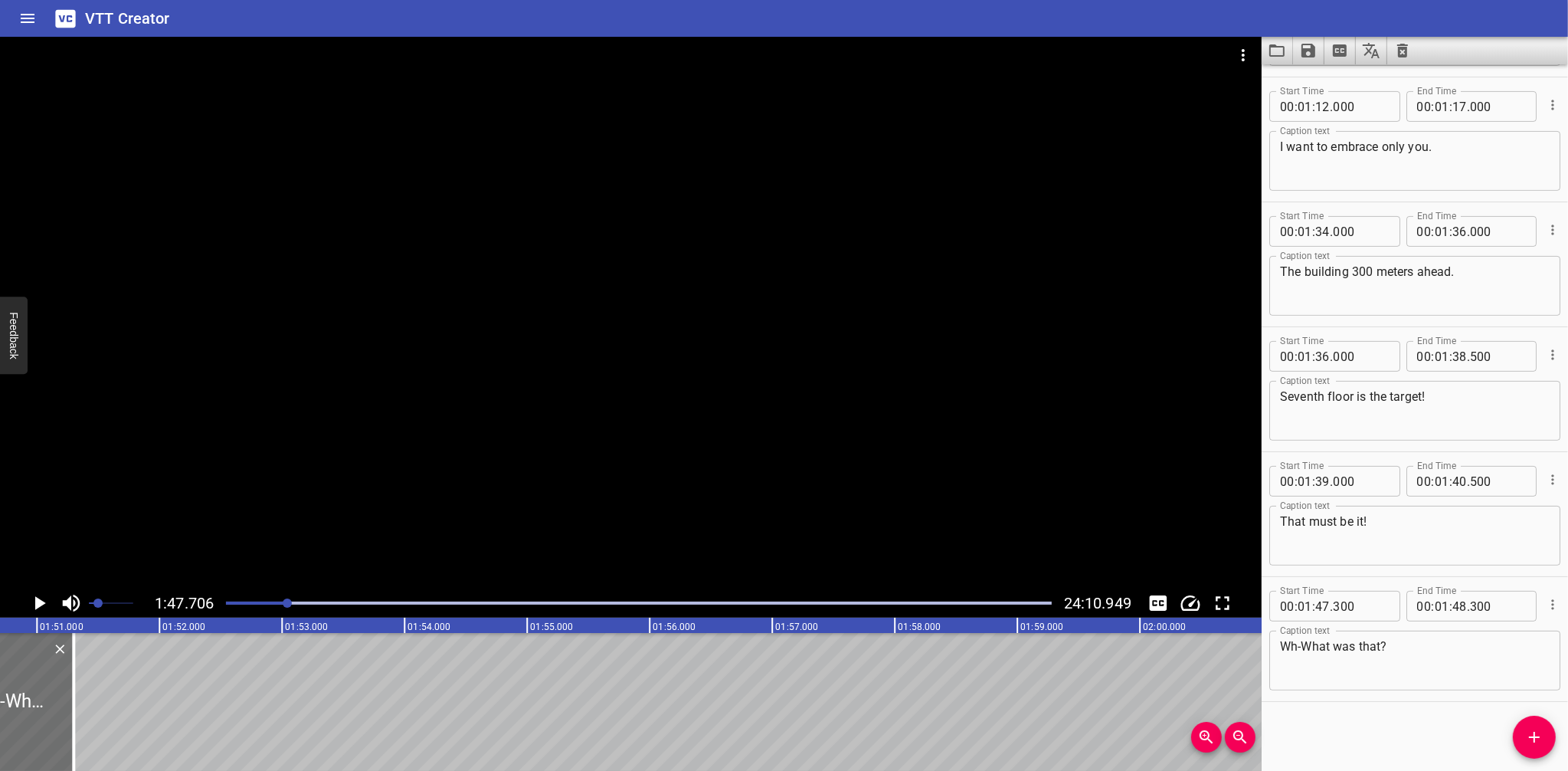
click at [284, 603] on div at bounding box center [287, 603] width 9 height 9
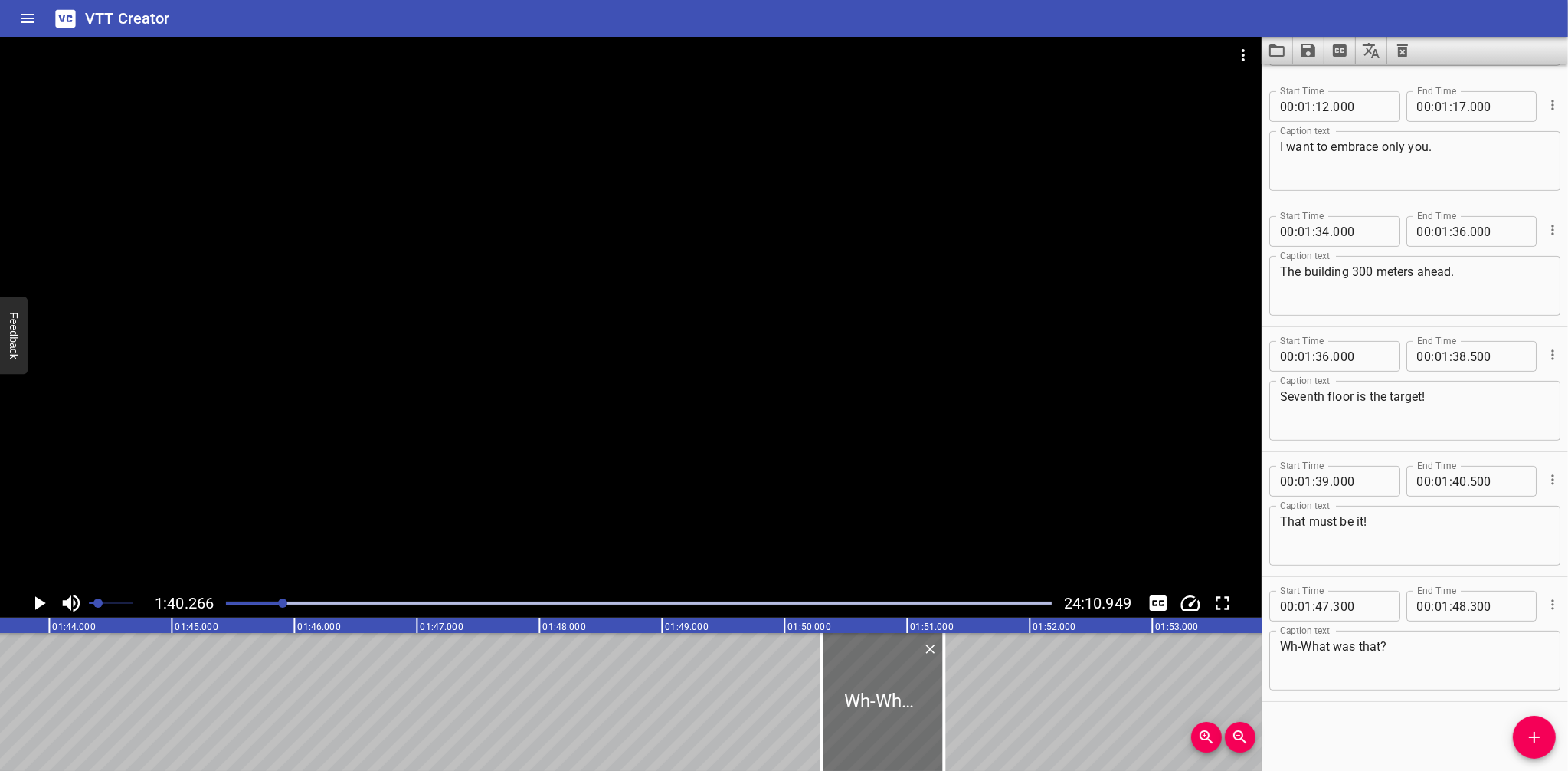
scroll to position [0, 12290]
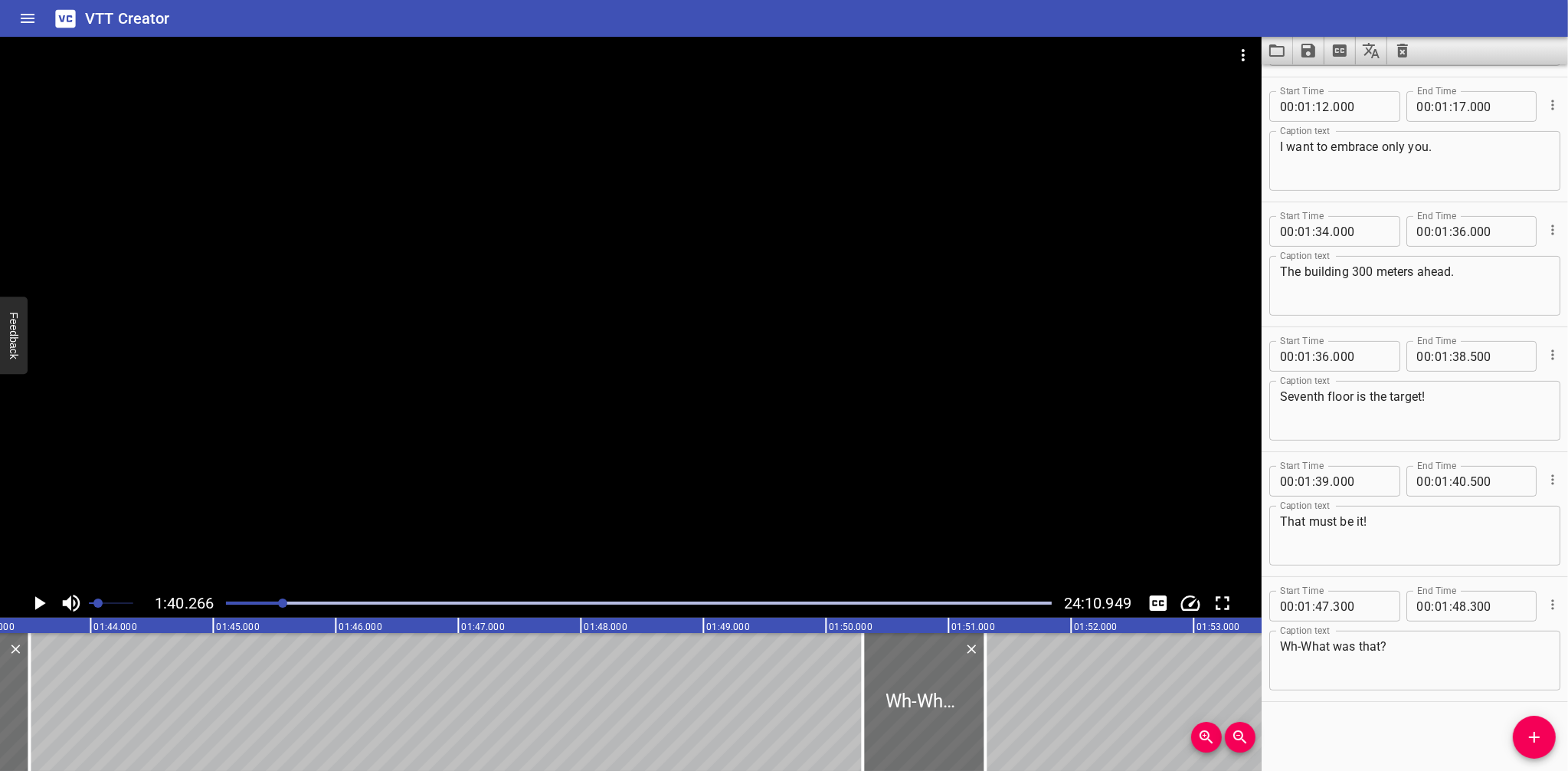
click at [48, 597] on icon "Play/Pause" at bounding box center [39, 603] width 23 height 23
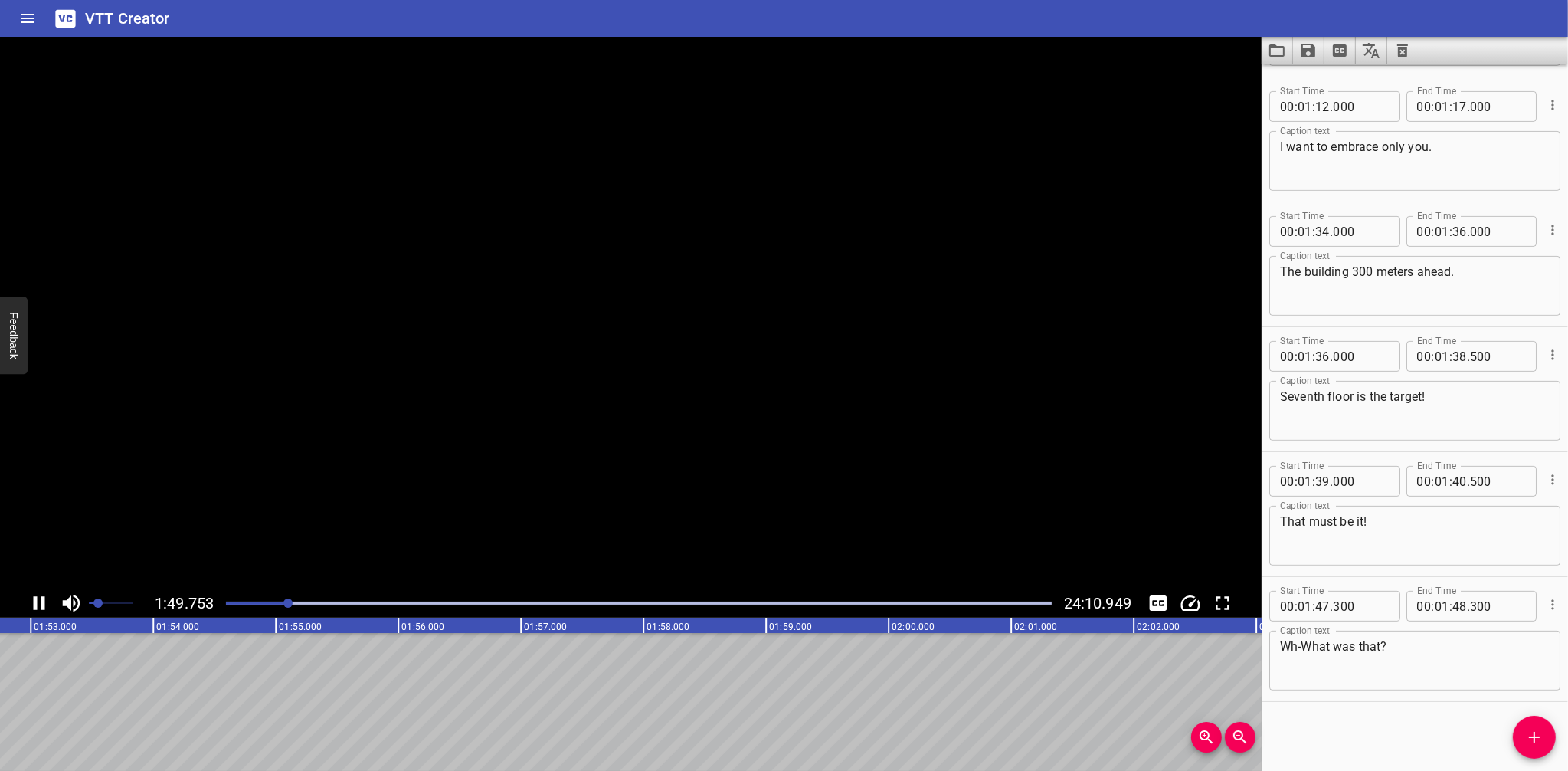
click at [42, 600] on icon "Play/Pause" at bounding box center [39, 602] width 12 height 13
click at [1527, 732] on icon "Add Cue" at bounding box center [1534, 737] width 19 height 19
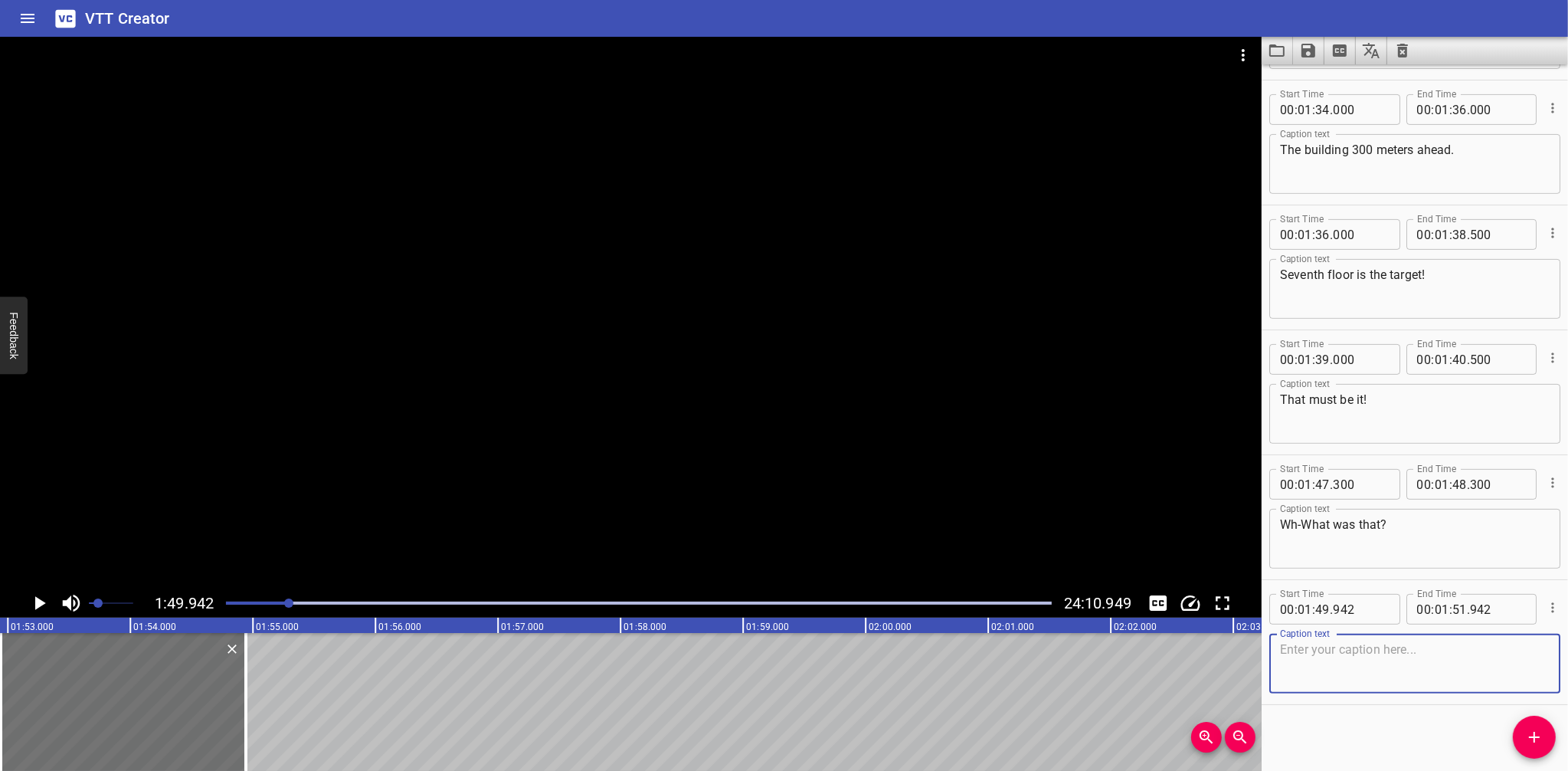
scroll to position [737, 0]
click at [1344, 609] on input "number" at bounding box center [1361, 608] width 56 height 30
type input "000"
click at [1408, 664] on textarea at bounding box center [1415, 663] width 270 height 44
type textarea "Chi!"
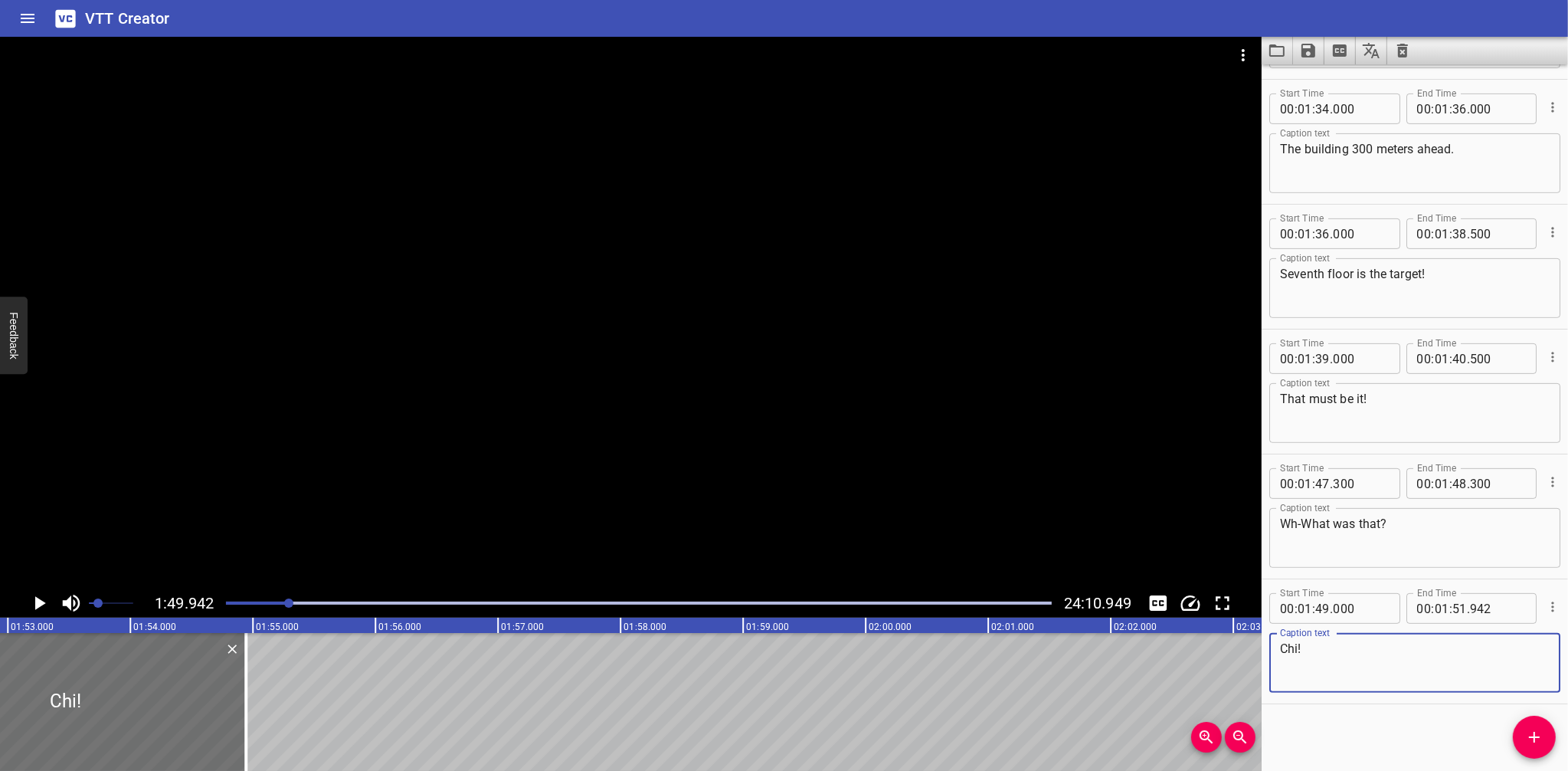
click at [496, 378] on div at bounding box center [631, 312] width 1262 height 551
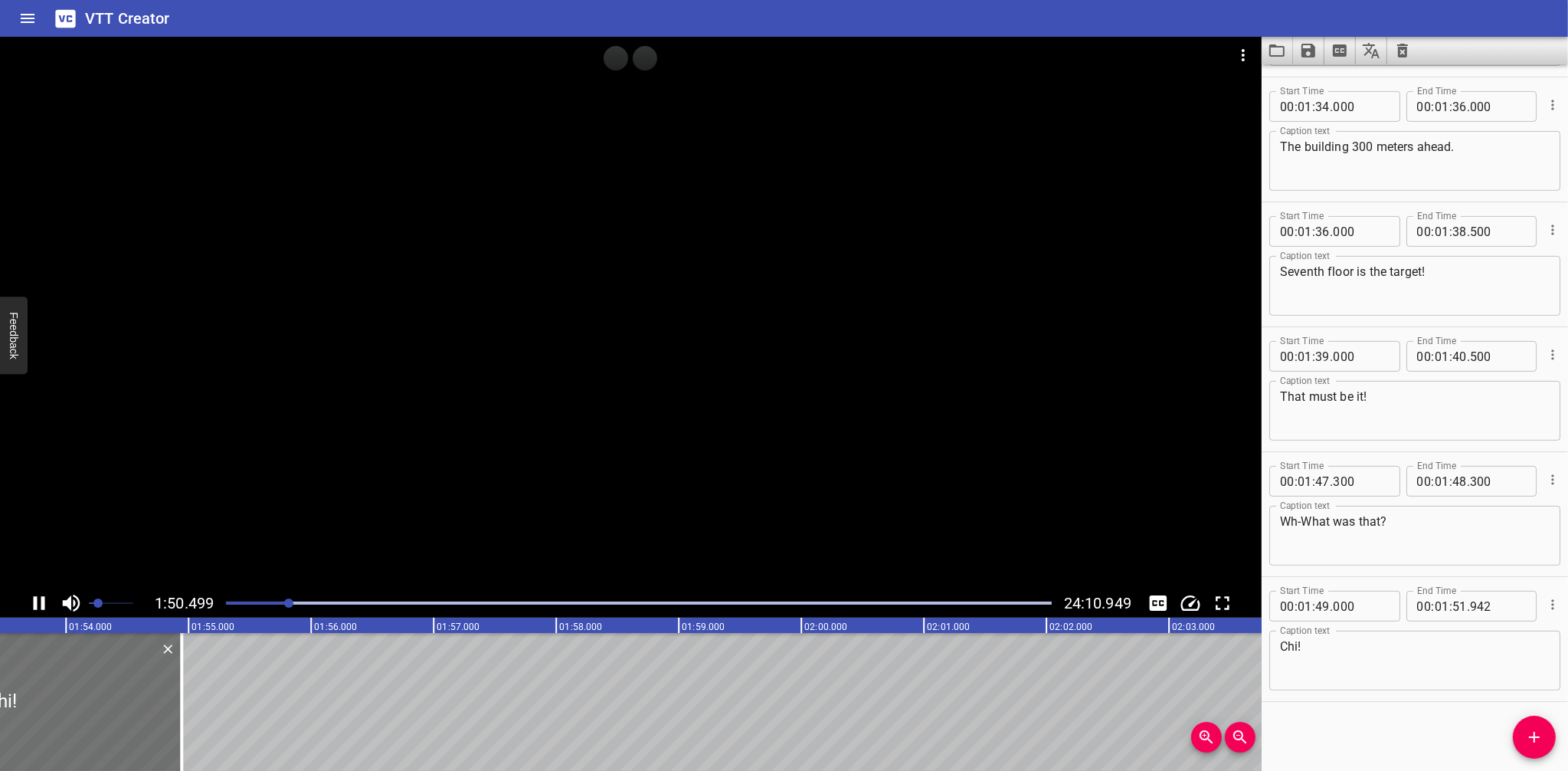
click at [490, 398] on div at bounding box center [631, 312] width 1262 height 551
click at [1508, 607] on input "number" at bounding box center [1498, 606] width 56 height 30
type input "942"
click at [1467, 599] on span "." at bounding box center [1468, 606] width 3 height 30
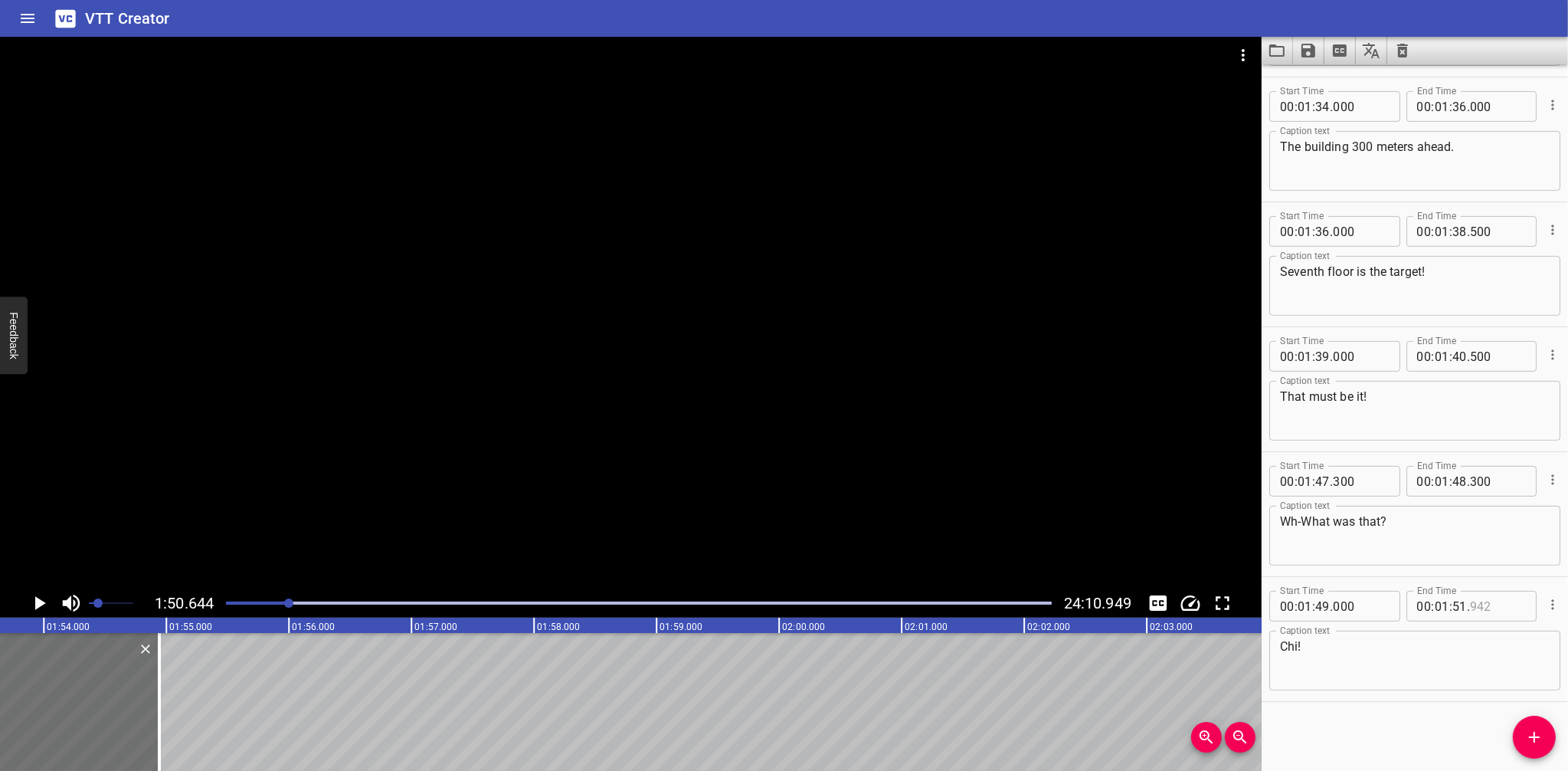
click at [1508, 608] on input "number" at bounding box center [1498, 606] width 56 height 30
type input "942"
click at [1461, 605] on input "number" at bounding box center [1460, 606] width 14 height 30
type input "50"
type input "000"
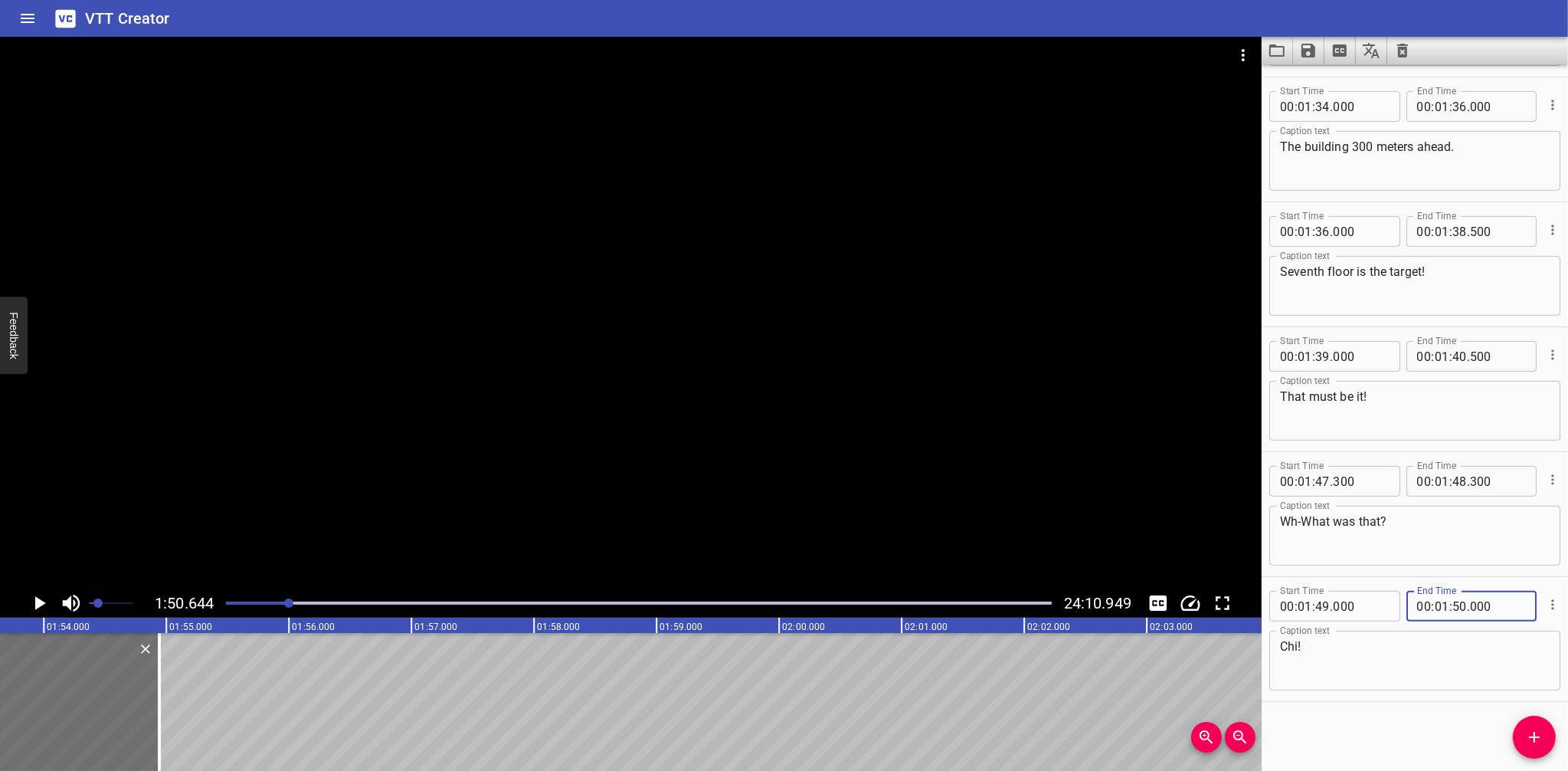
click at [1357, 753] on div "Start Time 00 : 00 : 15 . 722 Start Time End Time 00 : 00 : 21 . 997 End Time C…" at bounding box center [1414, 417] width 306 height 707
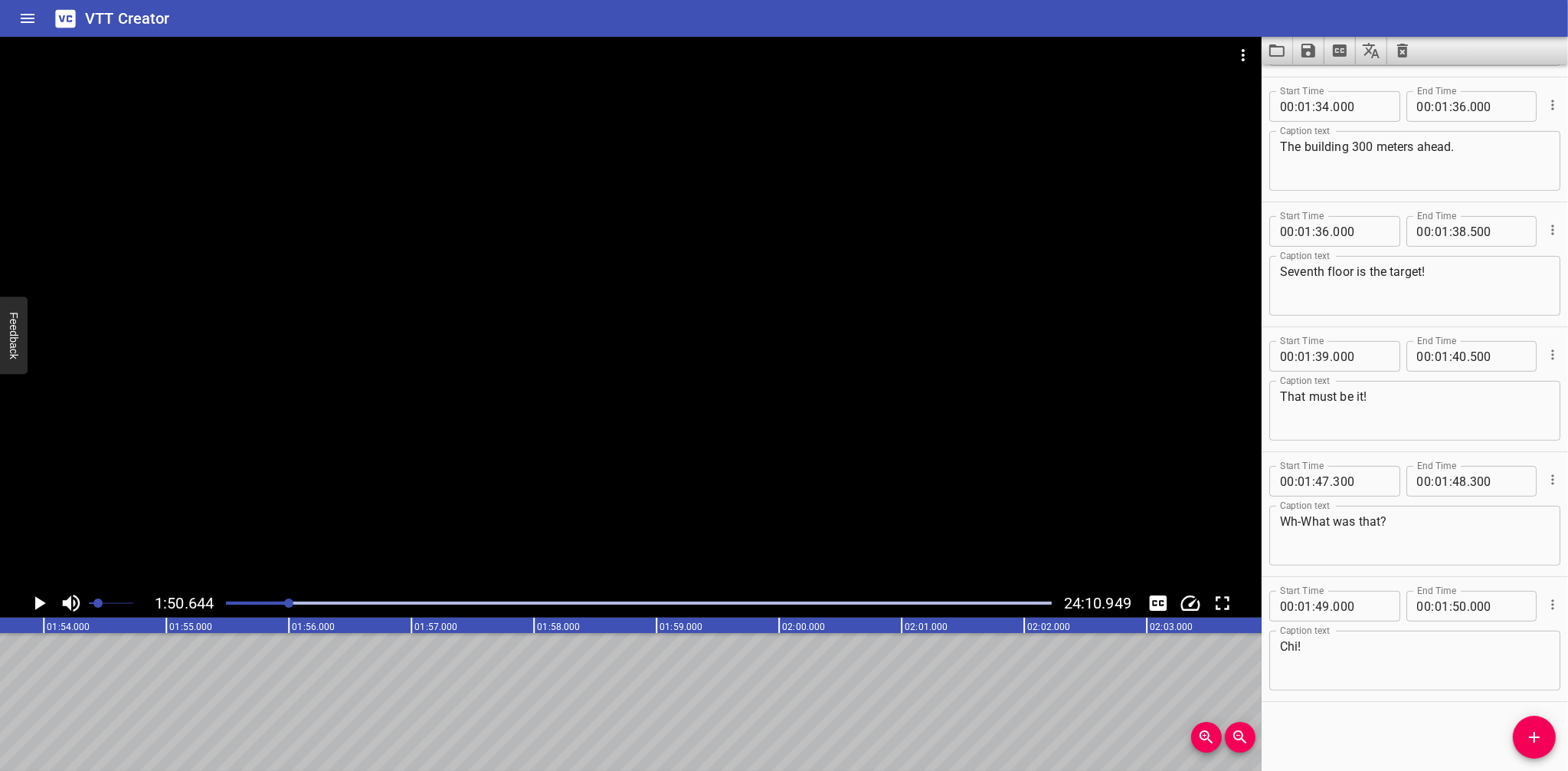
click at [46, 601] on icon "Play/Pause" at bounding box center [39, 603] width 23 height 23
click at [43, 601] on icon "Play/Pause" at bounding box center [39, 602] width 12 height 13
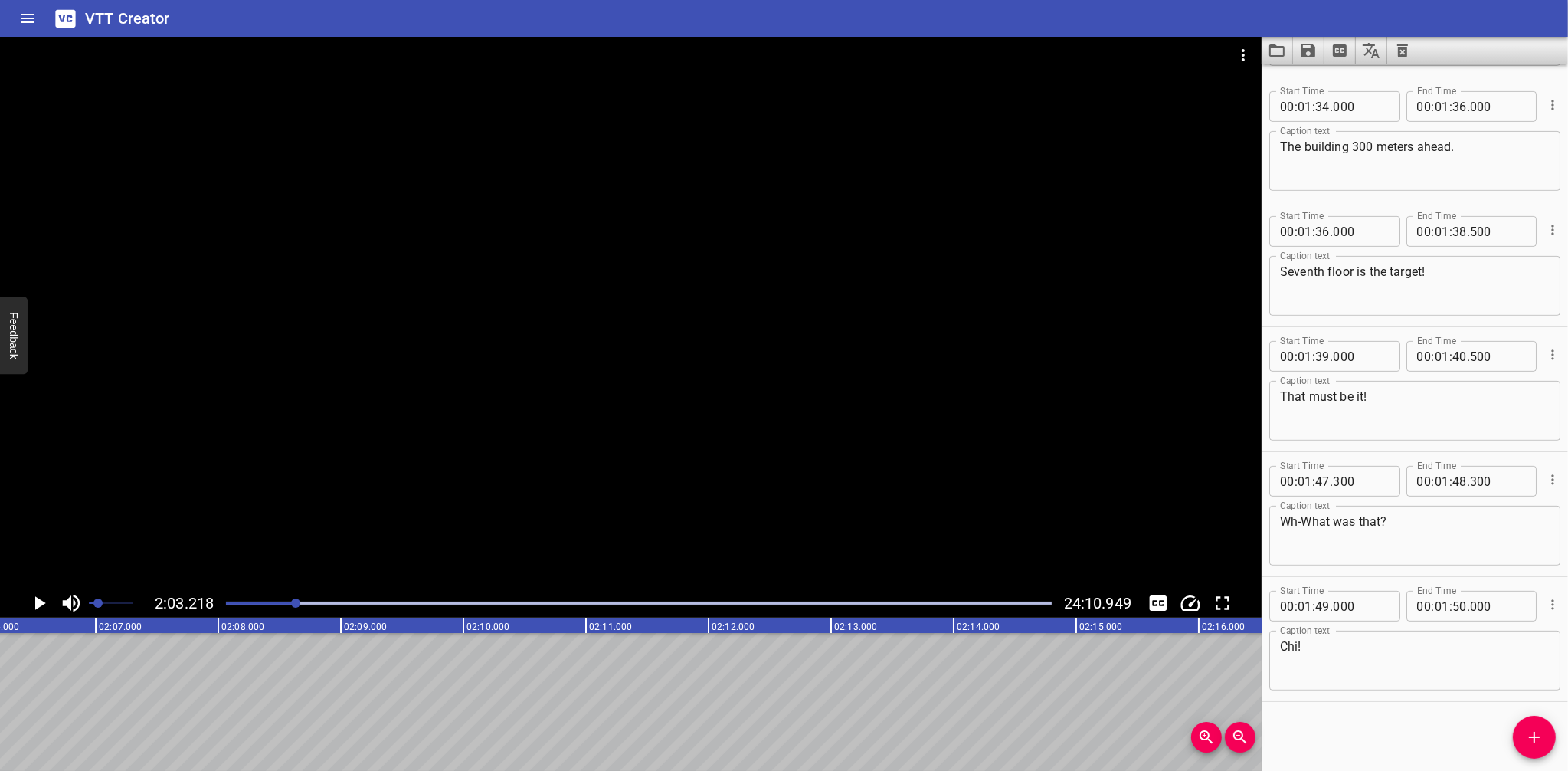
click at [1525, 720] on button "Add Cue" at bounding box center [1535, 737] width 43 height 43
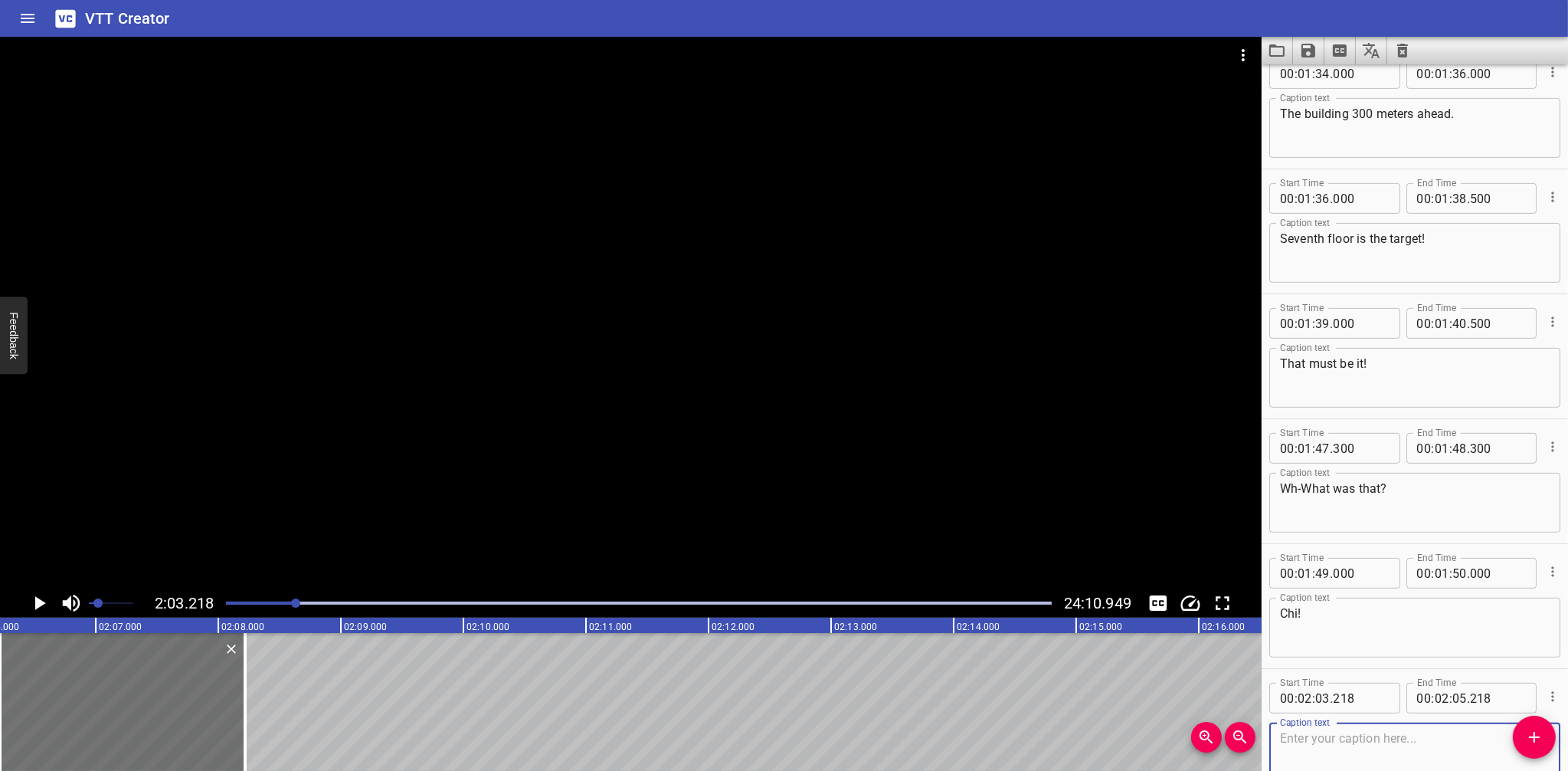
scroll to position [864, 0]
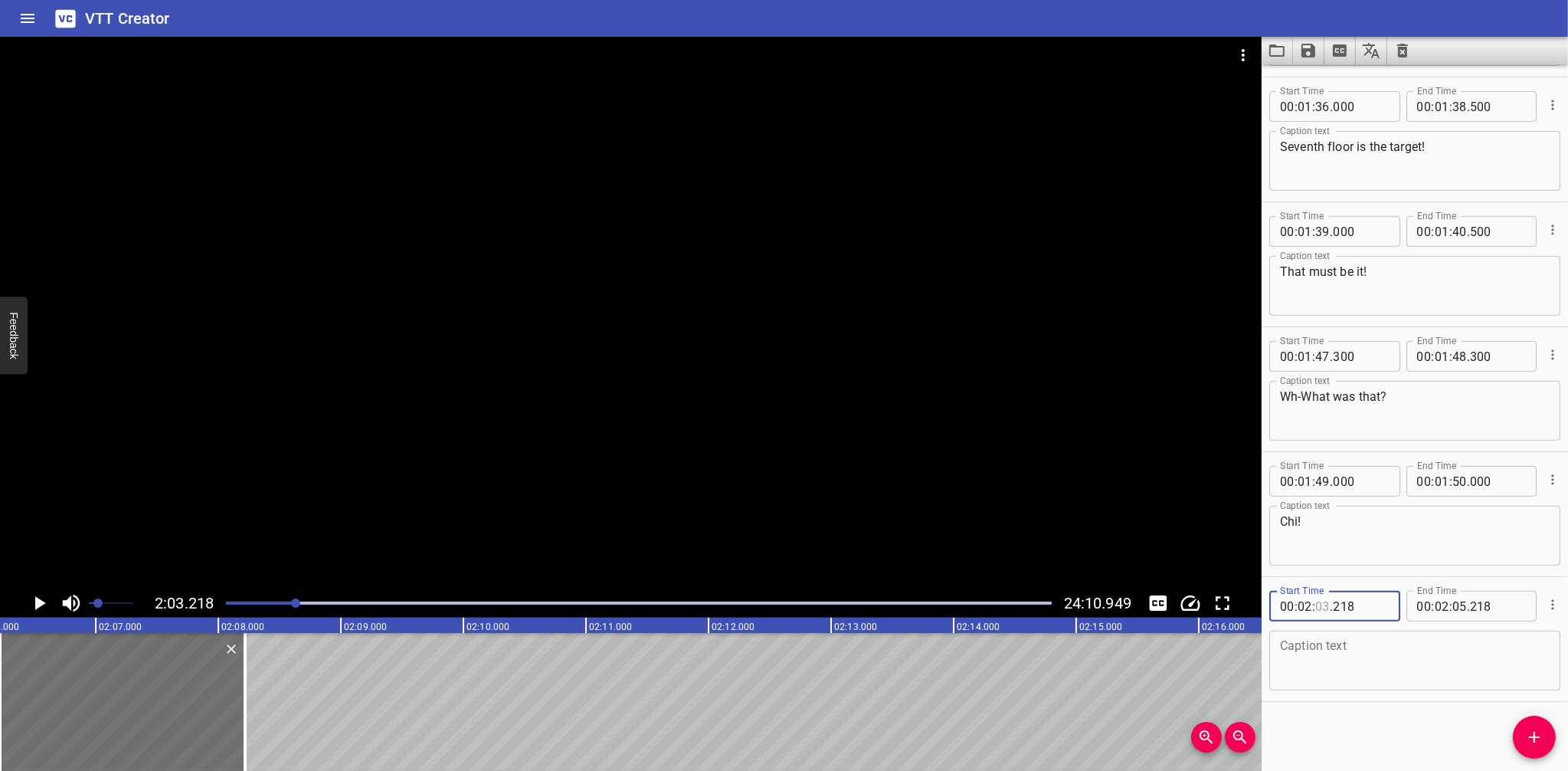
click at [1319, 601] on input "number" at bounding box center [1322, 606] width 14 height 30
type input "23"
type input "4"
type input "218"
type input "24"
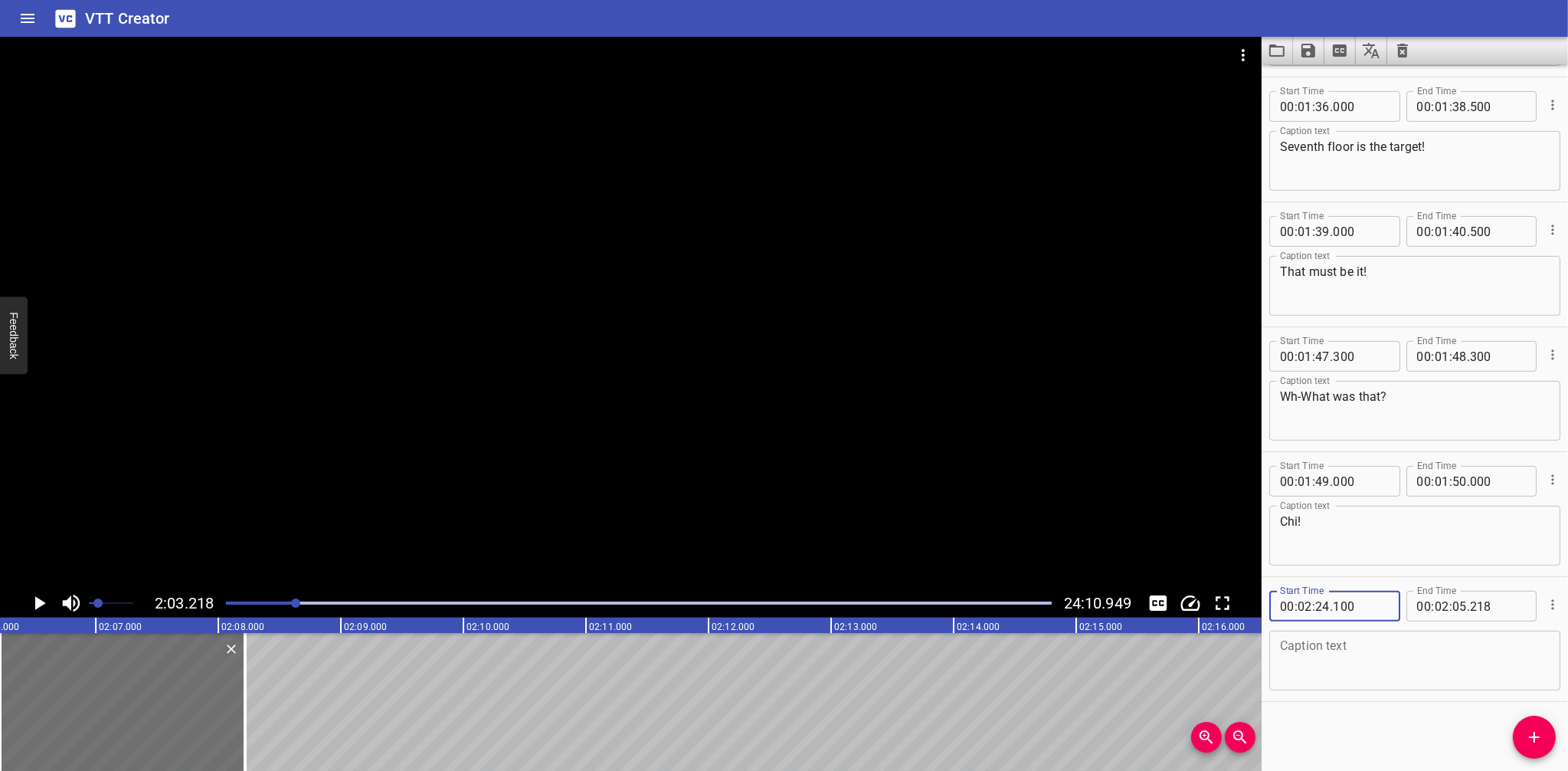
type input "100"
click at [1369, 657] on textarea at bounding box center [1415, 660] width 270 height 44
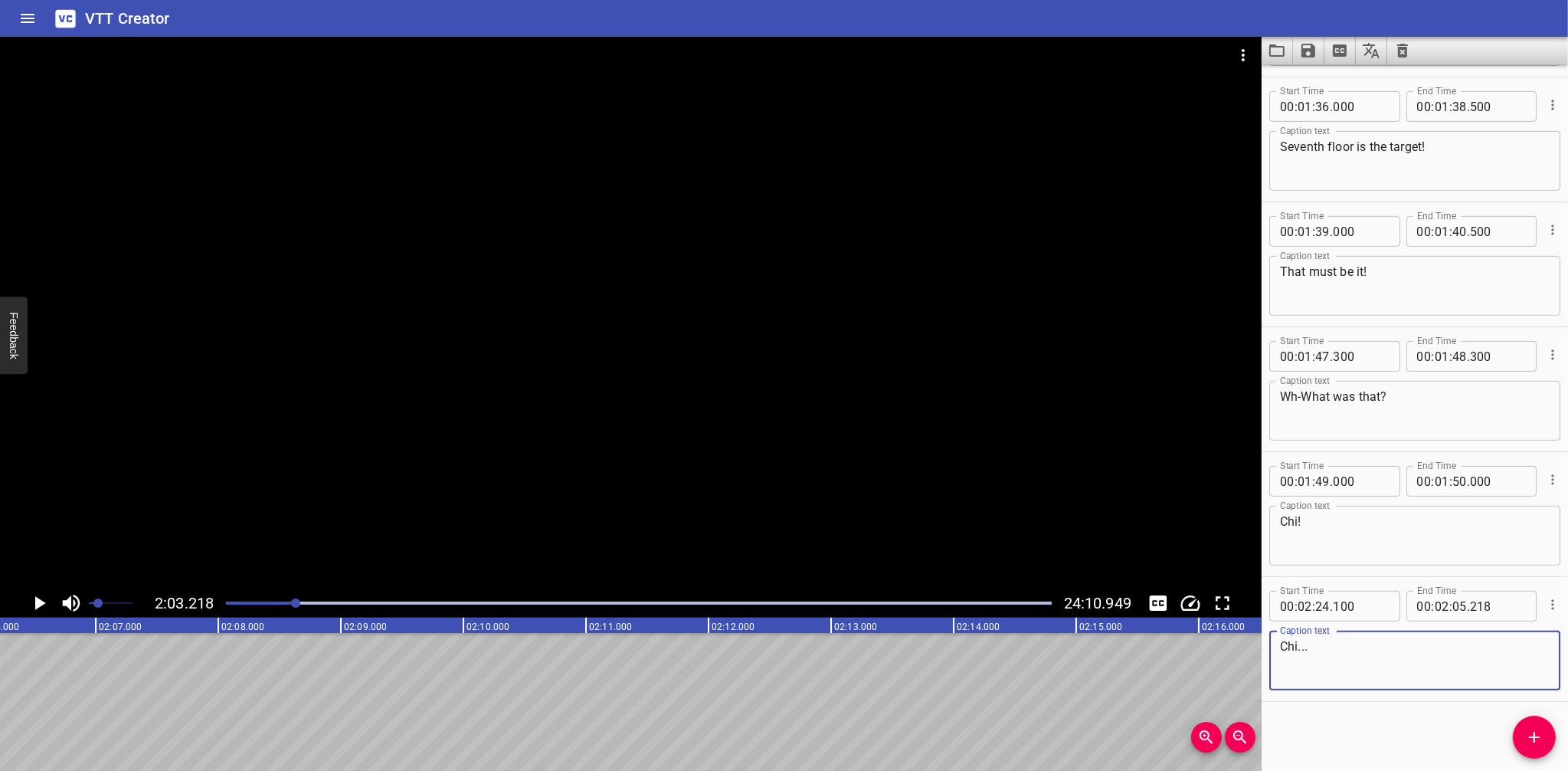
type textarea "Chi..."
click at [1486, 605] on input "number" at bounding box center [1498, 606] width 56 height 30
type input "218"
click at [1453, 604] on input "number" at bounding box center [1460, 606] width 14 height 30
type input "25"
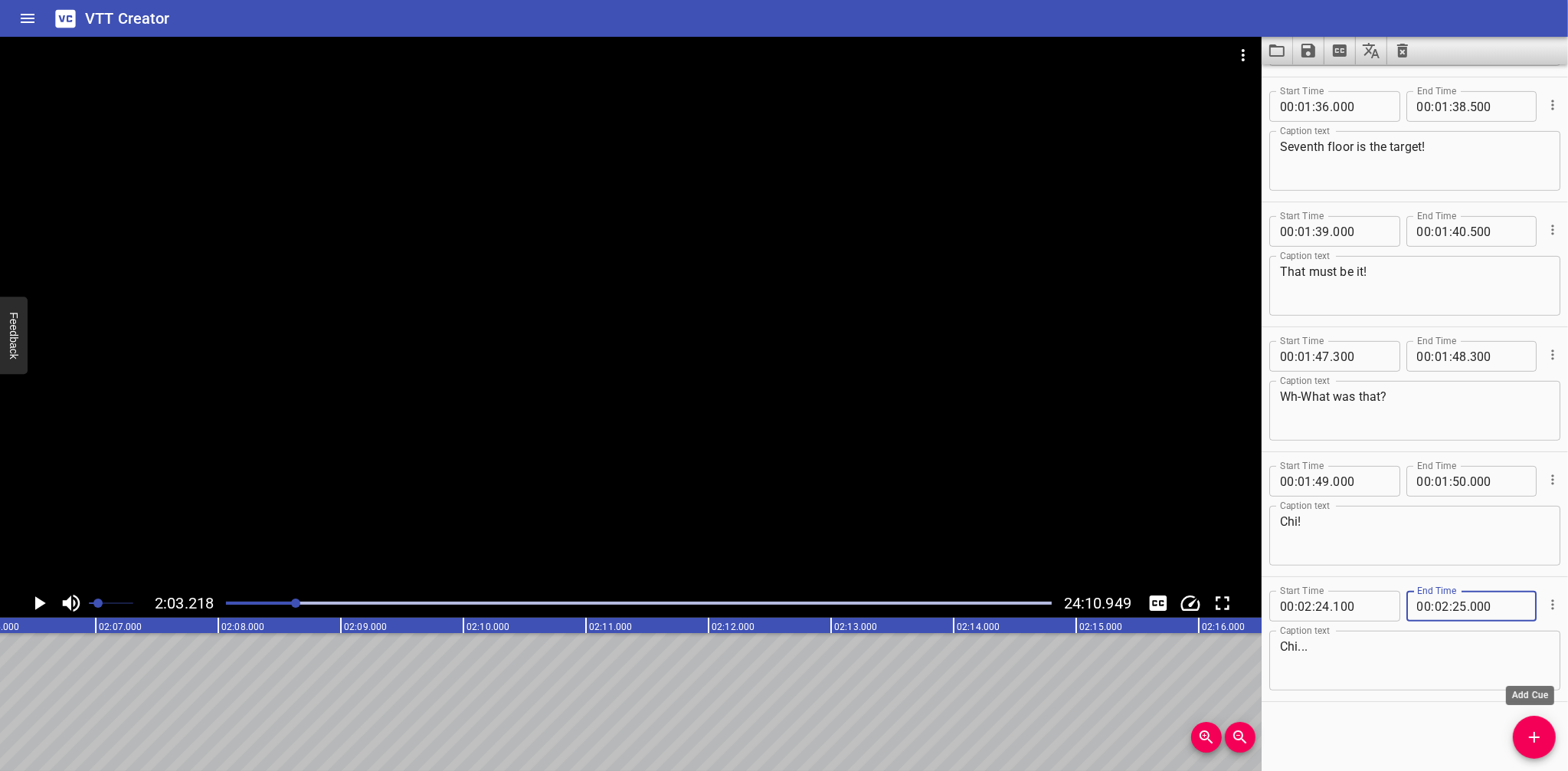
type input "000"
click at [1530, 728] on icon "Add Cue" at bounding box center [1534, 737] width 19 height 19
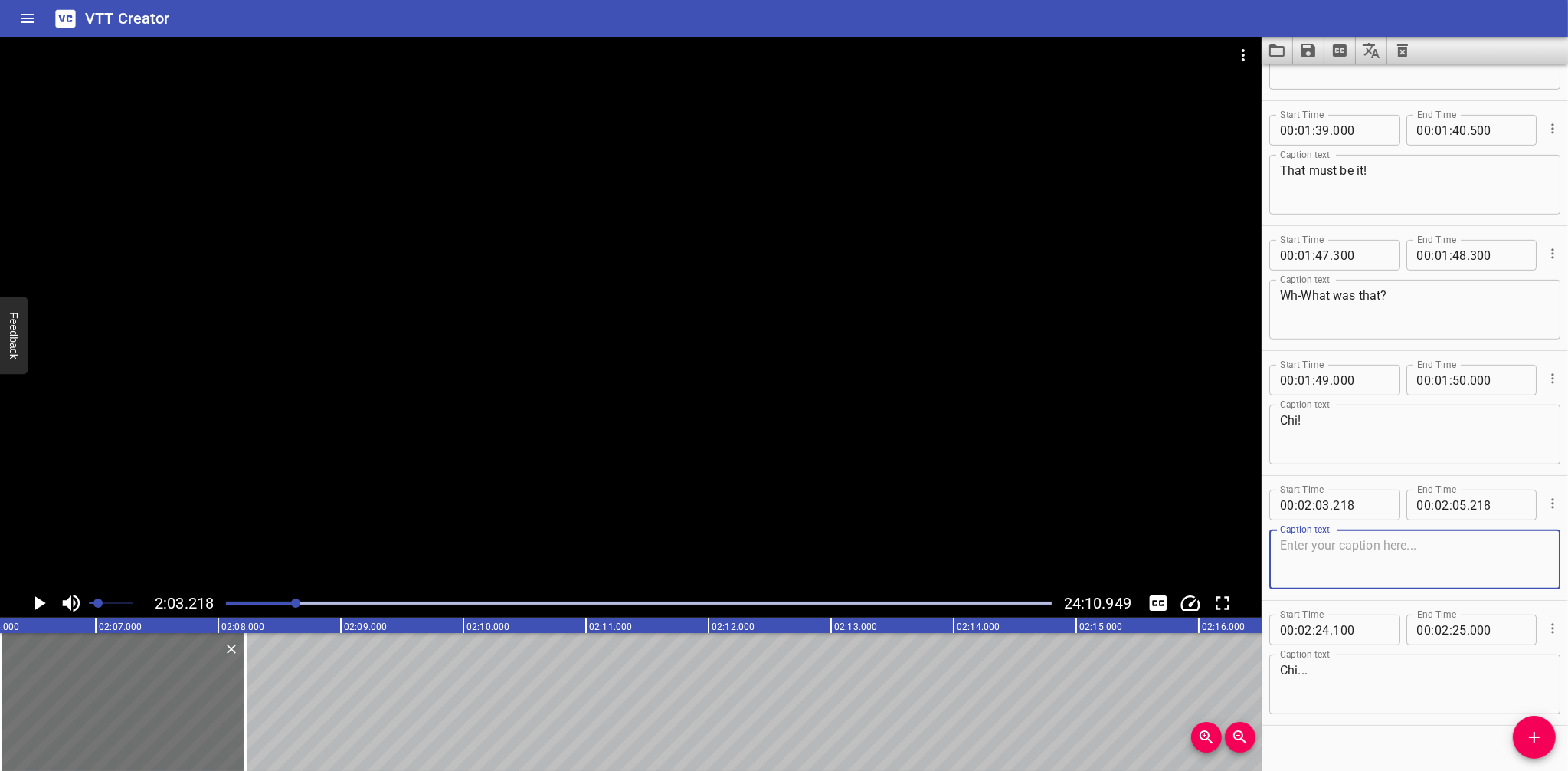
scroll to position [989, 0]
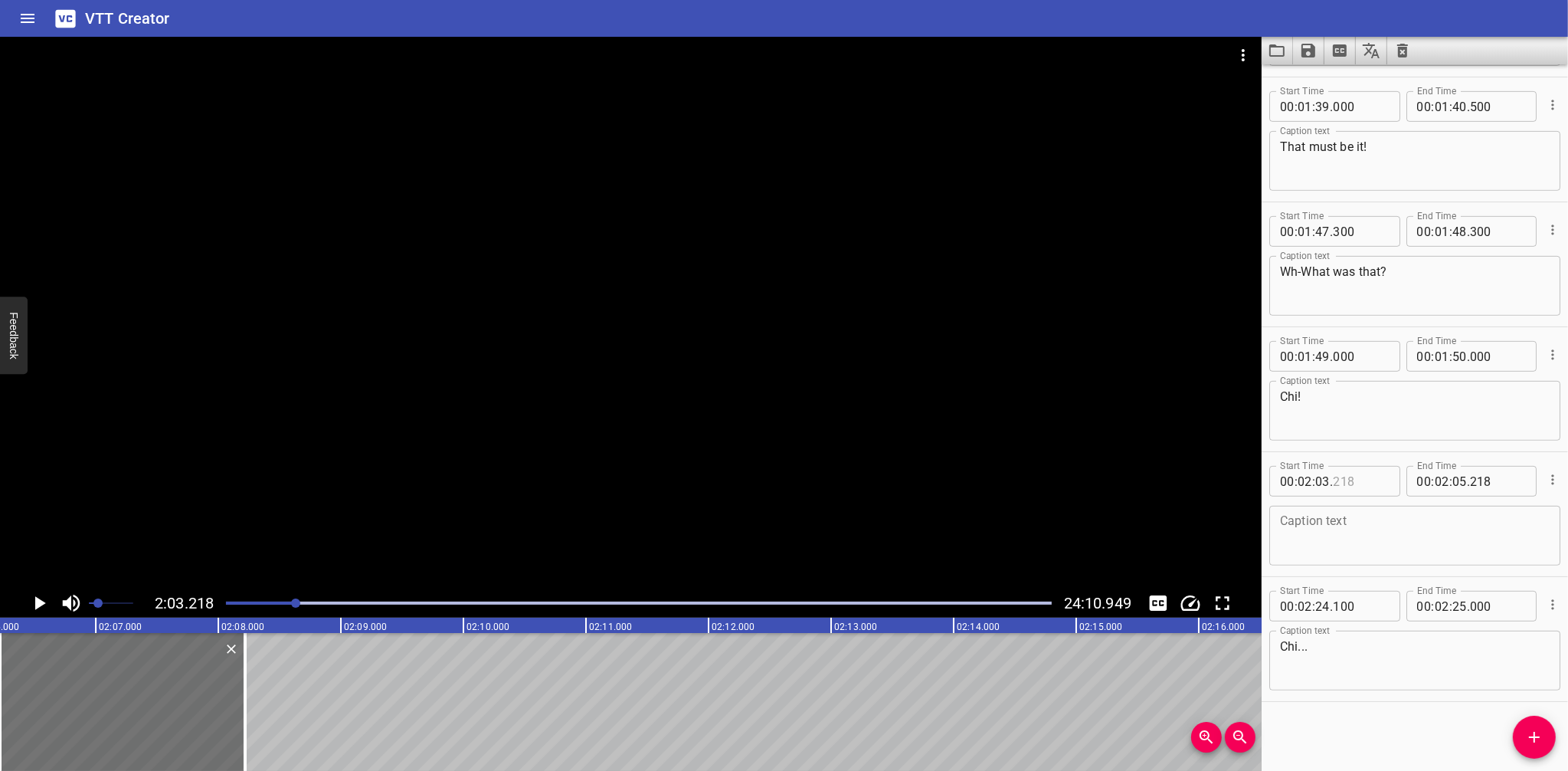
click at [1387, 469] on div "00 : 02 : 03 ." at bounding box center [1335, 481] width 131 height 30
type input "218"
click at [1325, 482] on input "number" at bounding box center [1322, 481] width 14 height 30
type input "25"
type input "000"
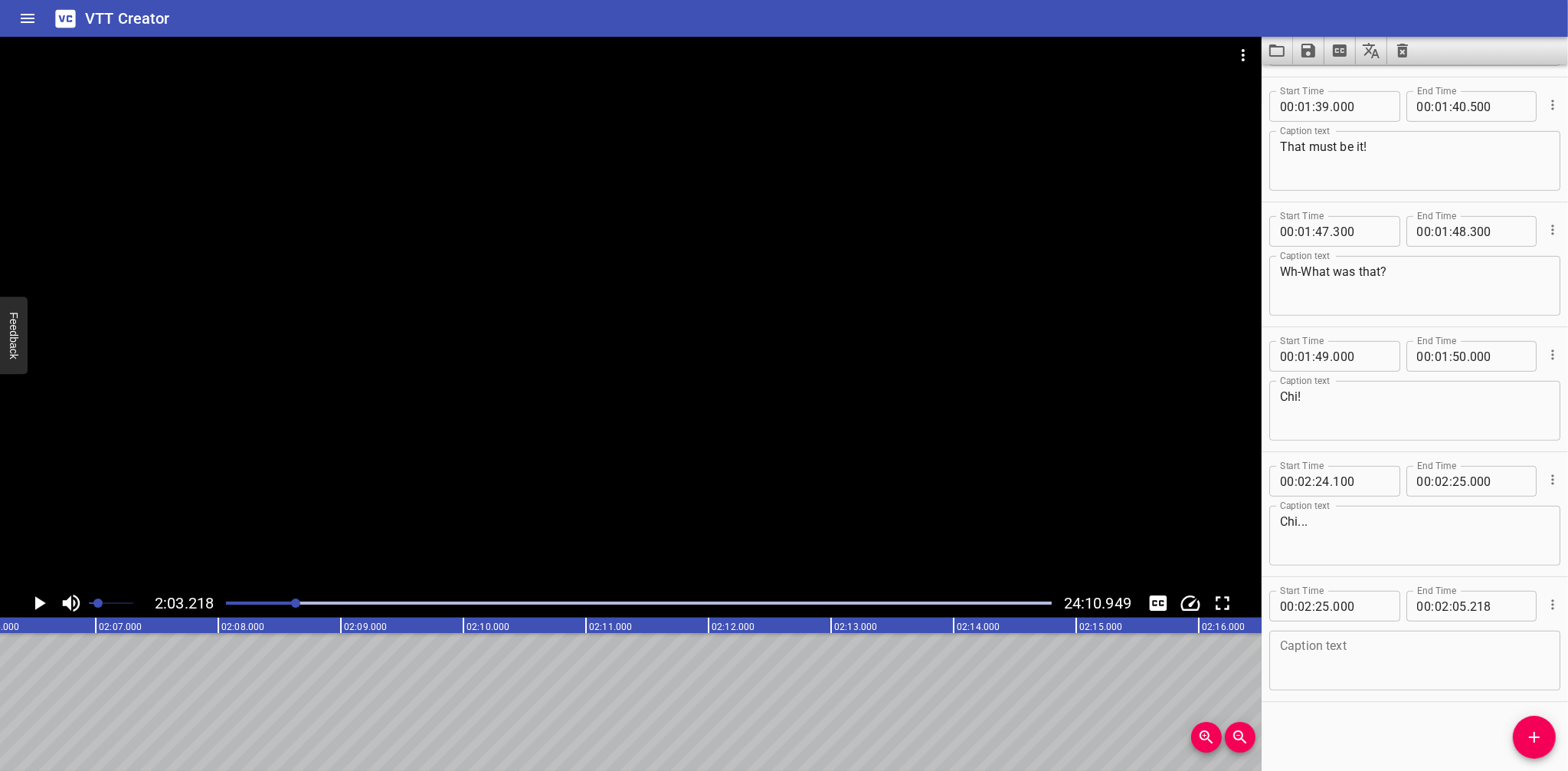
click at [1363, 658] on textarea at bounding box center [1415, 660] width 270 height 44
type textarea "Where is Chi?"
click at [1497, 607] on input "number" at bounding box center [1498, 606] width 56 height 30
type input "218"
click at [1467, 605] on span "." at bounding box center [1468, 606] width 3 height 30
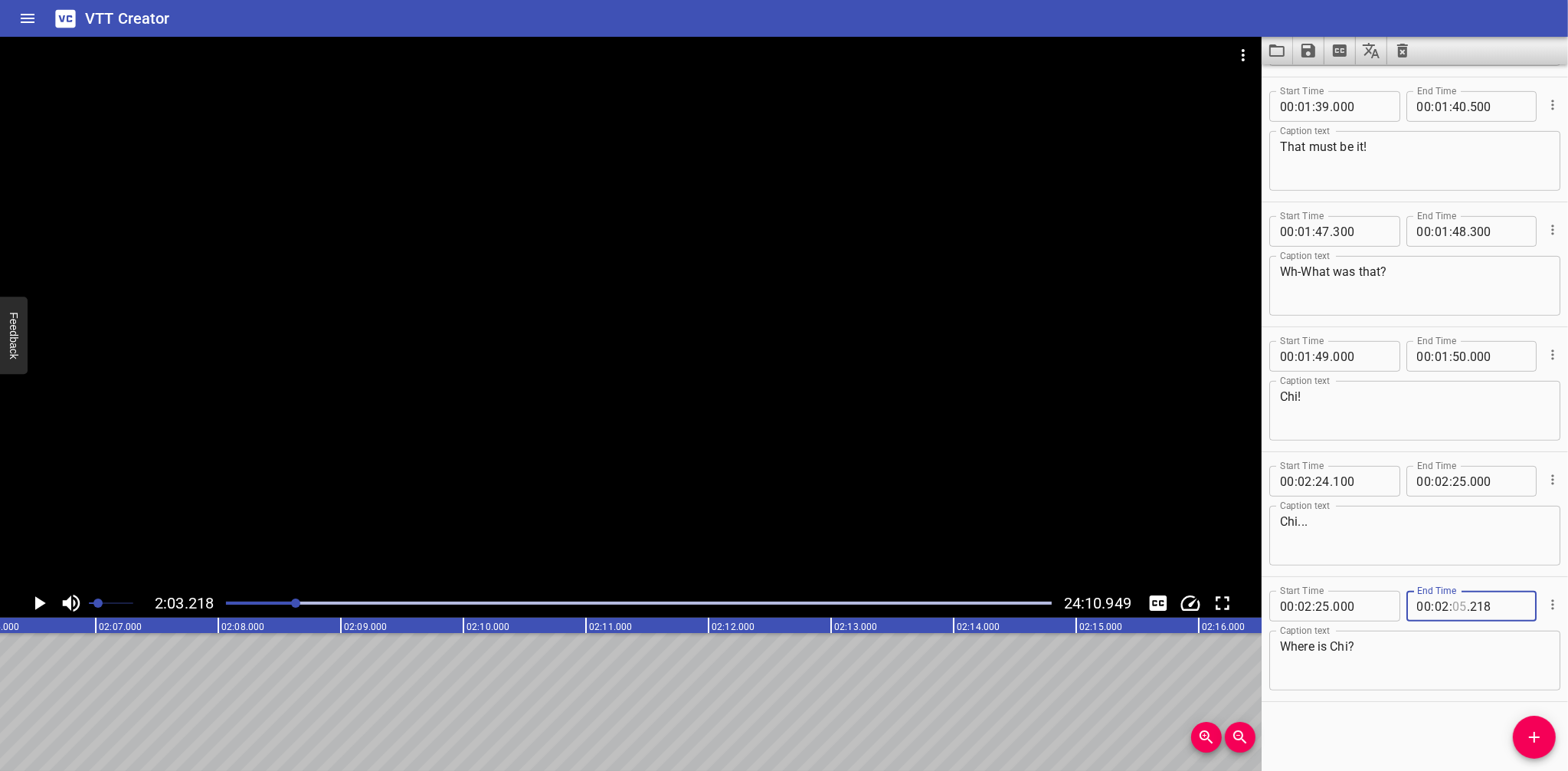
click at [1455, 606] on input "number" at bounding box center [1460, 606] width 14 height 30
type input "26"
type input "000"
click at [1410, 723] on div "Start Time 00 : 00 : 15 . 722 Start Time End Time 00 : 00 : 21 . 997 End Time C…" at bounding box center [1414, 417] width 306 height 707
click at [1477, 607] on input "number" at bounding box center [1498, 606] width 56 height 30
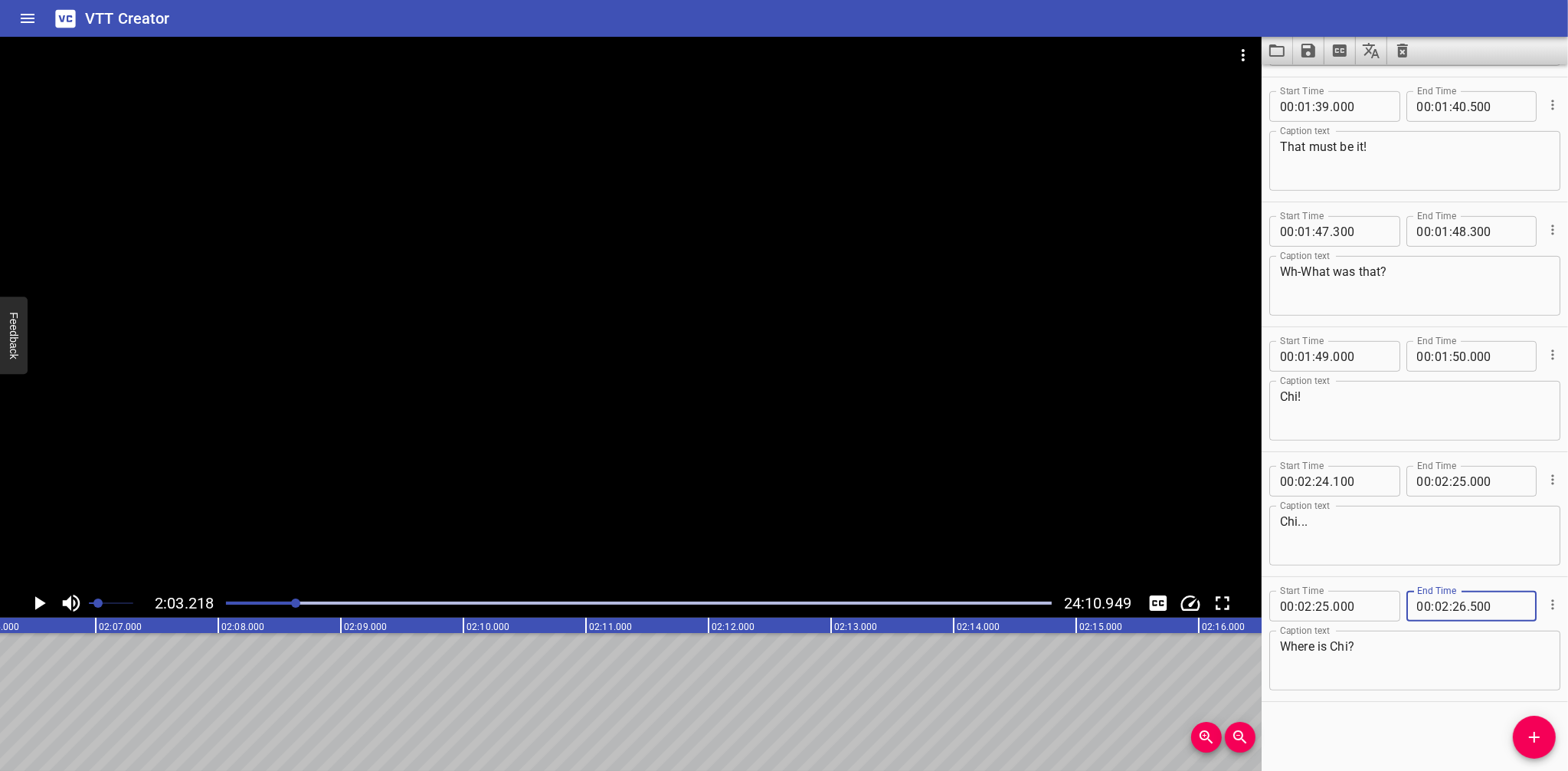
type input "500"
click at [1528, 739] on icon "Add Cue" at bounding box center [1534, 737] width 19 height 19
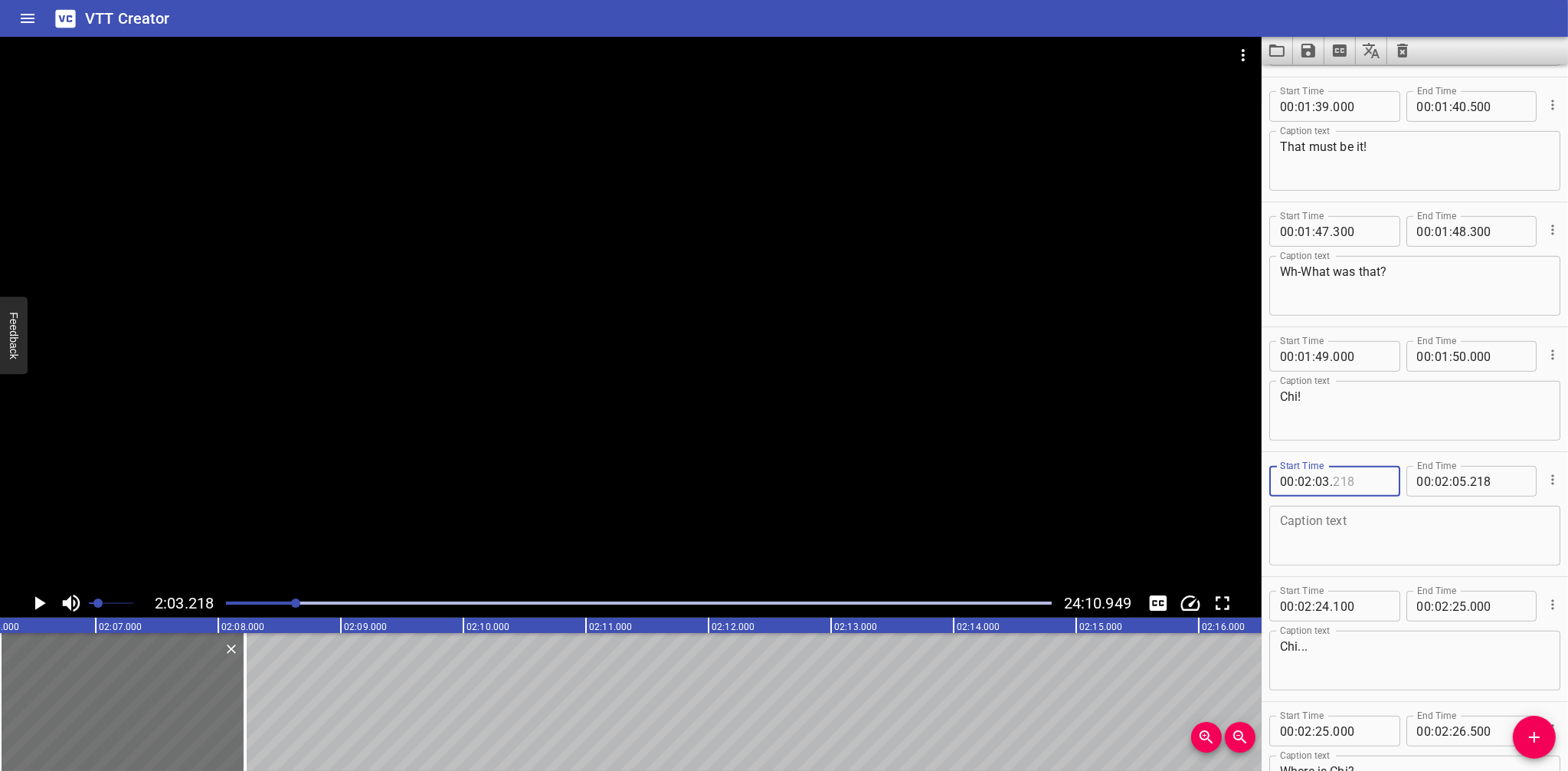
click at [1342, 479] on input "number" at bounding box center [1361, 481] width 56 height 30
type input "218"
click at [1327, 479] on input "number" at bounding box center [1322, 481] width 14 height 30
type input "27"
type input "000"
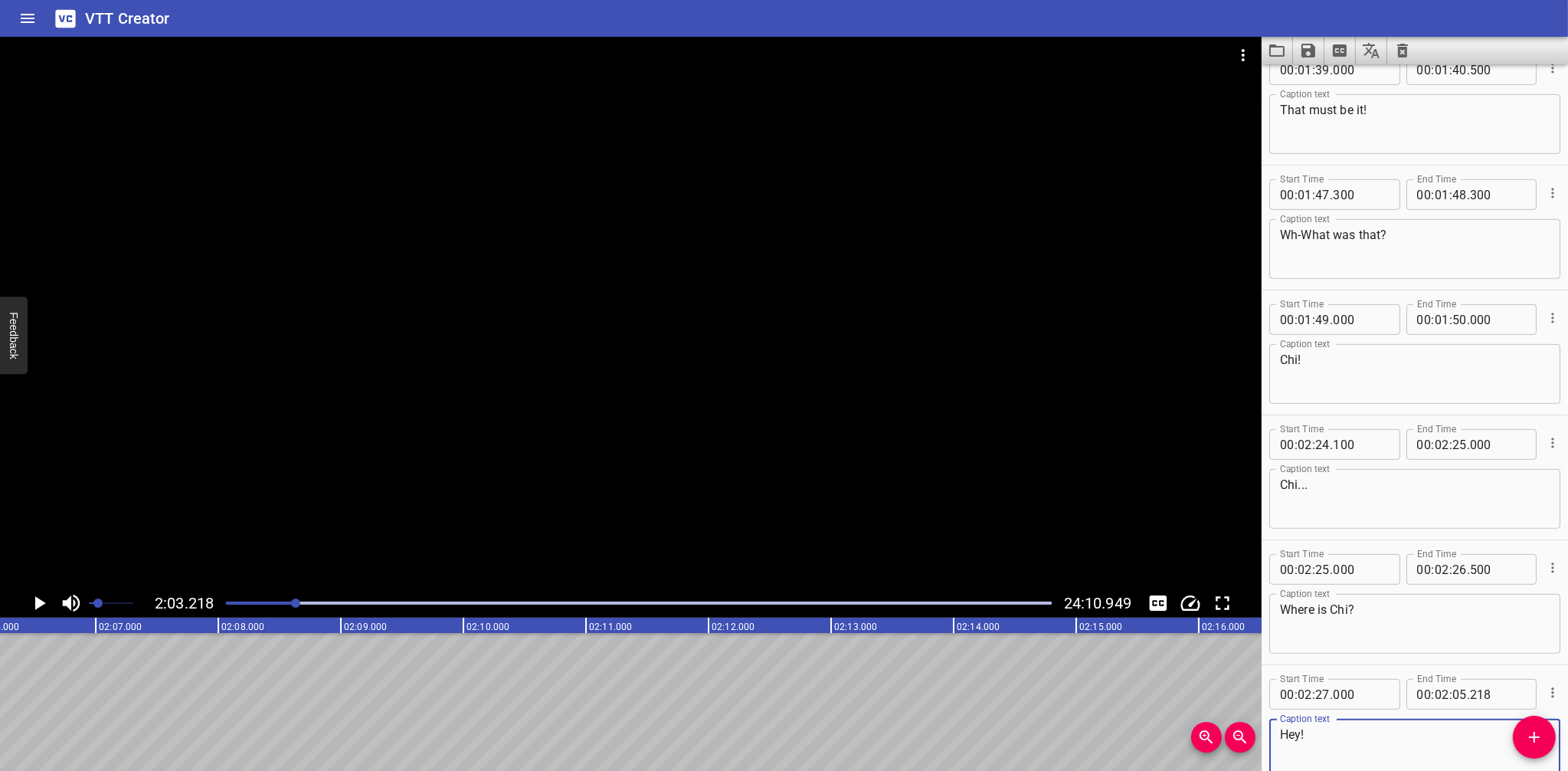
scroll to position [1114, 0]
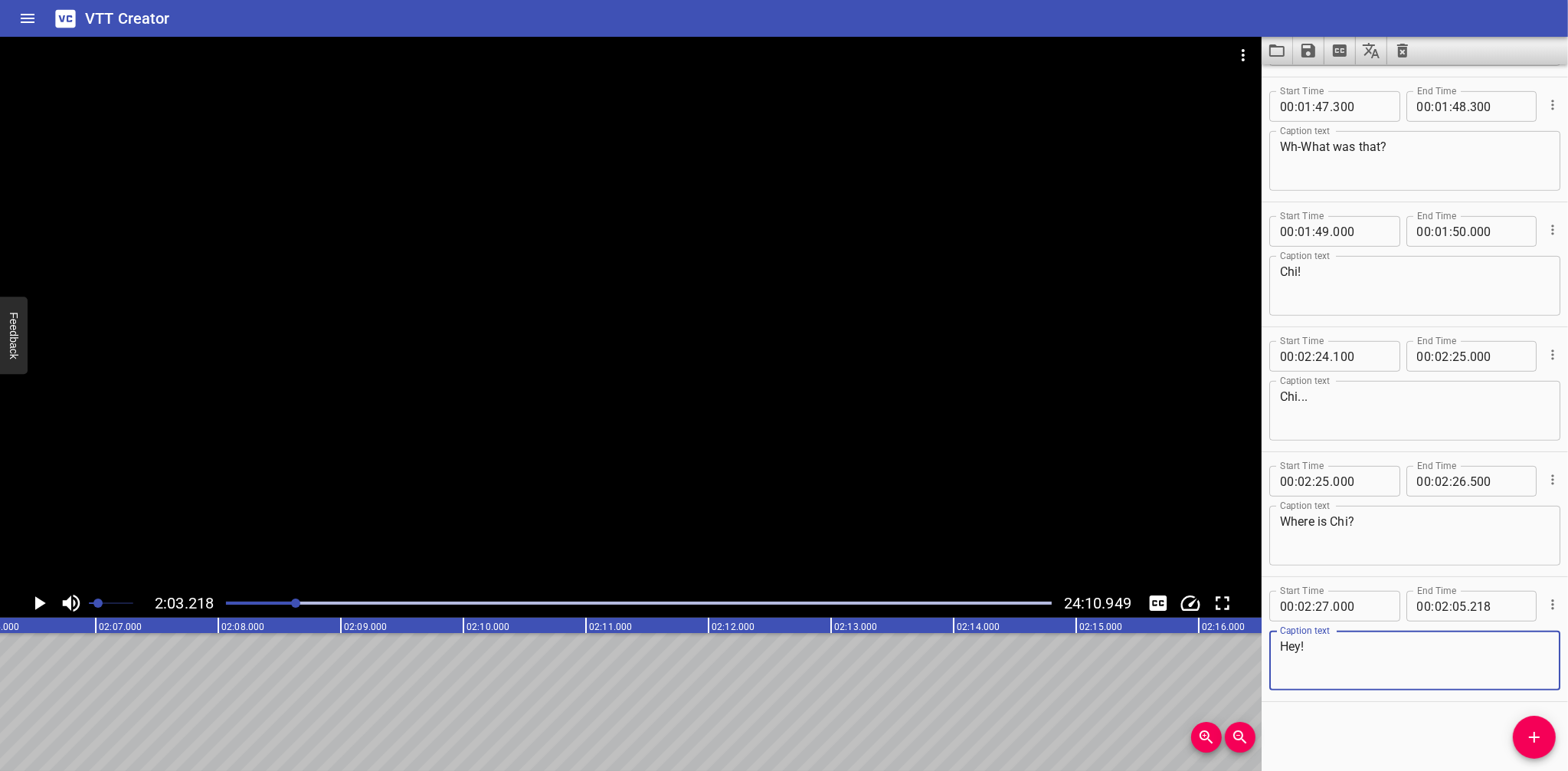
type textarea "Hey!"
click at [1476, 605] on input "number" at bounding box center [1498, 606] width 56 height 30
type input "218"
click at [1460, 607] on input "number" at bounding box center [1460, 606] width 14 height 30
type input "28"
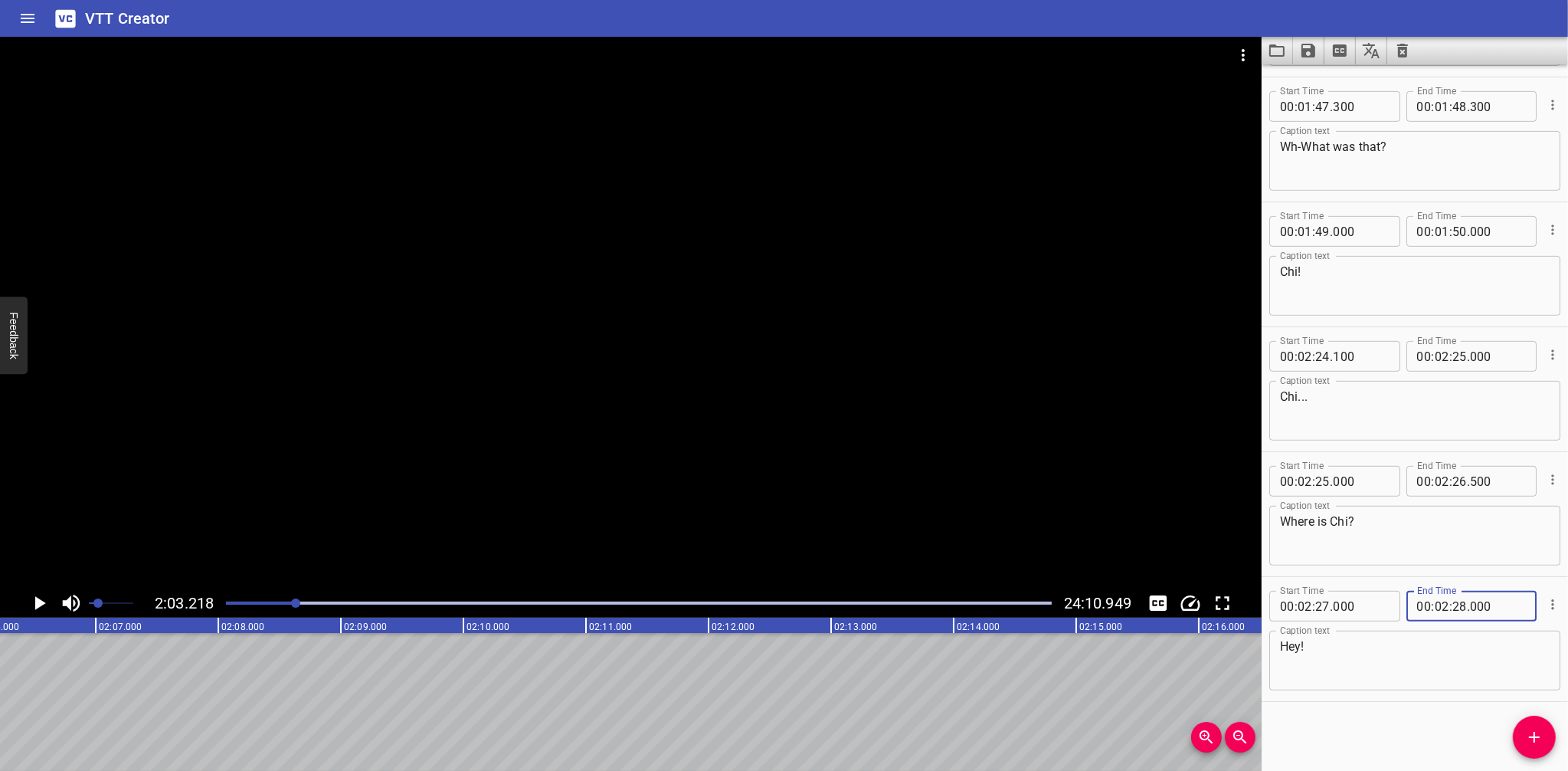
type input "000"
click at [1379, 737] on div "Start Time 00 : 00 : 15 . 722 Start Time End Time 00 : 00 : 21 . 997 End Time C…" at bounding box center [1414, 417] width 306 height 707
click at [300, 603] on div at bounding box center [296, 603] width 9 height 9
click at [304, 603] on div at bounding box center [299, 603] width 9 height 9
click at [306, 604] on div at bounding box center [302, 603] width 9 height 9
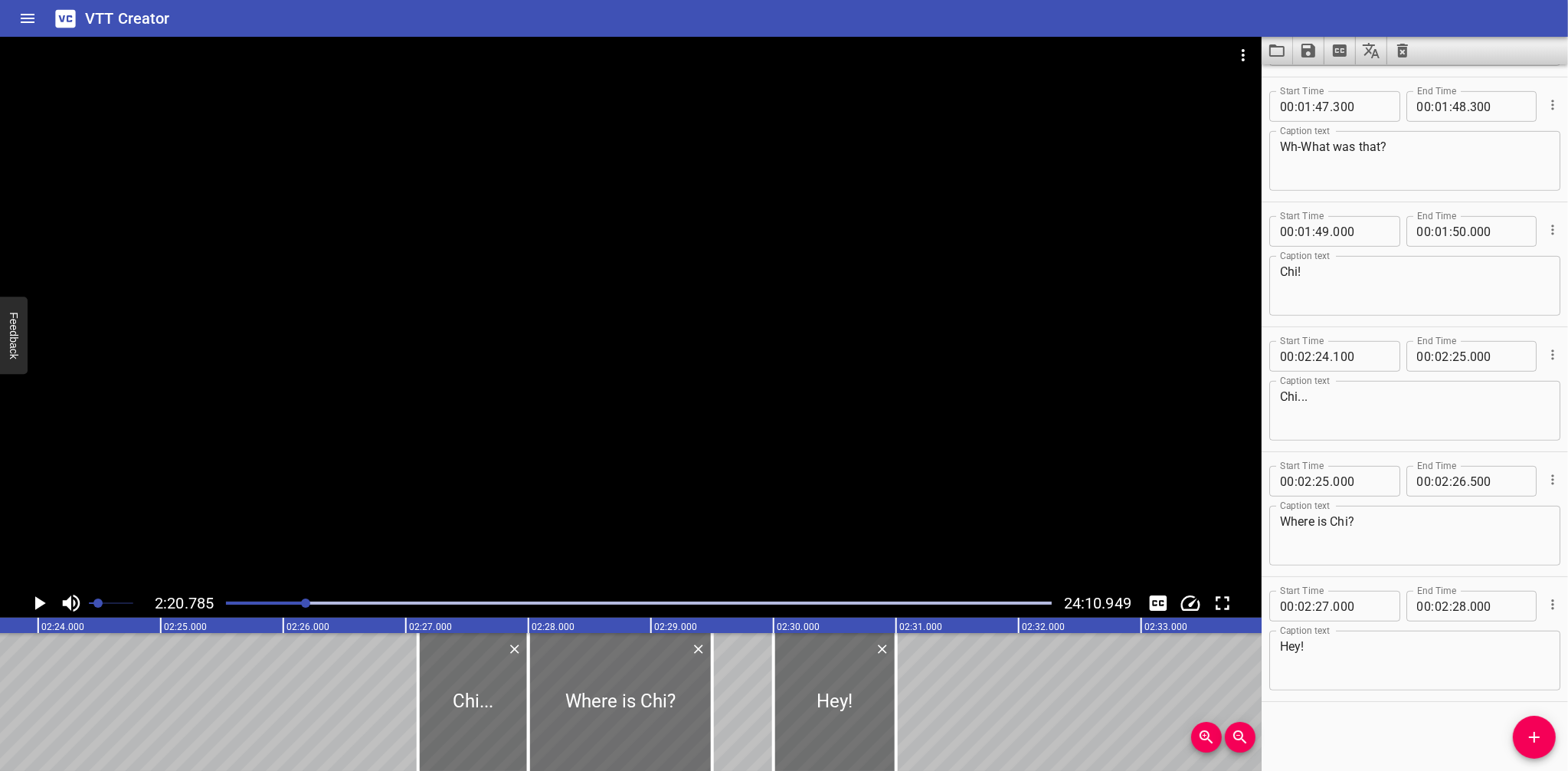
scroll to position [0, 17257]
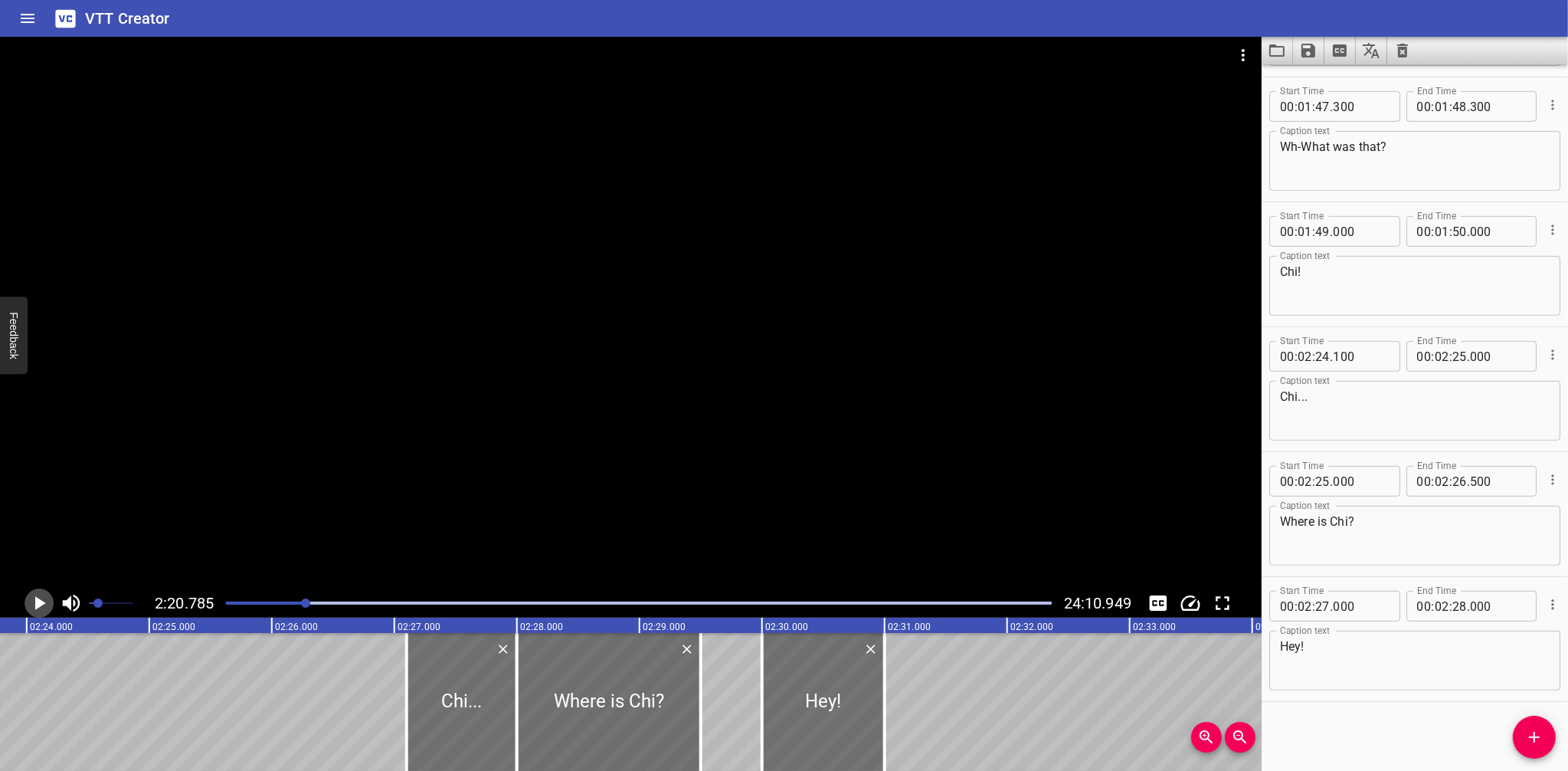
click at [36, 603] on icon "Play/Pause" at bounding box center [40, 602] width 11 height 13
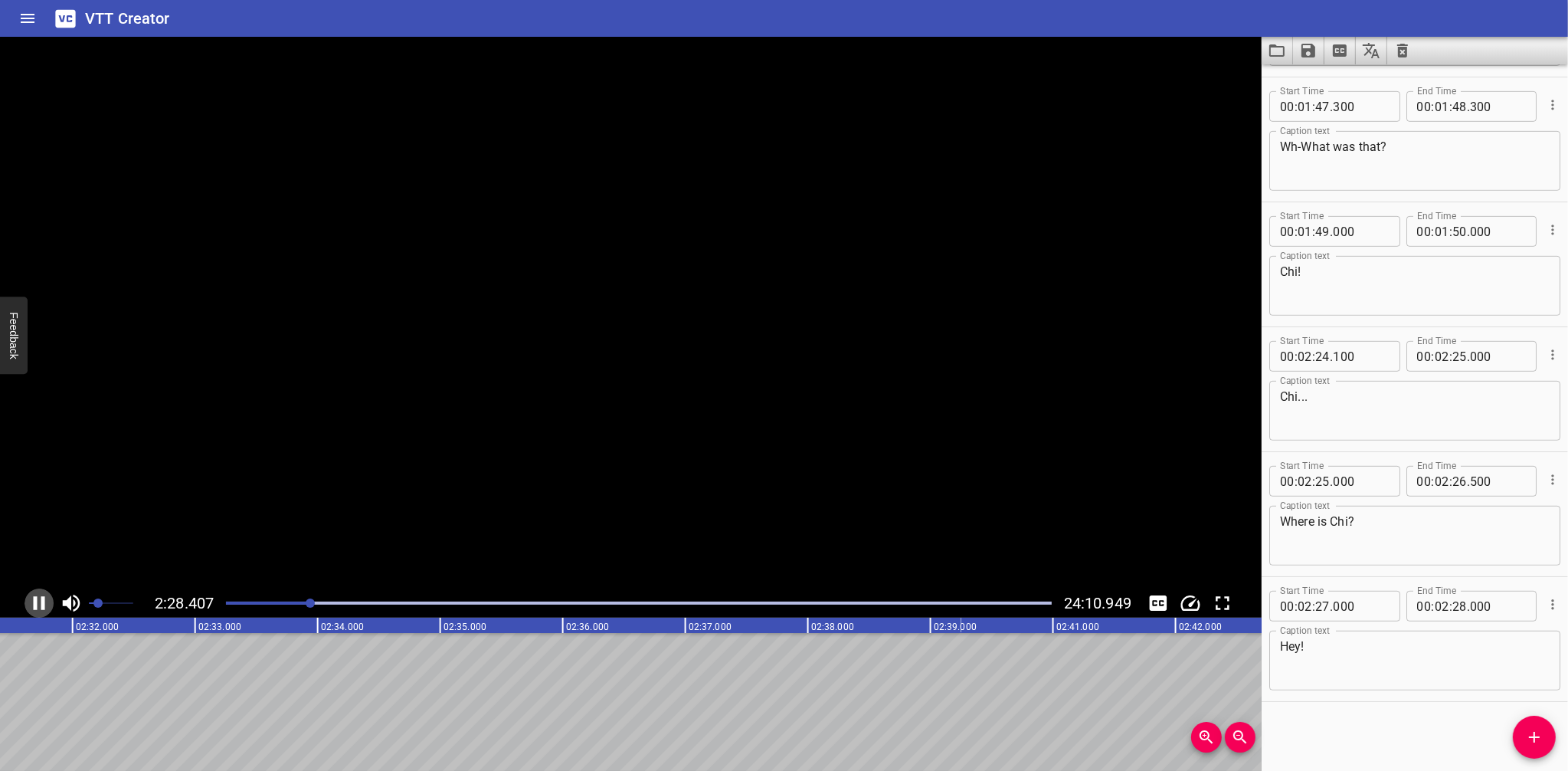
click at [39, 603] on icon "Play/Pause" at bounding box center [39, 603] width 23 height 23
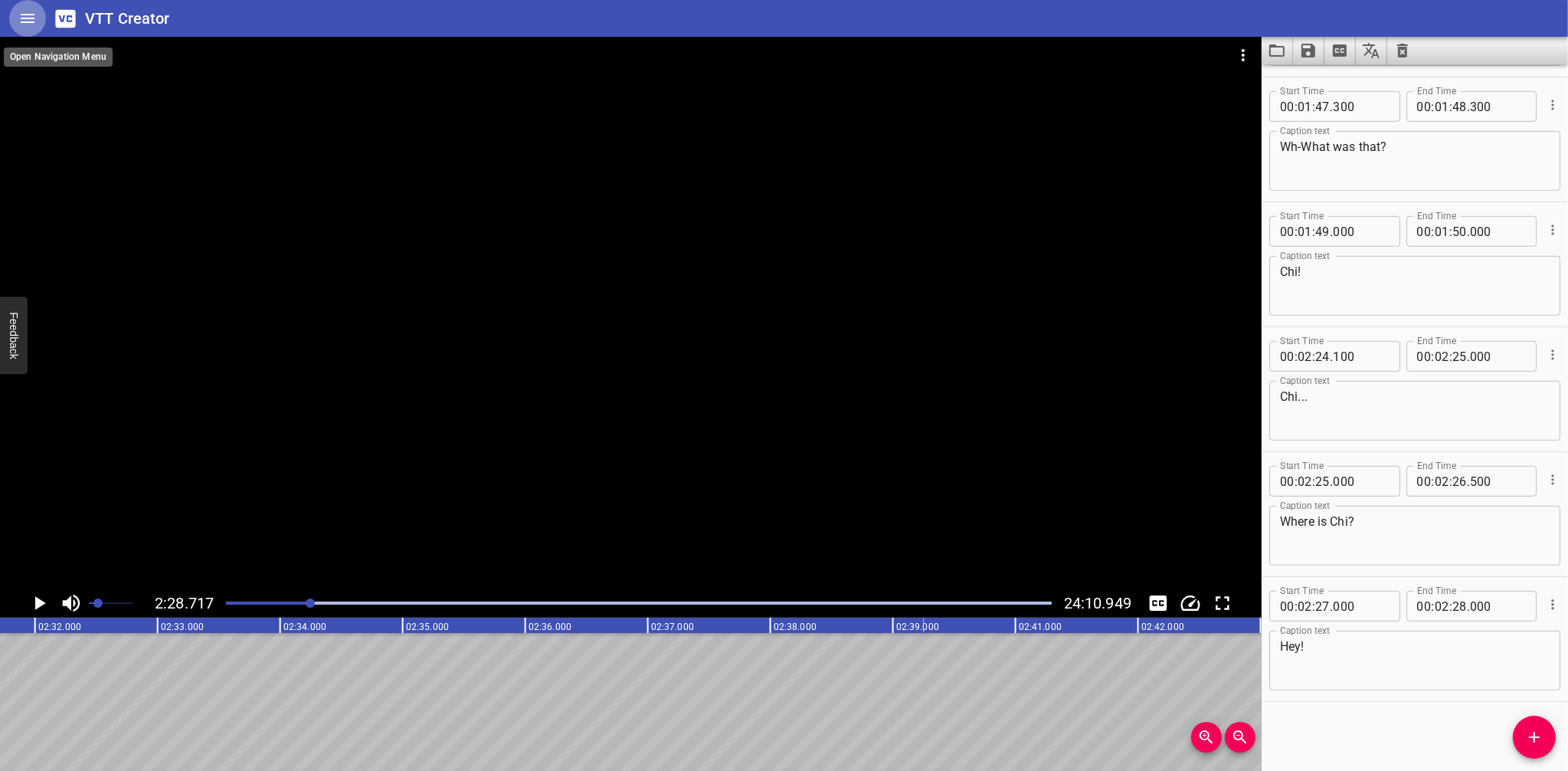
click at [29, 22] on icon "Home" at bounding box center [27, 18] width 13 height 9
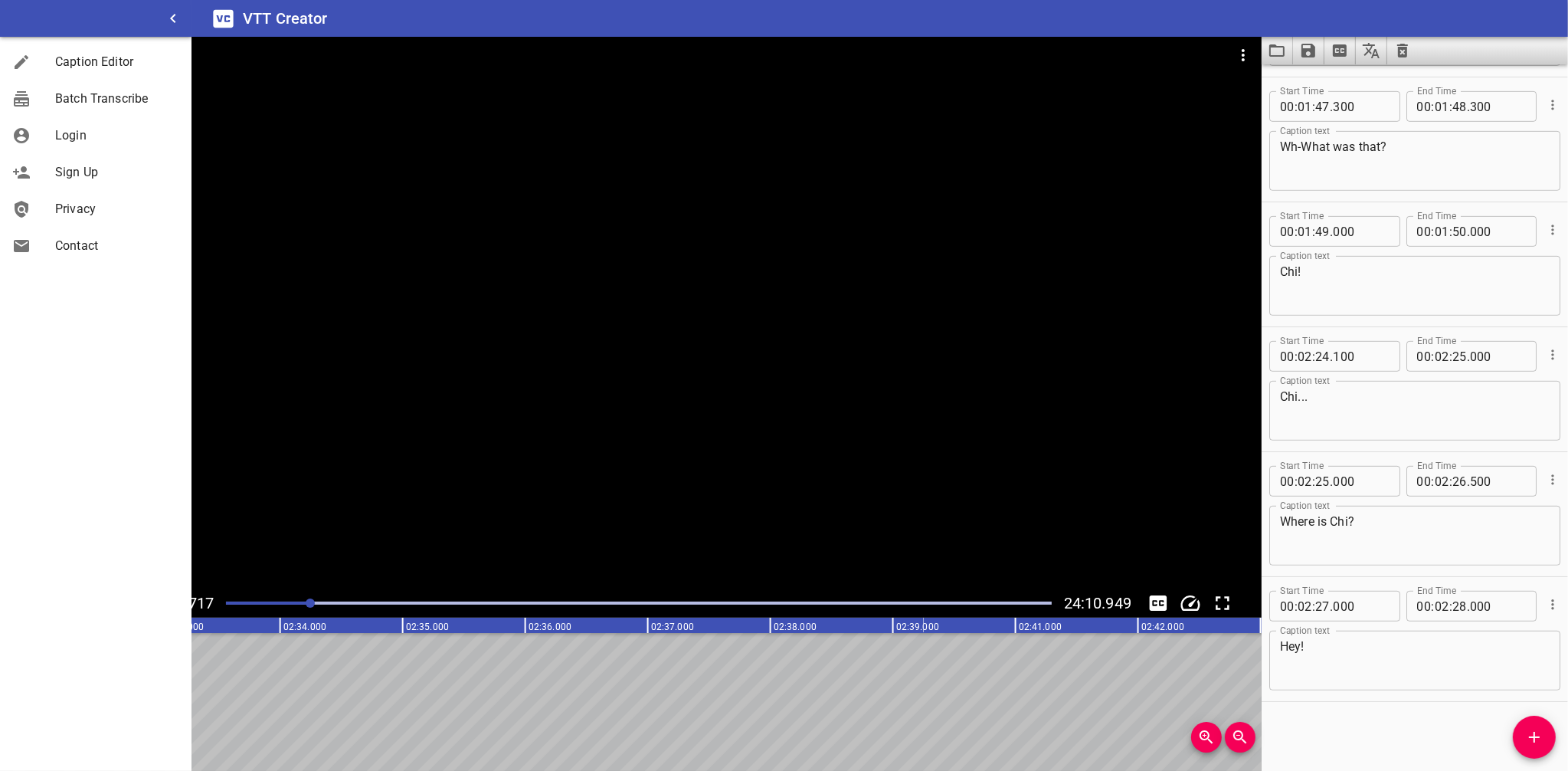
click at [90, 105] on span "Batch Transcribe" at bounding box center [117, 98] width 124 height 19
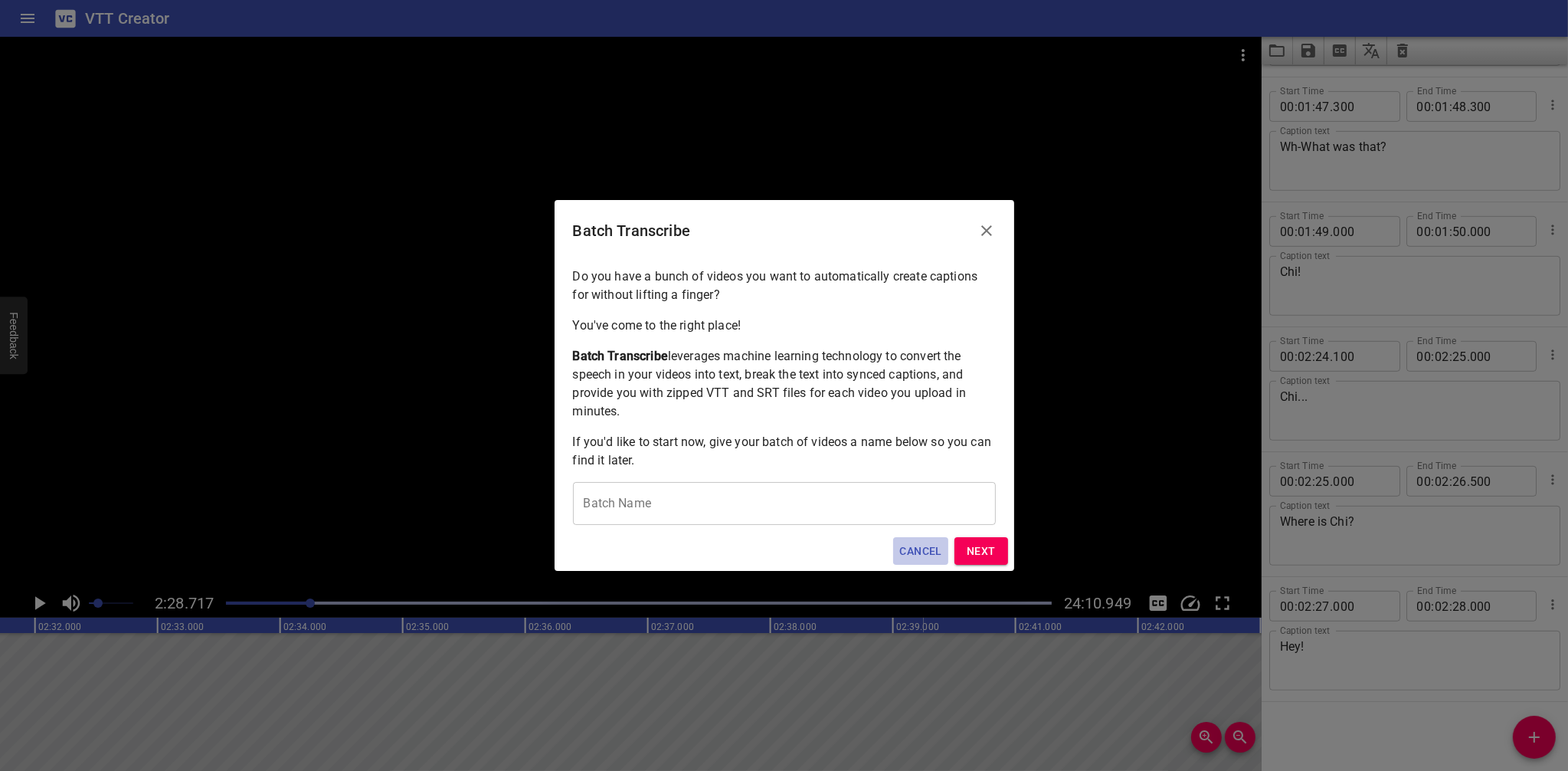
click at [922, 549] on span "Cancel" at bounding box center [920, 550] width 42 height 19
